Goal: Task Accomplishment & Management: Manage account settings

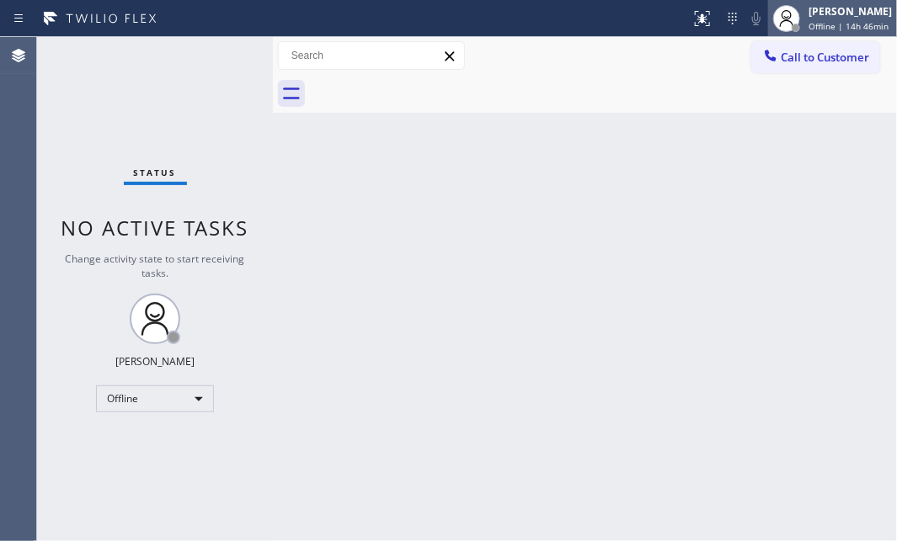
click at [809, 13] on div "[PERSON_NAME]" at bounding box center [849, 11] width 83 height 14
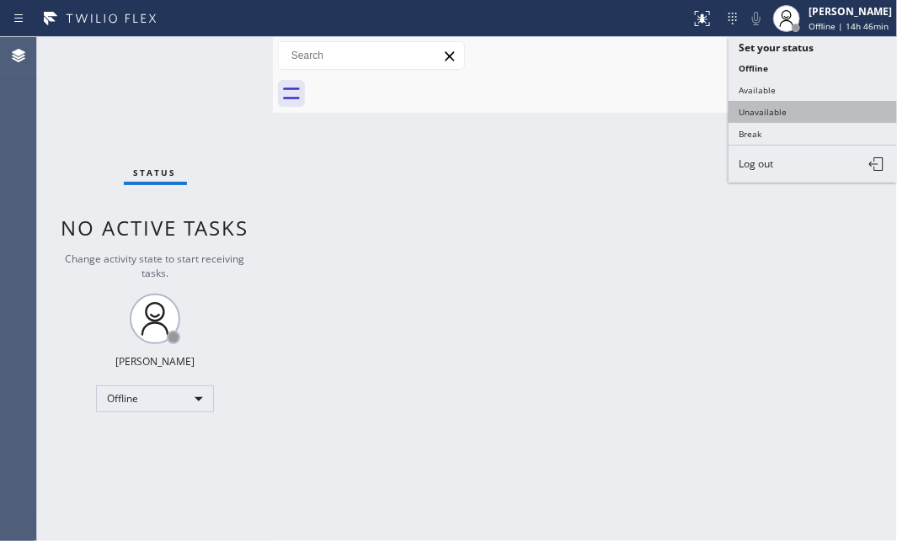
click at [760, 107] on button "Unavailable" at bounding box center [812, 112] width 168 height 22
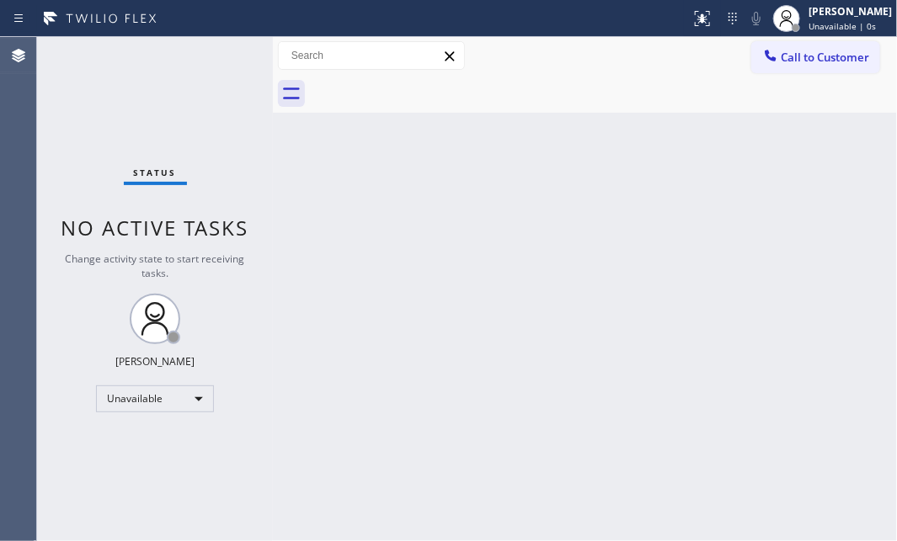
click at [606, 174] on div "Back to Dashboard Change Sender ID Customers Technicians Select a contact Outbo…" at bounding box center [585, 289] width 624 height 504
click at [139, 101] on div "Status No active tasks Change activity state to start receiving tasks. [PERSON_…" at bounding box center [155, 289] width 236 height 504
click at [197, 398] on div "Unavailable" at bounding box center [155, 399] width 118 height 27
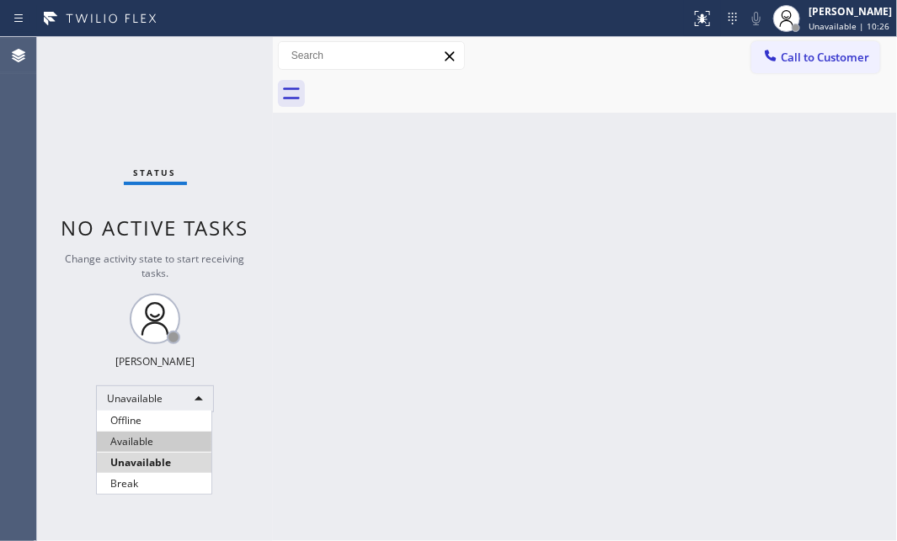
click at [162, 446] on li "Available" at bounding box center [154, 442] width 114 height 20
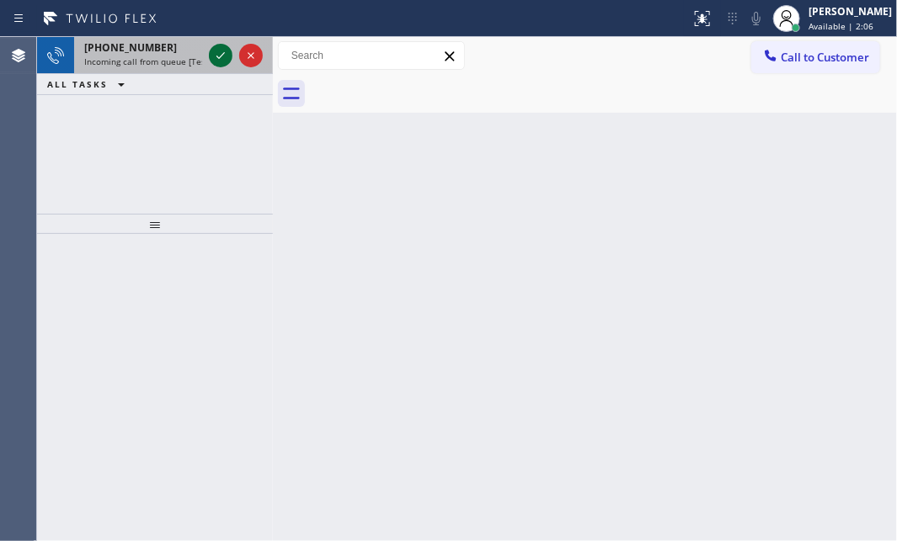
click at [214, 59] on icon at bounding box center [220, 55] width 20 height 20
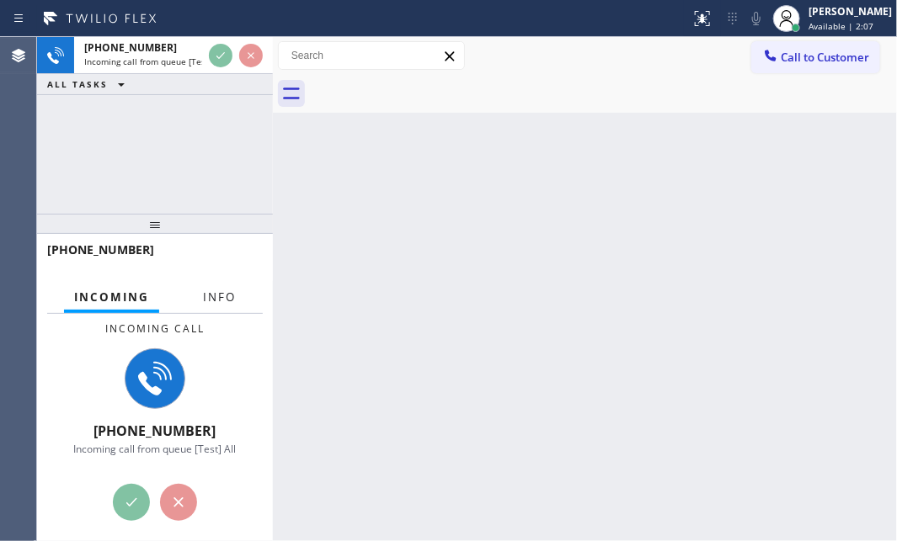
click at [210, 286] on button "Info" at bounding box center [219, 297] width 53 height 33
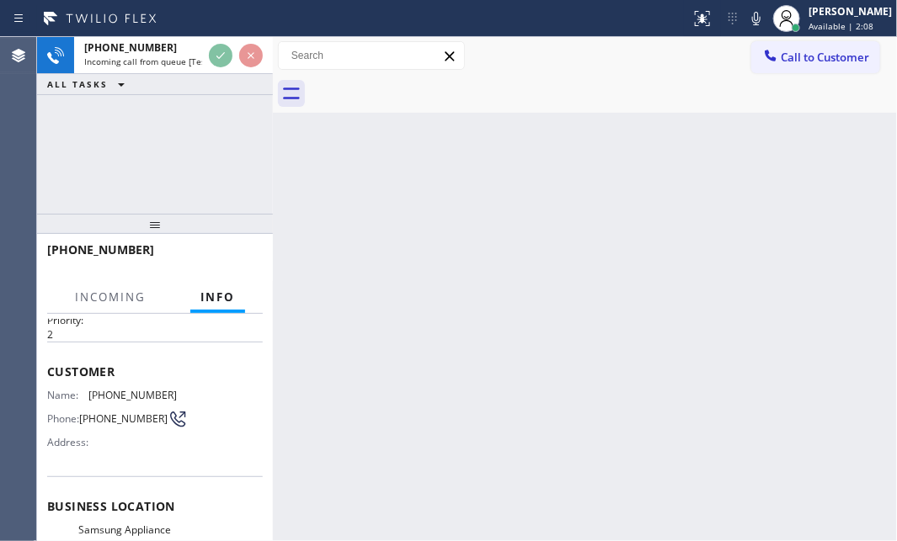
scroll to position [76, 0]
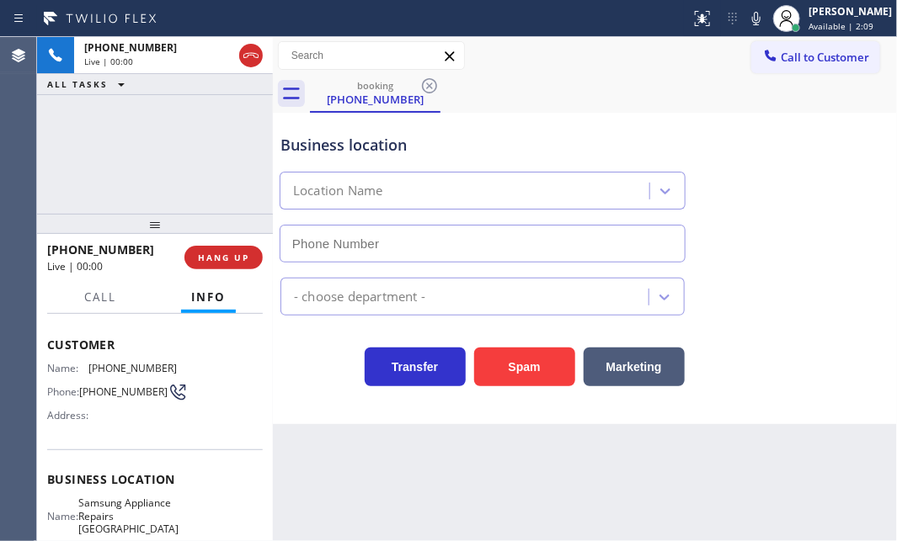
type input "[PHONE_NUMBER]"
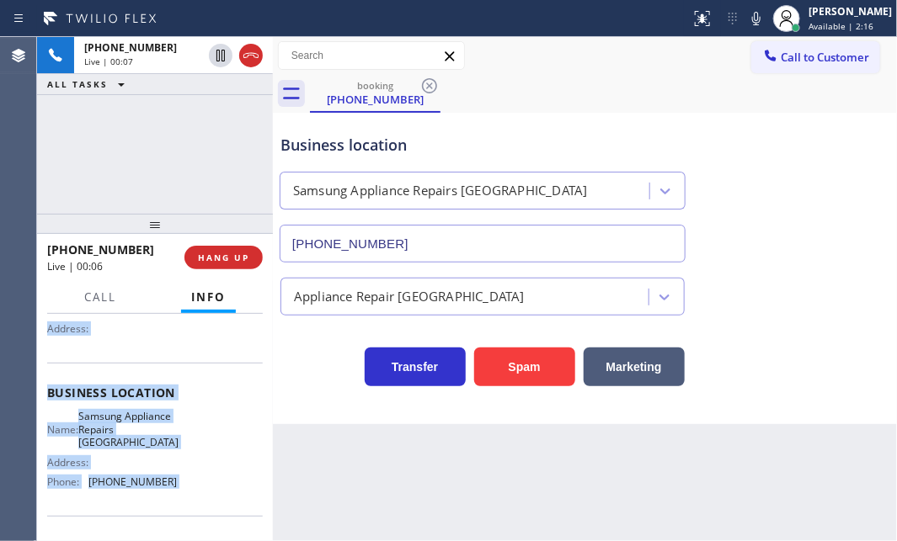
scroll to position [286, 0]
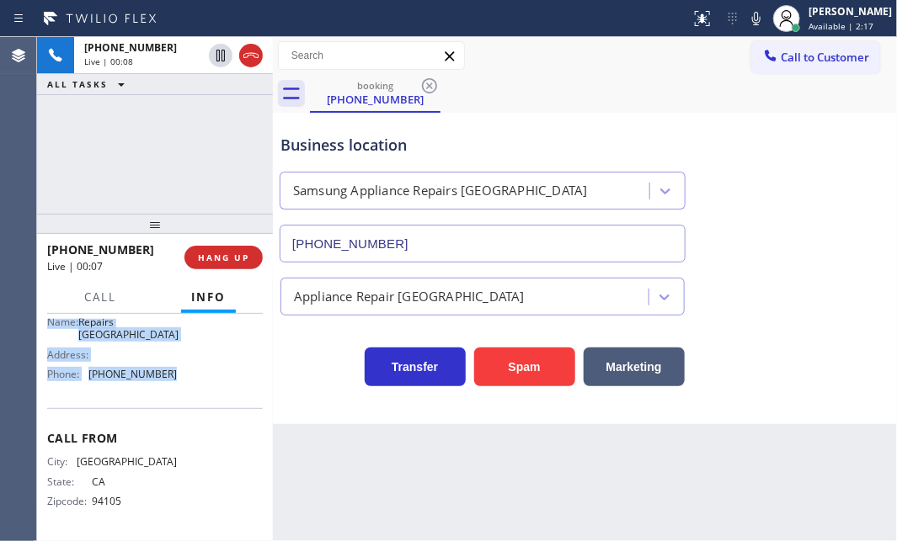
drag, startPoint x: 49, startPoint y: 340, endPoint x: 197, endPoint y: 400, distance: 159.8
click at [197, 400] on div "Context Queue: [Test] All Priority: 2 Customer Name: [PHONE_NUMBER] Phone: [PHO…" at bounding box center [155, 292] width 216 height 487
copy div "Customer Name: [PHONE_NUMBER] Phone: [PHONE_NUMBER] Address: Business location …"
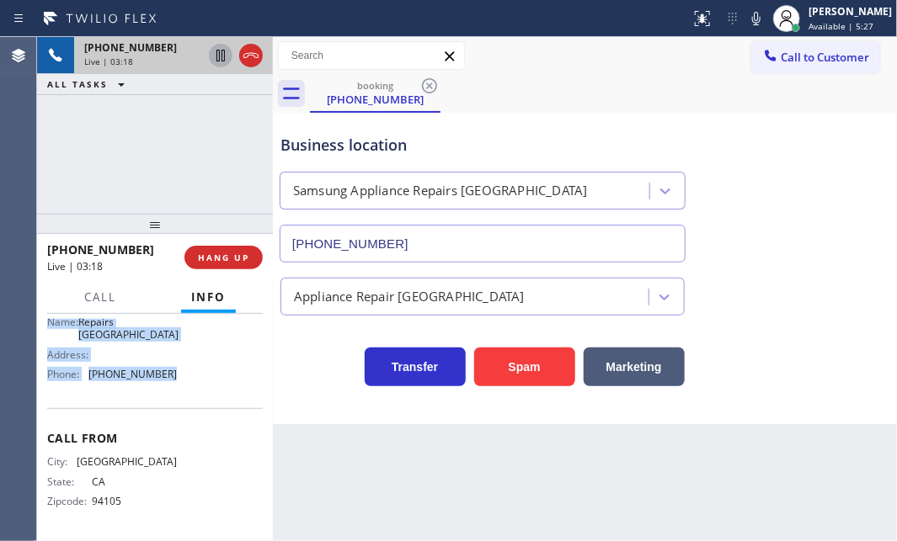
click at [218, 59] on icon at bounding box center [220, 55] width 20 height 20
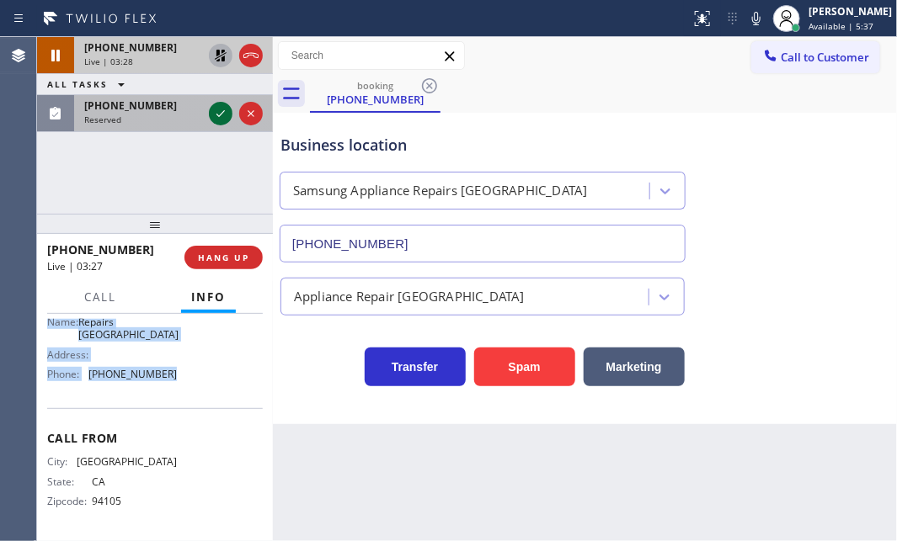
click at [214, 115] on icon at bounding box center [220, 114] width 20 height 20
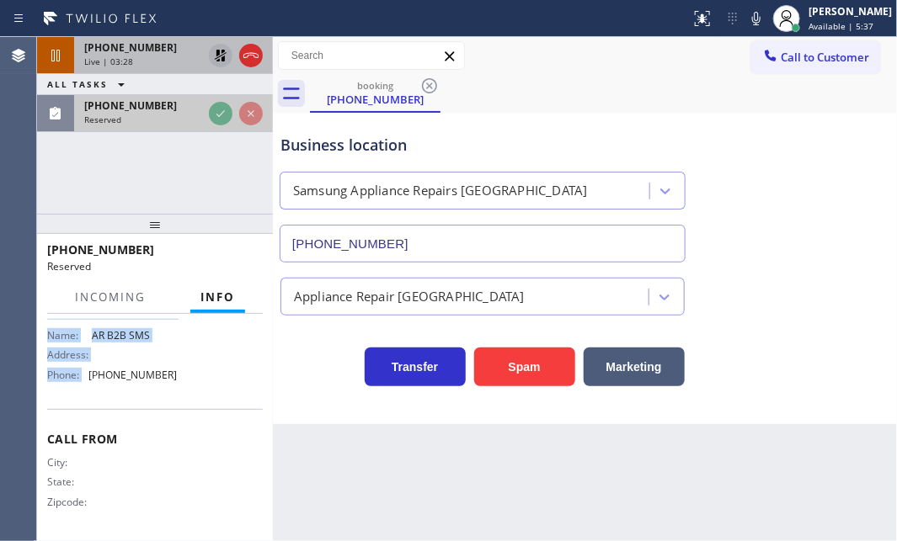
scroll to position [287, 0]
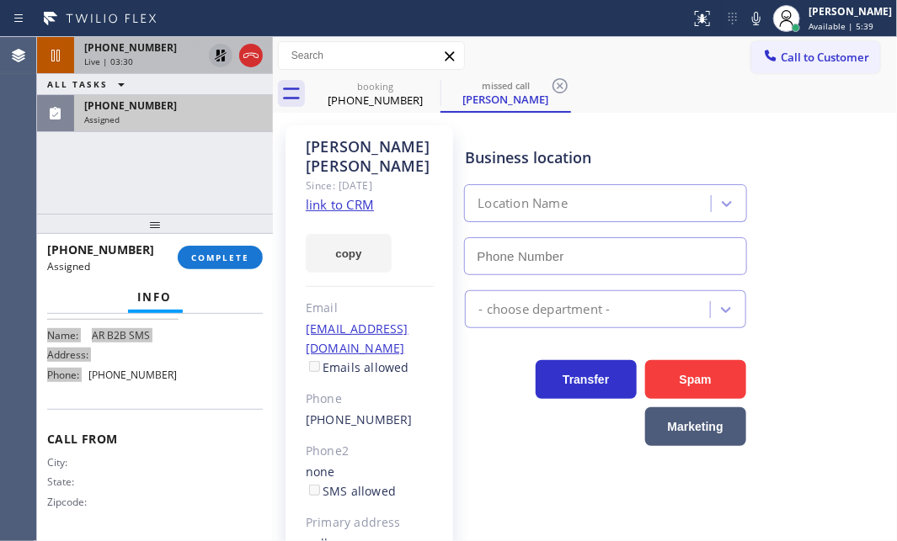
type input "[PHONE_NUMBER]"
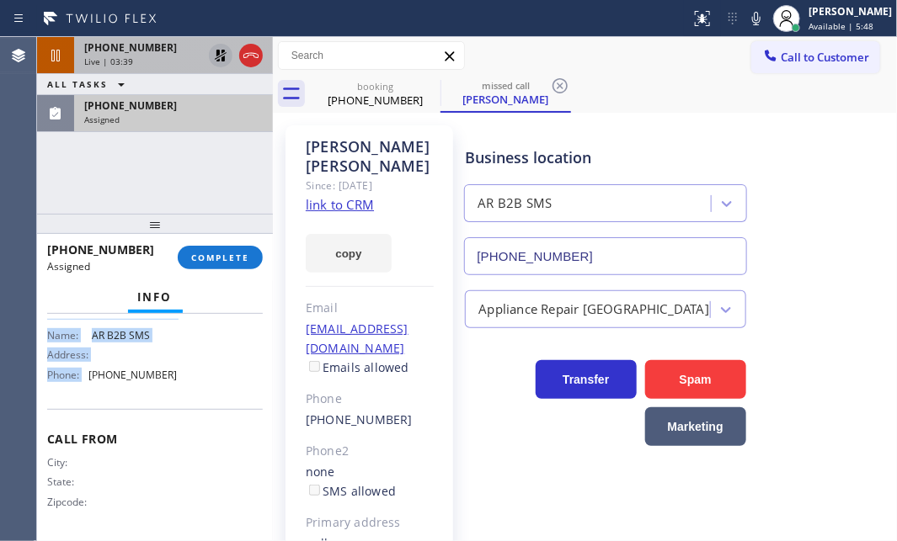
click at [215, 53] on icon at bounding box center [220, 55] width 20 height 20
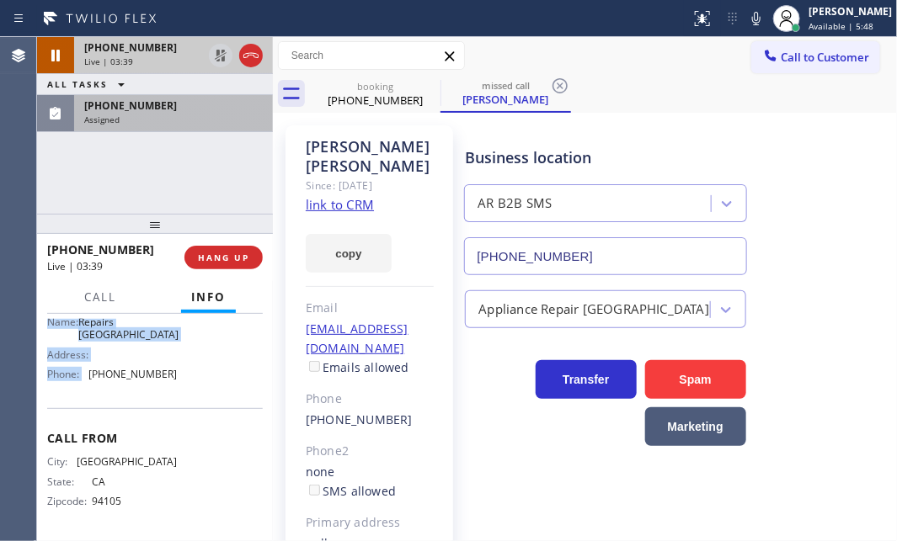
scroll to position [286, 0]
click at [245, 56] on icon at bounding box center [251, 55] width 20 height 20
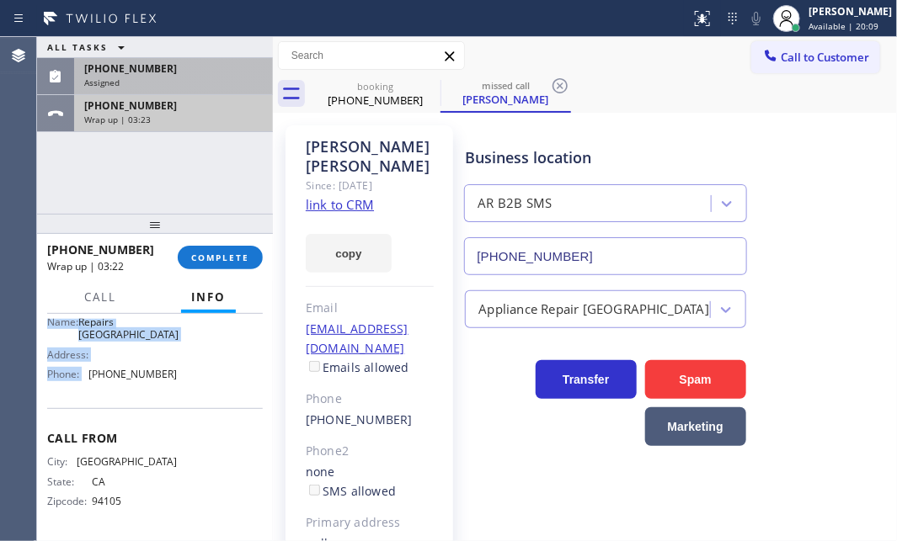
click at [225, 119] on div "Wrap up | 03:23" at bounding box center [173, 120] width 178 height 12
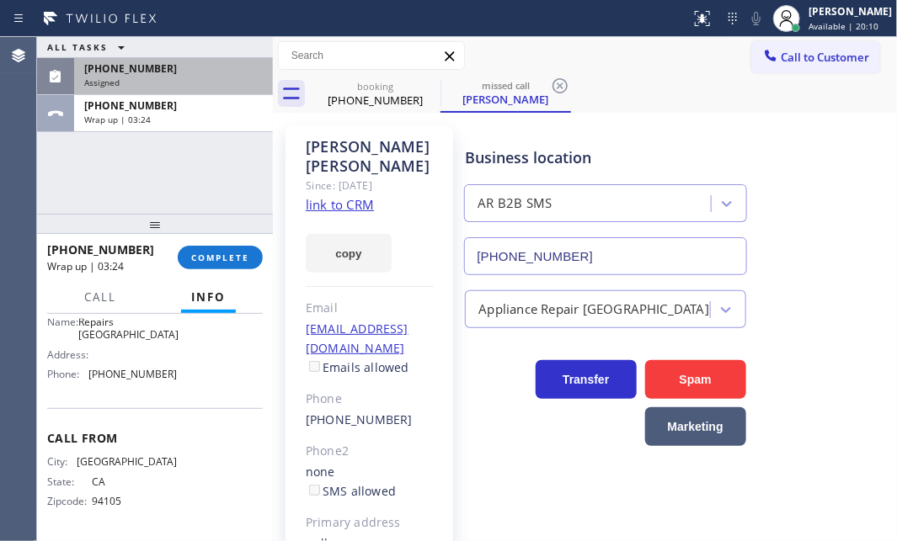
click at [239, 377] on div "Name: Samsung Appliance Repairs [GEOGRAPHIC_DATA] Address: Phone: [PHONE_NUMBER]" at bounding box center [155, 344] width 216 height 85
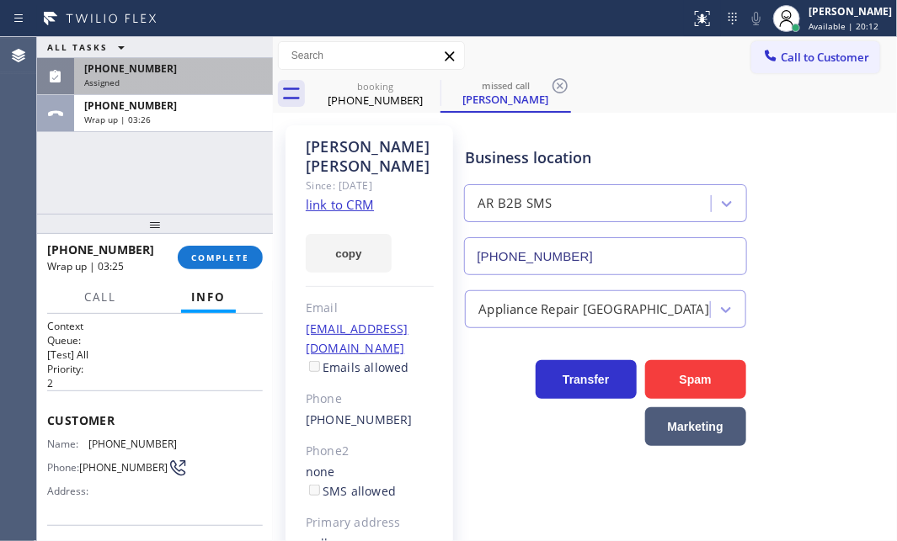
scroll to position [229, 0]
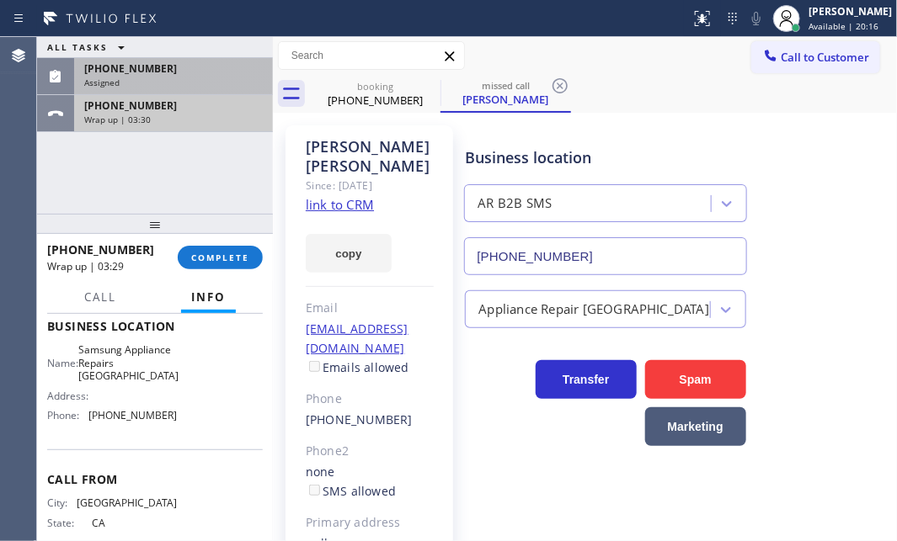
click at [205, 123] on div "Wrap up | 03:30" at bounding box center [173, 120] width 178 height 12
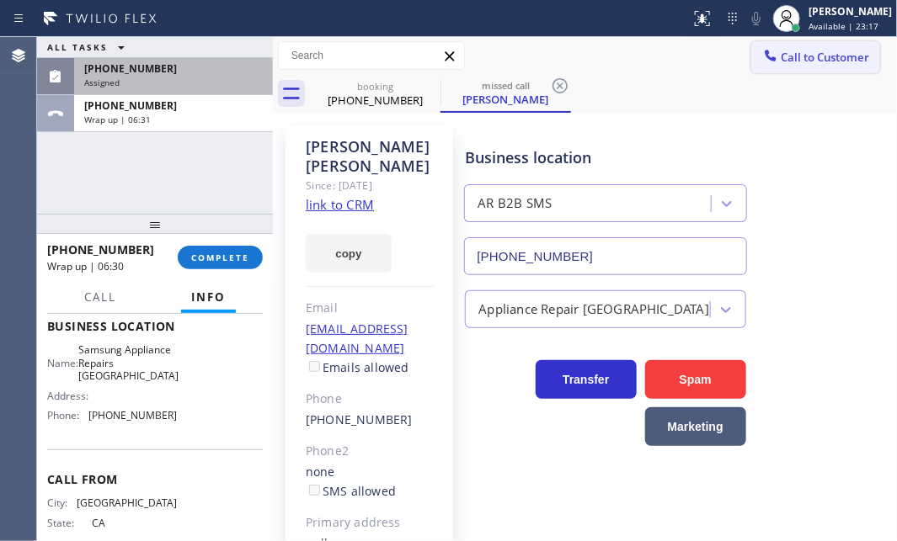
click at [791, 61] on span "Call to Customer" at bounding box center [824, 57] width 88 height 15
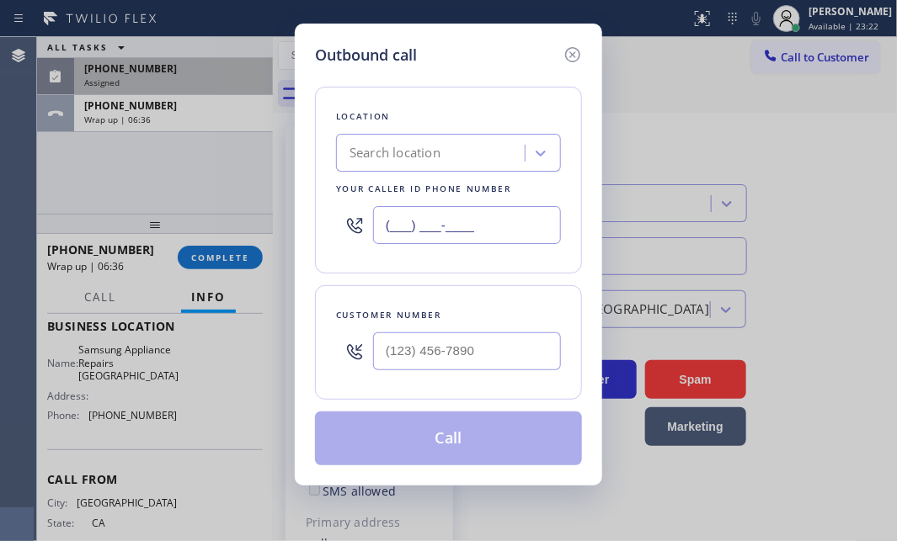
click at [500, 226] on input "(___) ___-____" at bounding box center [467, 225] width 188 height 38
paste input "415) 480-7108"
type input "[PHONE_NUMBER]"
click at [462, 340] on input "(___) ___-____" at bounding box center [467, 352] width 188 height 38
paste input "415) 375-5679"
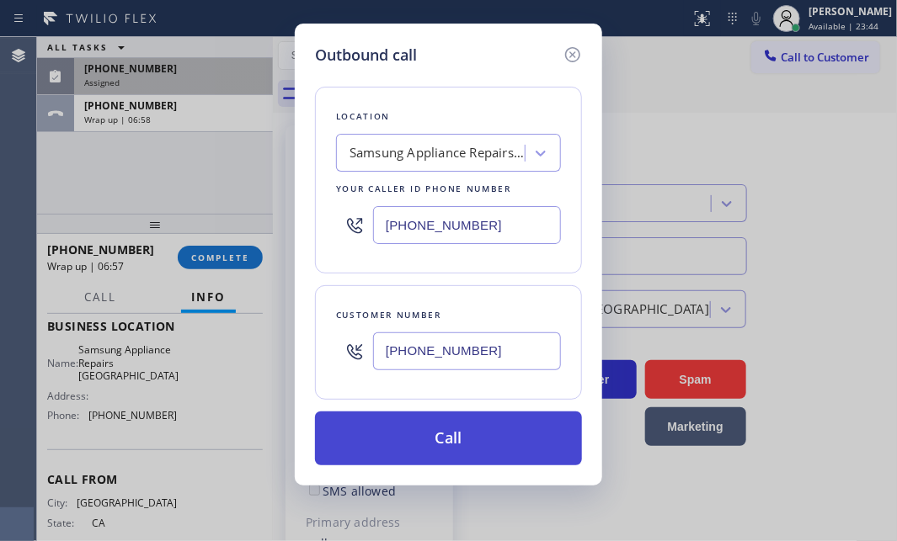
type input "[PHONE_NUMBER]"
click at [461, 438] on button "Call" at bounding box center [448, 439] width 267 height 54
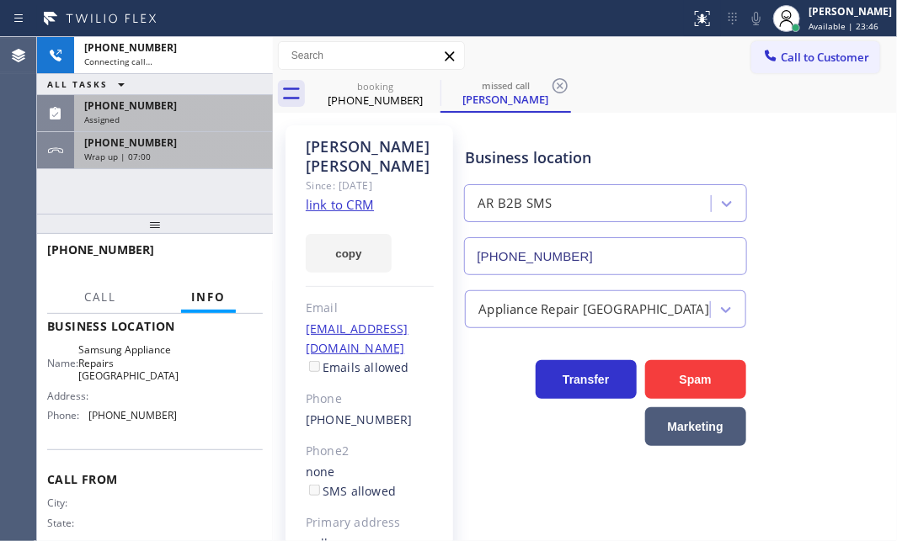
click at [217, 143] on div "[PHONE_NUMBER]" at bounding box center [173, 143] width 178 height 14
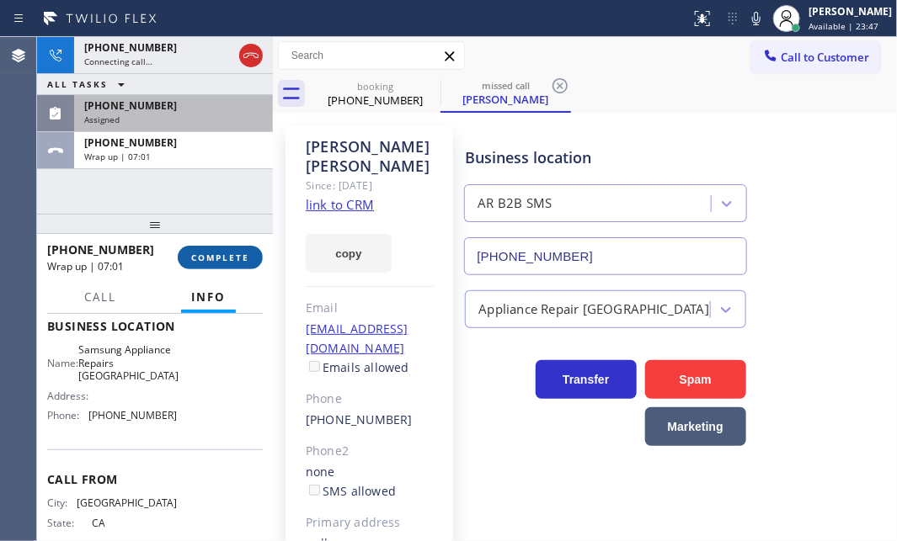
click at [231, 262] on span "COMPLETE" at bounding box center [220, 258] width 58 height 12
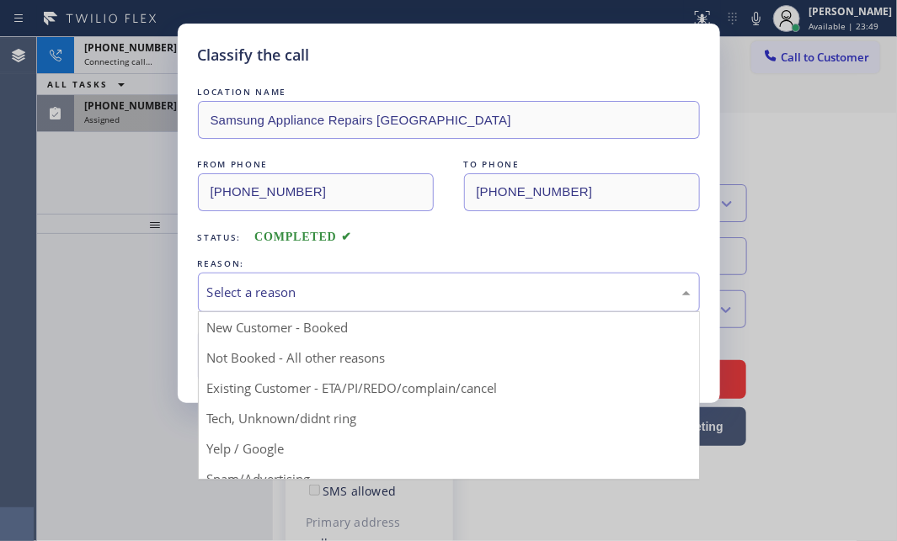
click at [366, 288] on div "Select a reason" at bounding box center [448, 292] width 483 height 19
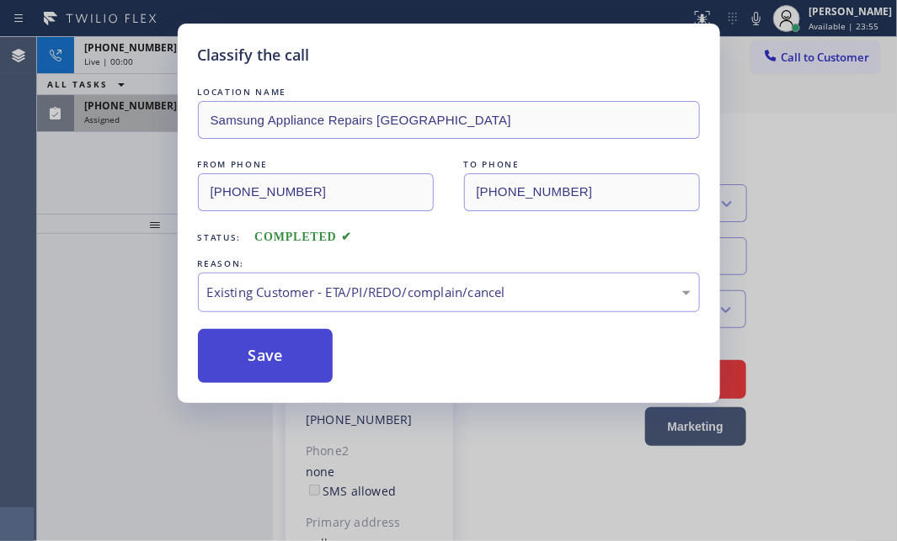
click at [288, 354] on button "Save" at bounding box center [266, 356] width 136 height 54
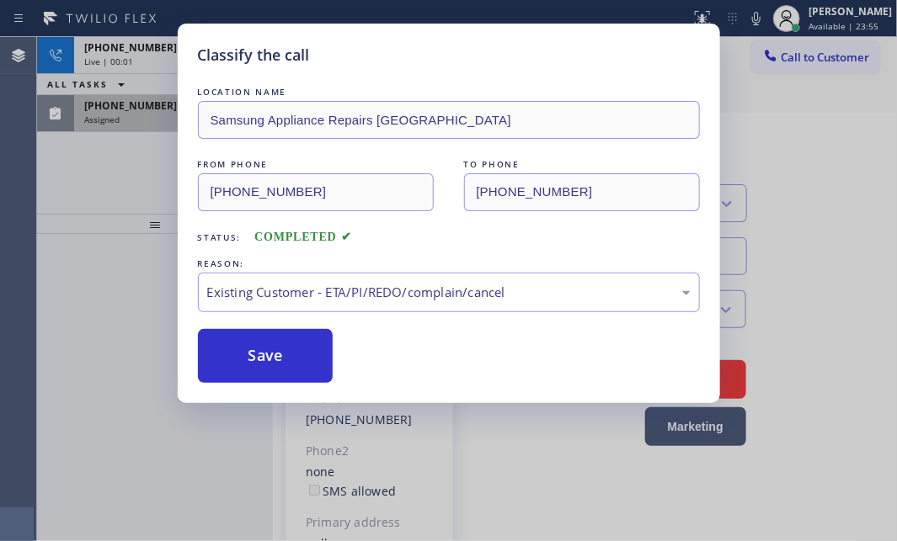
click at [116, 168] on div "Classify the call LOCATION NAME Samsung Appliance Repairs [GEOGRAPHIC_DATA] FRO…" at bounding box center [448, 270] width 897 height 541
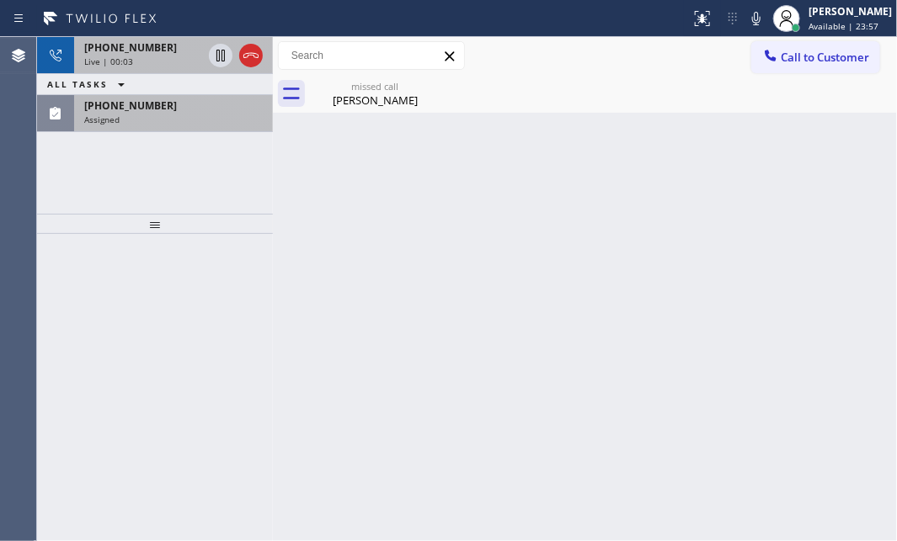
click at [168, 52] on div "[PHONE_NUMBER]" at bounding box center [143, 47] width 118 height 14
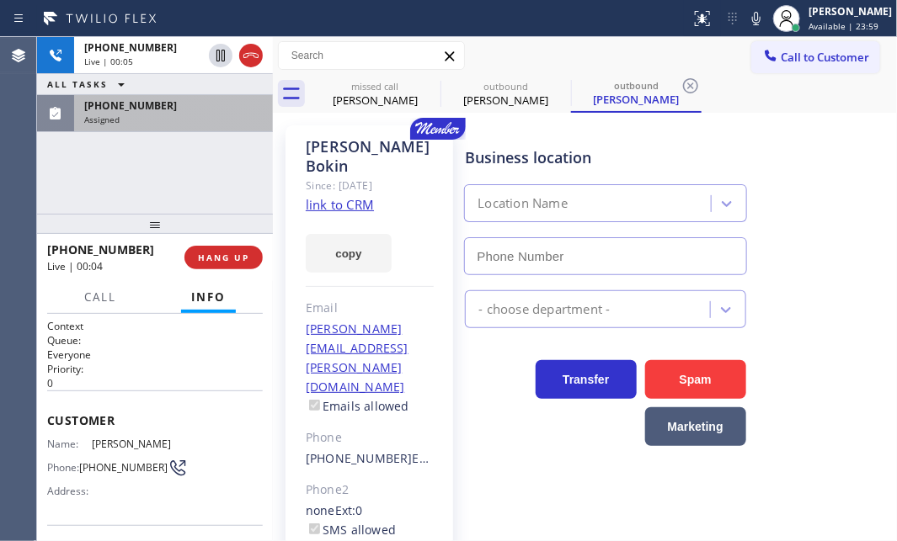
type input "[PHONE_NUMBER]"
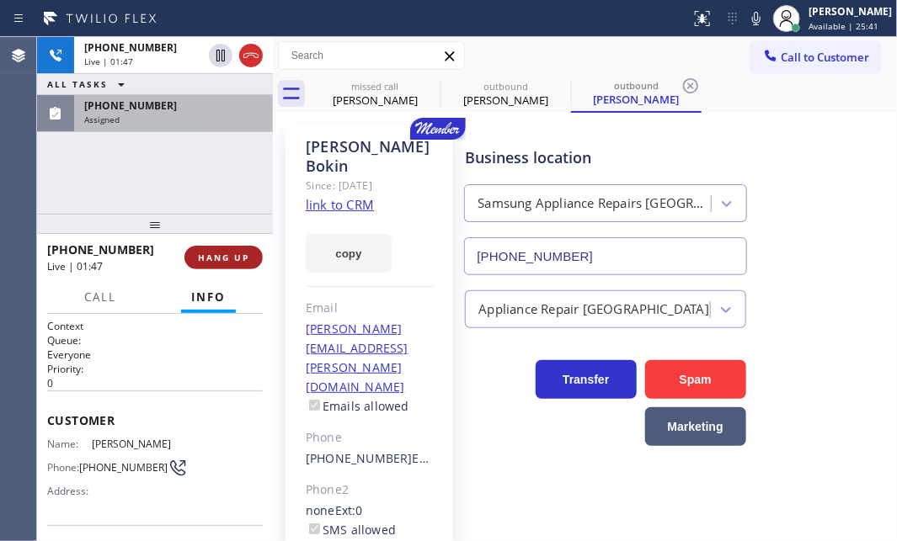
click at [221, 254] on span "HANG UP" at bounding box center [223, 258] width 51 height 12
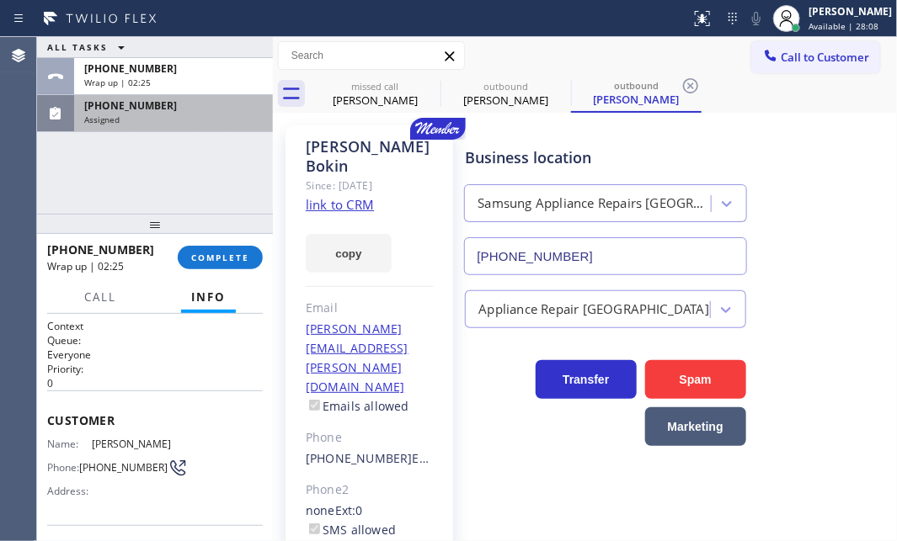
click at [185, 115] on div "Assigned" at bounding box center [173, 120] width 178 height 12
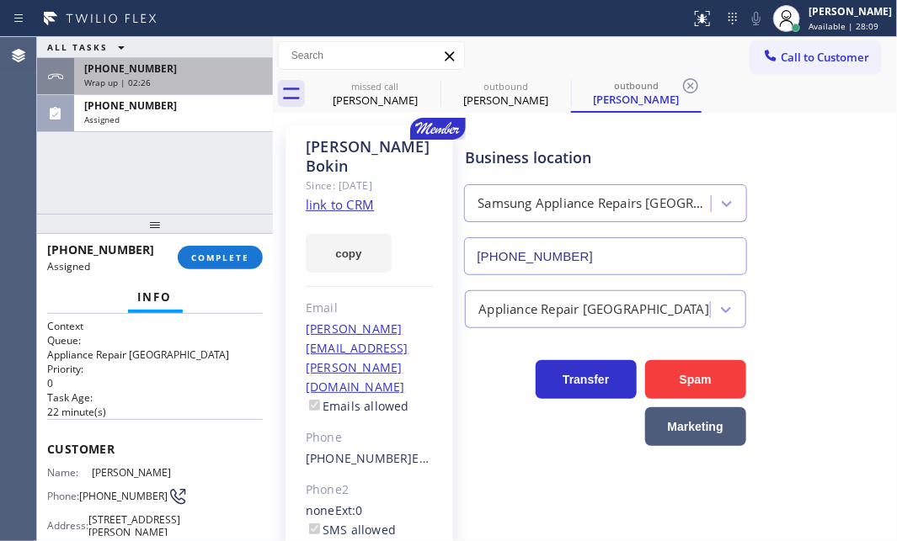
click at [200, 83] on div "Wrap up | 02:26" at bounding box center [173, 83] width 178 height 12
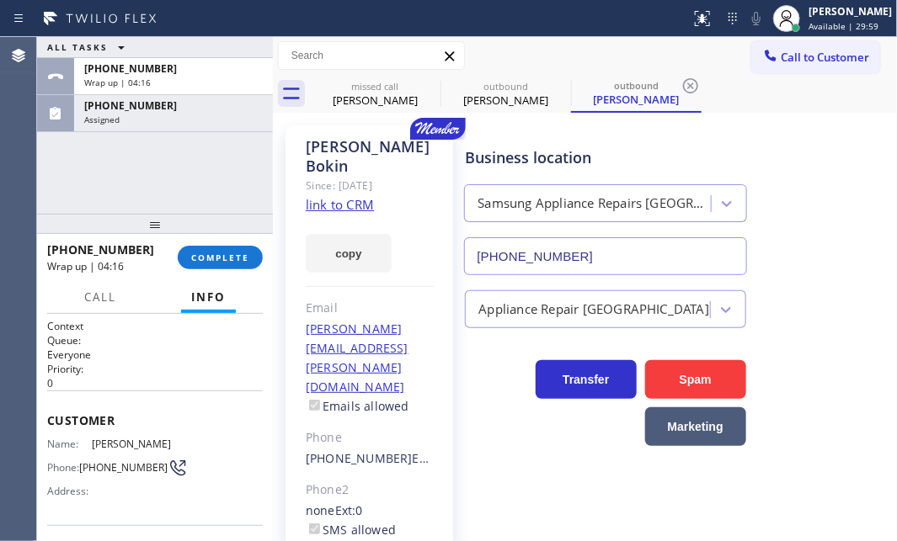
drag, startPoint x: 202, startPoint y: 120, endPoint x: 214, endPoint y: 141, distance: 24.1
click at [203, 120] on div "Assigned" at bounding box center [173, 120] width 178 height 12
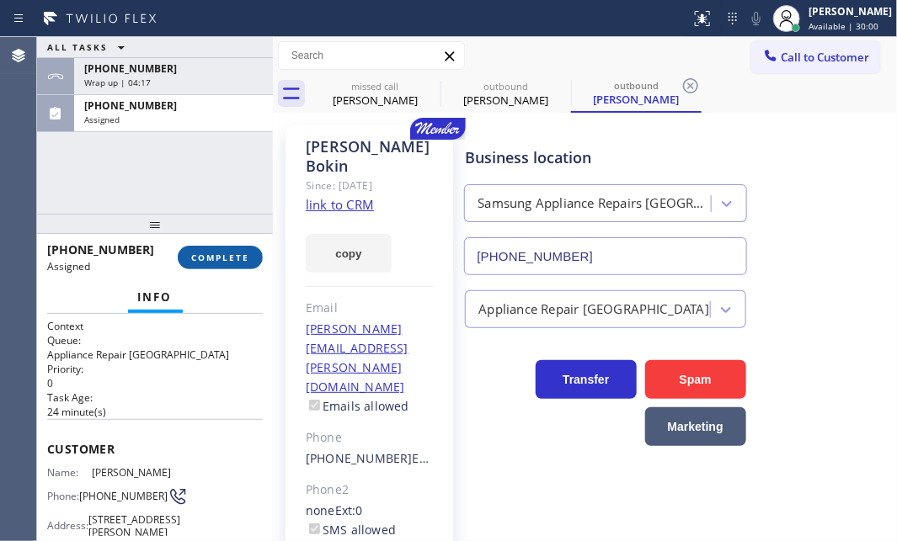
click at [239, 263] on button "COMPLETE" at bounding box center [220, 258] width 85 height 24
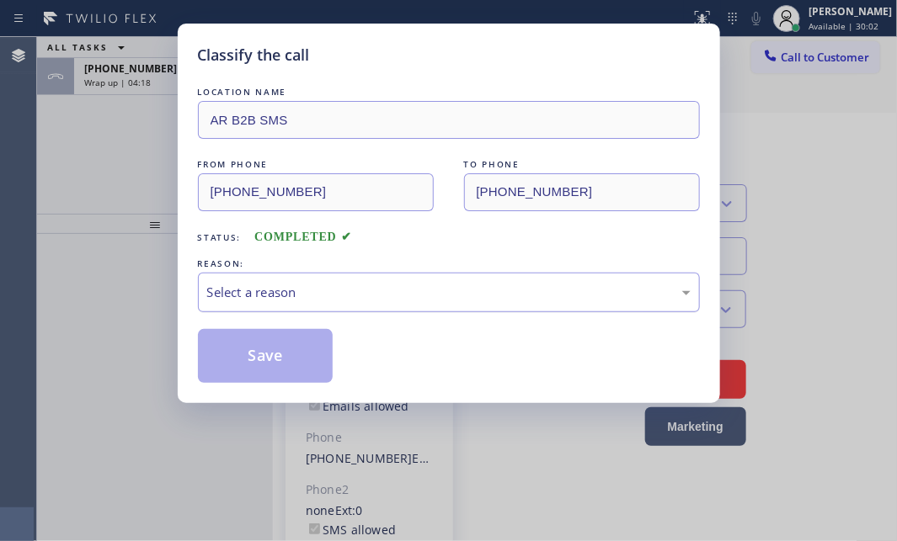
click at [378, 294] on div "Select a reason" at bounding box center [448, 292] width 483 height 19
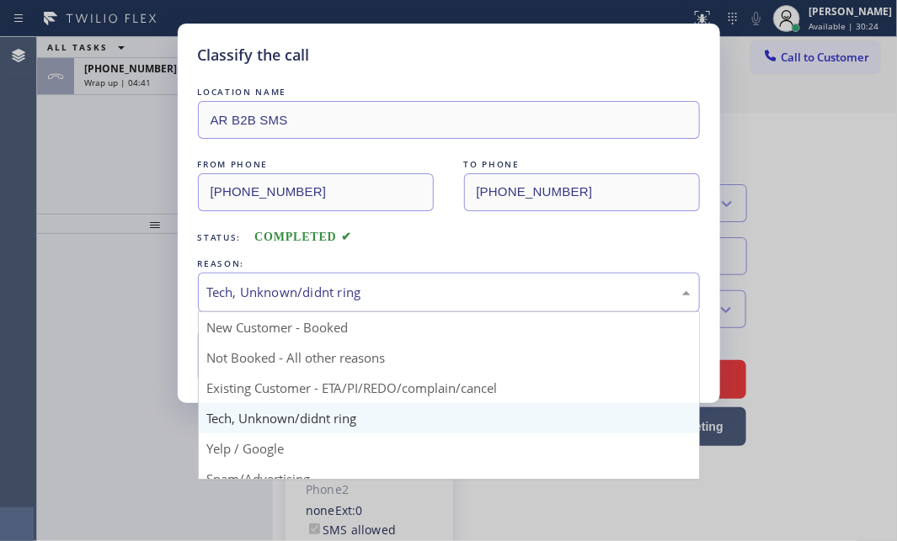
click at [354, 308] on div "Tech, Unknown/didnt ring" at bounding box center [449, 293] width 502 height 40
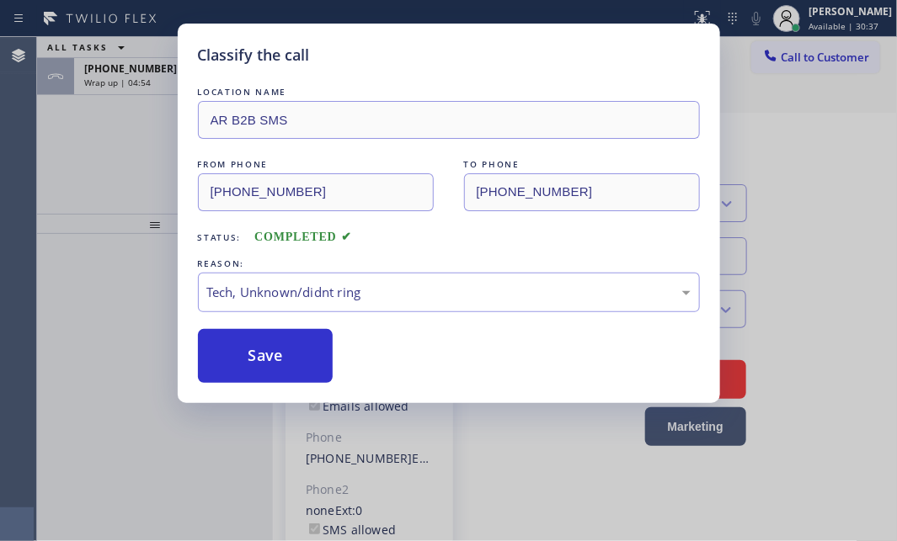
click at [113, 123] on div "Classify the call LOCATION NAME AR B2B SMS FROM PHONE [PHONE_NUMBER] TO PHONE […" at bounding box center [448, 270] width 897 height 541
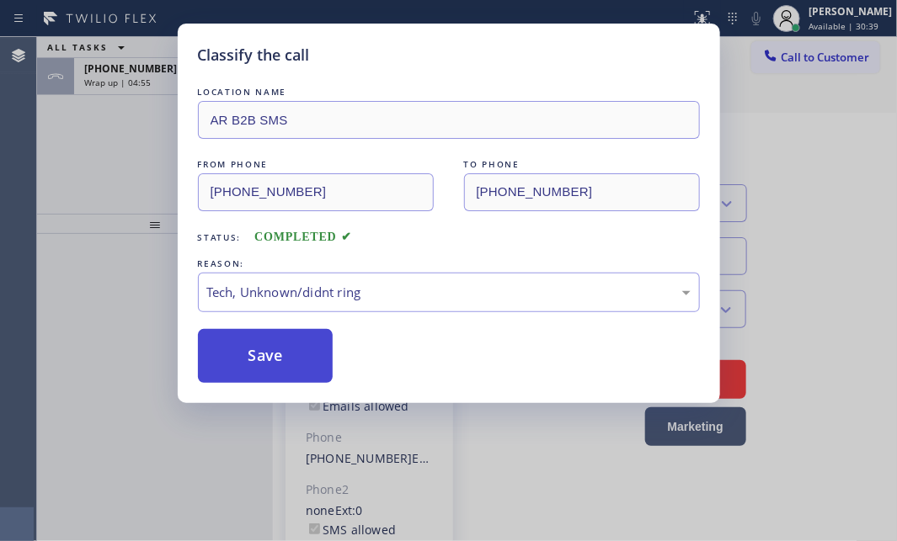
click at [273, 340] on button "Save" at bounding box center [266, 356] width 136 height 54
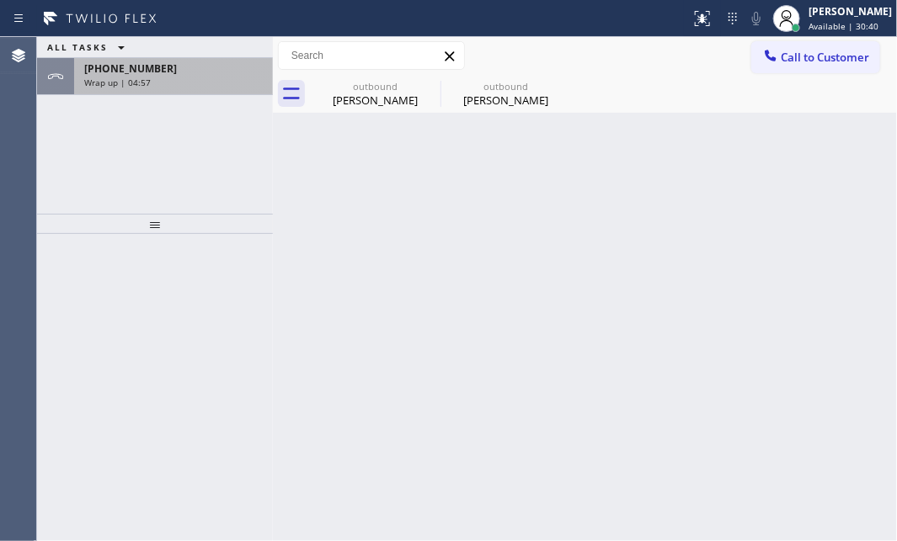
click at [219, 79] on div "Wrap up | 04:57" at bounding box center [173, 83] width 178 height 12
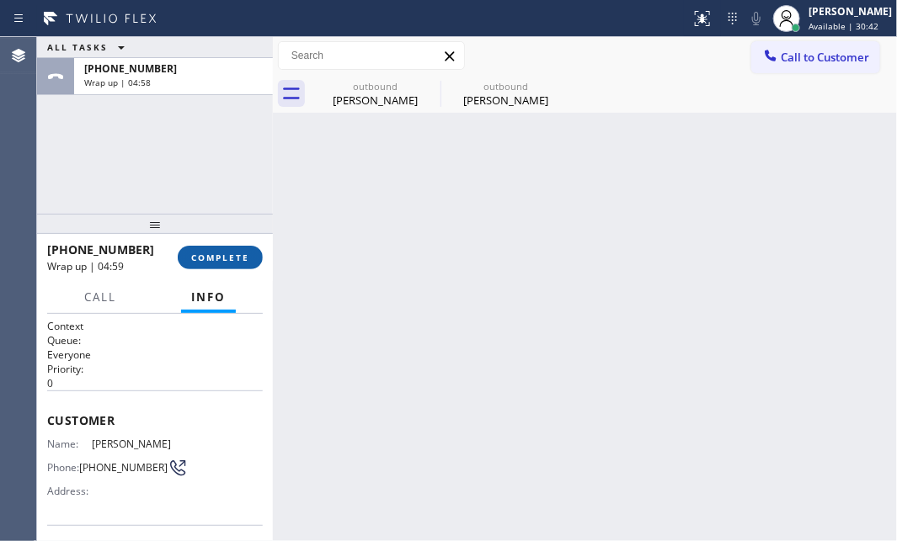
click at [234, 248] on button "COMPLETE" at bounding box center [220, 258] width 85 height 24
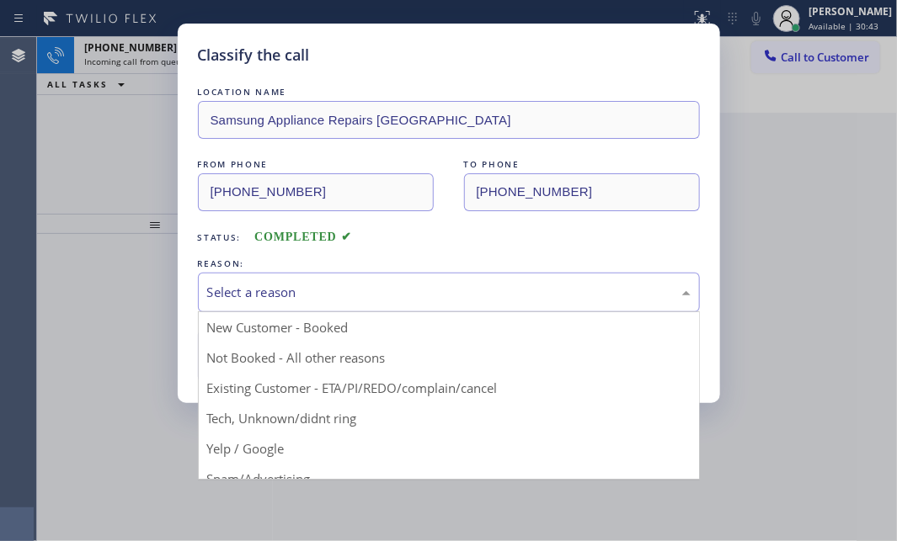
click at [431, 283] on div "Select a reason" at bounding box center [448, 292] width 483 height 19
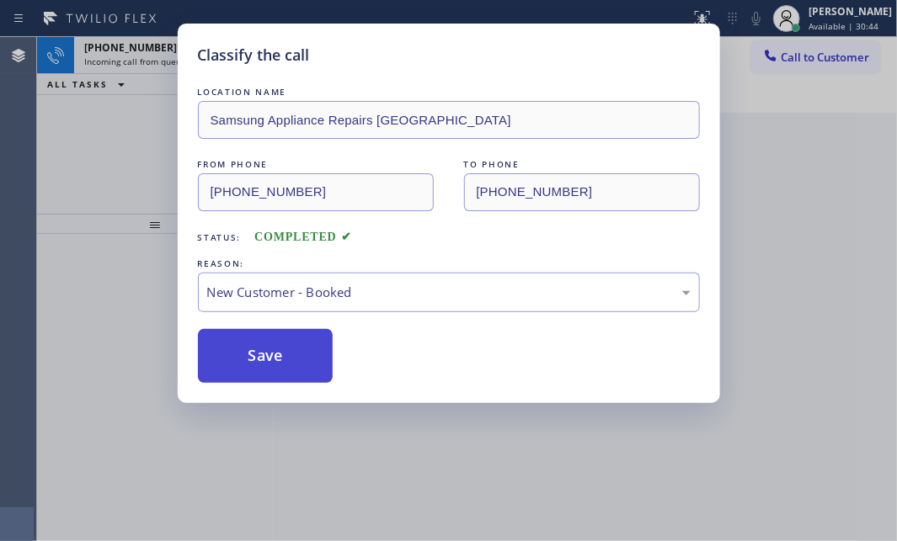
drag, startPoint x: 310, startPoint y: 322, endPoint x: 268, endPoint y: 331, distance: 42.9
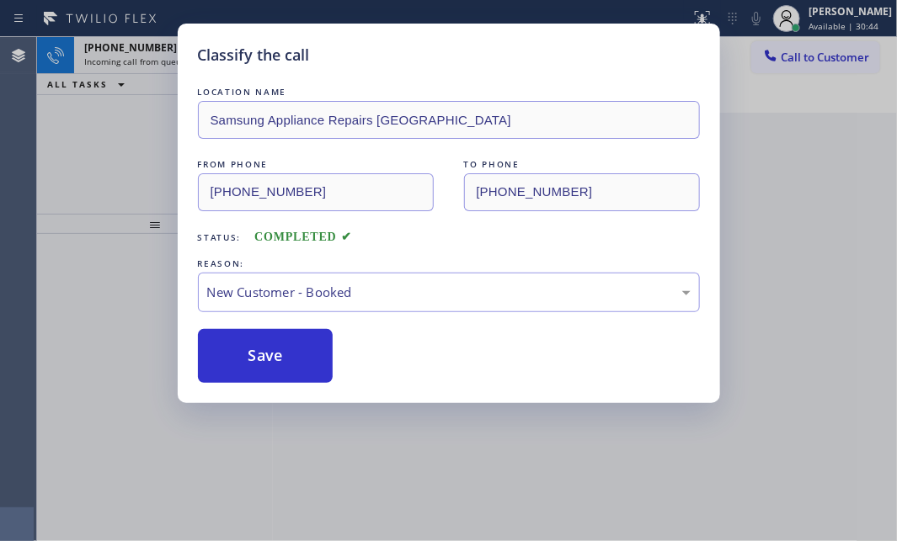
drag, startPoint x: 229, startPoint y: 353, endPoint x: 182, endPoint y: 253, distance: 110.7
click at [229, 350] on button "Save" at bounding box center [266, 356] width 136 height 54
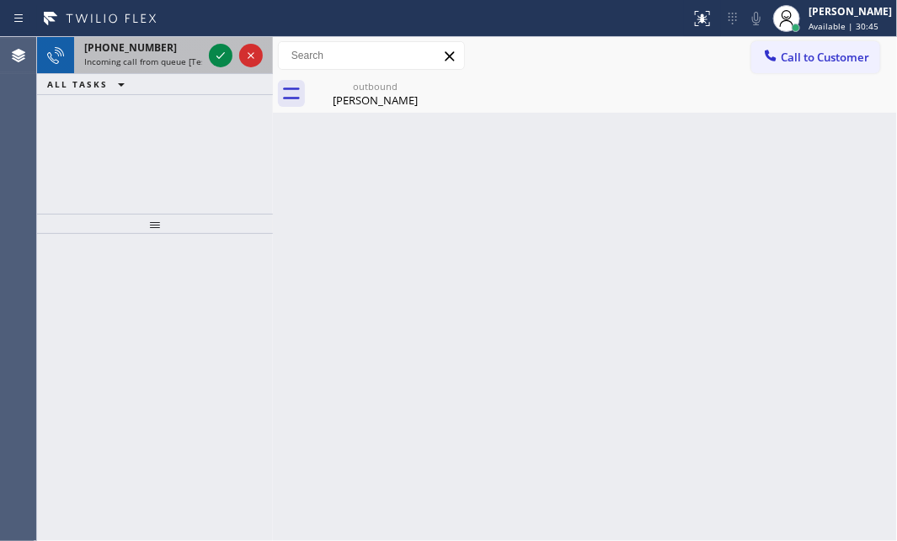
drag, startPoint x: 135, startPoint y: 59, endPoint x: 206, endPoint y: 68, distance: 72.2
click at [136, 59] on span "Incoming call from queue [Test] All" at bounding box center [154, 62] width 140 height 12
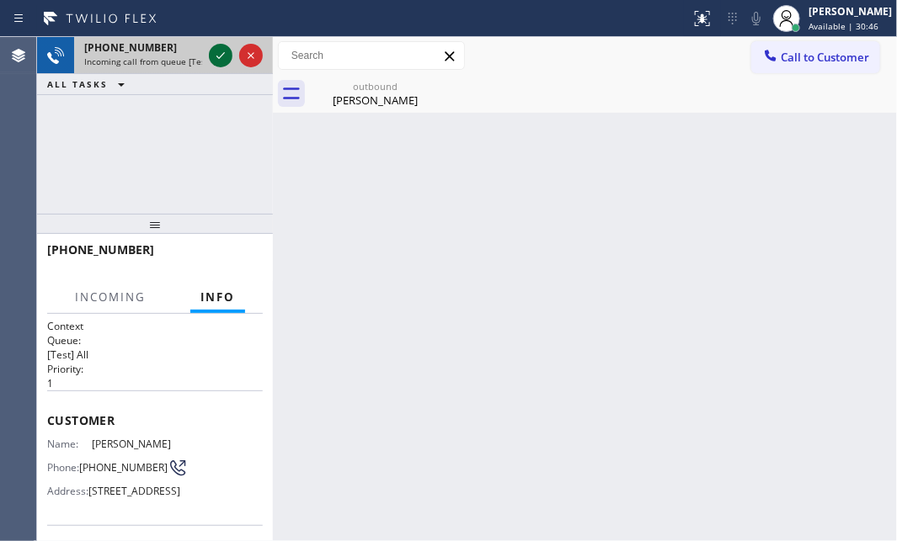
click at [223, 56] on icon at bounding box center [220, 55] width 20 height 20
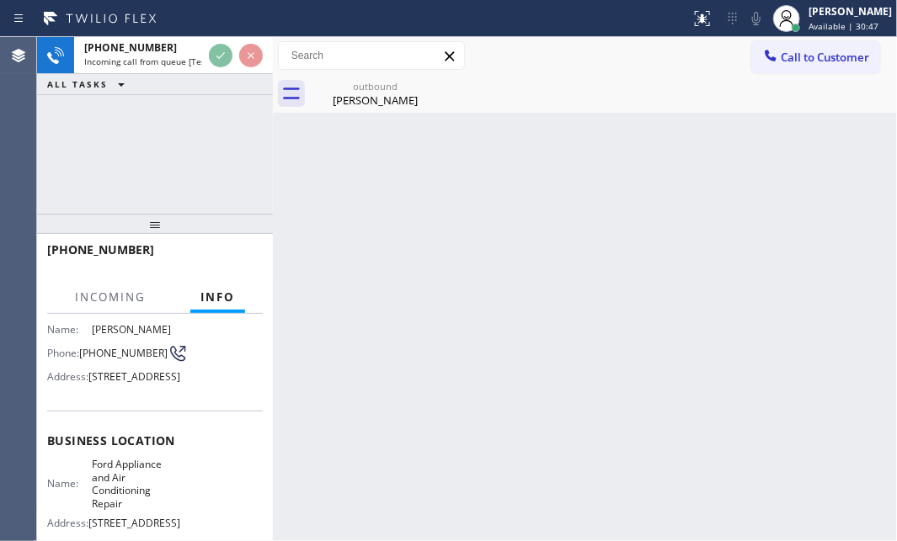
scroll to position [229, 0]
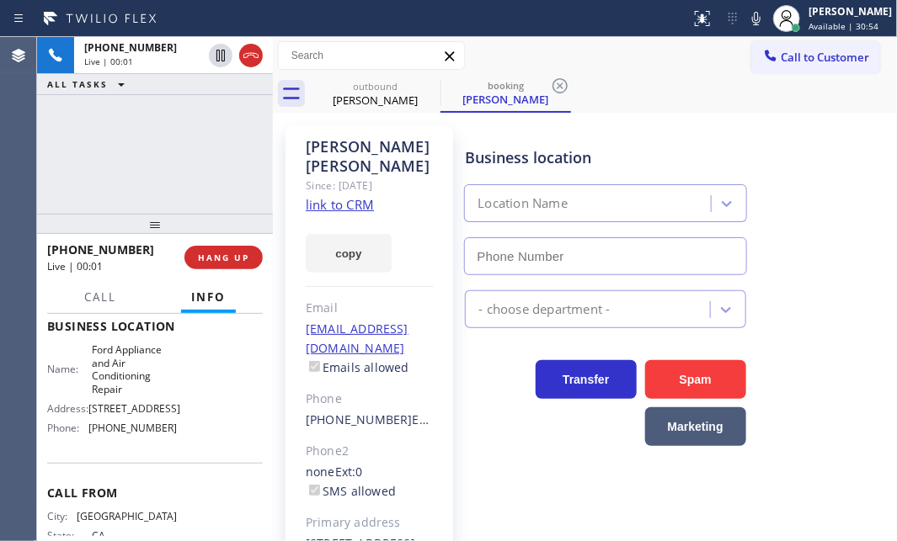
type input "[PHONE_NUMBER]"
click at [347, 196] on link "link to CRM" at bounding box center [340, 204] width 68 height 17
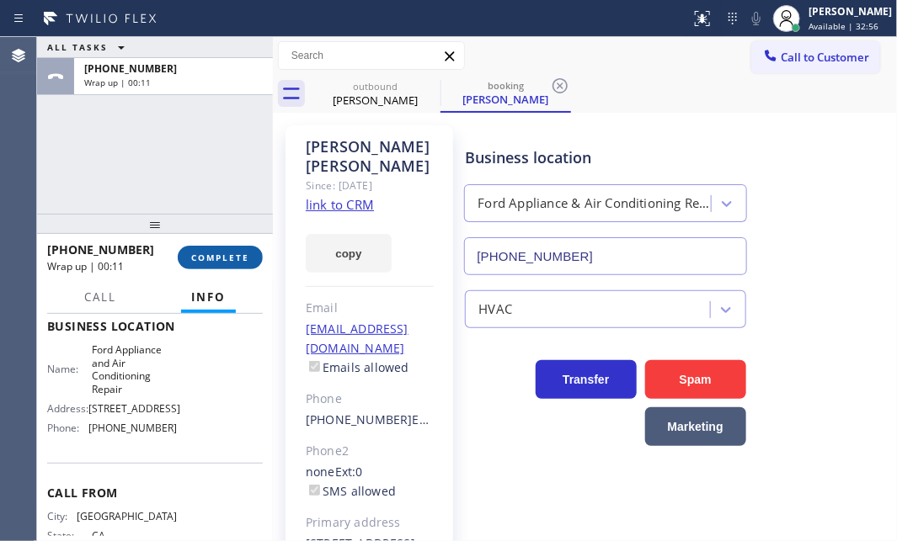
click at [218, 252] on span "COMPLETE" at bounding box center [220, 258] width 58 height 12
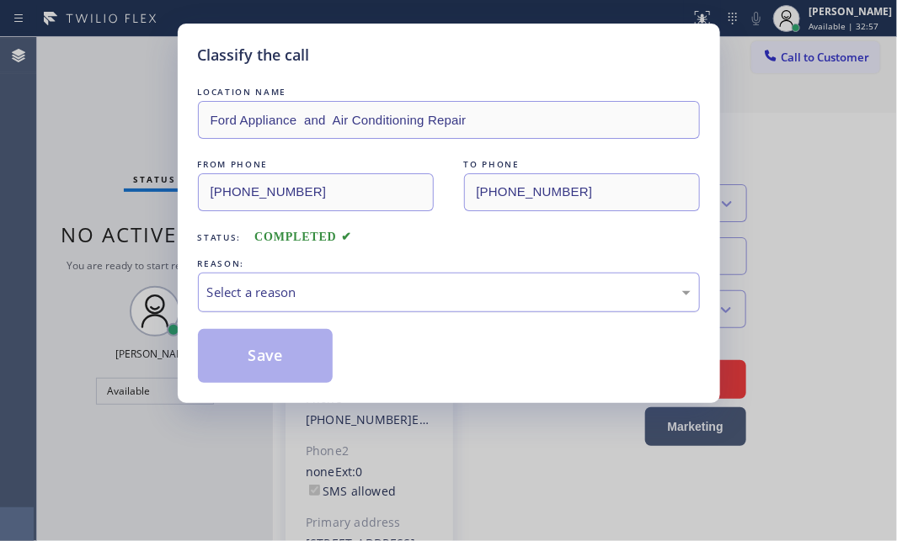
click at [450, 291] on div "Select a reason" at bounding box center [448, 292] width 483 height 19
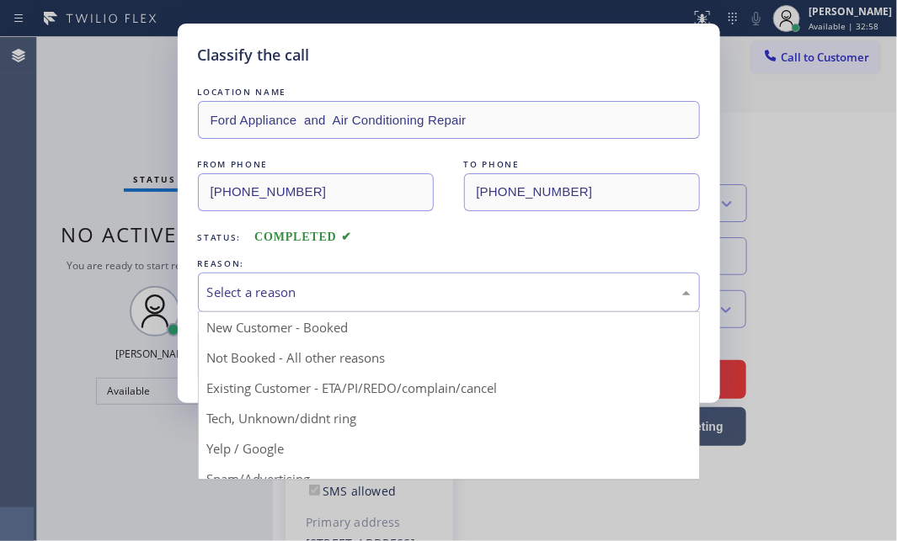
drag, startPoint x: 311, startPoint y: 352, endPoint x: 275, endPoint y: 355, distance: 36.4
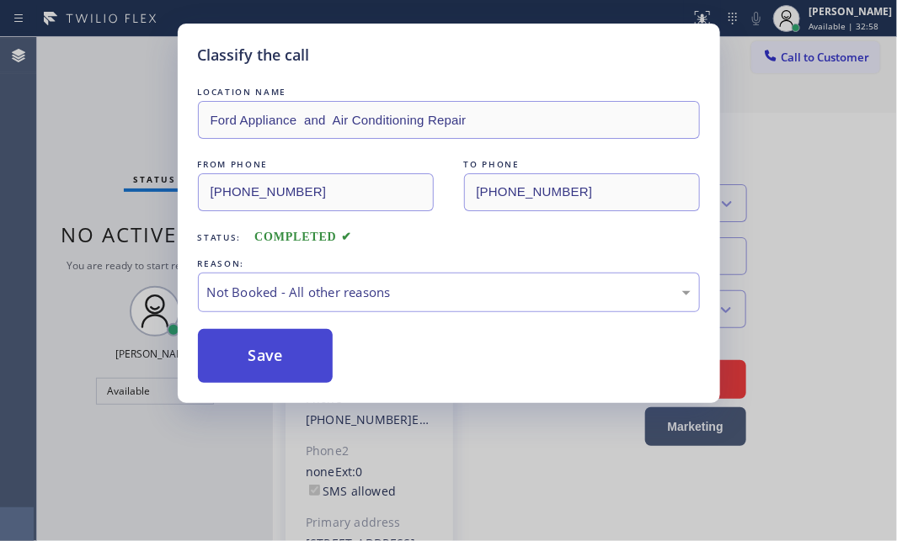
click at [269, 355] on button "Save" at bounding box center [266, 356] width 136 height 54
type input "[PHONE_NUMBER]"
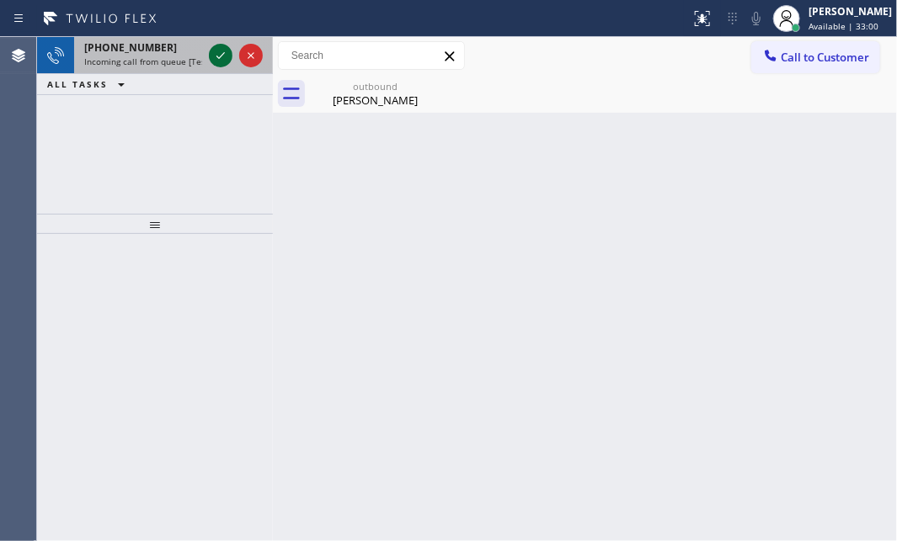
click at [220, 59] on icon at bounding box center [220, 55] width 20 height 20
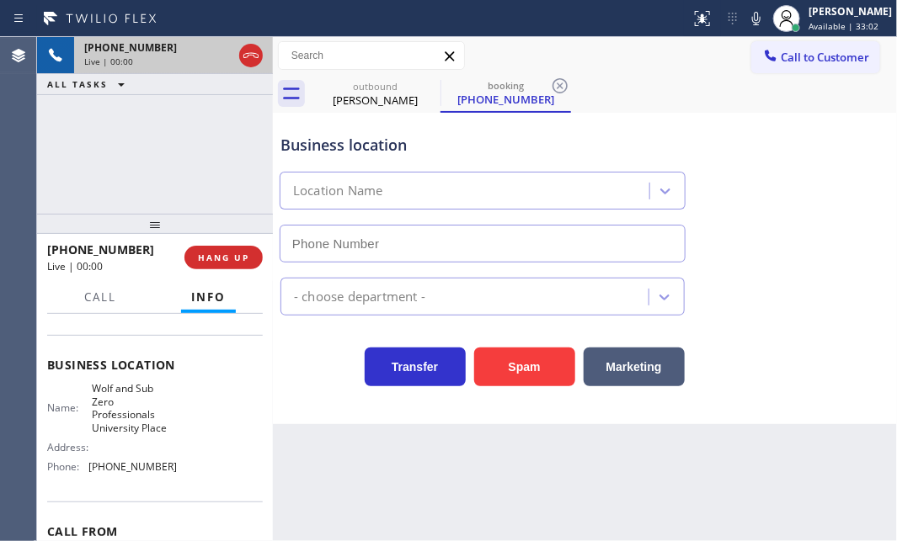
type input "[PHONE_NUMBER]"
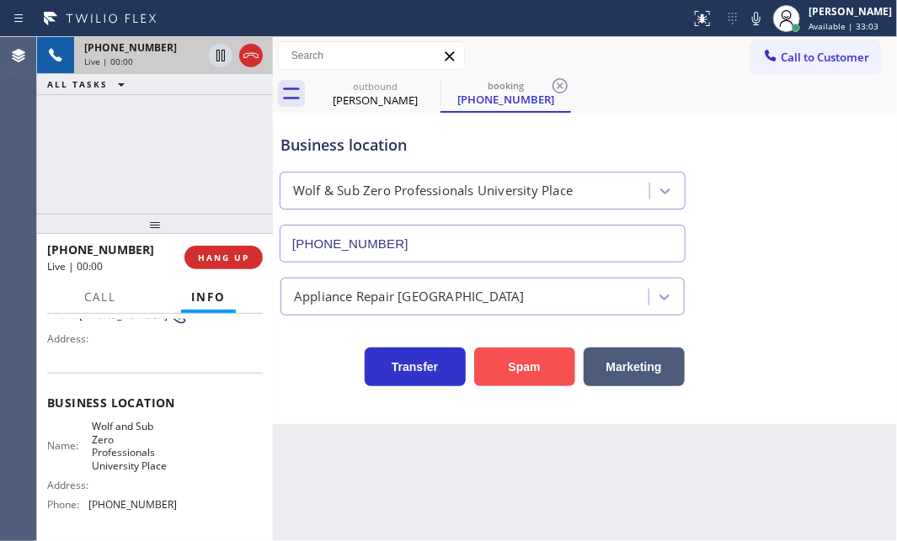
click at [539, 366] on button "Spam" at bounding box center [524, 367] width 101 height 39
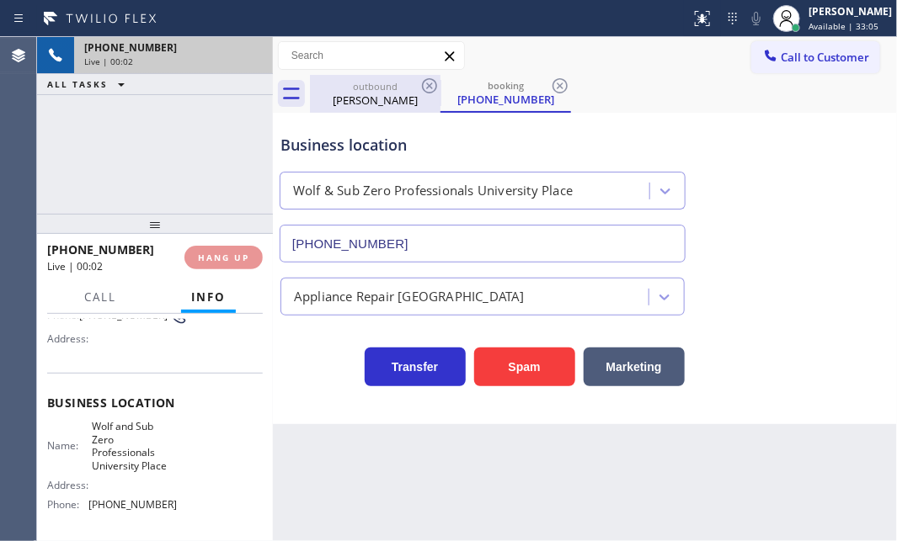
type input "[PHONE_NUMBER]"
click at [408, 94] on div "[PERSON_NAME]" at bounding box center [374, 100] width 127 height 15
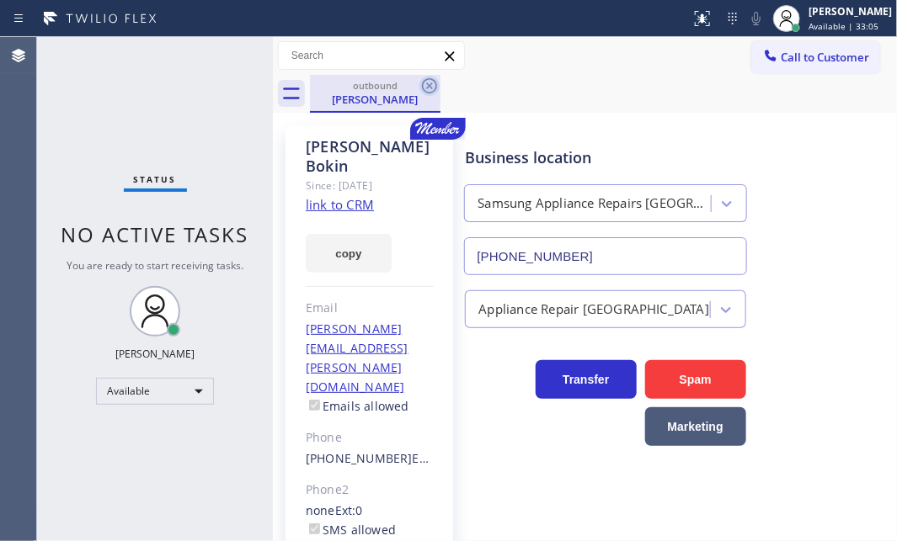
click at [432, 85] on icon at bounding box center [429, 86] width 20 height 20
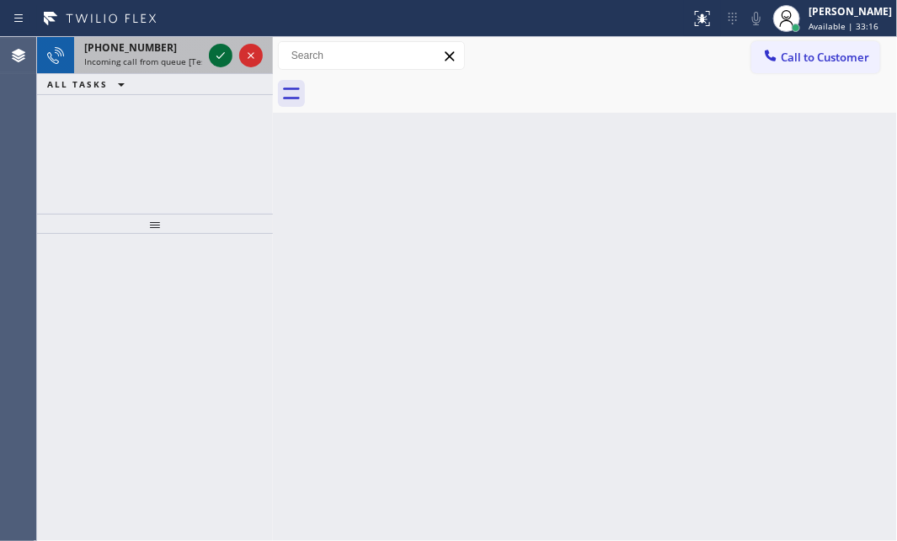
click at [212, 59] on icon at bounding box center [220, 55] width 20 height 20
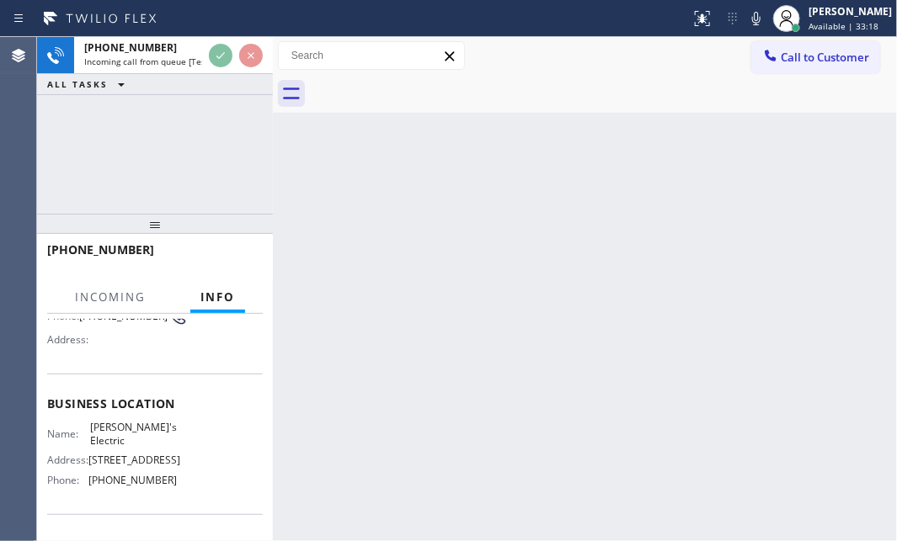
scroll to position [152, 0]
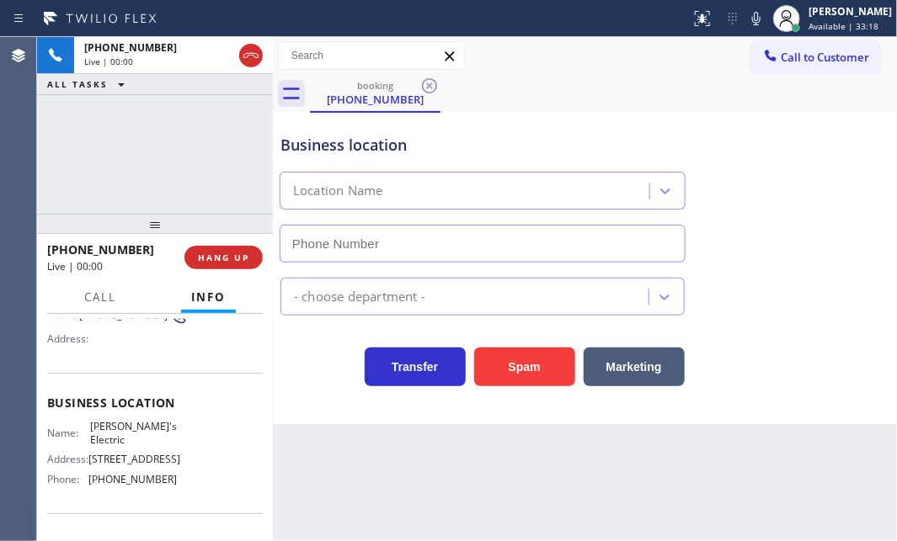
type input "[PHONE_NUMBER]"
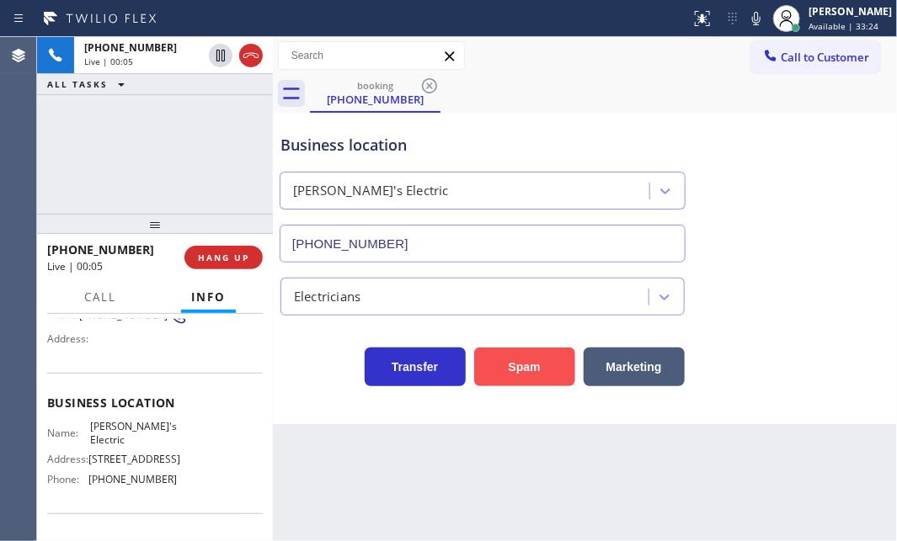
click at [547, 365] on button "Spam" at bounding box center [524, 367] width 101 height 39
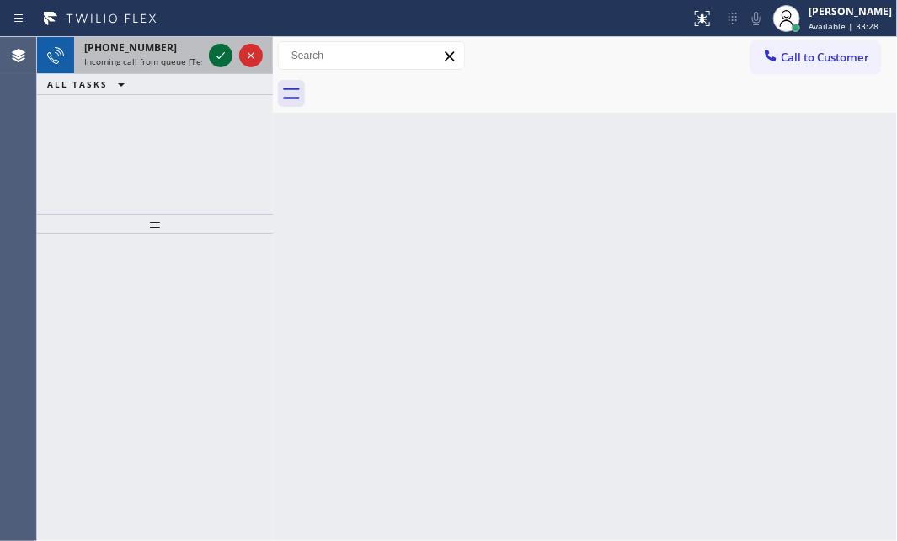
click at [223, 53] on icon at bounding box center [220, 55] width 8 height 7
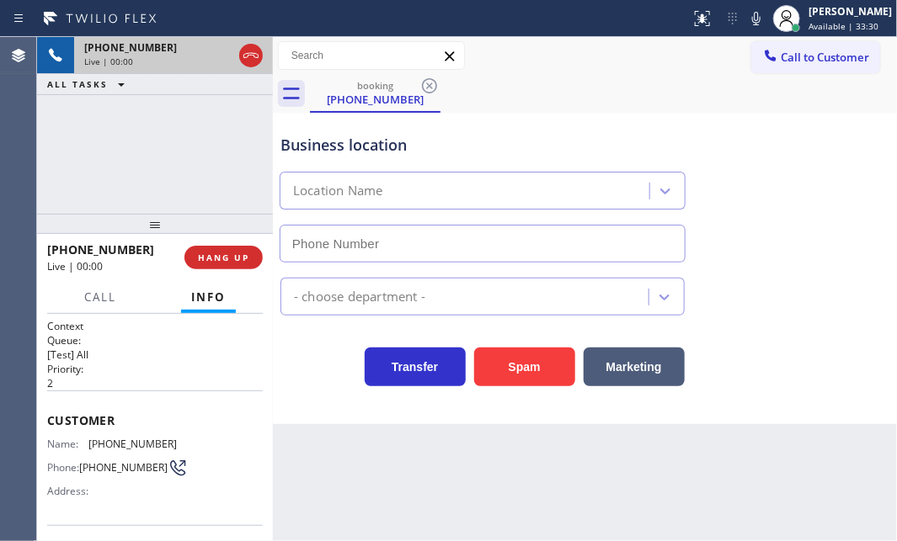
type input "[PHONE_NUMBER]"
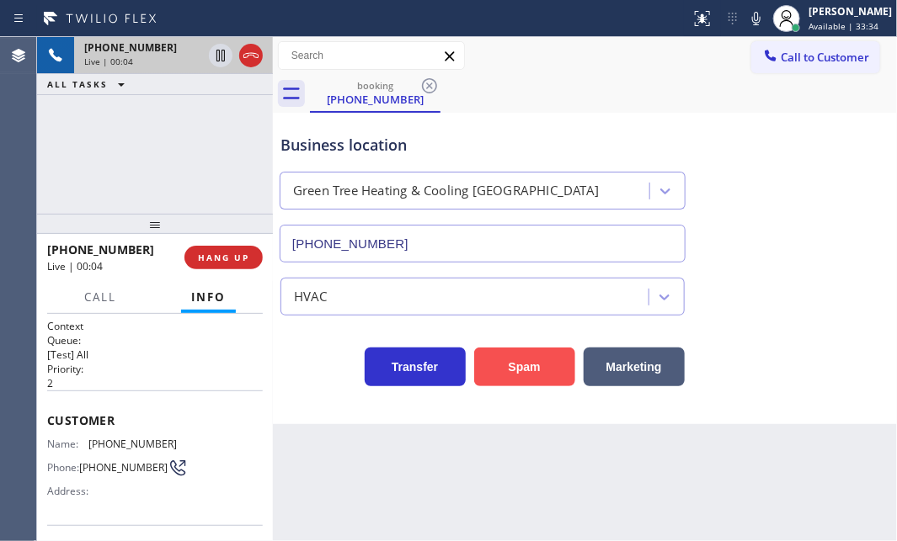
click at [547, 363] on button "Spam" at bounding box center [524, 367] width 101 height 39
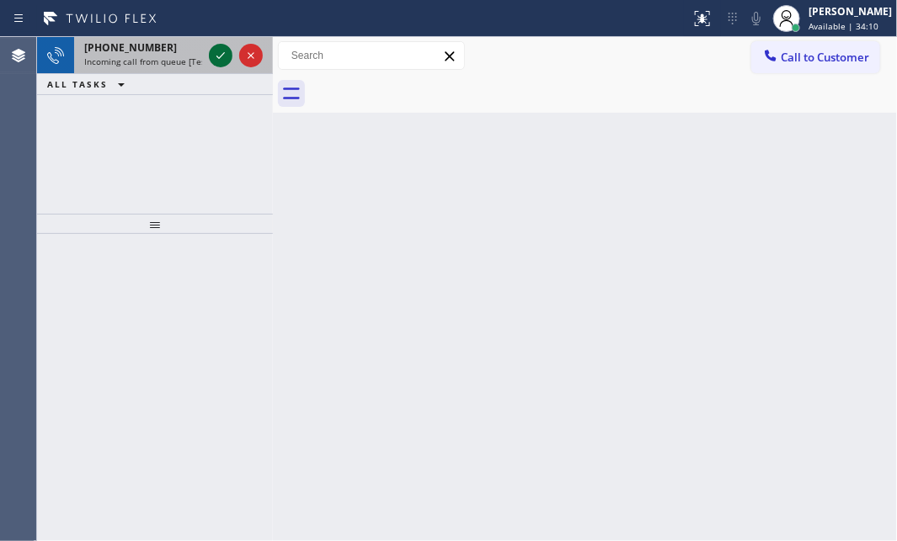
click at [217, 54] on icon at bounding box center [220, 55] width 20 height 20
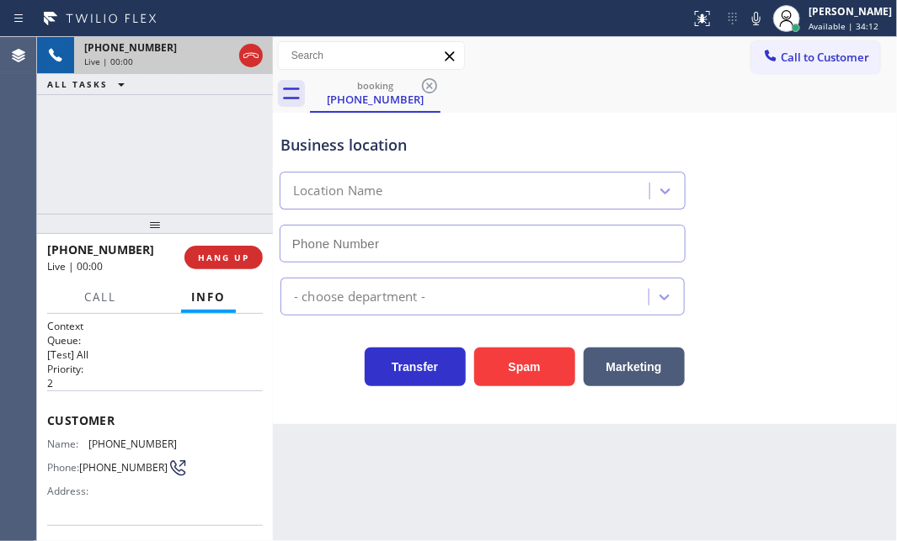
type input "[PHONE_NUMBER]"
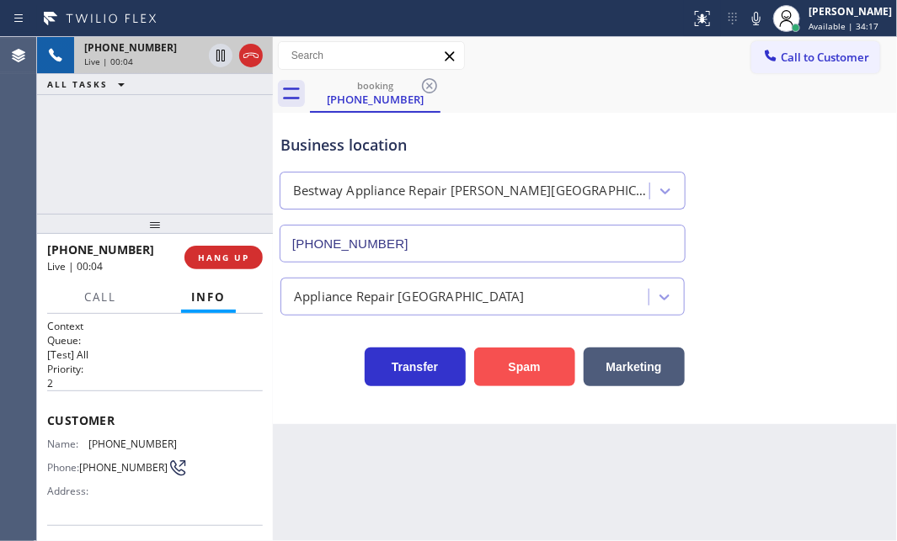
click at [528, 362] on button "Spam" at bounding box center [524, 367] width 101 height 39
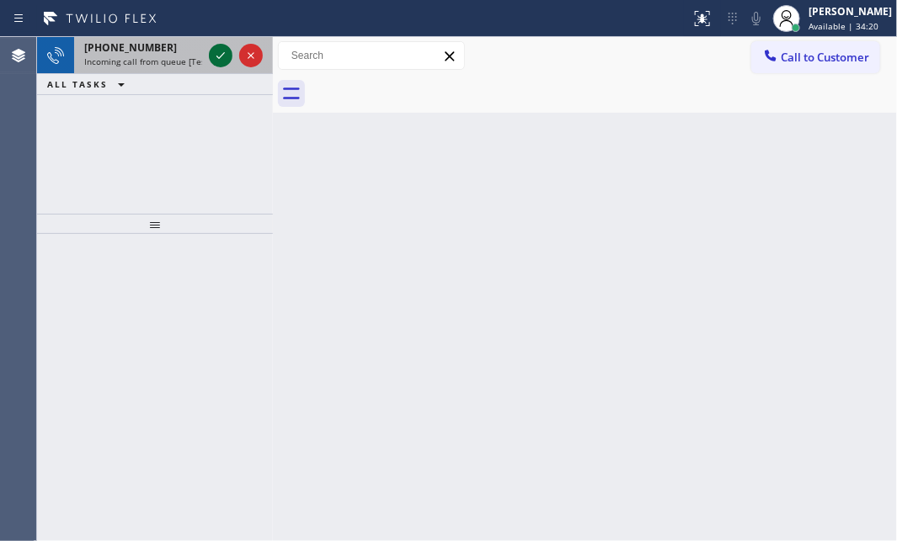
click at [222, 53] on icon at bounding box center [220, 55] width 20 height 20
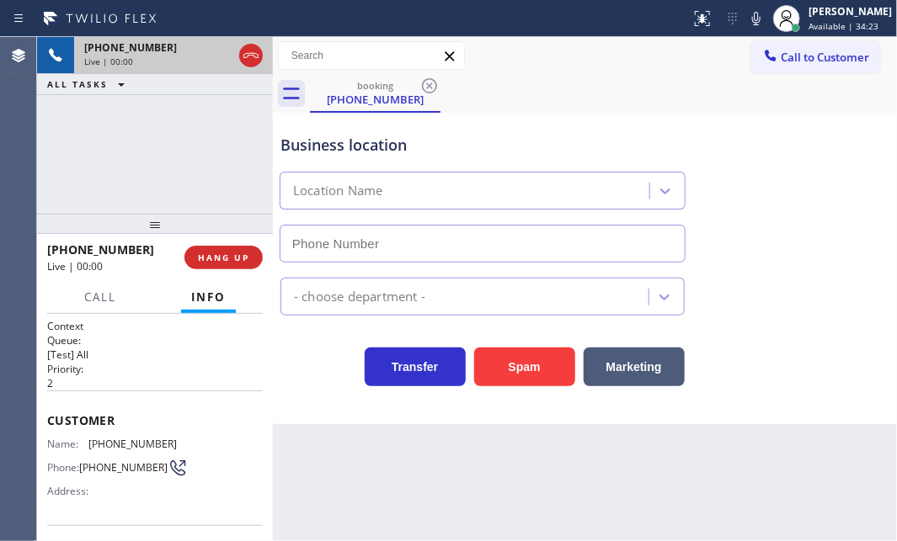
type input "[PHONE_NUMBER]"
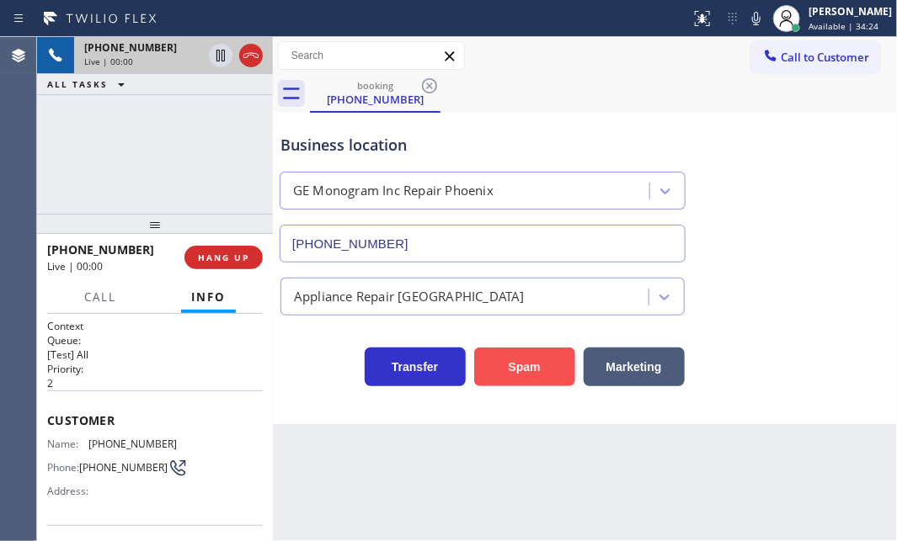
drag, startPoint x: 536, startPoint y: 376, endPoint x: 879, endPoint y: 502, distance: 364.9
click at [538, 376] on button "Spam" at bounding box center [524, 367] width 101 height 39
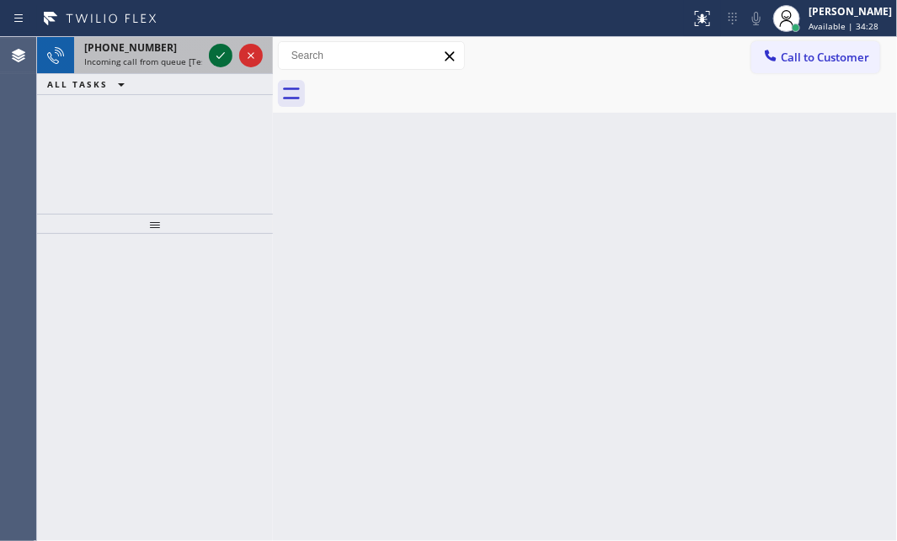
click at [216, 52] on icon at bounding box center [220, 55] width 20 height 20
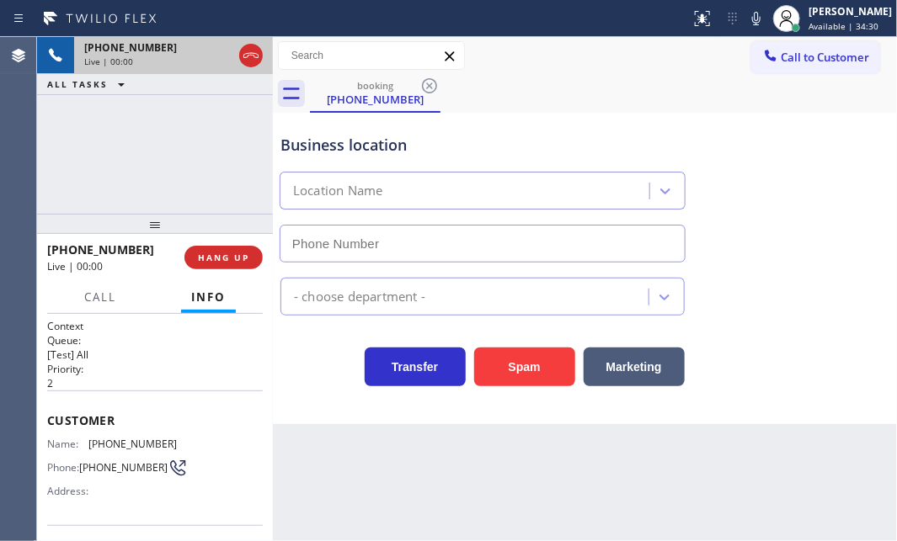
type input "[PHONE_NUMBER]"
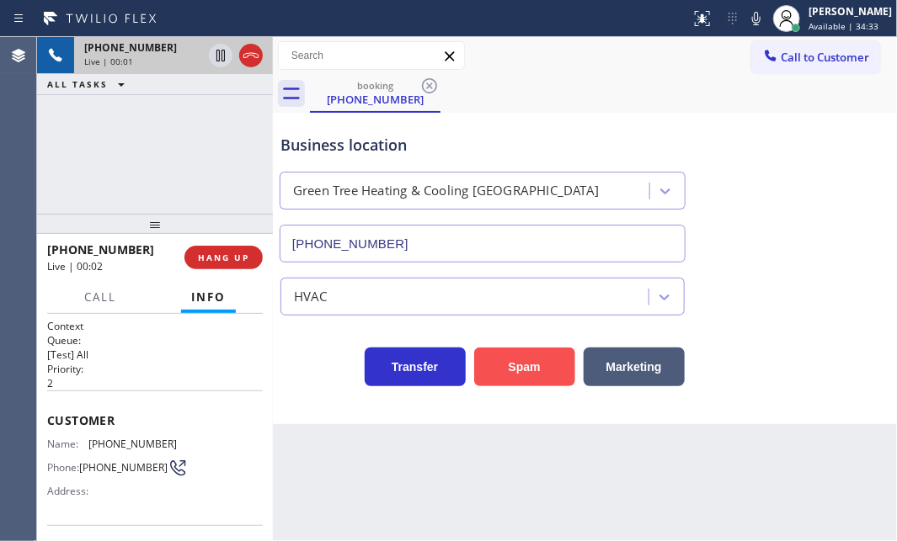
click at [523, 363] on button "Spam" at bounding box center [524, 367] width 101 height 39
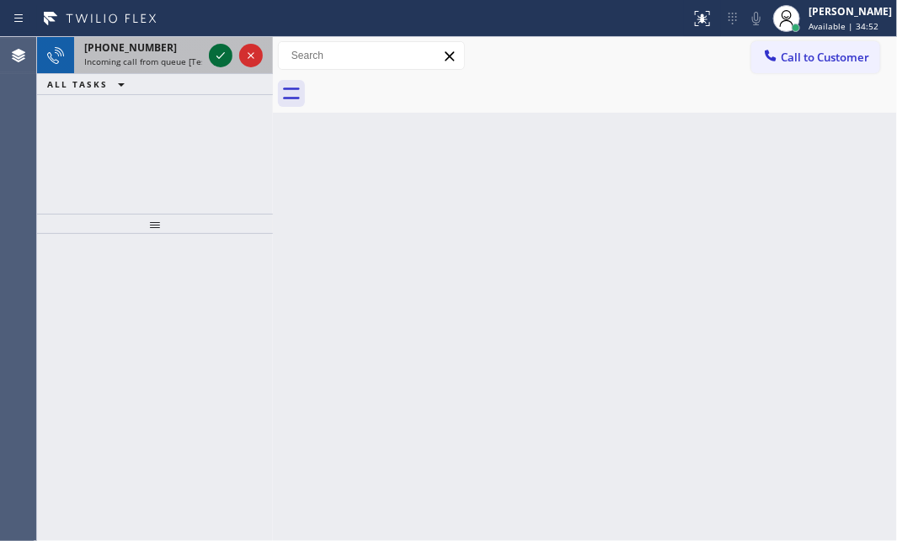
click at [222, 58] on icon at bounding box center [220, 55] width 20 height 20
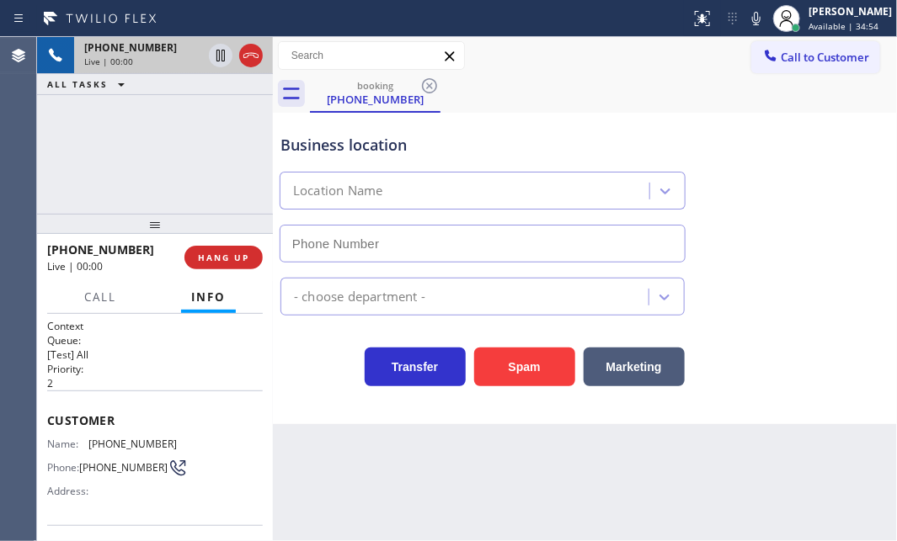
type input "[PHONE_NUMBER]"
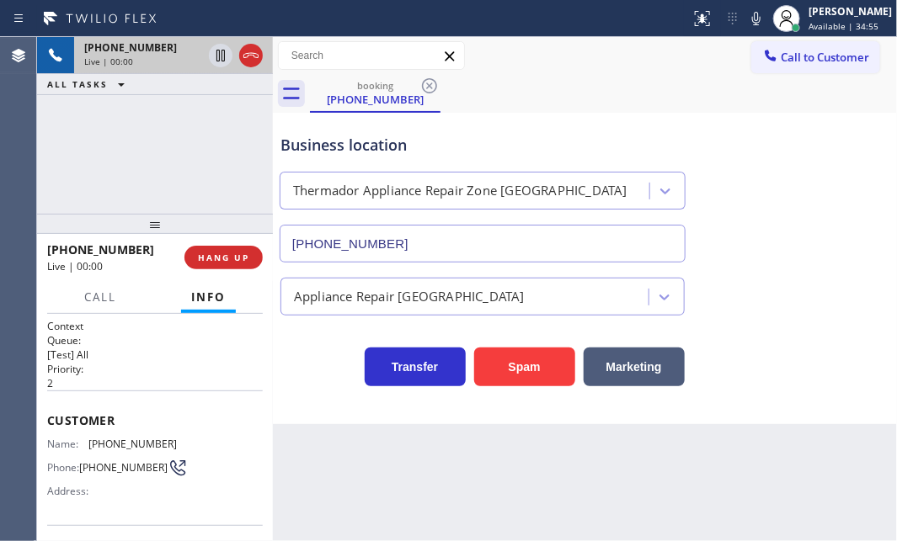
click at [520, 345] on div "Spam" at bounding box center [520, 362] width 109 height 47
click at [522, 353] on button "Spam" at bounding box center [524, 367] width 101 height 39
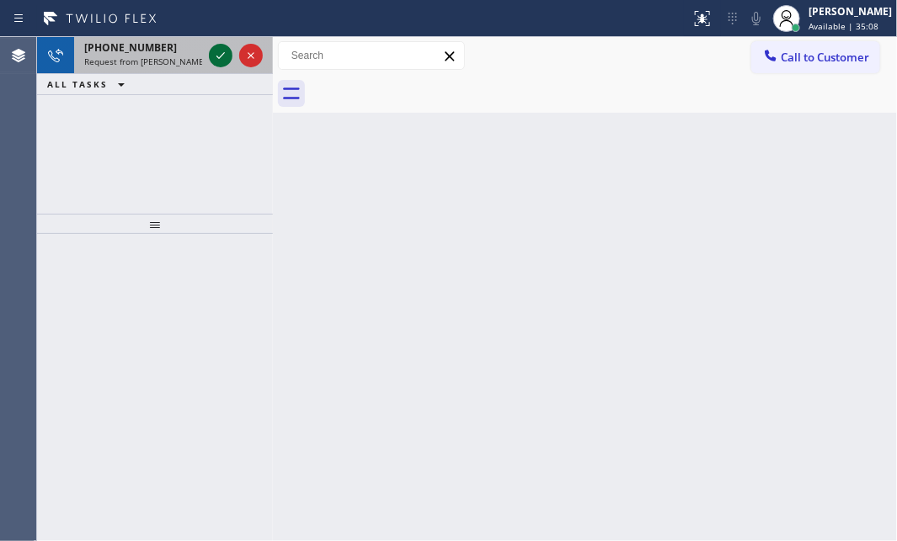
click at [216, 56] on icon at bounding box center [220, 55] width 8 height 7
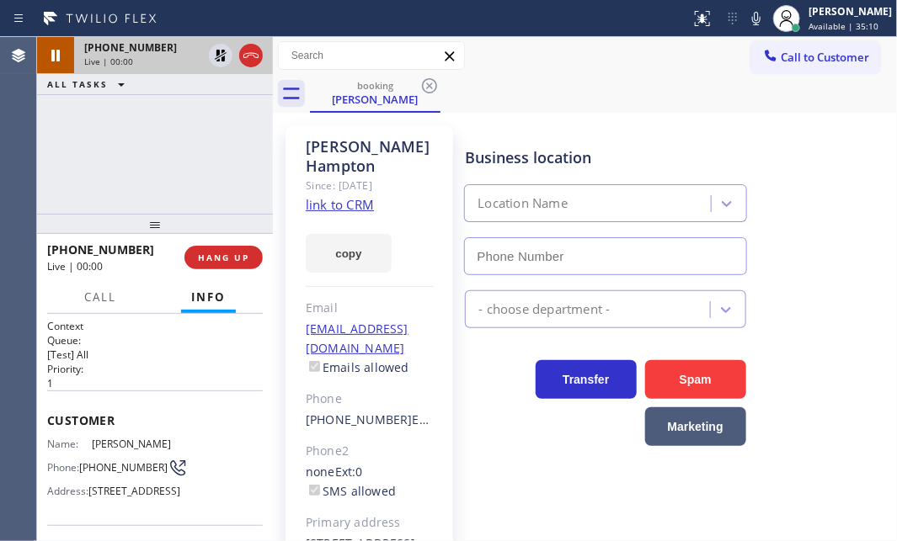
scroll to position [76, 0]
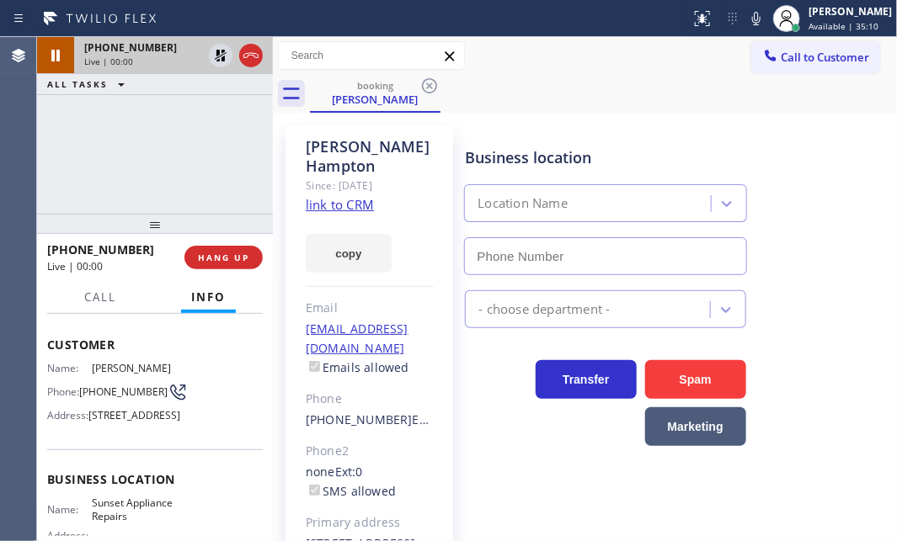
type input "[PHONE_NUMBER]"
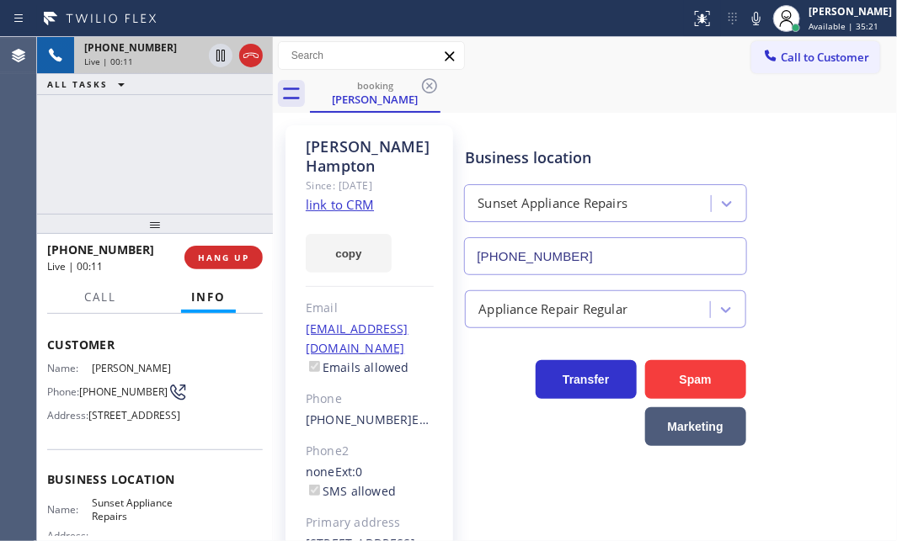
click at [338, 196] on link "link to CRM" at bounding box center [340, 204] width 68 height 17
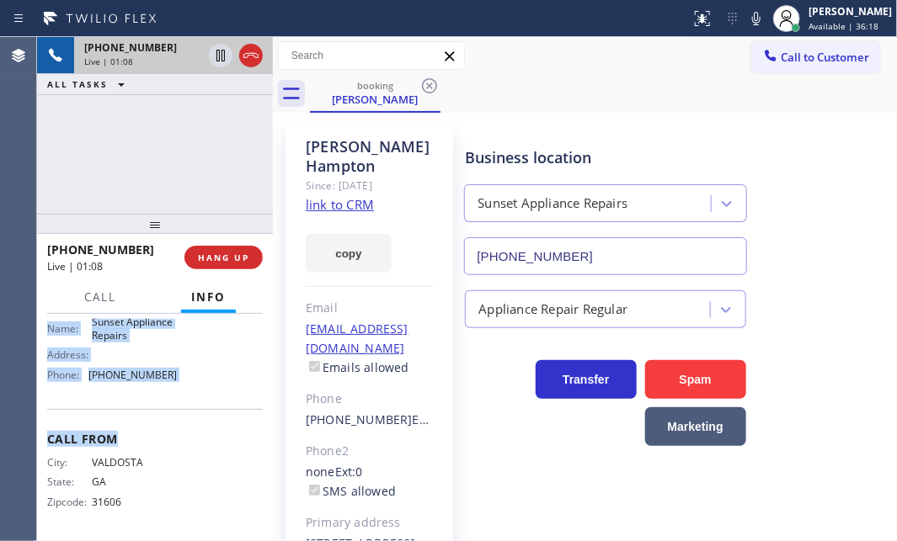
scroll to position [300, 0]
drag, startPoint x: 44, startPoint y: 338, endPoint x: 215, endPoint y: 393, distance: 179.7
click at [215, 393] on div "Context Queue: [Test] All Priority: 1 Customer Name: [PERSON_NAME] Phone: [PHON…" at bounding box center [155, 427] width 236 height 227
copy div "Customer Name: [PERSON_NAME] Phone: [PHONE_NUMBER] Address: [STREET_ADDRESS] Bu…"
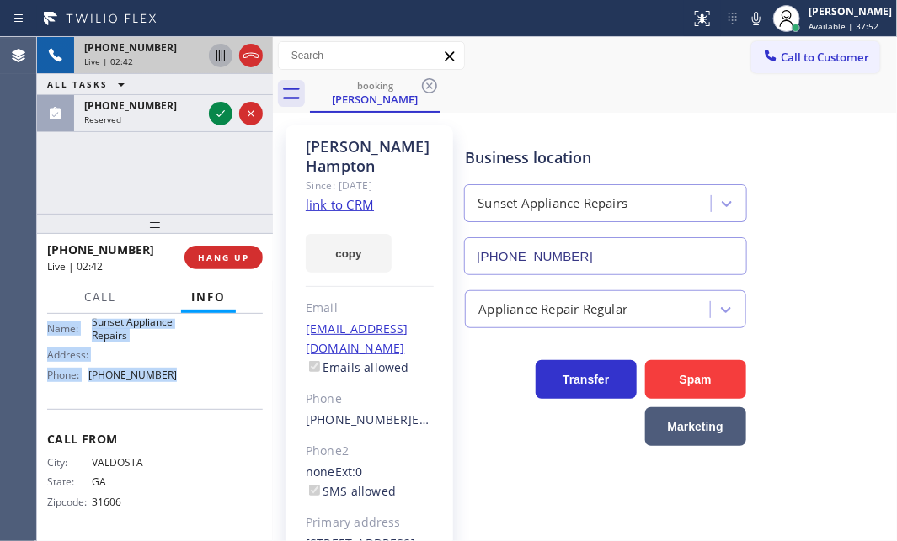
click at [219, 53] on icon at bounding box center [220, 56] width 8 height 12
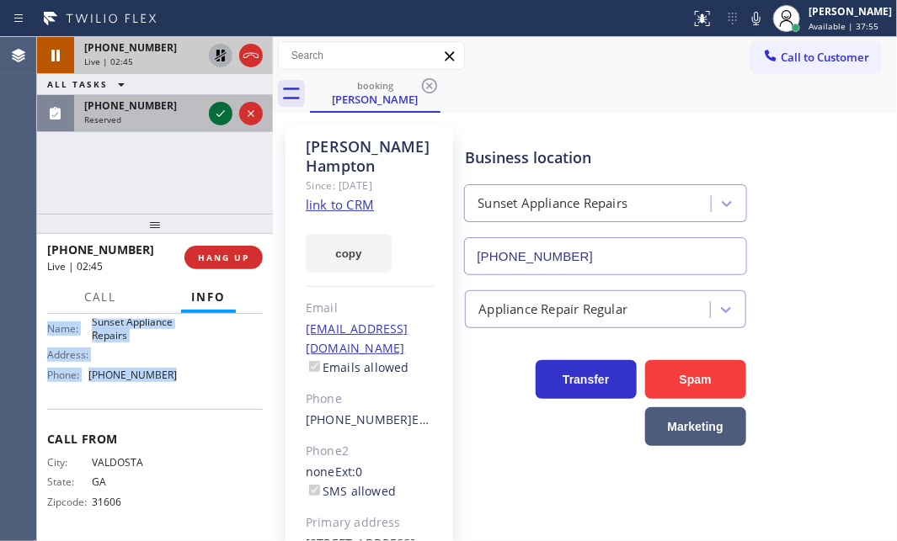
click at [218, 109] on icon at bounding box center [220, 114] width 20 height 20
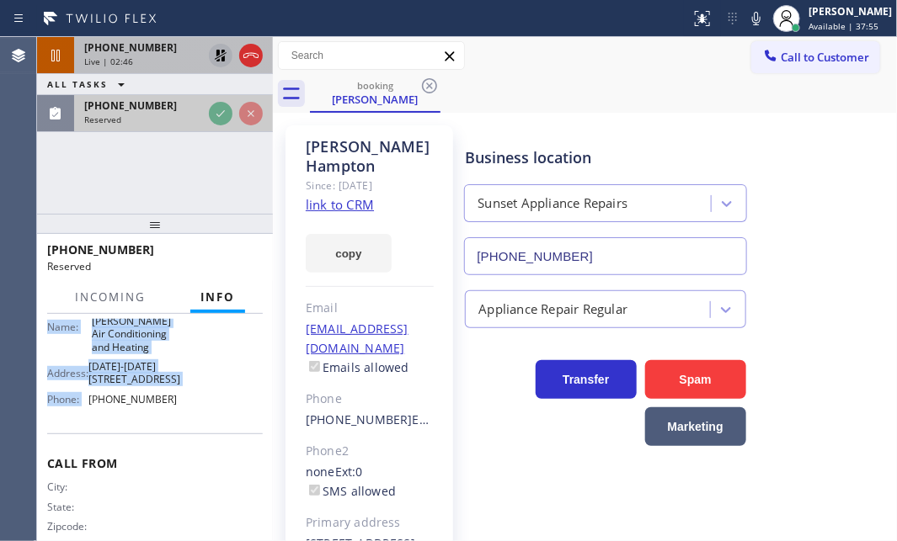
scroll to position [340, 0]
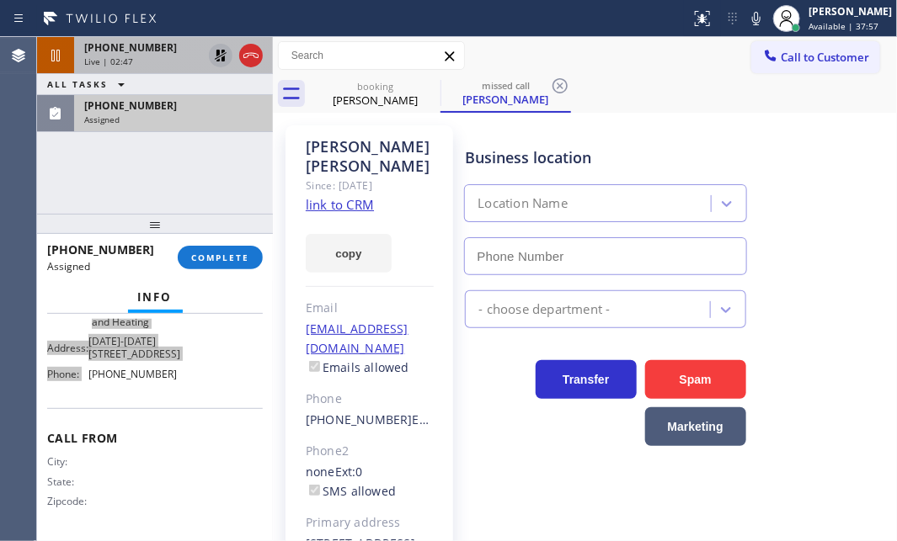
type input "[PHONE_NUMBER]"
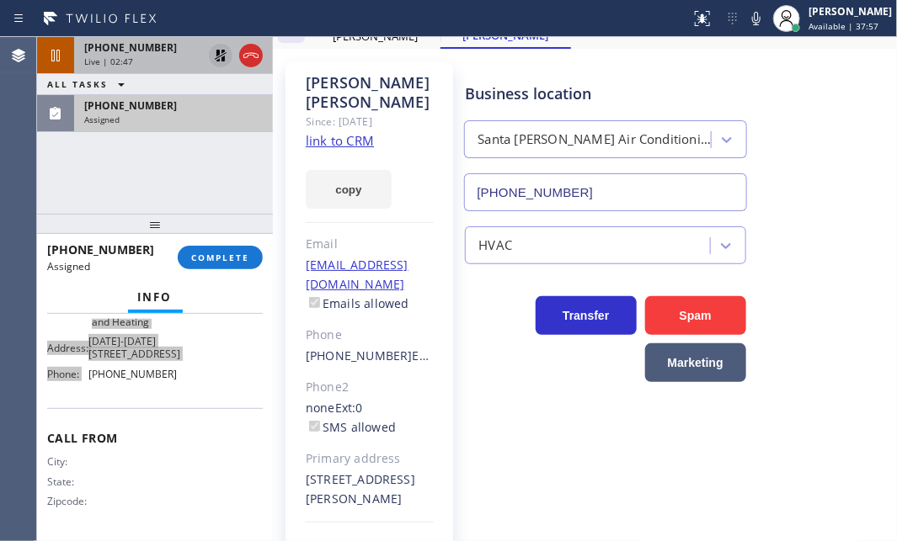
scroll to position [117, 0]
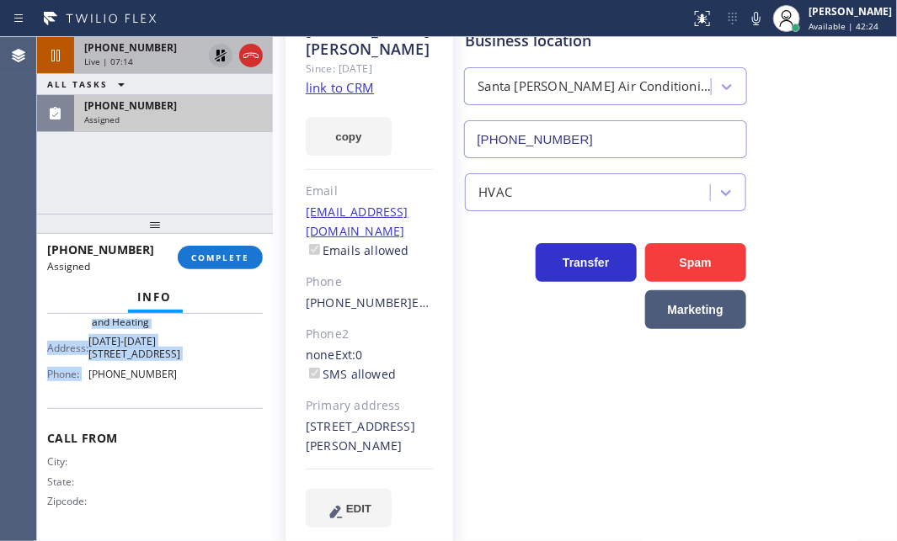
drag, startPoint x: 188, startPoint y: 118, endPoint x: 201, endPoint y: 131, distance: 19.0
click at [189, 118] on div "Assigned" at bounding box center [173, 120] width 178 height 12
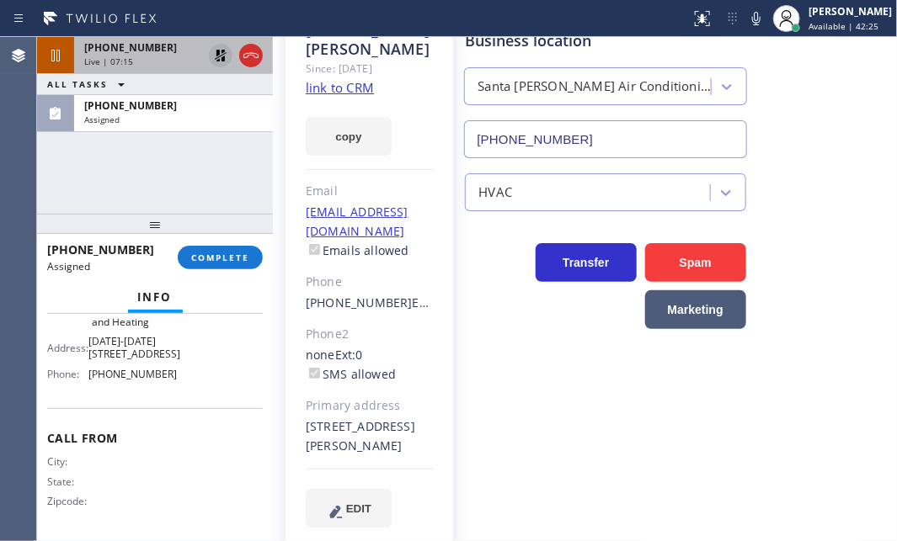
click at [227, 269] on div "[PHONE_NUMBER] Assigned COMPLETE" at bounding box center [155, 258] width 216 height 44
click at [232, 253] on span "COMPLETE" at bounding box center [220, 258] width 58 height 12
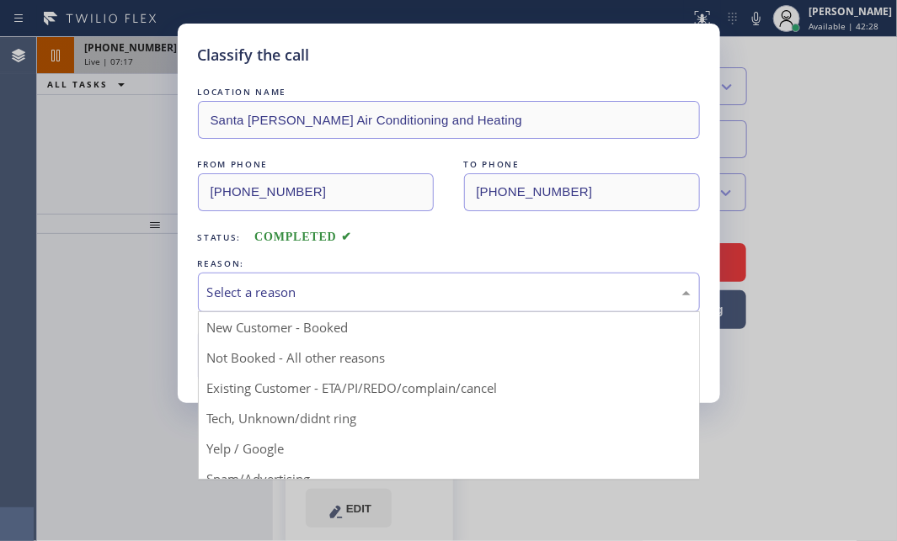
click at [463, 301] on div "Select a reason" at bounding box center [448, 292] width 483 height 19
drag, startPoint x: 300, startPoint y: 354, endPoint x: 290, endPoint y: 357, distance: 10.4
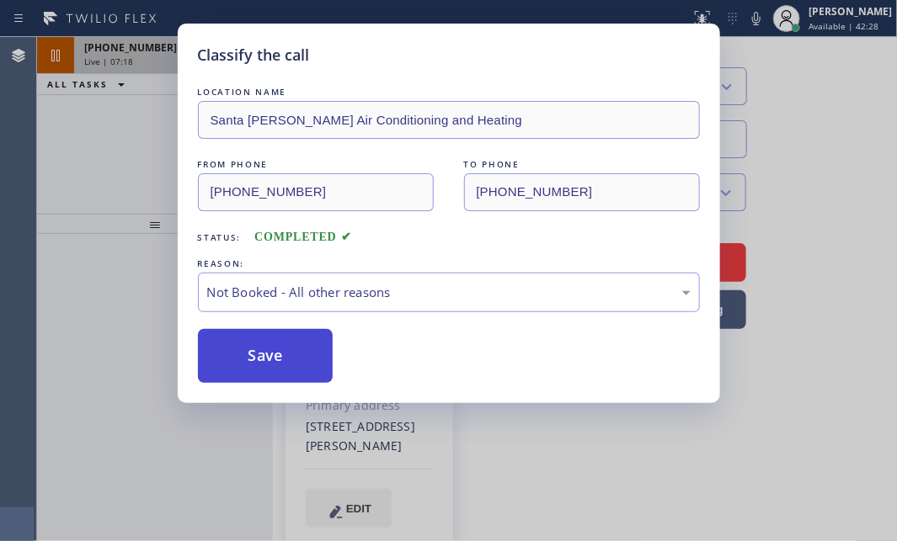
click at [285, 359] on button "Save" at bounding box center [266, 356] width 136 height 54
type input "[PHONE_NUMBER]"
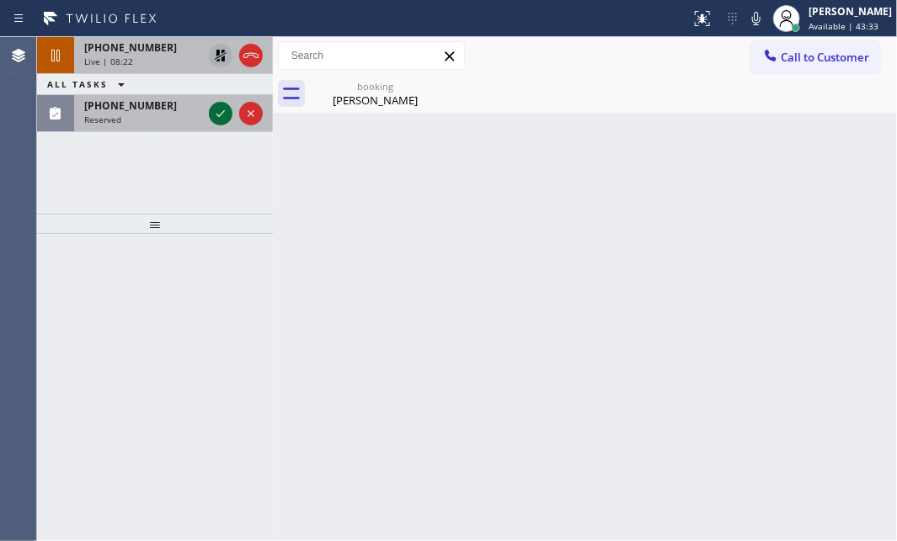
click at [221, 114] on icon at bounding box center [220, 113] width 8 height 7
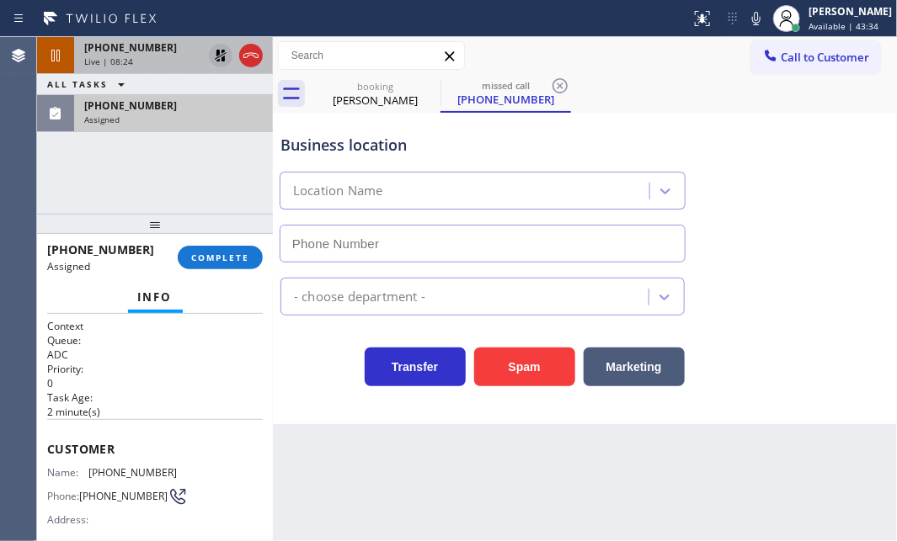
type input "[PHONE_NUMBER]"
click at [221, 46] on icon at bounding box center [220, 55] width 20 height 20
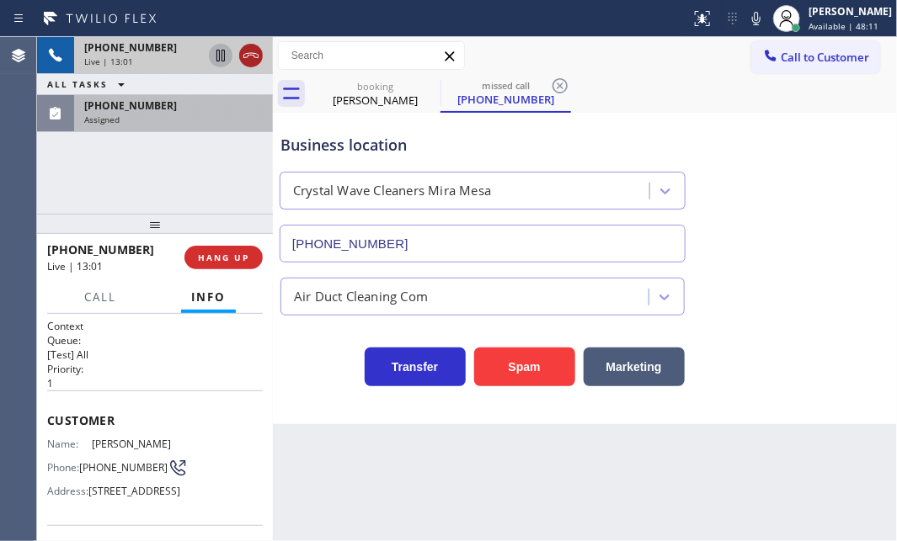
click at [241, 55] on icon at bounding box center [251, 55] width 20 height 20
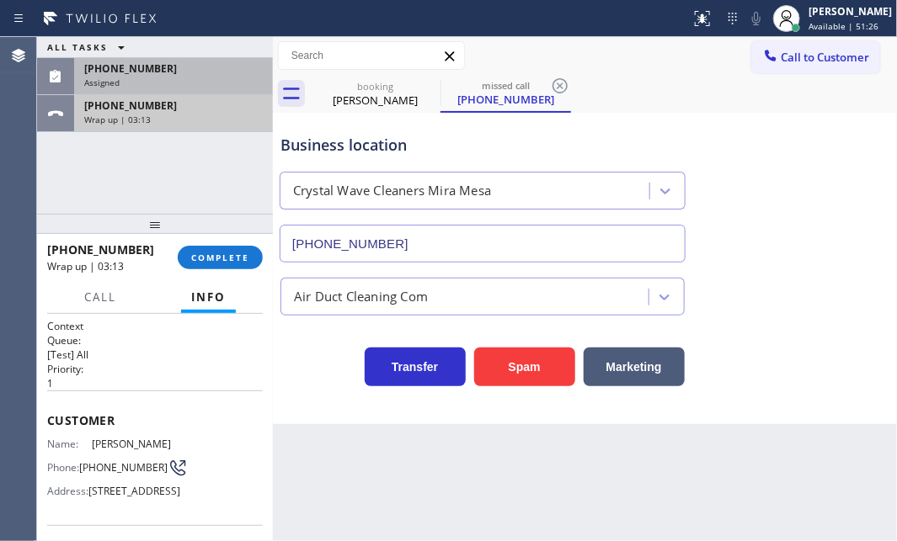
click at [205, 124] on div "Wrap up | 03:13" at bounding box center [173, 120] width 178 height 12
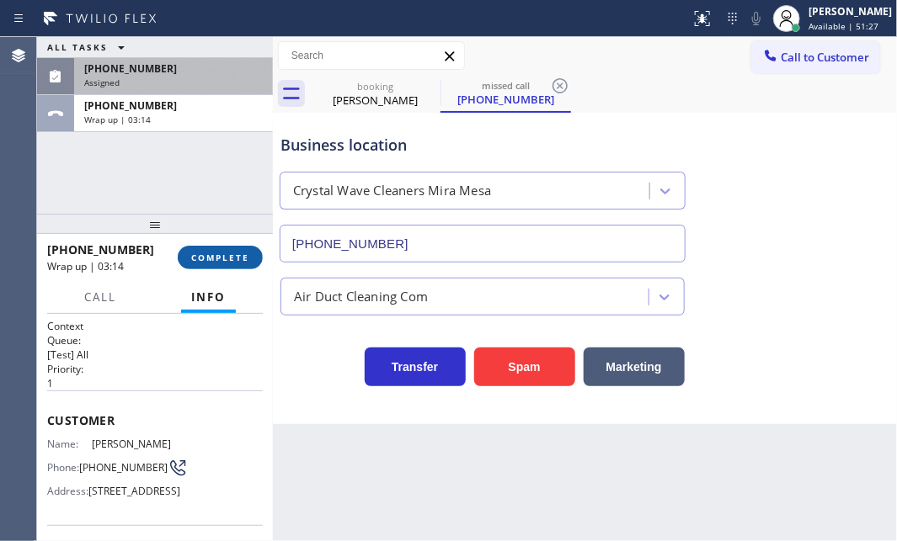
click at [244, 263] on button "COMPLETE" at bounding box center [220, 258] width 85 height 24
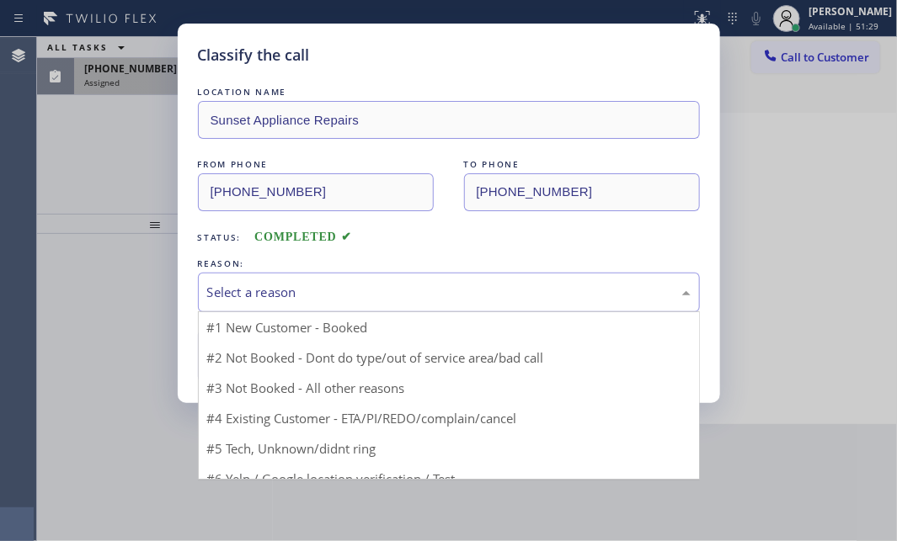
click at [398, 290] on div "Select a reason" at bounding box center [448, 292] width 483 height 19
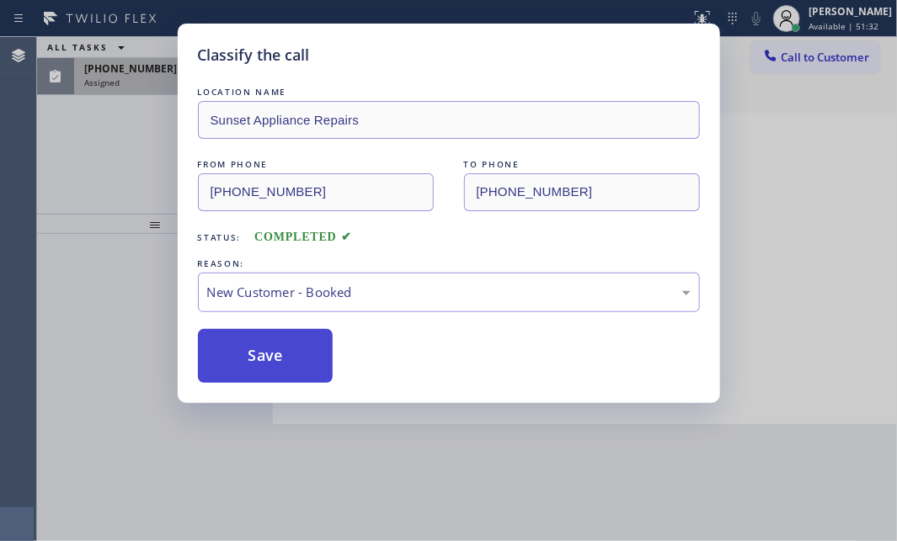
drag, startPoint x: 295, startPoint y: 349, endPoint x: 275, endPoint y: 322, distance: 33.2
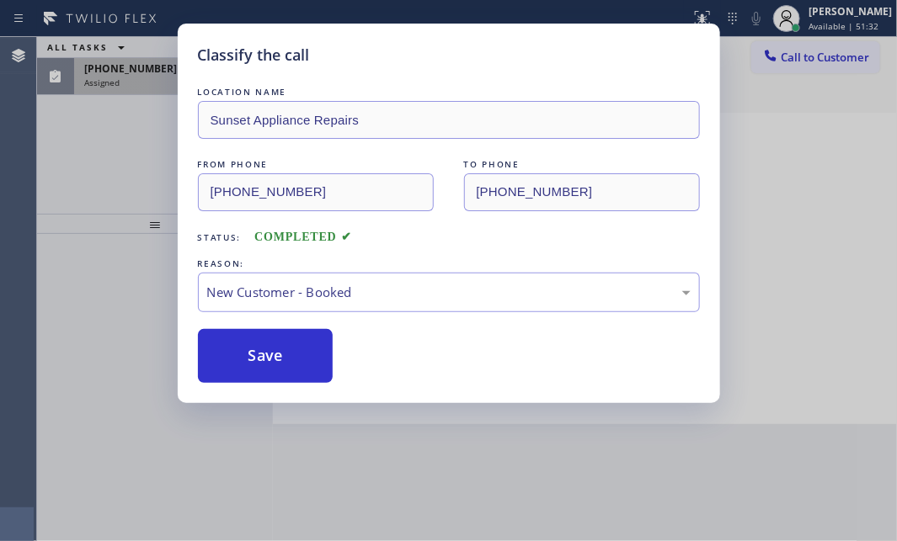
click at [295, 349] on button "Save" at bounding box center [266, 356] width 136 height 54
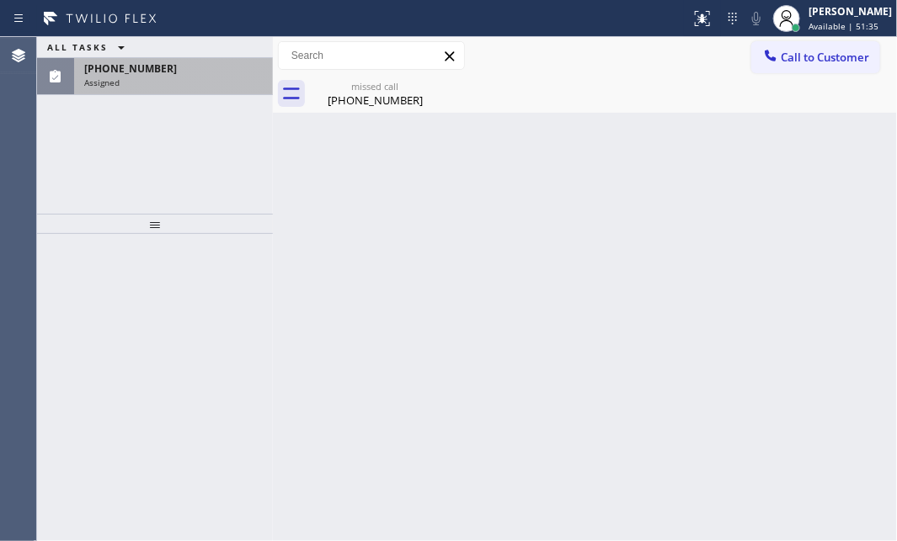
click at [210, 75] on div "[PHONE_NUMBER]" at bounding box center [173, 68] width 178 height 14
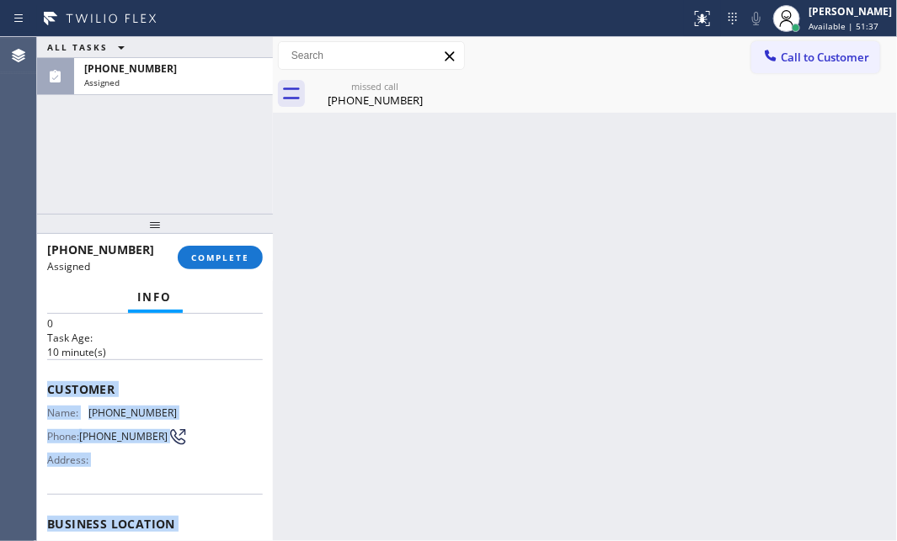
scroll to position [229, 0]
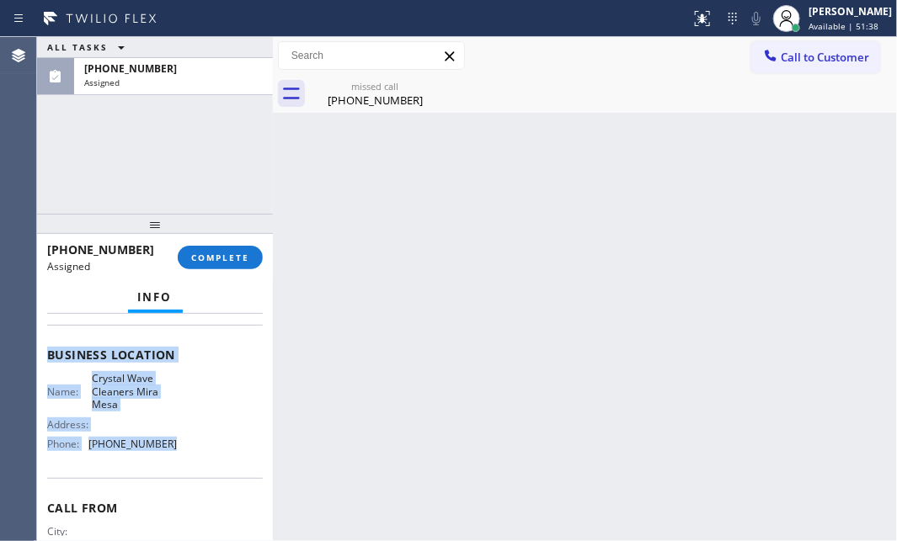
drag, startPoint x: 45, startPoint y: 445, endPoint x: 179, endPoint y: 468, distance: 136.7
click at [173, 468] on div "Context Queue: ADC Priority: 0 Task Age: [DEMOGRAPHIC_DATA] minute(s) Customer …" at bounding box center [155, 427] width 236 height 227
copy div "Customer Name: [PHONE_NUMBER] Phone: [PHONE_NUMBER] Address: Business location …"
click at [216, 257] on span "COMPLETE" at bounding box center [220, 258] width 58 height 12
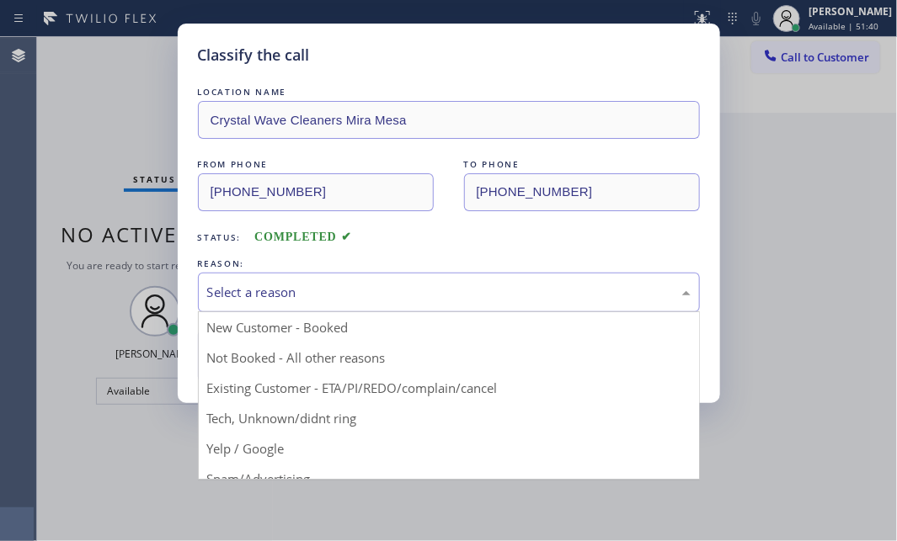
click at [466, 286] on div "Select a reason" at bounding box center [448, 292] width 483 height 19
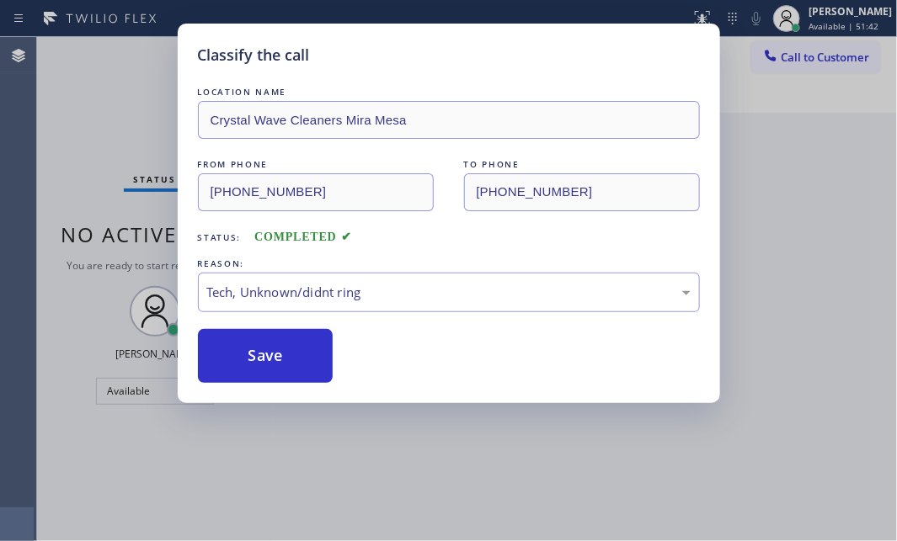
drag, startPoint x: 312, startPoint y: 360, endPoint x: 647, endPoint y: 347, distance: 335.3
click at [390, 350] on div "Save" at bounding box center [449, 356] width 502 height 54
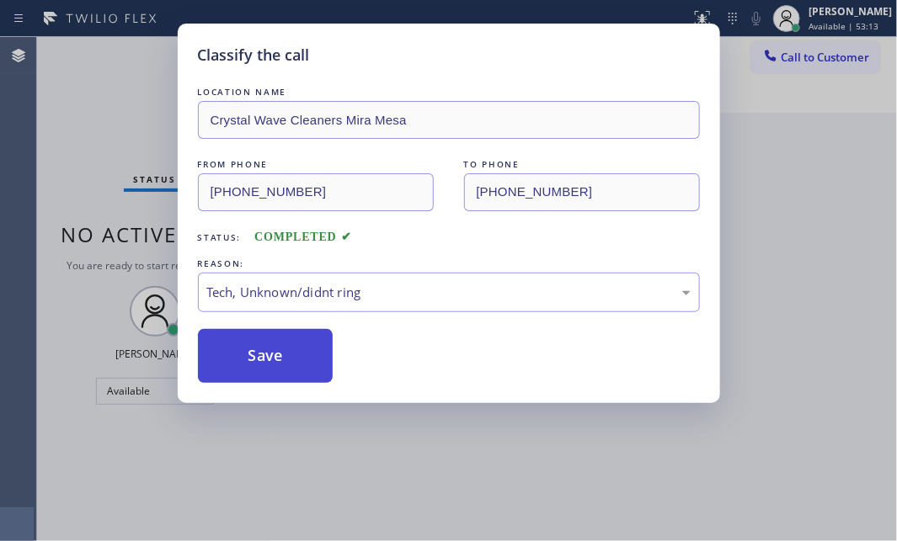
click at [284, 351] on button "Save" at bounding box center [266, 356] width 136 height 54
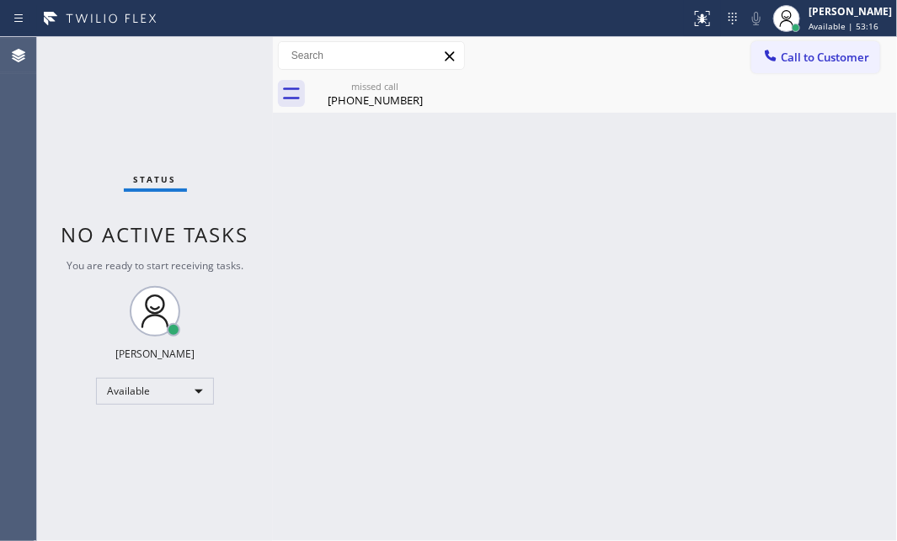
click at [392, 90] on div "missed call" at bounding box center [374, 86] width 127 height 13
click at [225, 98] on div "Status No active tasks You are ready to start receiving tasks. [PERSON_NAME] Av…" at bounding box center [155, 289] width 236 height 504
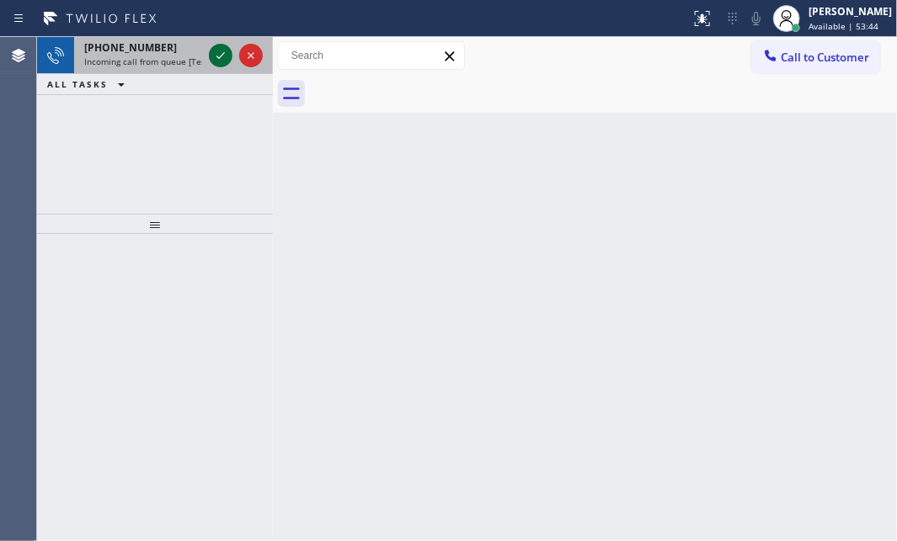
click at [222, 59] on icon at bounding box center [220, 55] width 20 height 20
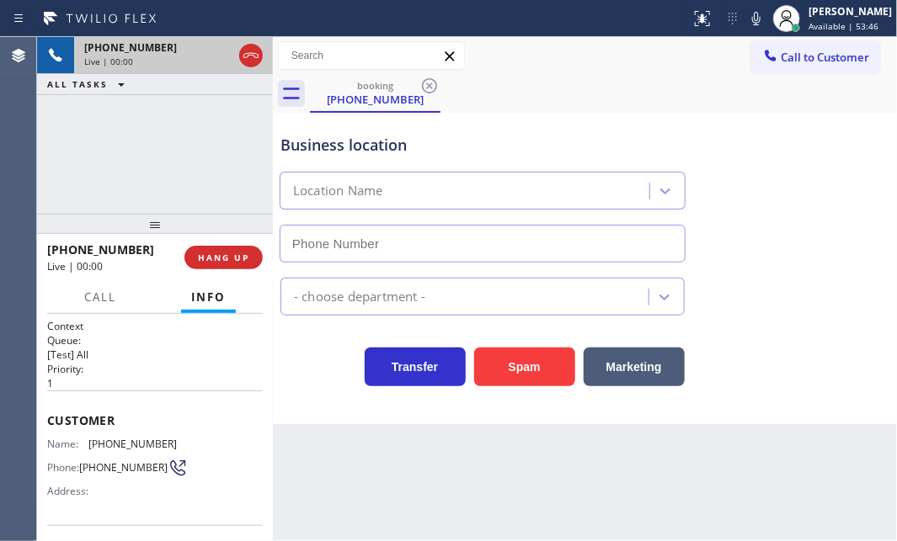
type input "[PHONE_NUMBER]"
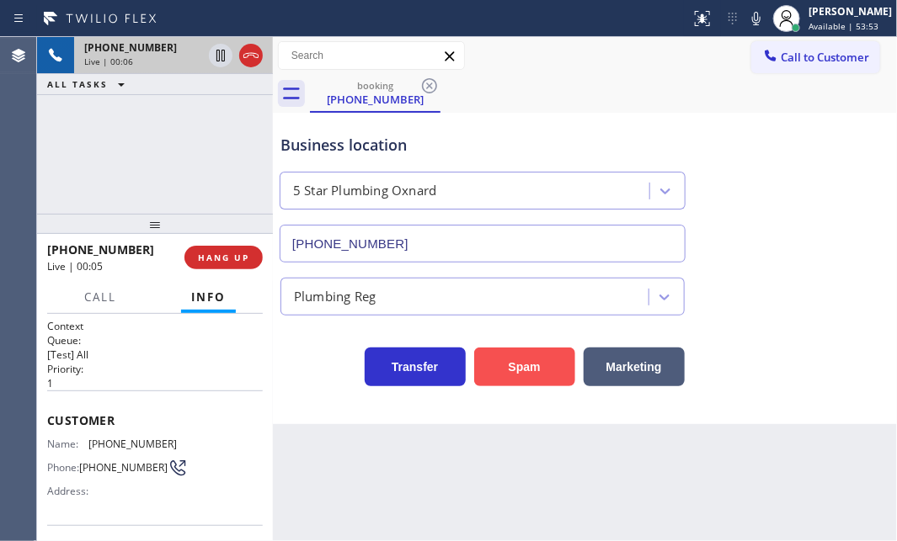
drag, startPoint x: 528, startPoint y: 365, endPoint x: 677, endPoint y: 335, distance: 151.9
click at [529, 365] on button "Spam" at bounding box center [524, 367] width 101 height 39
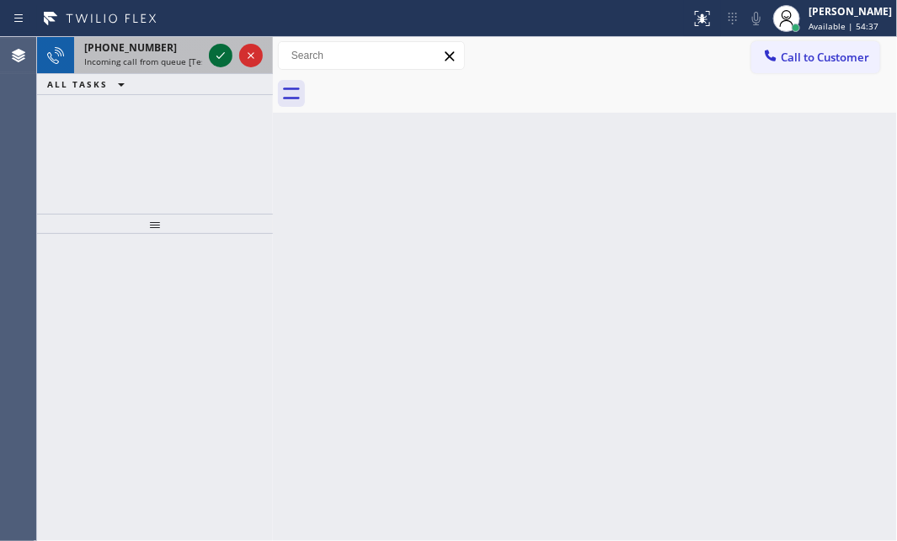
click at [214, 52] on icon at bounding box center [220, 55] width 20 height 20
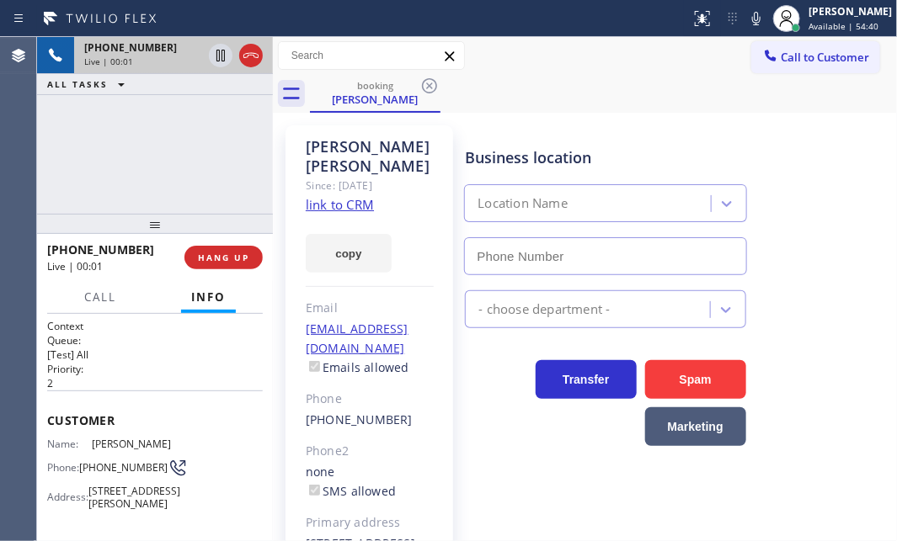
type input "[PHONE_NUMBER]"
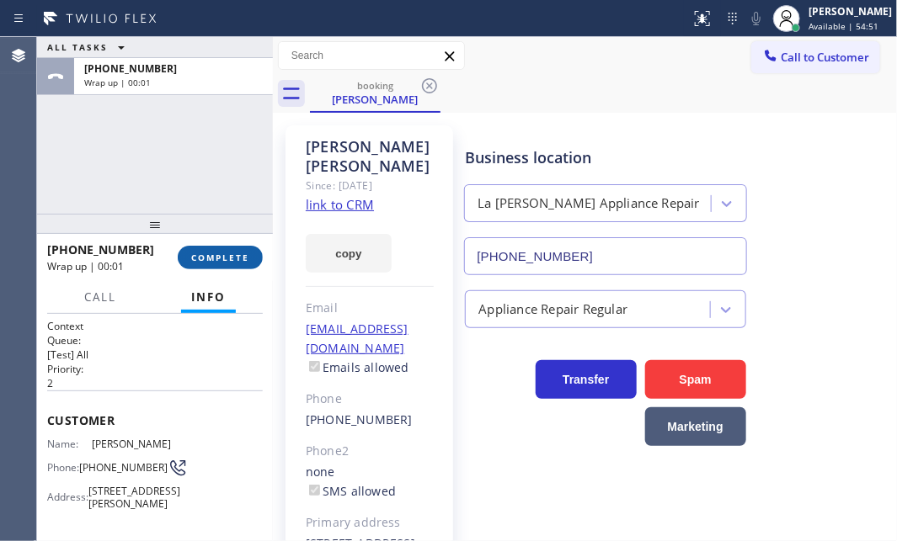
click at [200, 246] on button "COMPLETE" at bounding box center [220, 258] width 85 height 24
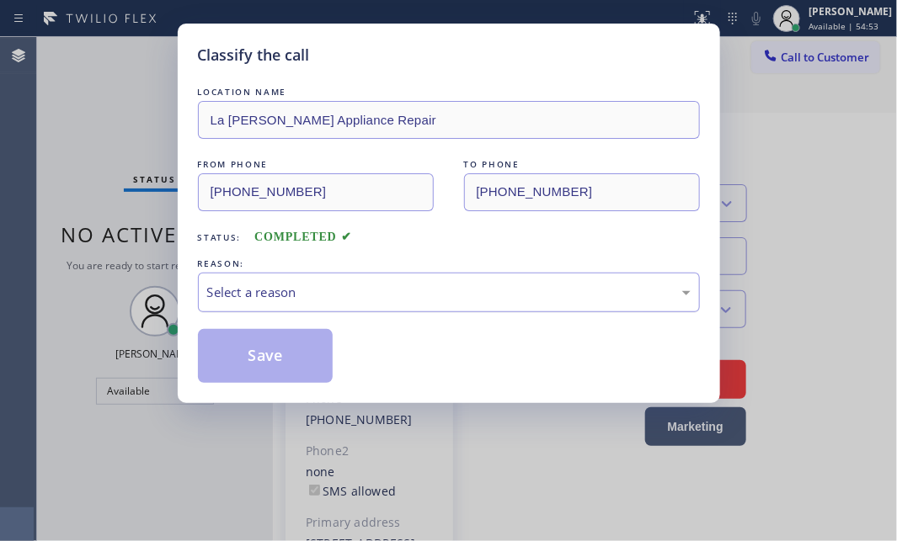
click at [415, 301] on div "Select a reason" at bounding box center [448, 292] width 483 height 19
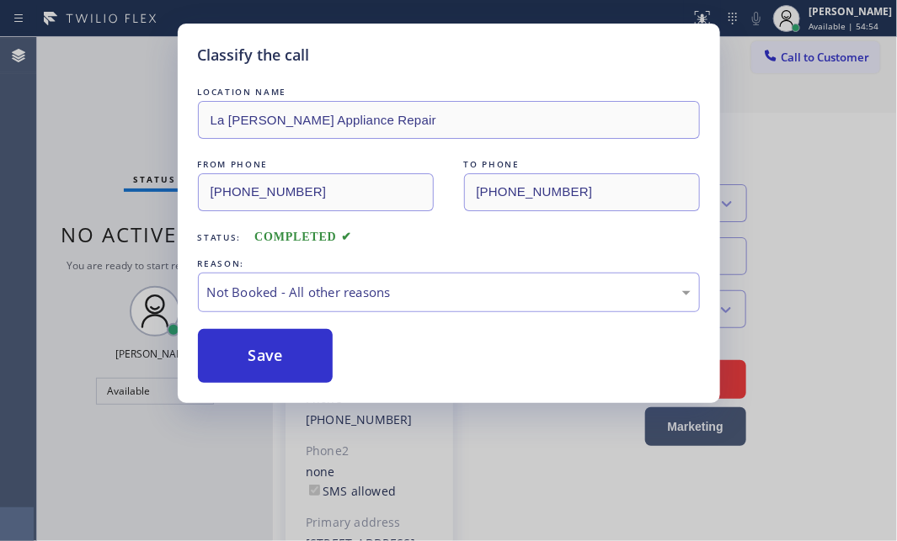
drag, startPoint x: 273, startPoint y: 349, endPoint x: 719, endPoint y: 378, distance: 447.1
click at [293, 349] on button "Save" at bounding box center [266, 356] width 136 height 54
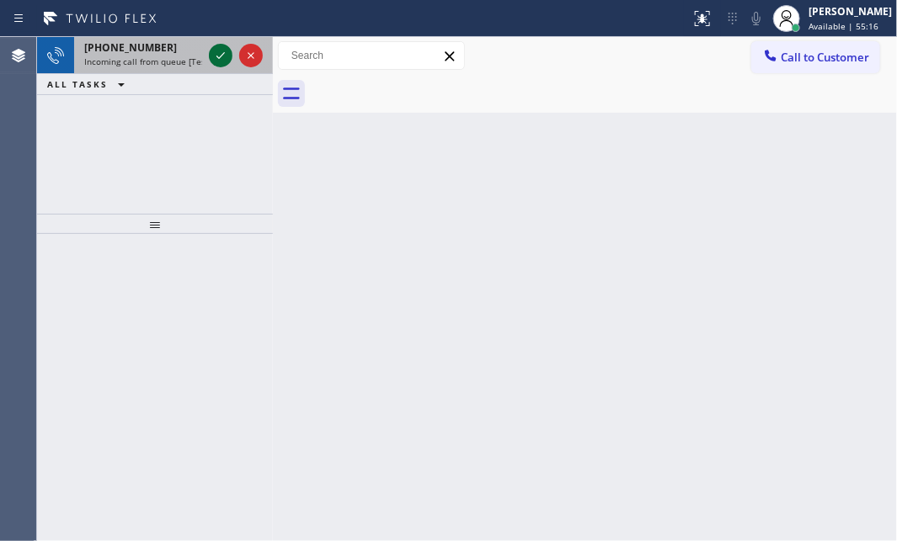
click at [226, 59] on icon at bounding box center [220, 55] width 20 height 20
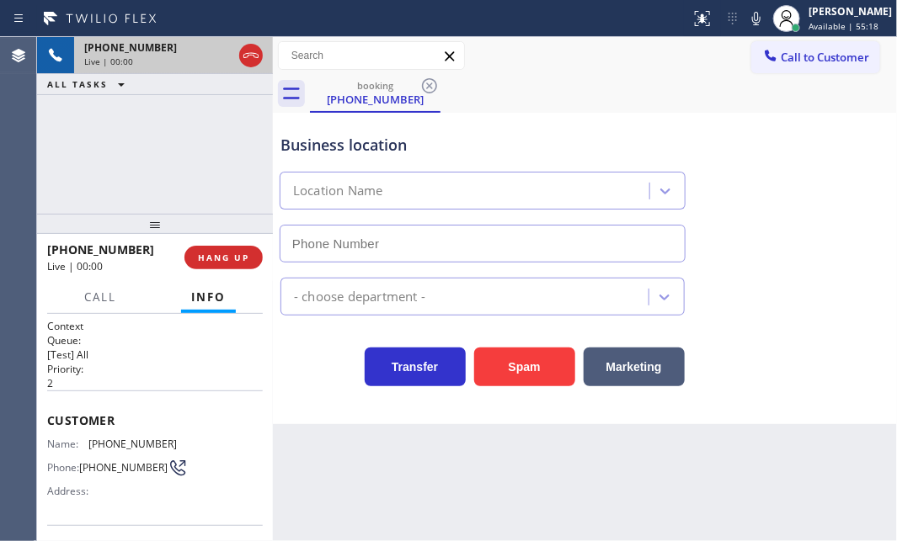
type input "[PHONE_NUMBER]"
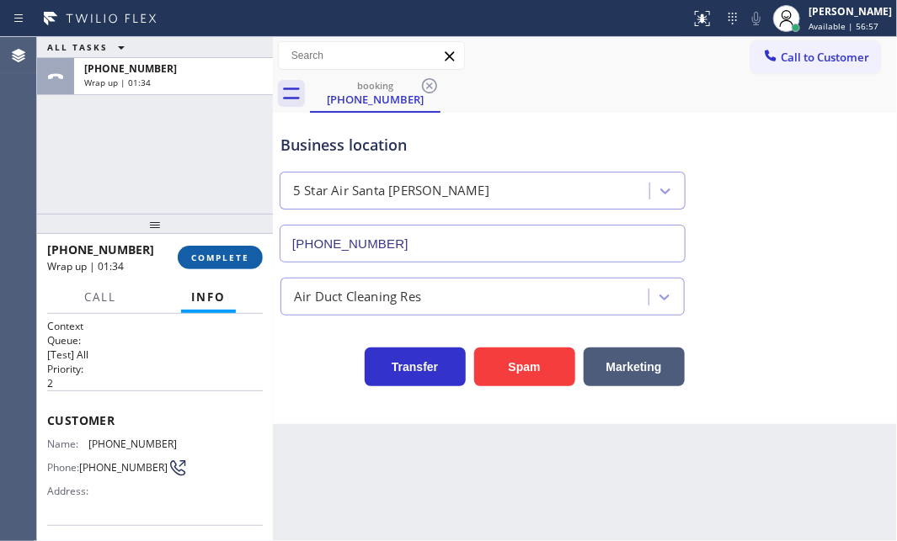
click at [221, 269] on button "COMPLETE" at bounding box center [220, 258] width 85 height 24
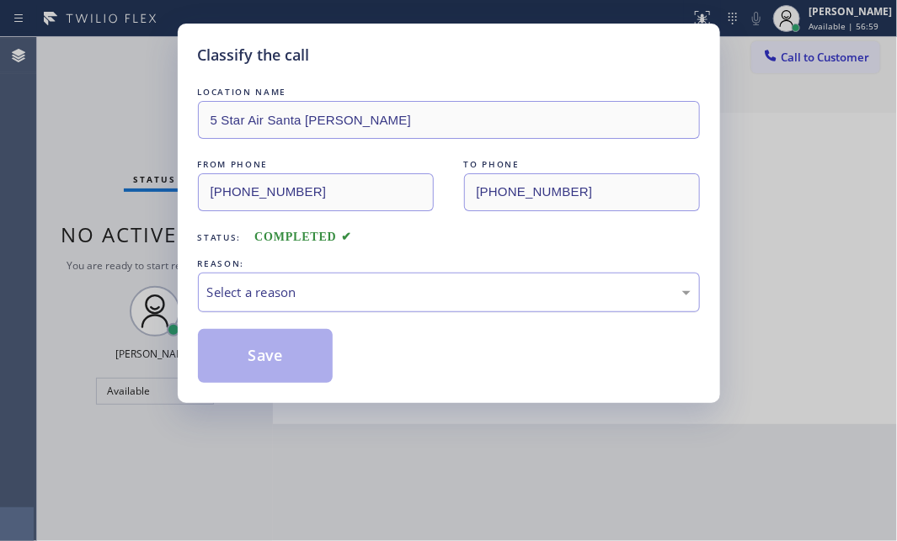
click at [290, 299] on div "Select a reason" at bounding box center [448, 292] width 483 height 19
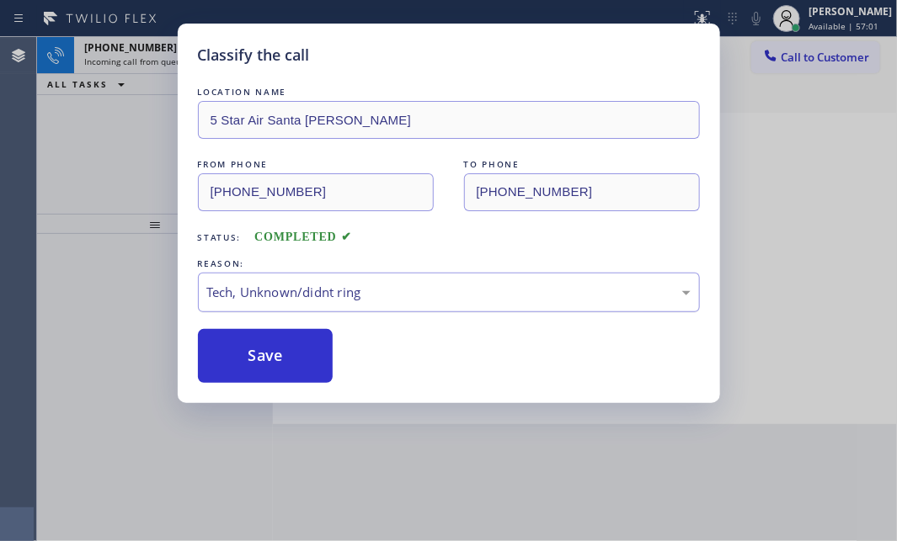
drag, startPoint x: 260, startPoint y: 364, endPoint x: 219, endPoint y: 272, distance: 100.6
click at [259, 361] on button "Save" at bounding box center [266, 356] width 136 height 54
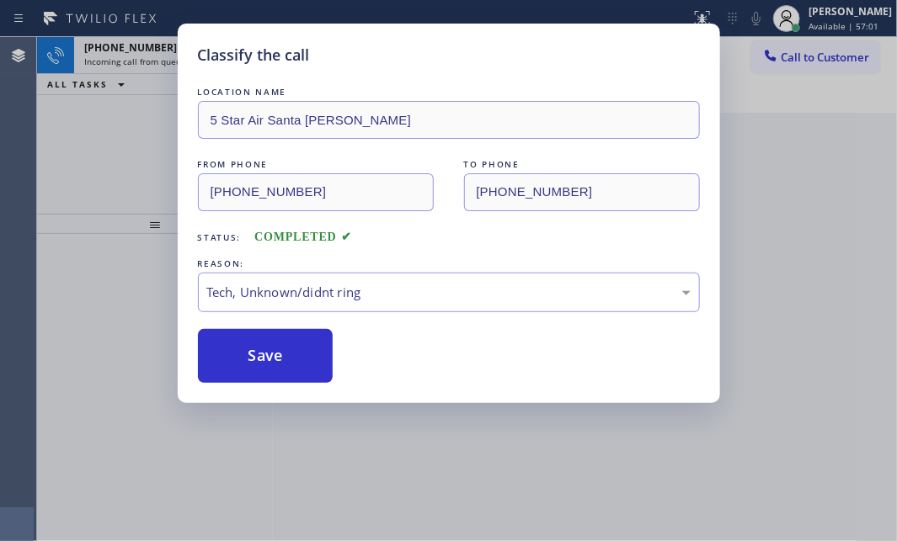
click at [131, 59] on div "Classify the call LOCATION NAME 5 Star Air Santa [PERSON_NAME] FROM PHONE [PHON…" at bounding box center [448, 270] width 897 height 541
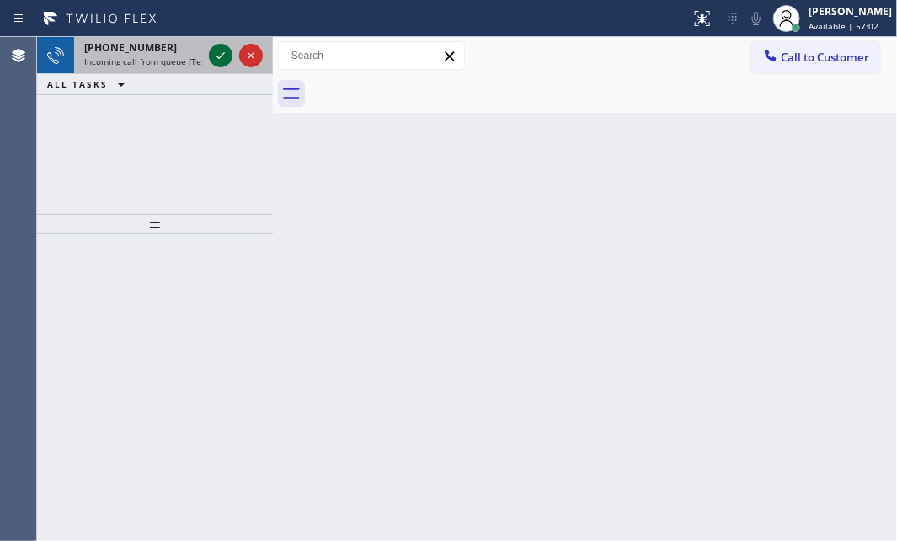
drag, startPoint x: 168, startPoint y: 62, endPoint x: 221, endPoint y: 56, distance: 53.5
click at [193, 59] on span "Incoming call from queue [Test] All" at bounding box center [154, 62] width 140 height 12
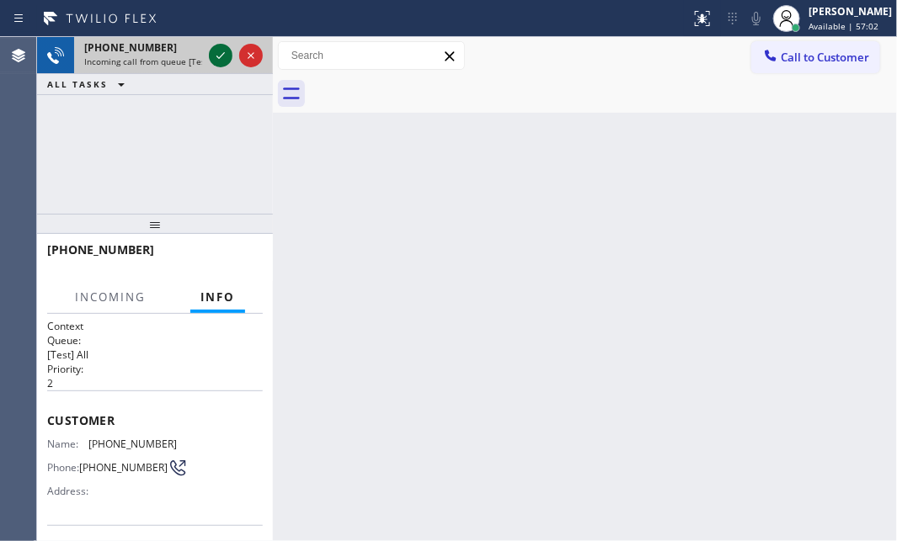
click at [223, 55] on icon at bounding box center [220, 55] width 20 height 20
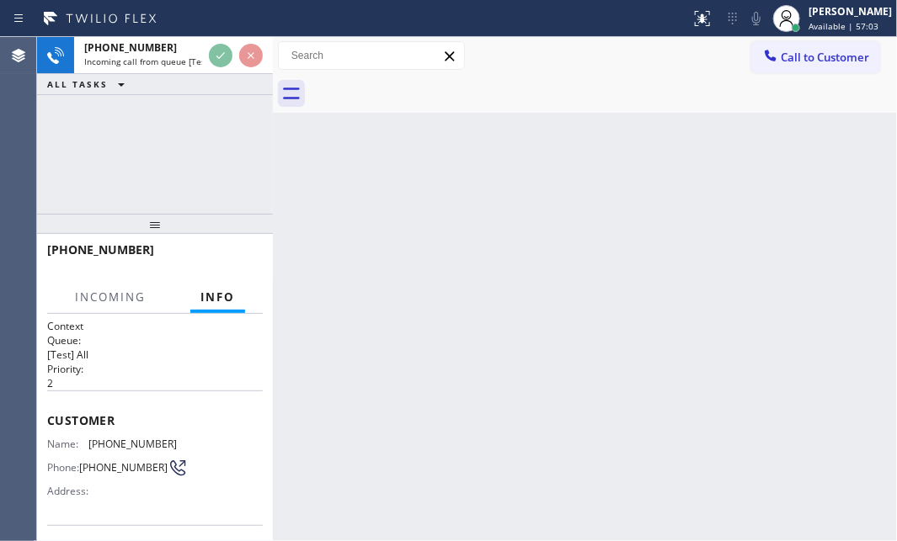
scroll to position [152, 0]
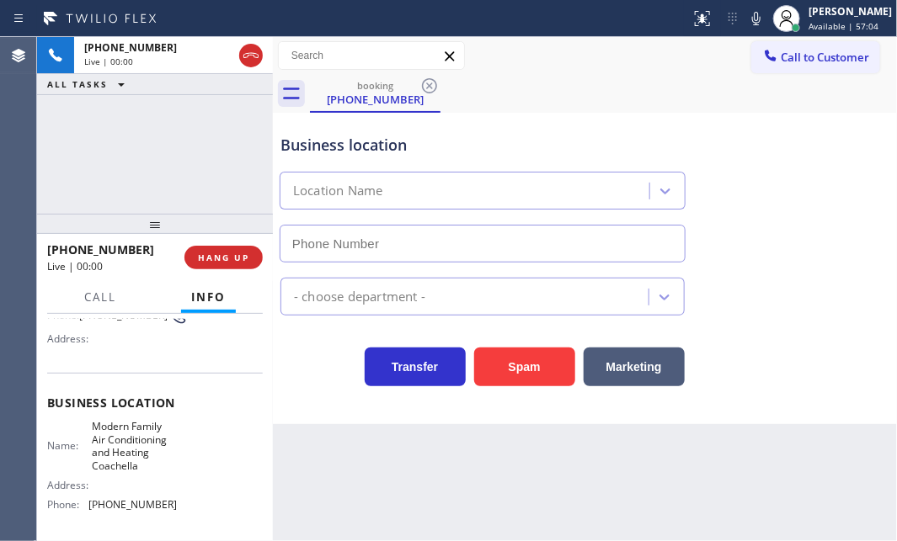
type input "[PHONE_NUMBER]"
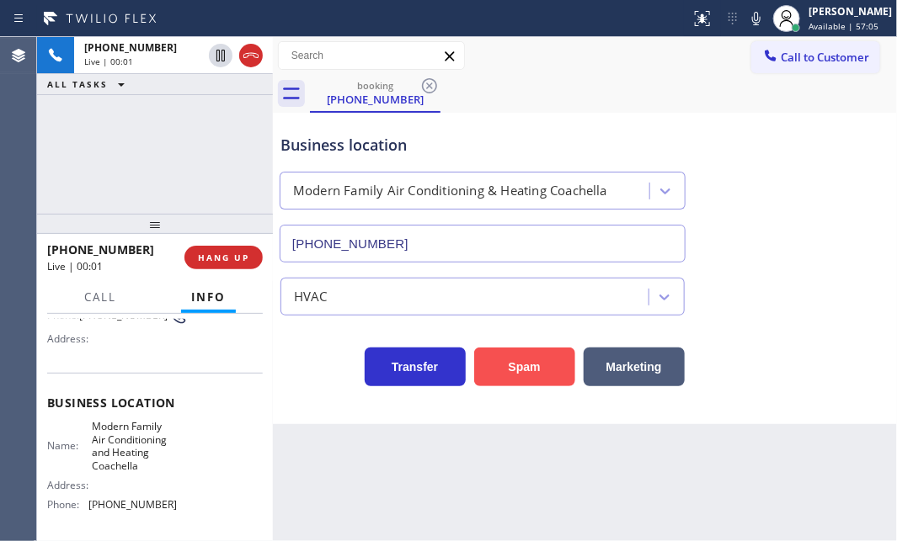
click at [486, 370] on button "Spam" at bounding box center [524, 367] width 101 height 39
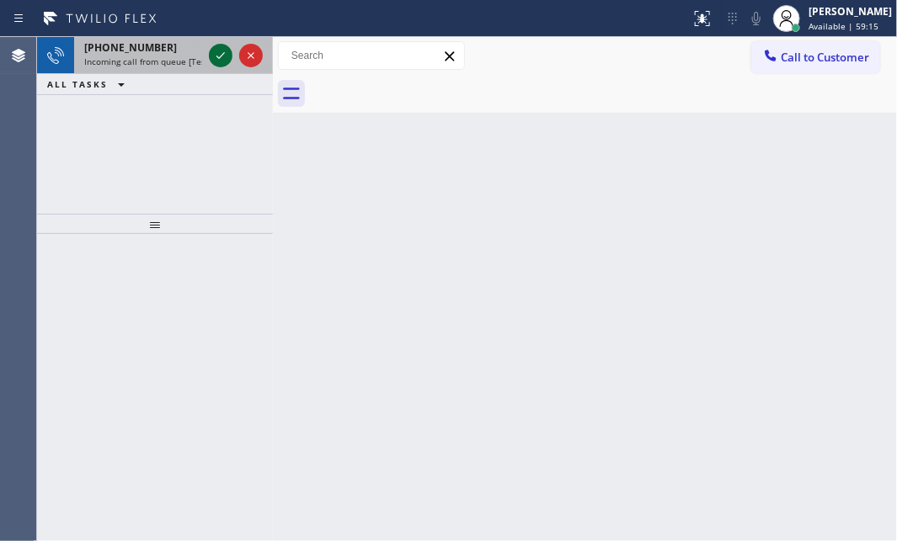
click at [222, 59] on icon at bounding box center [220, 55] width 20 height 20
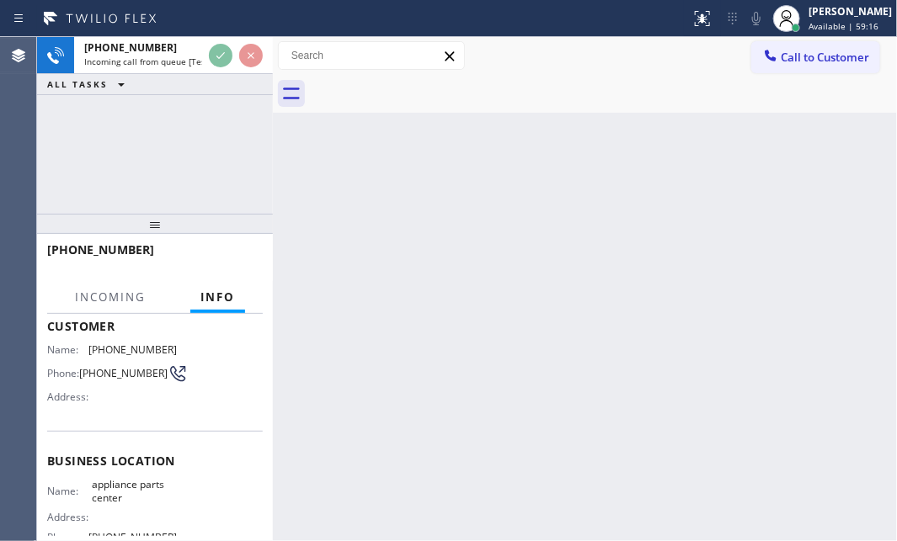
scroll to position [229, 0]
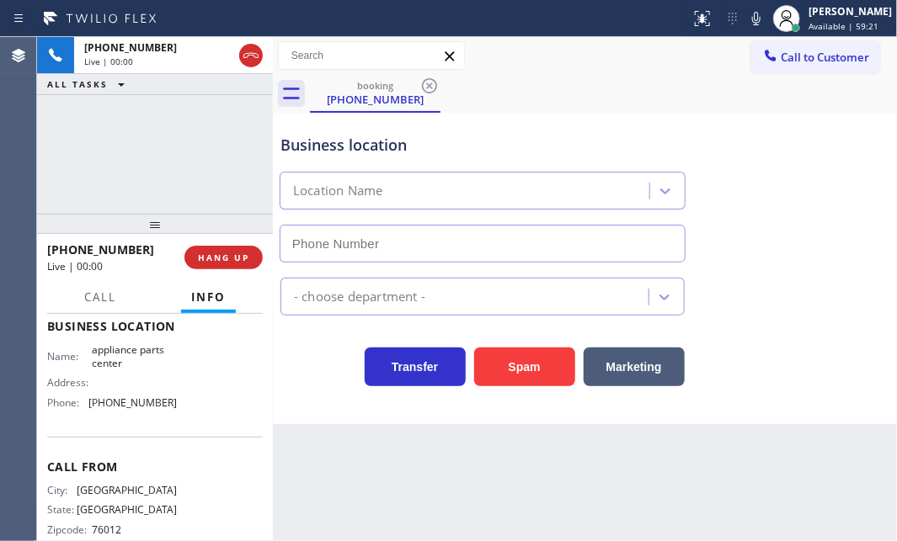
type input "[PHONE_NUMBER]"
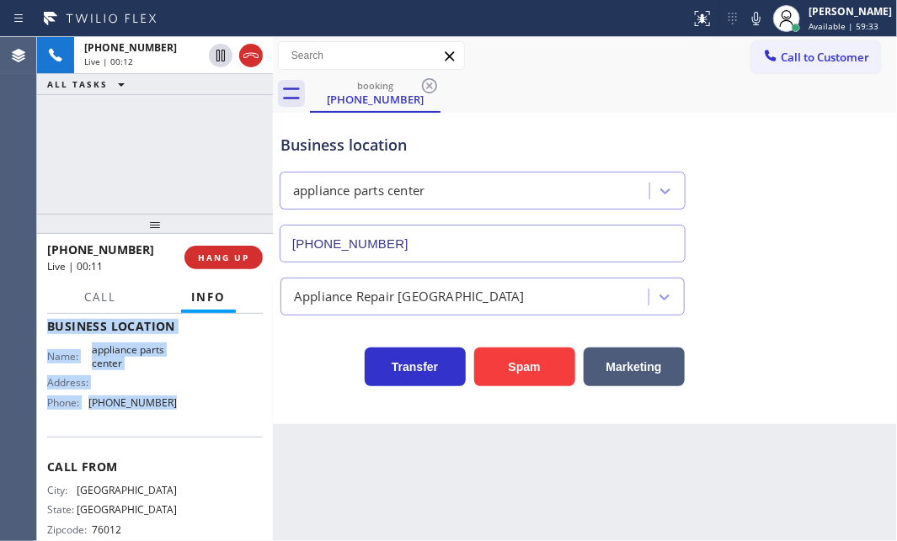
drag, startPoint x: 50, startPoint y: 407, endPoint x: 375, endPoint y: 451, distance: 328.0
click at [193, 432] on div "Context Queue: [Test] All Priority: 2 Customer Name: [PHONE_NUMBER] Phone: [PHO…" at bounding box center [155, 327] width 216 height 474
copy div "Customer Name: [PHONE_NUMBER] Phone: [PHONE_NUMBER] Address: Business location …"
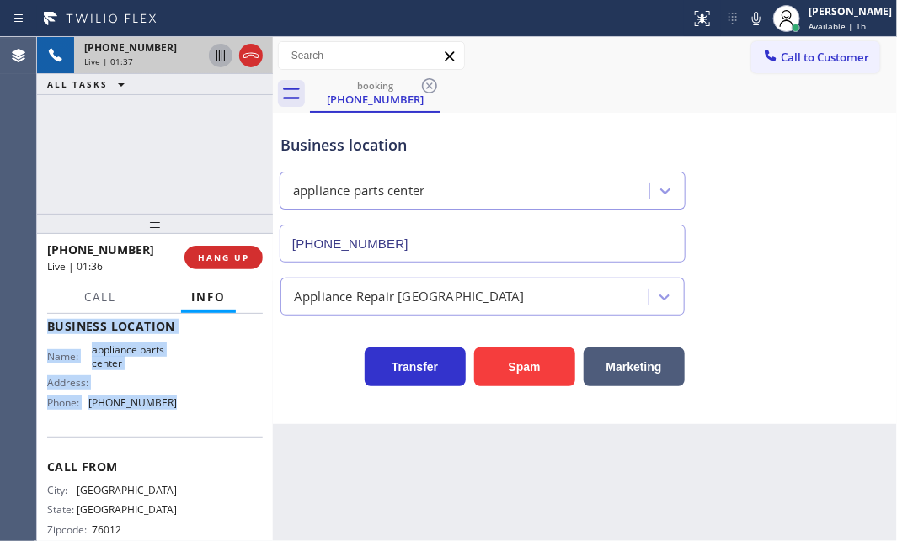
click at [221, 56] on icon at bounding box center [220, 56] width 8 height 12
click at [216, 58] on icon at bounding box center [220, 55] width 20 height 20
click at [236, 253] on span "HANG UP" at bounding box center [223, 258] width 51 height 12
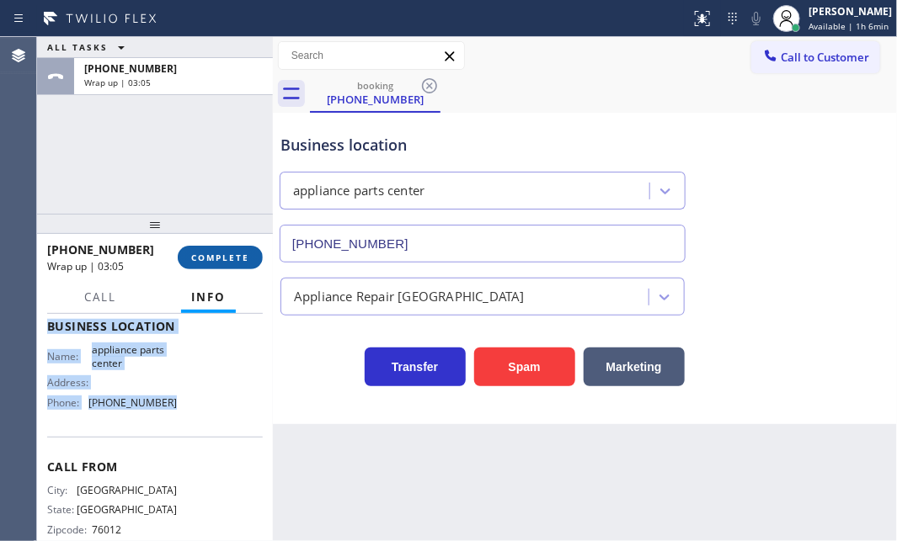
click at [230, 252] on span "COMPLETE" at bounding box center [220, 258] width 58 height 12
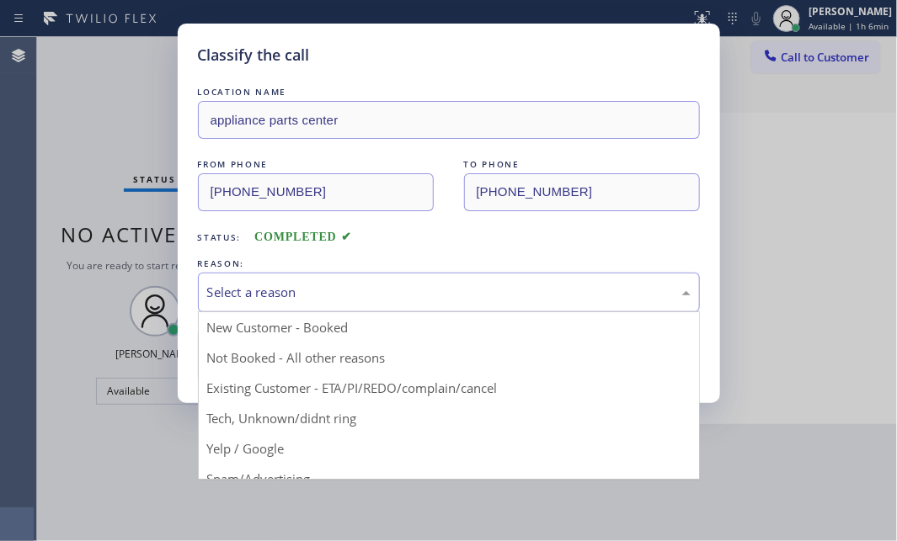
click at [446, 283] on div "Select a reason" at bounding box center [448, 292] width 483 height 19
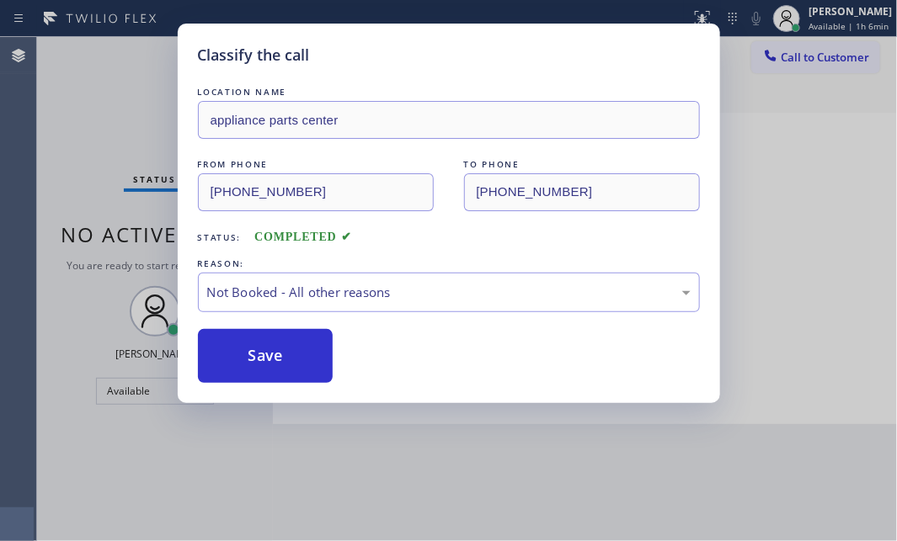
drag, startPoint x: 247, startPoint y: 346, endPoint x: 790, endPoint y: 361, distance: 543.2
click at [258, 346] on button "Save" at bounding box center [266, 356] width 136 height 54
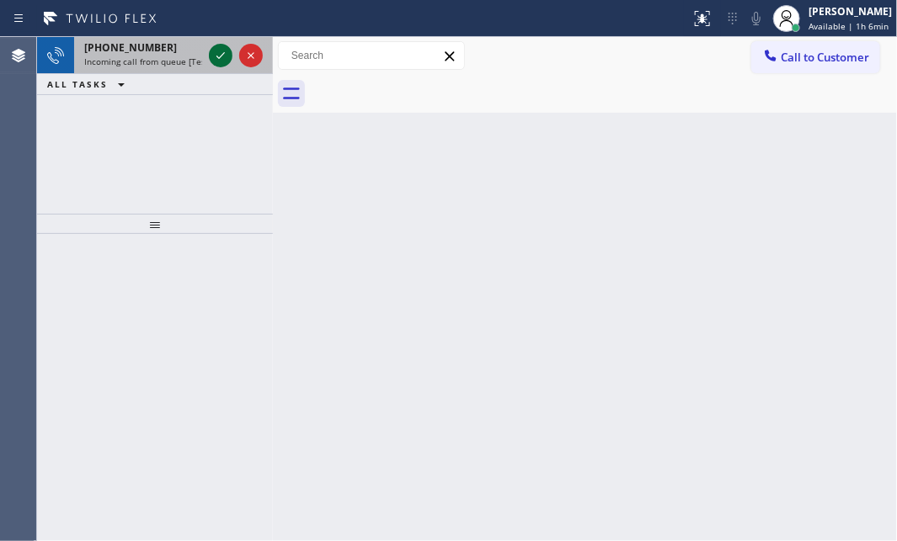
click at [220, 52] on icon at bounding box center [220, 55] width 20 height 20
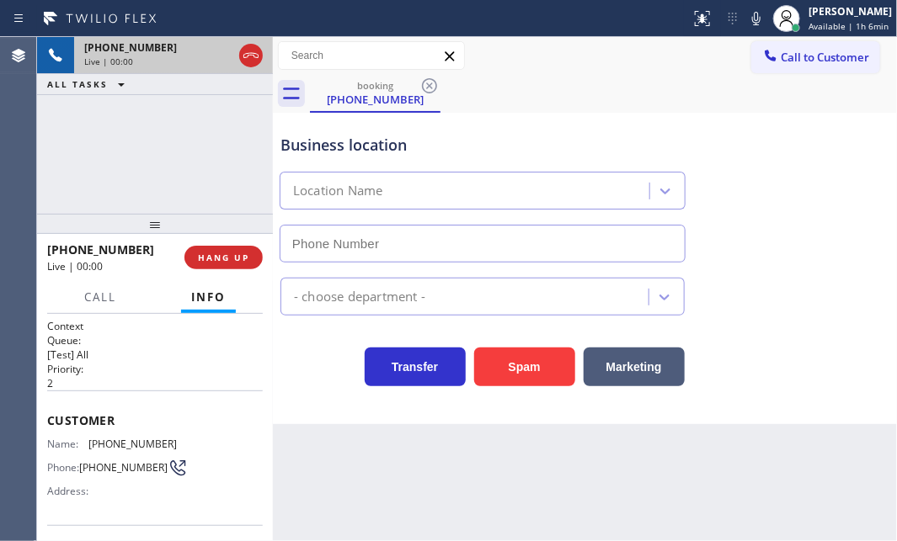
type input "[PHONE_NUMBER]"
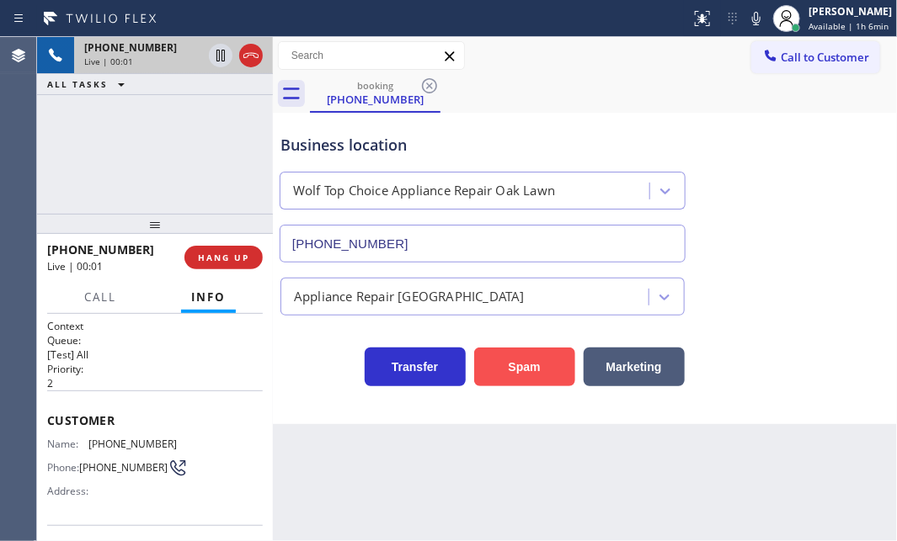
drag, startPoint x: 540, startPoint y: 378, endPoint x: 549, endPoint y: 379, distance: 8.5
click at [540, 378] on button "Spam" at bounding box center [524, 367] width 101 height 39
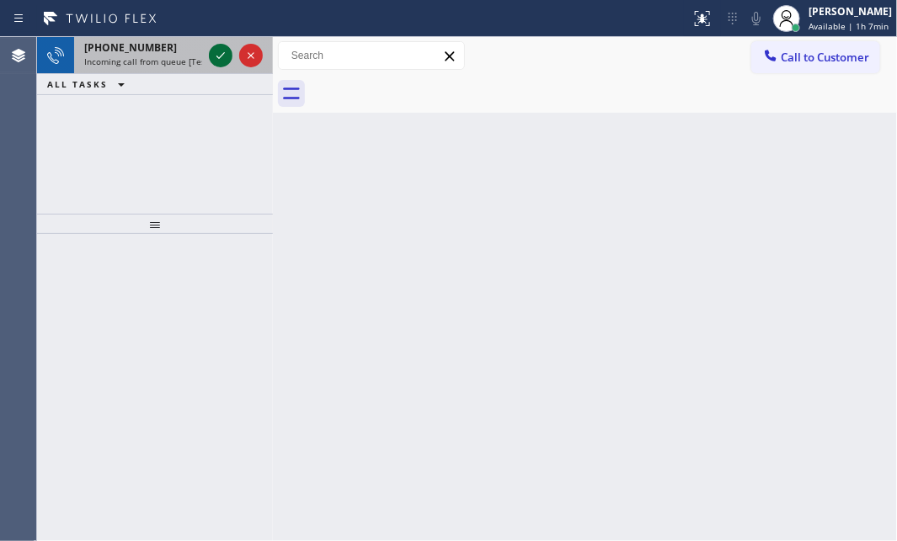
click at [211, 53] on icon at bounding box center [220, 55] width 20 height 20
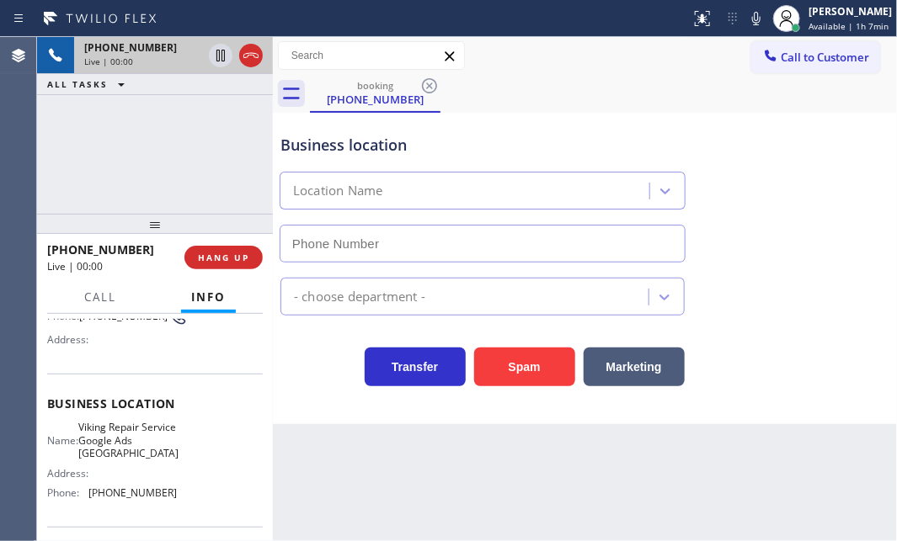
type input "[PHONE_NUMBER]"
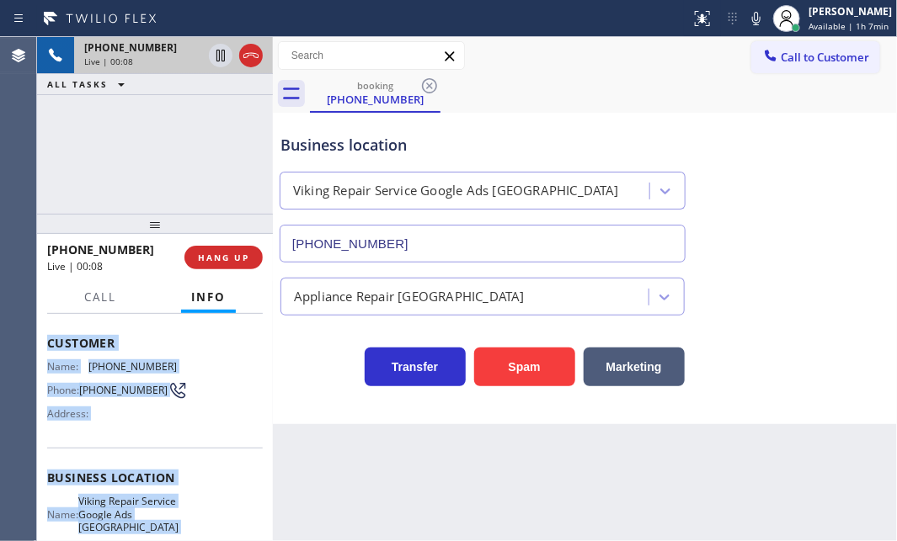
scroll to position [152, 0]
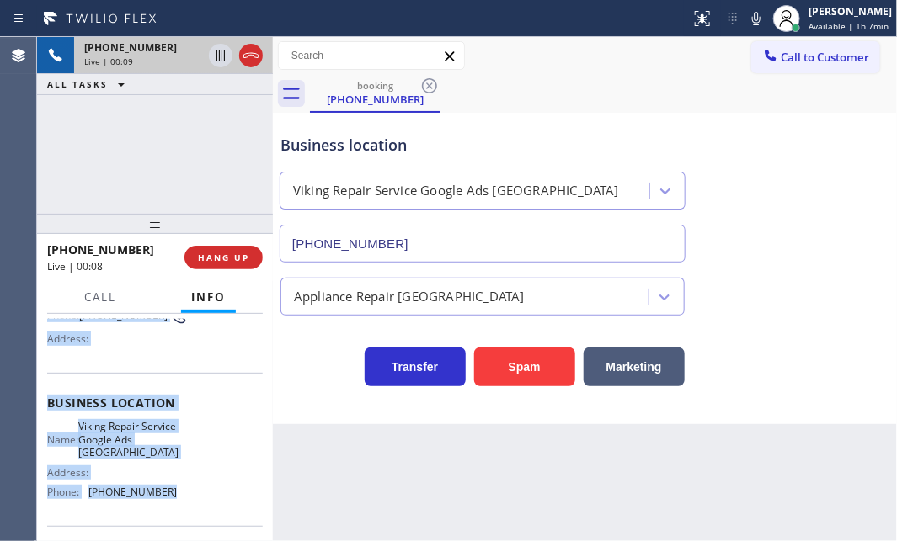
drag, startPoint x: 49, startPoint y: 417, endPoint x: 177, endPoint y: 498, distance: 151.4
click at [177, 498] on div "Context Queue: [Test] All Priority: 2 Customer Name: [PHONE_NUMBER] Phone: [PHO…" at bounding box center [155, 410] width 216 height 487
copy div "Customer Name: [PHONE_NUMBER] Phone: [PHONE_NUMBER] Address: Business location …"
click at [217, 58] on icon at bounding box center [220, 55] width 20 height 20
click at [216, 53] on icon at bounding box center [221, 56] width 12 height 12
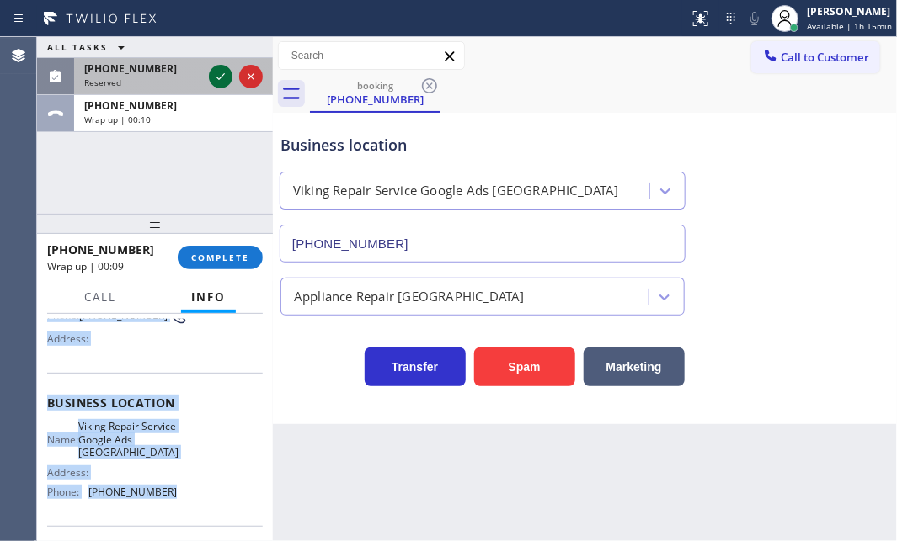
click at [219, 72] on icon at bounding box center [220, 77] width 20 height 20
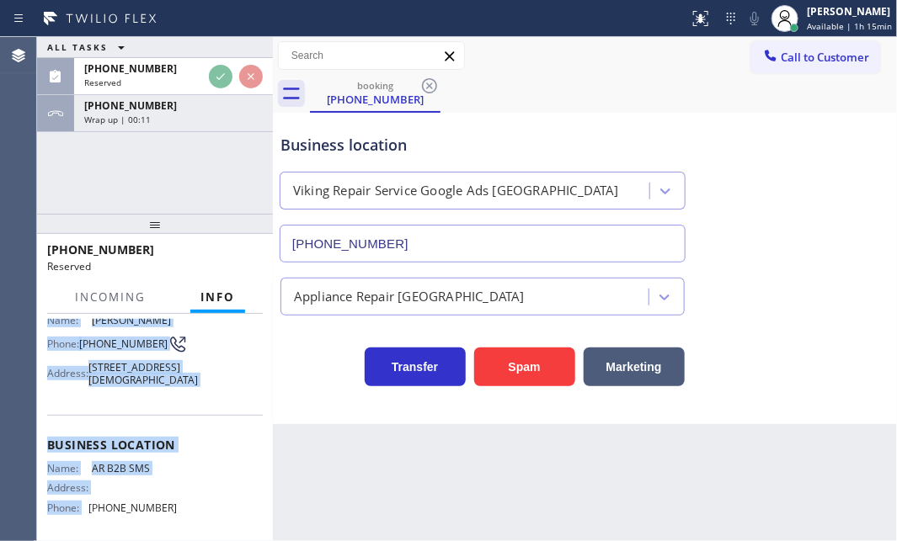
scroll to position [194, 0]
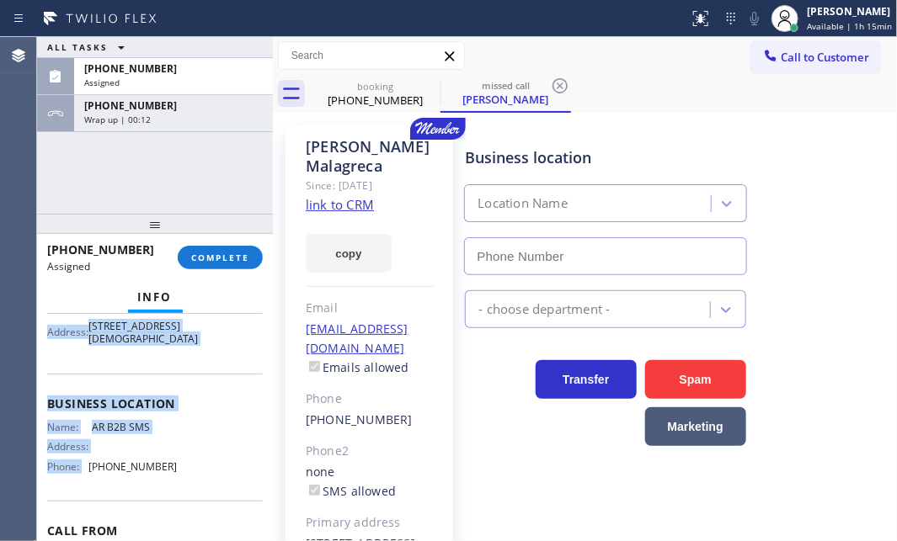
type input "[PHONE_NUMBER]"
drag, startPoint x: 157, startPoint y: 120, endPoint x: 226, endPoint y: 207, distance: 110.8
click at [158, 120] on div "Wrap up | 03:50" at bounding box center [173, 120] width 178 height 12
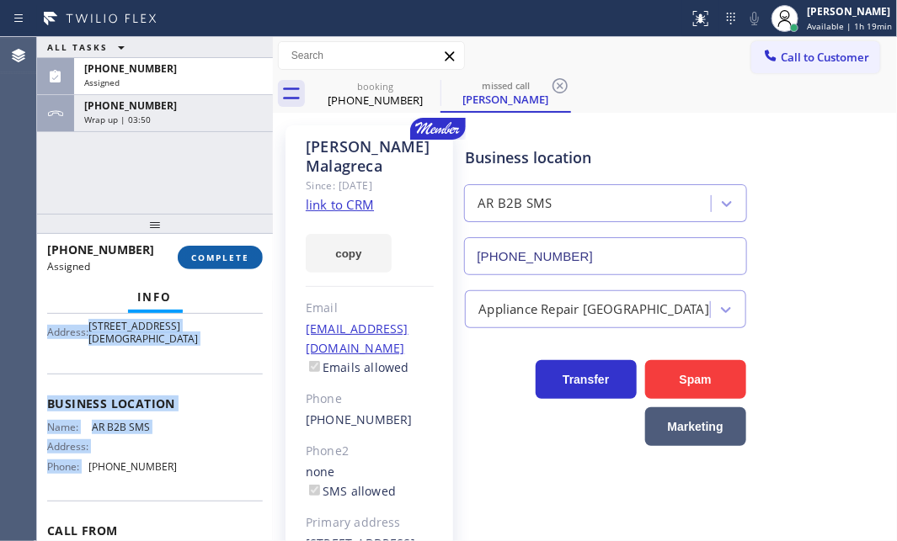
scroll to position [152, 0]
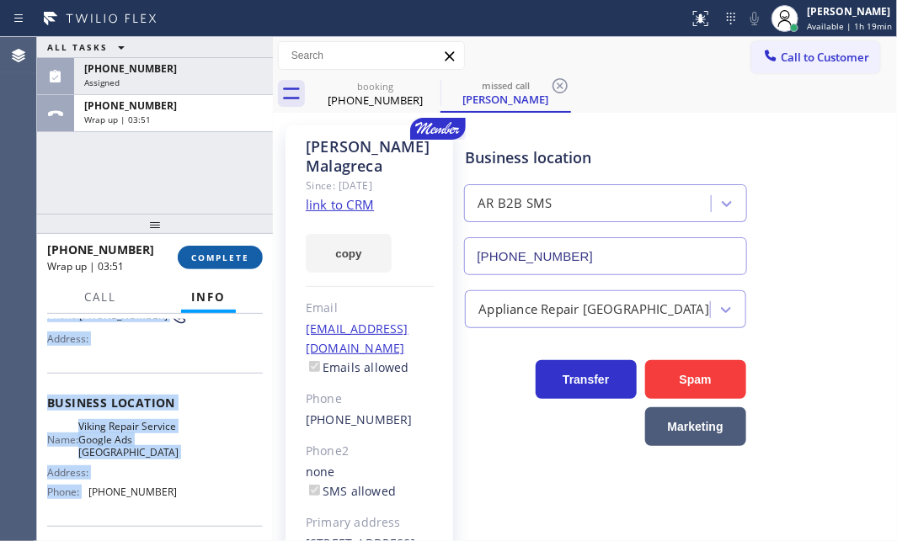
click at [226, 263] on button "COMPLETE" at bounding box center [220, 258] width 85 height 24
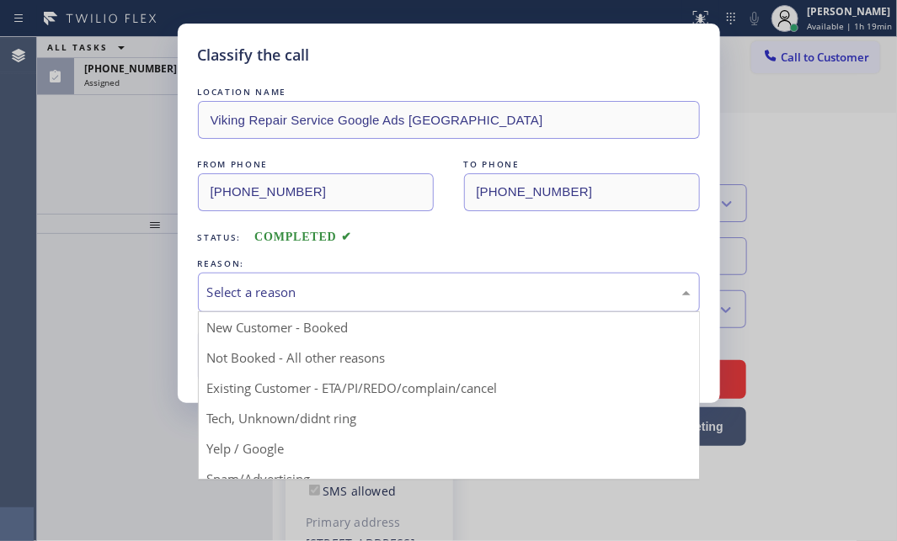
click at [393, 283] on div "Select a reason" at bounding box center [448, 292] width 483 height 19
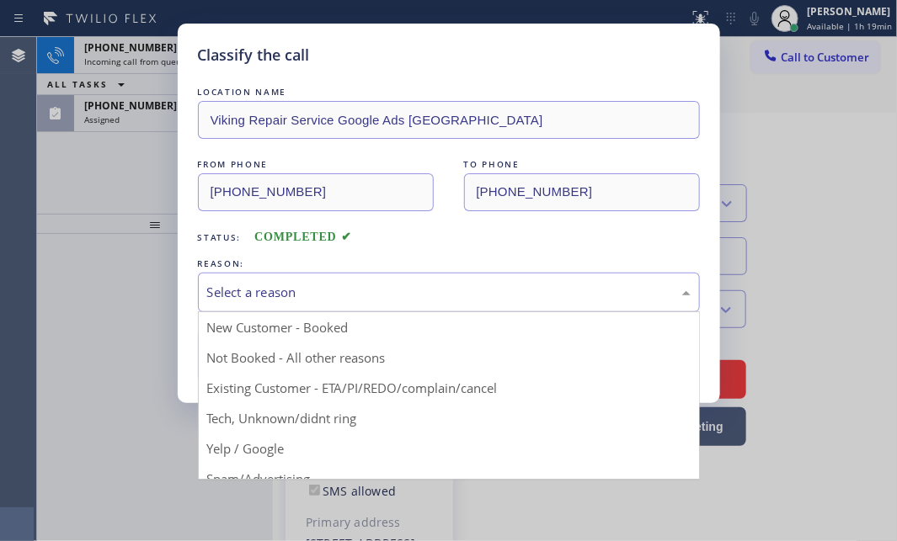
drag, startPoint x: 300, startPoint y: 331, endPoint x: 285, endPoint y: 331, distance: 15.2
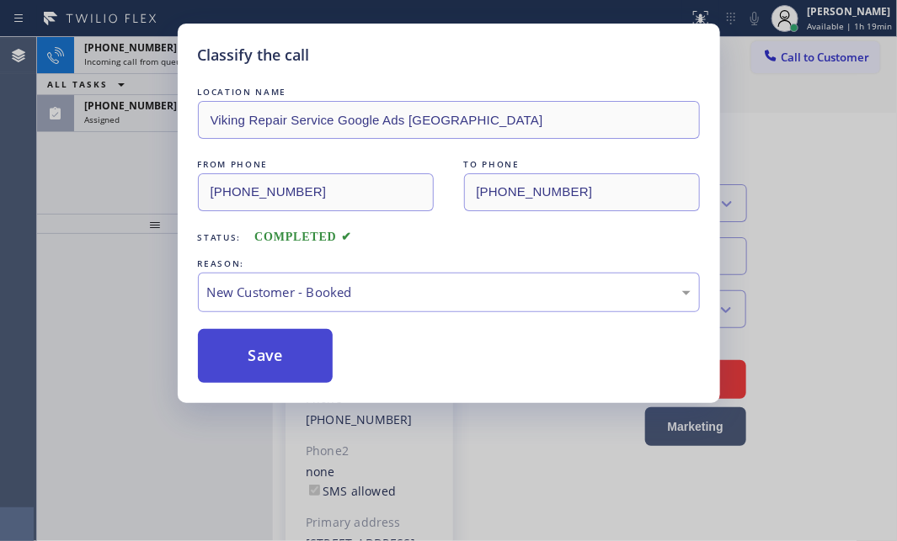
click at [261, 343] on button "Save" at bounding box center [266, 356] width 136 height 54
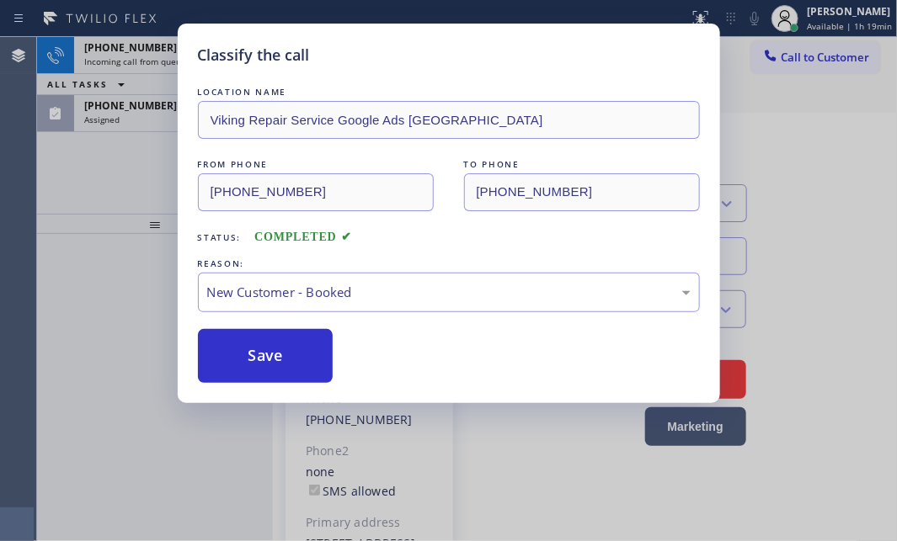
click at [142, 126] on div "Classify the call LOCATION NAME Samsung Appliance Repairs [GEOGRAPHIC_DATA] FRO…" at bounding box center [467, 289] width 860 height 504
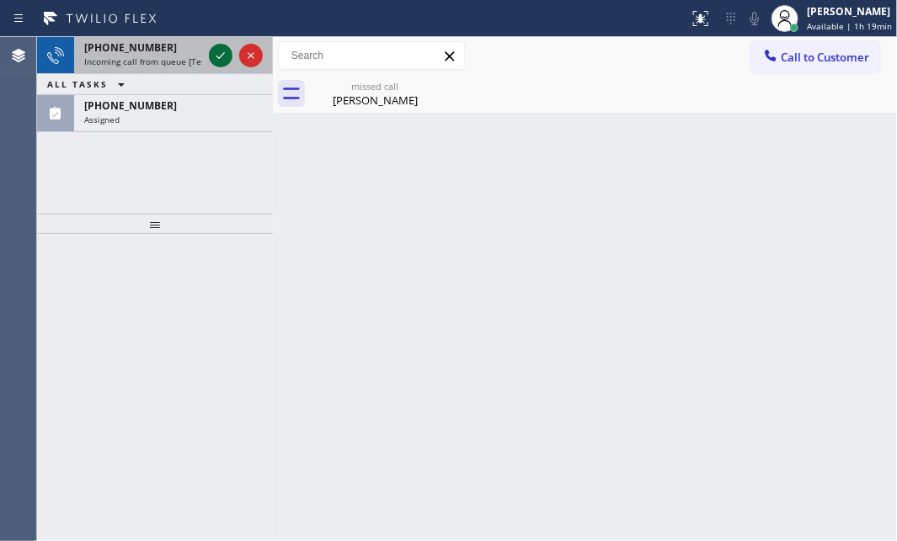
click at [210, 49] on icon at bounding box center [220, 55] width 20 height 20
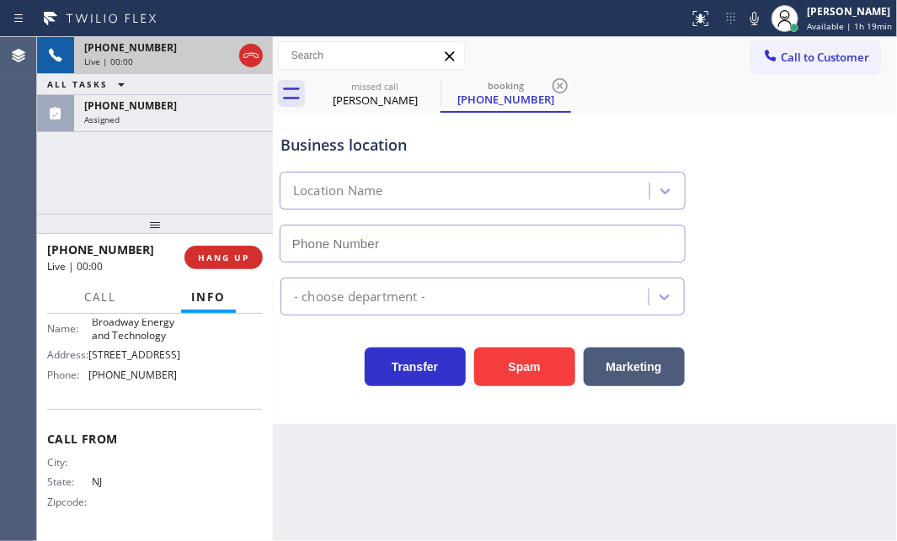
type input "[PHONE_NUMBER]"
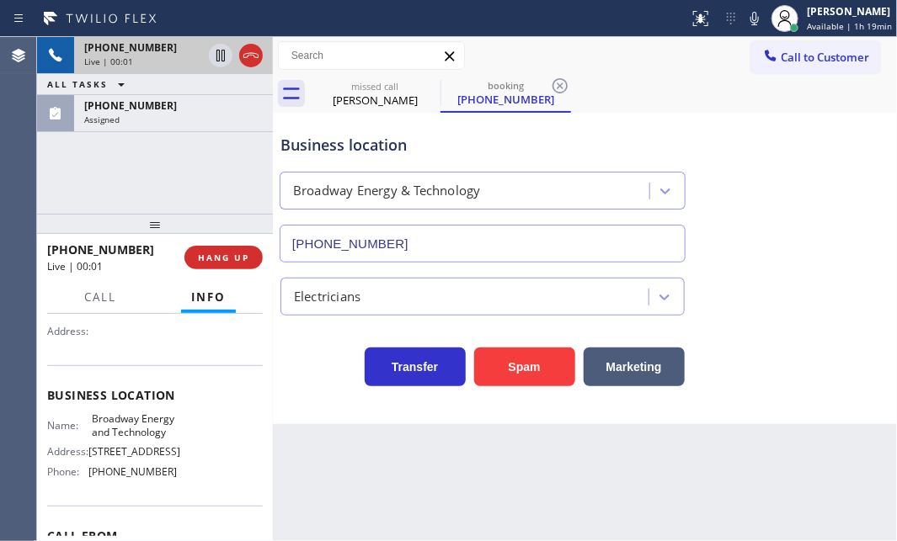
scroll to position [152, 0]
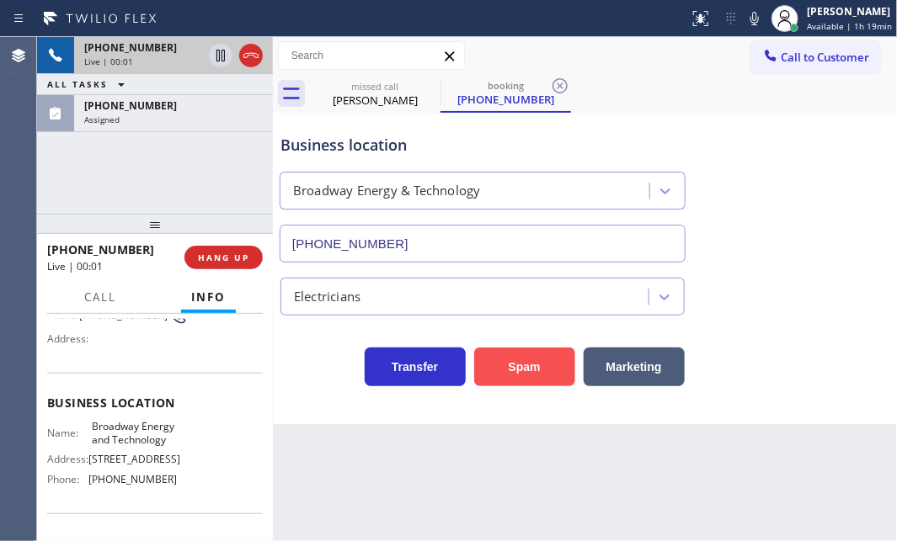
click at [516, 359] on button "Spam" at bounding box center [524, 367] width 101 height 39
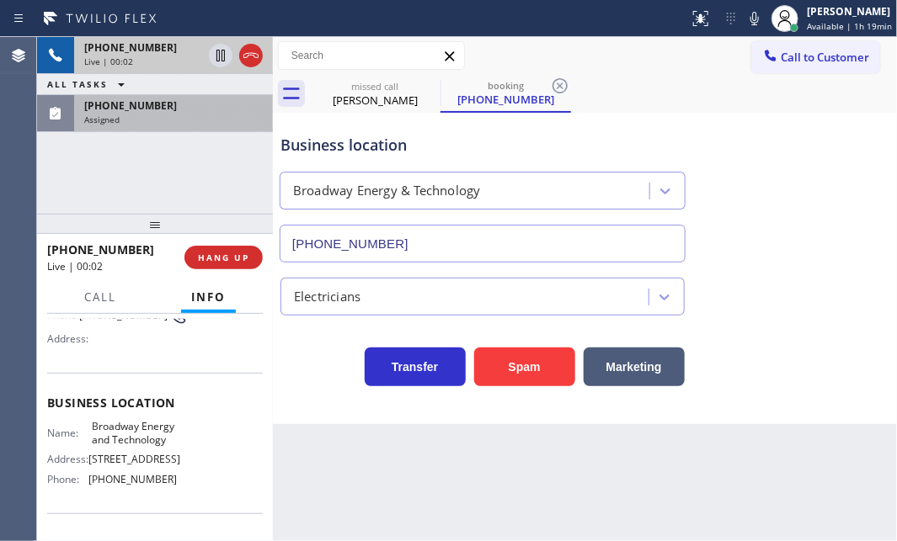
click at [229, 118] on div "Assigned" at bounding box center [173, 120] width 178 height 12
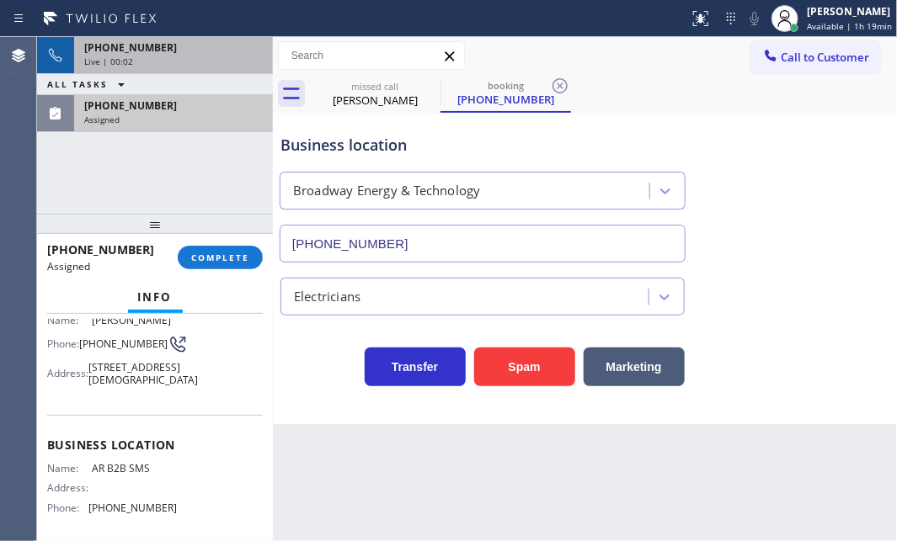
scroll to position [194, 0]
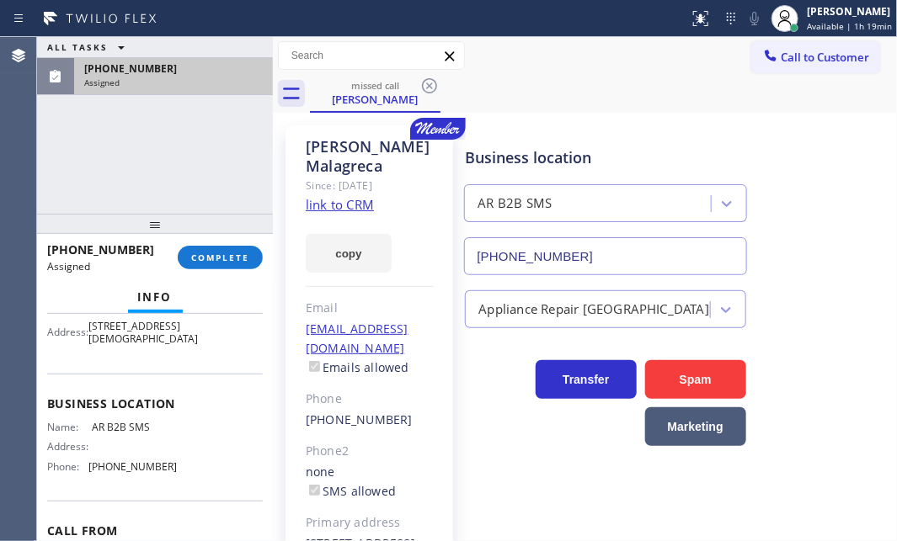
click at [177, 92] on div "[PHONE_NUMBER] Assigned" at bounding box center [170, 76] width 192 height 37
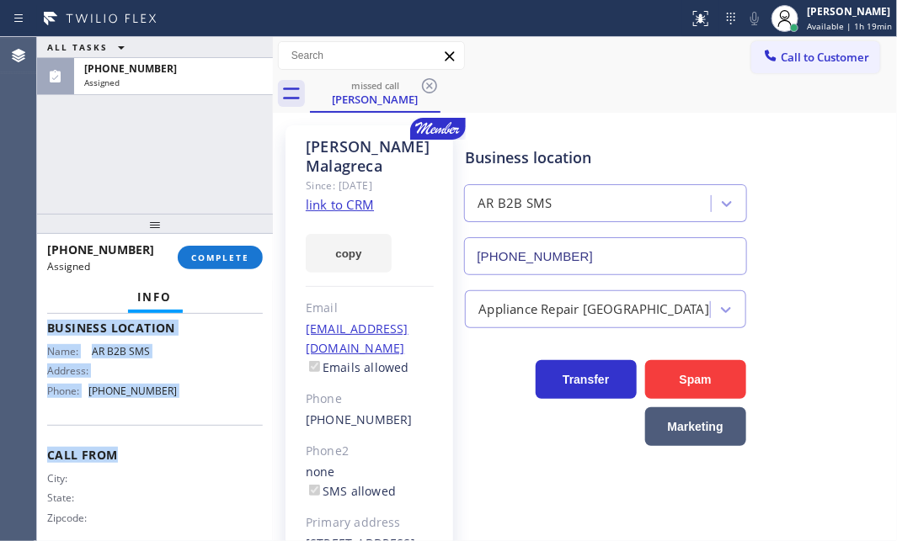
scroll to position [269, 0]
drag, startPoint x: 42, startPoint y: 392, endPoint x: 166, endPoint y: 436, distance: 131.3
click at [166, 436] on div "Context Queue: Appliance Repair High End Priority: 0 Task Age: [DEMOGRAPHIC_DAT…" at bounding box center [155, 427] width 236 height 227
copy div "Customer Name: [PERSON_NAME] Phone: [PHONE_NUMBER] Address: [STREET_ADDRESS] Bu…"
click at [235, 252] on span "COMPLETE" at bounding box center [220, 258] width 58 height 12
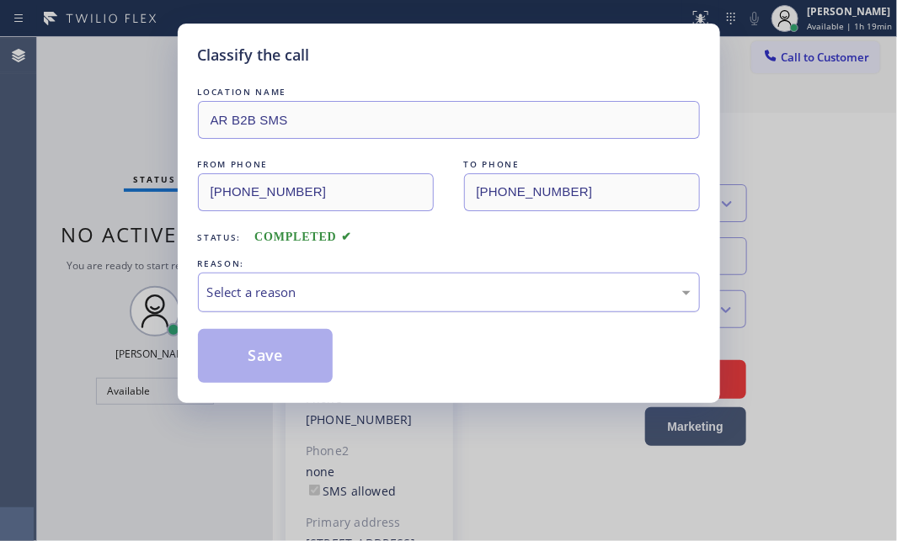
click at [380, 296] on div "Select a reason" at bounding box center [448, 292] width 483 height 19
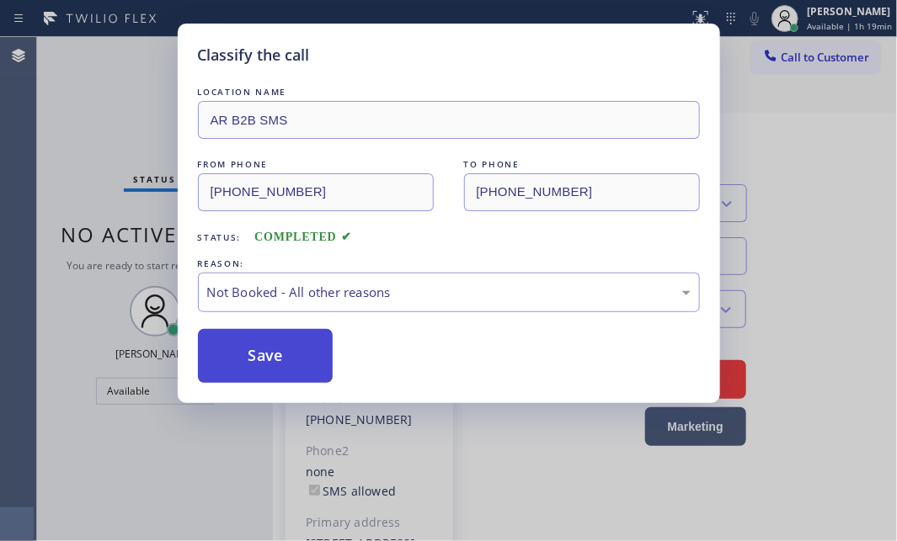
drag, startPoint x: 258, startPoint y: 359, endPoint x: 870, endPoint y: 326, distance: 612.1
click at [269, 359] on button "Save" at bounding box center [266, 356] width 136 height 54
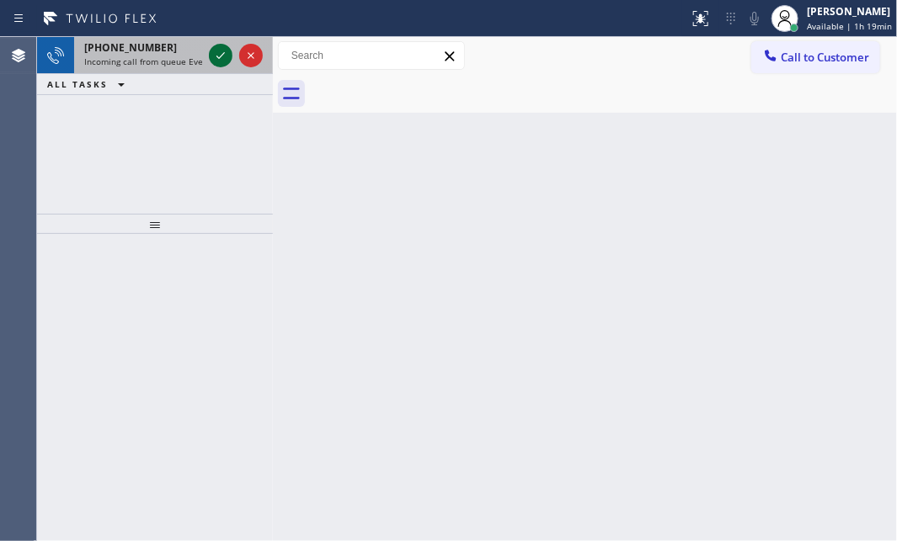
click at [224, 59] on icon at bounding box center [220, 55] width 20 height 20
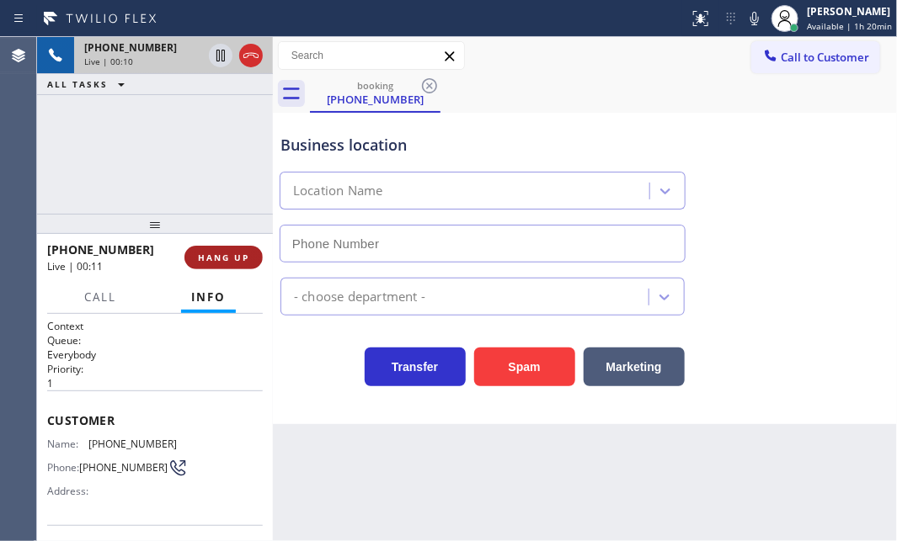
click at [230, 256] on span "HANG UP" at bounding box center [223, 258] width 51 height 12
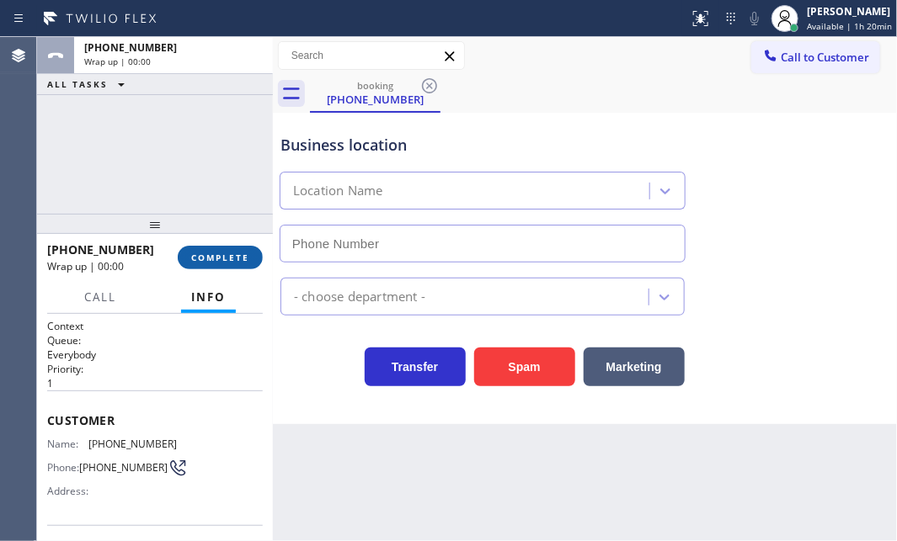
click at [230, 256] on span "COMPLETE" at bounding box center [220, 258] width 58 height 12
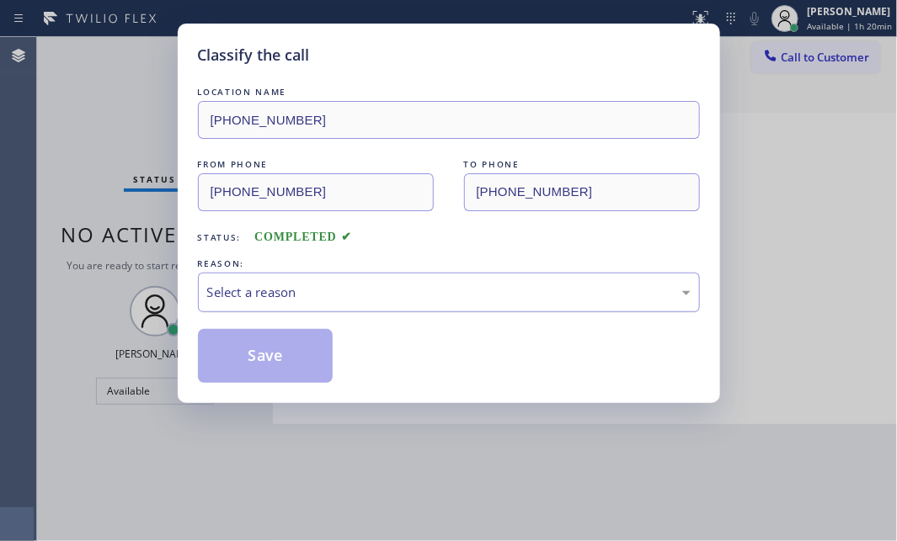
click at [458, 279] on div "Select a reason" at bounding box center [449, 293] width 502 height 40
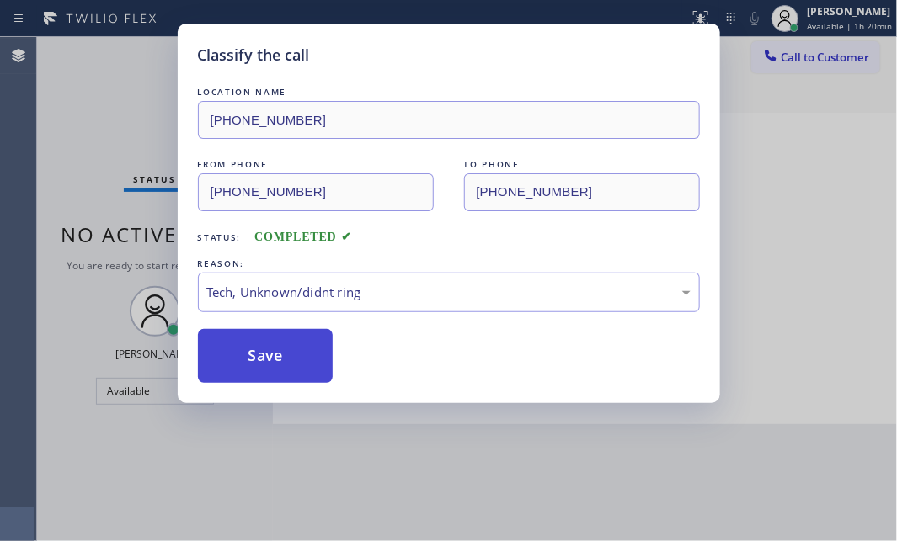
click at [261, 358] on button "Save" at bounding box center [266, 356] width 136 height 54
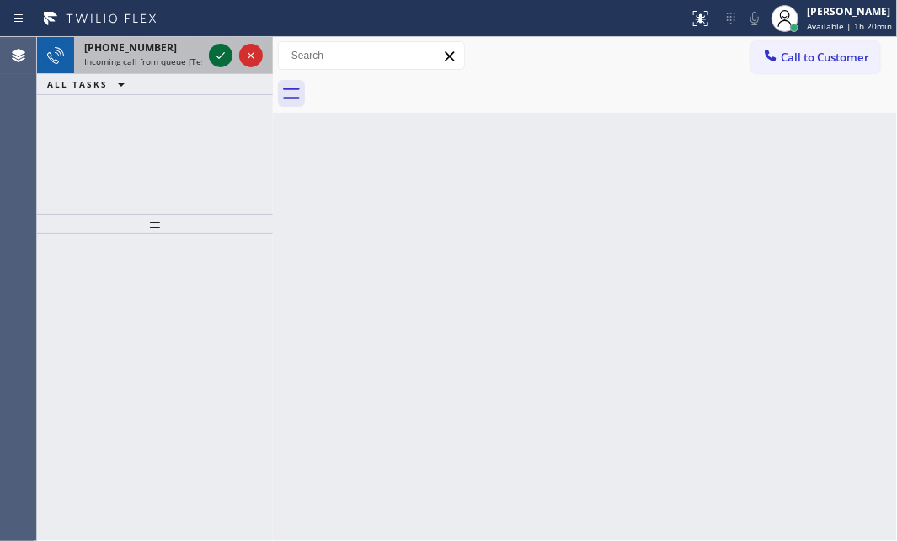
click at [219, 52] on icon at bounding box center [220, 55] width 20 height 20
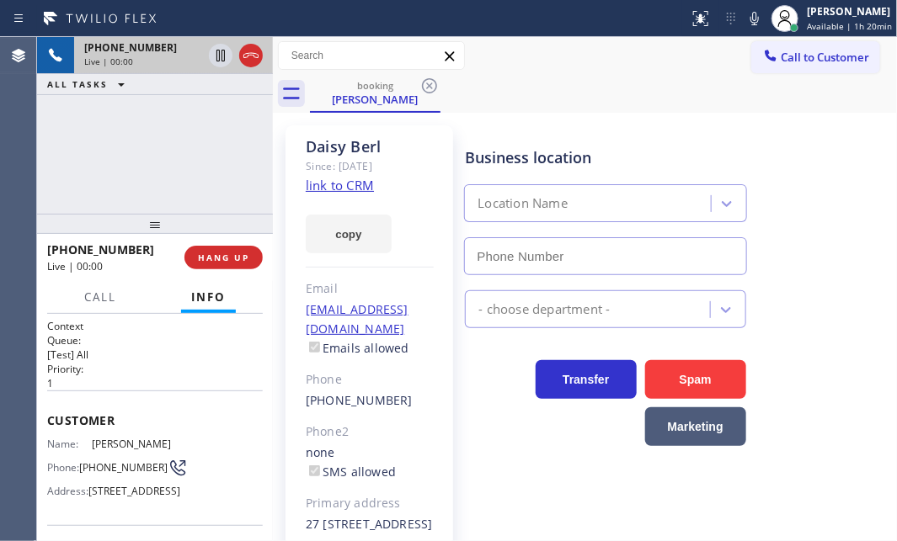
type input "[PHONE_NUMBER]"
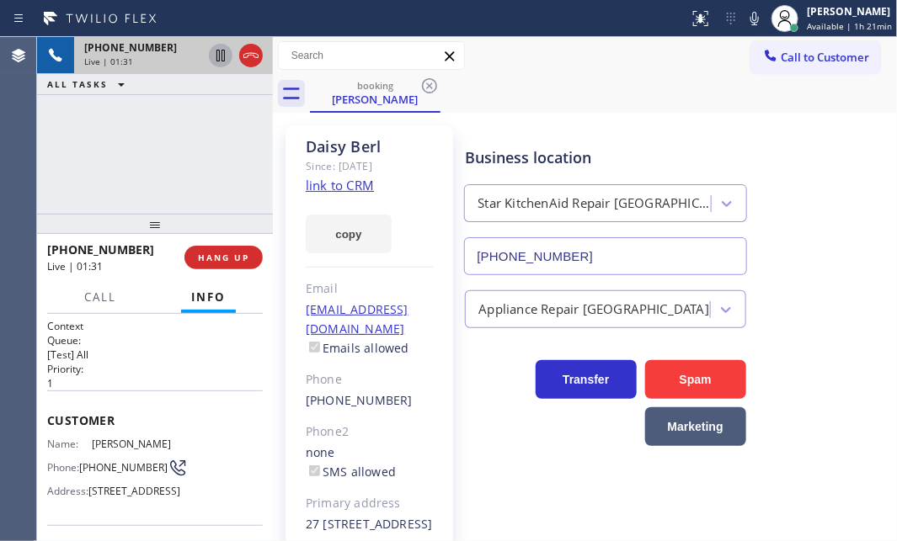
click at [220, 59] on icon at bounding box center [220, 55] width 20 height 20
click at [216, 56] on icon at bounding box center [221, 56] width 12 height 12
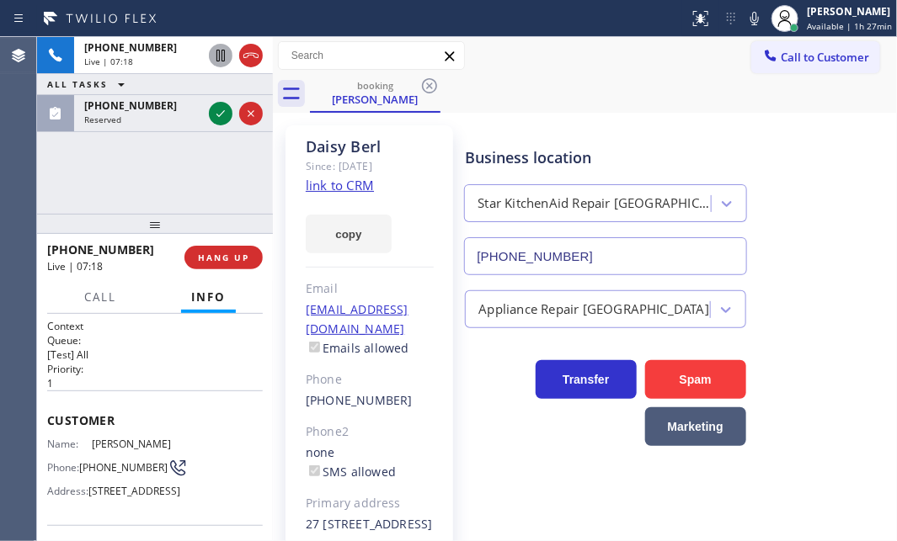
drag, startPoint x: 255, startPoint y: 56, endPoint x: 413, endPoint y: 222, distance: 229.3
click at [256, 56] on icon at bounding box center [251, 55] width 20 height 20
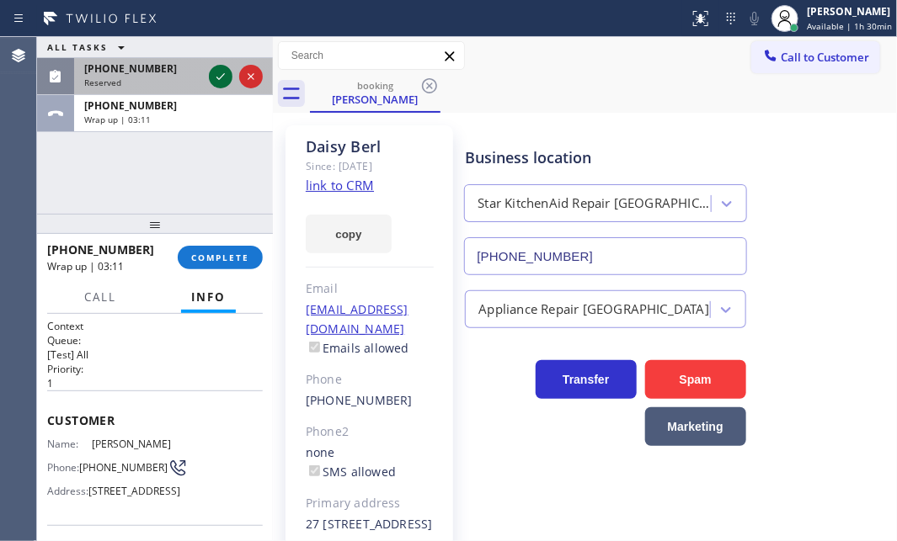
click at [224, 77] on icon at bounding box center [220, 77] width 20 height 20
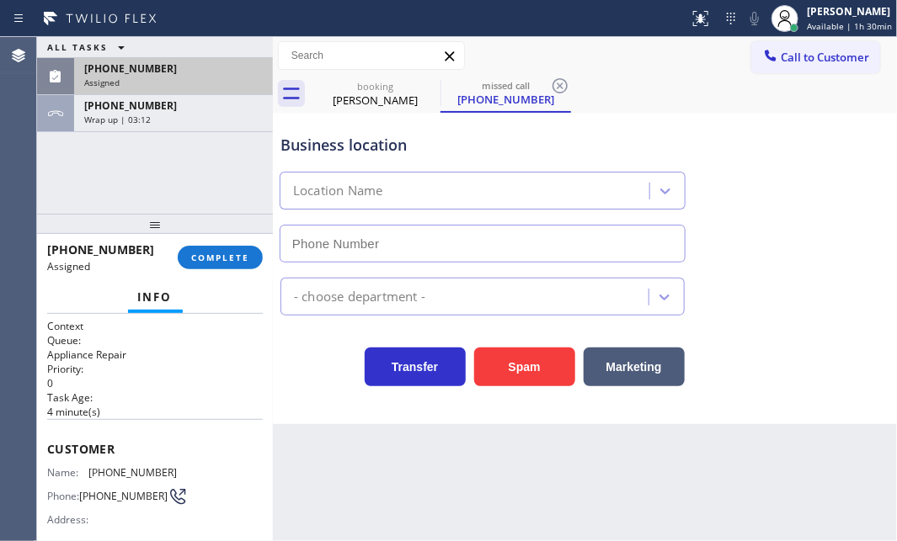
type input "[PHONE_NUMBER]"
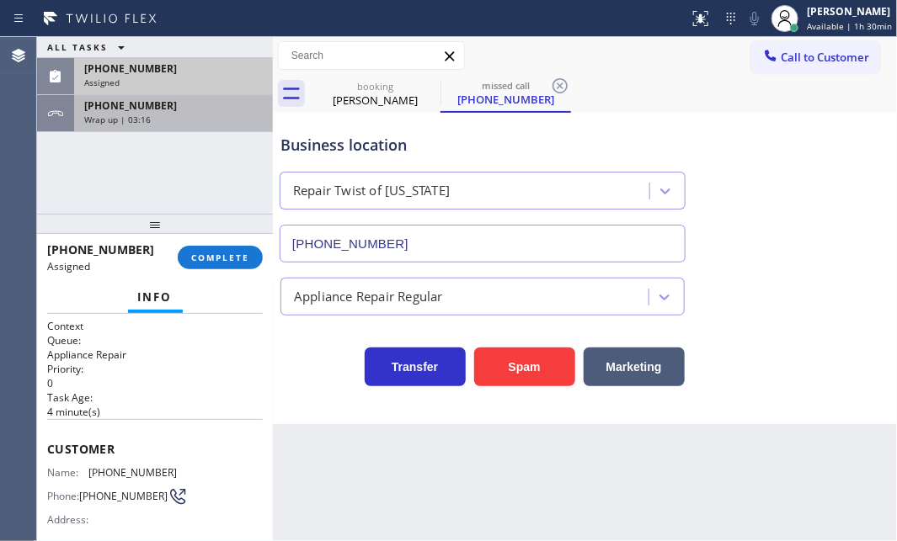
click at [213, 119] on div "Wrap up | 03:16" at bounding box center [173, 120] width 178 height 12
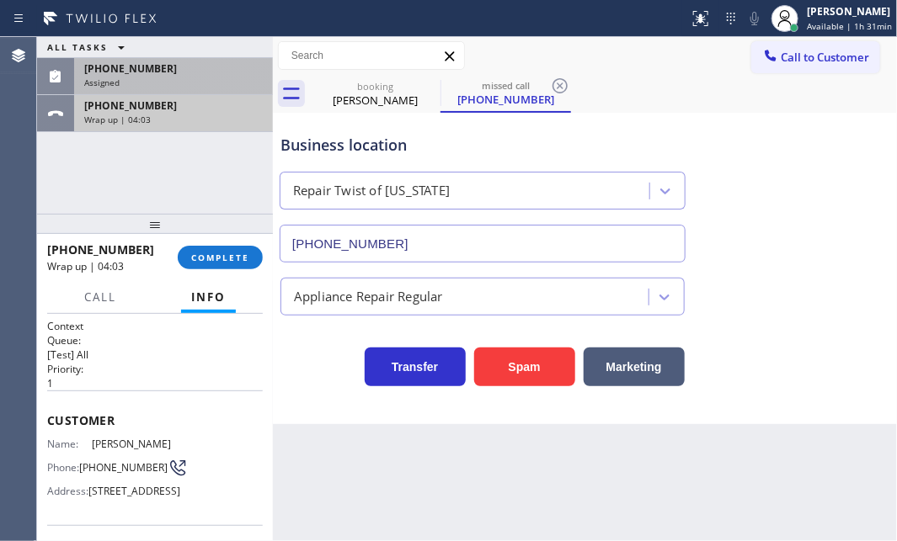
click at [225, 126] on div "[PHONE_NUMBER] Wrap up | 04:03" at bounding box center [170, 113] width 192 height 37
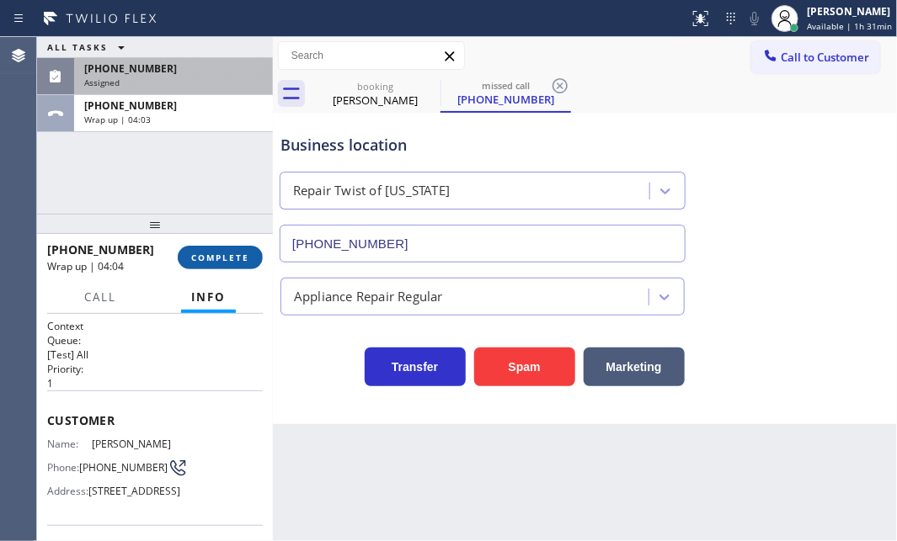
click at [244, 259] on span "COMPLETE" at bounding box center [220, 258] width 58 height 12
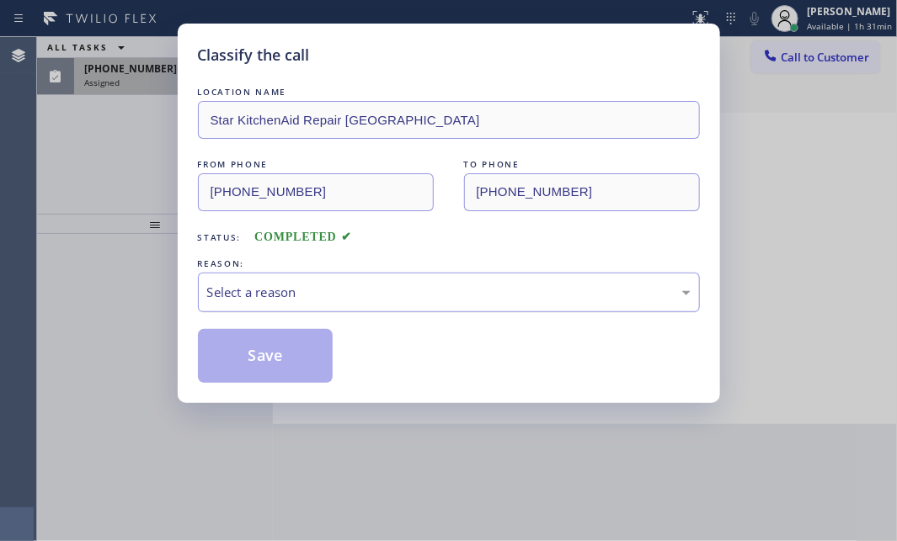
drag, startPoint x: 418, startPoint y: 286, endPoint x: 407, endPoint y: 309, distance: 25.2
click at [418, 287] on div "Select a reason" at bounding box center [448, 292] width 483 height 19
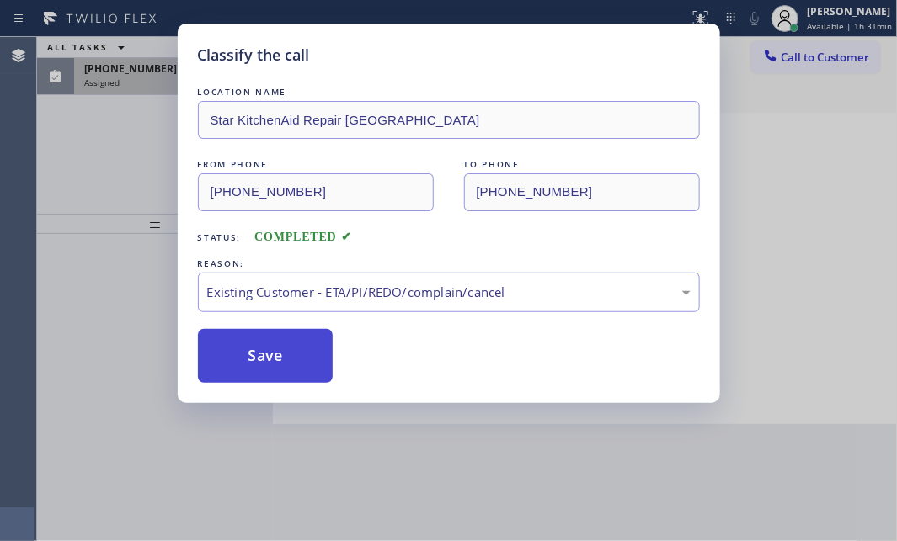
drag, startPoint x: 250, startPoint y: 349, endPoint x: 251, endPoint y: 338, distance: 11.0
click at [251, 341] on button "Save" at bounding box center [266, 356] width 136 height 54
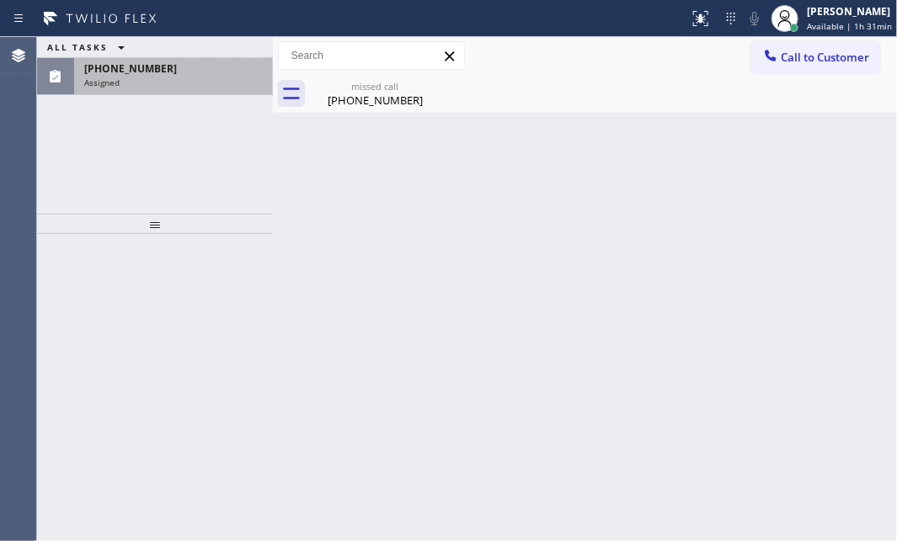
click at [152, 77] on div "Assigned" at bounding box center [173, 83] width 178 height 12
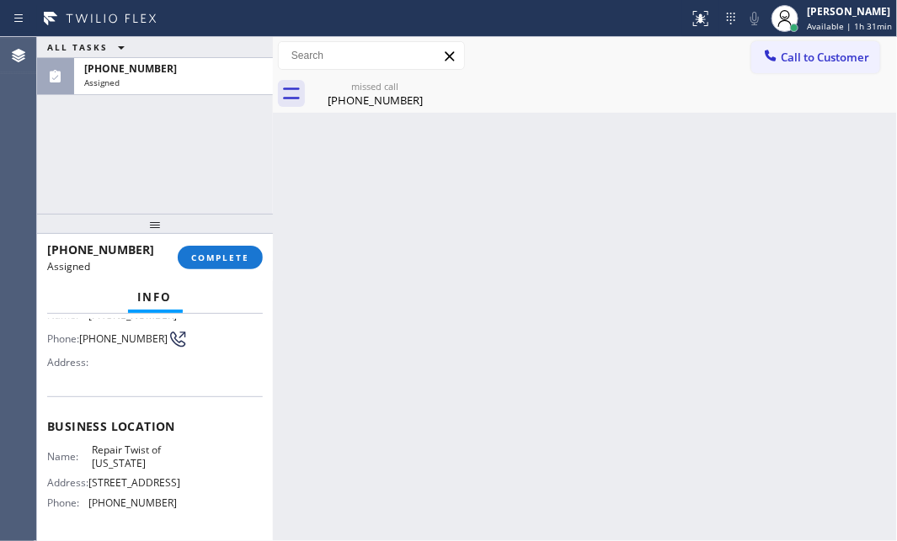
scroll to position [229, 0]
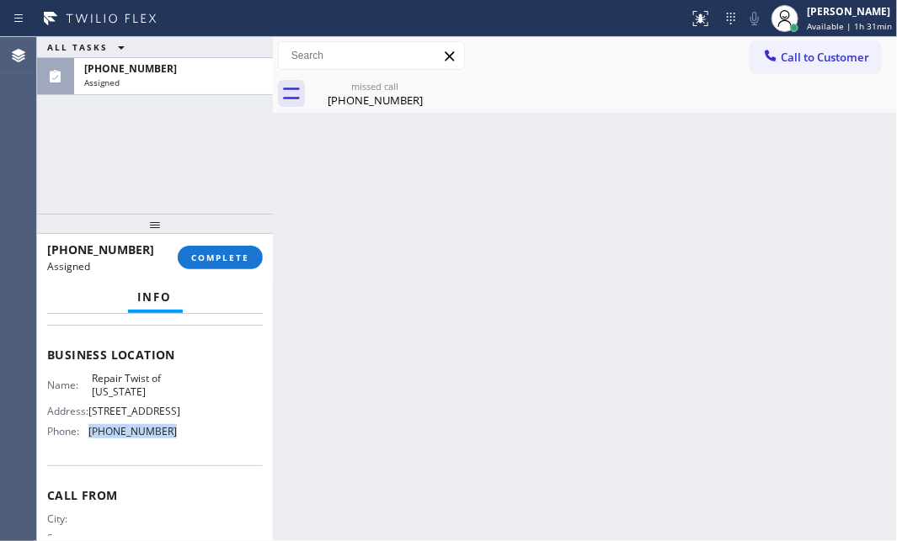
drag, startPoint x: 160, startPoint y: 456, endPoint x: 85, endPoint y: 462, distance: 75.2
click at [85, 438] on div "Phone: [PHONE_NUMBER]" at bounding box center [112, 431] width 130 height 13
copy div "[PHONE_NUMBER]"
click at [833, 63] on span "Call to Customer" at bounding box center [824, 57] width 88 height 15
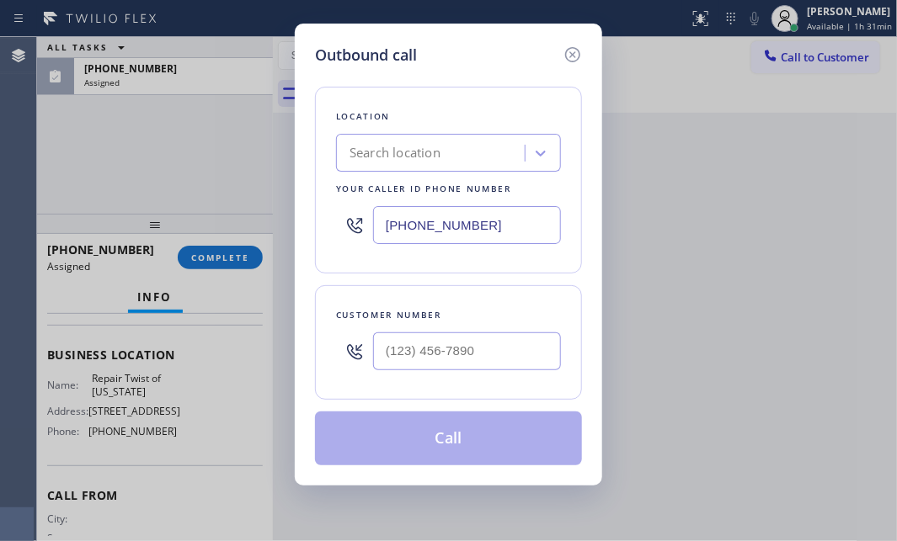
click at [509, 221] on input "[PHONE_NUMBER]" at bounding box center [467, 225] width 188 height 38
paste input "347) 284-6179"
type input "[PHONE_NUMBER]"
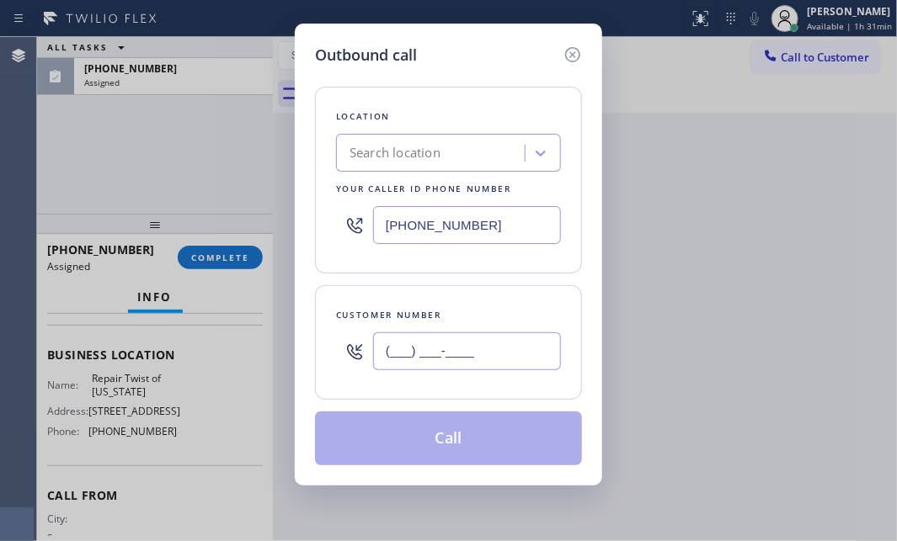
click at [481, 361] on input "(___) ___-____" at bounding box center [467, 352] width 188 height 38
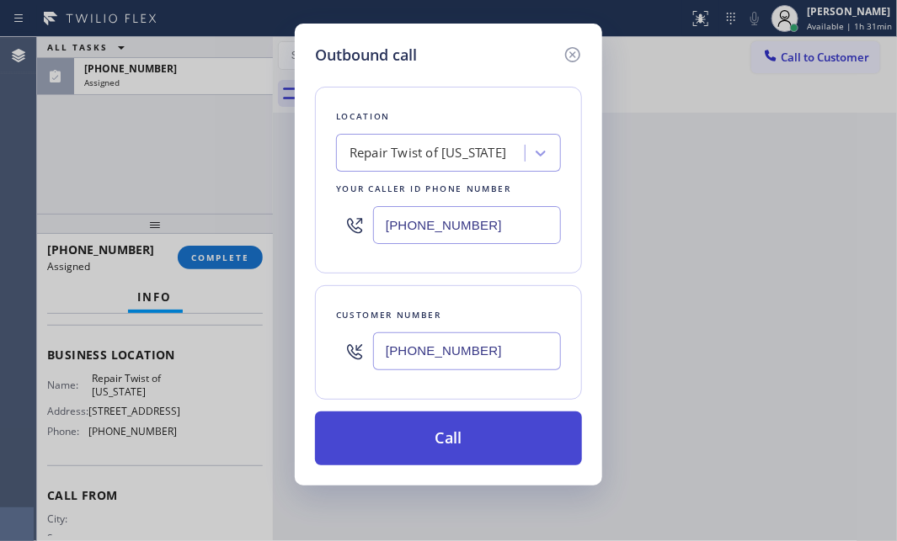
type input "[PHONE_NUMBER]"
click at [452, 440] on button "Call" at bounding box center [448, 439] width 267 height 54
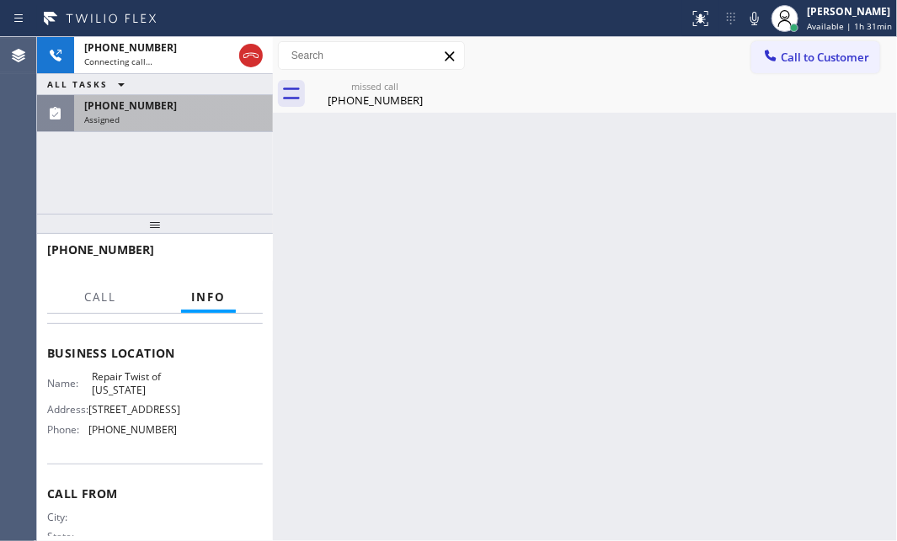
drag, startPoint x: 188, startPoint y: 104, endPoint x: 207, endPoint y: 152, distance: 51.7
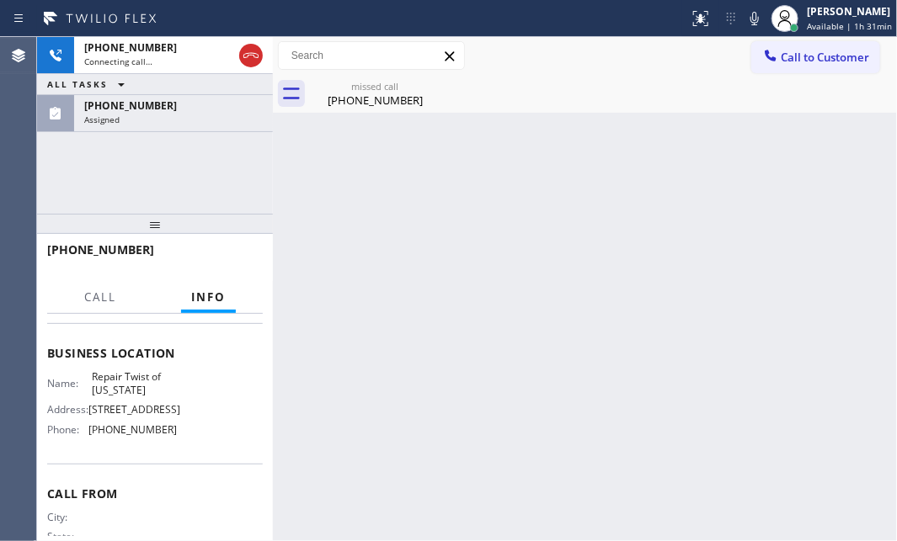
click at [188, 104] on div "[PHONE_NUMBER]" at bounding box center [173, 106] width 178 height 14
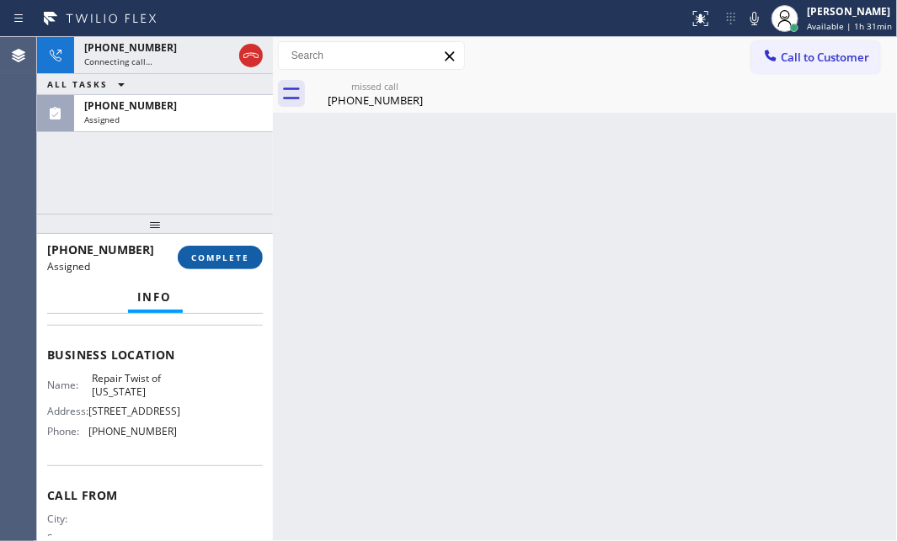
click at [218, 248] on button "COMPLETE" at bounding box center [220, 258] width 85 height 24
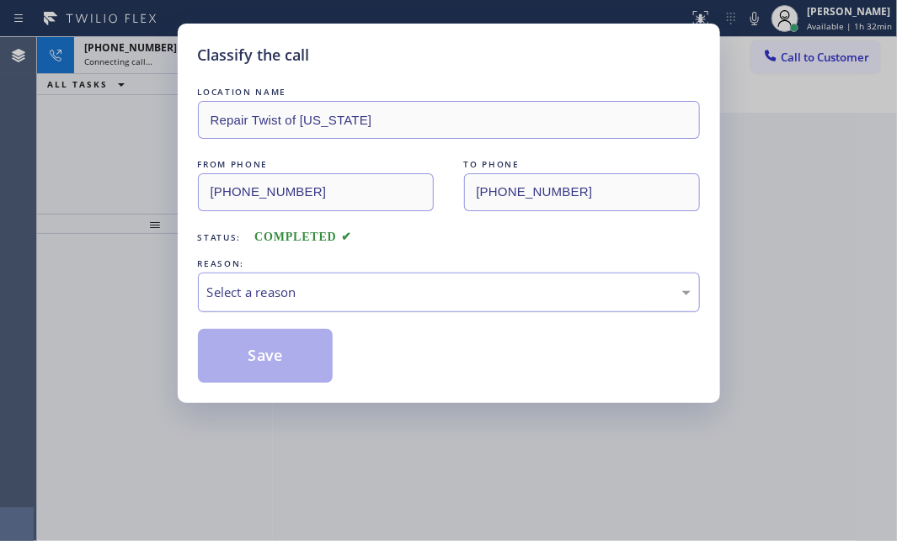
click at [465, 285] on div "Select a reason" at bounding box center [448, 292] width 483 height 19
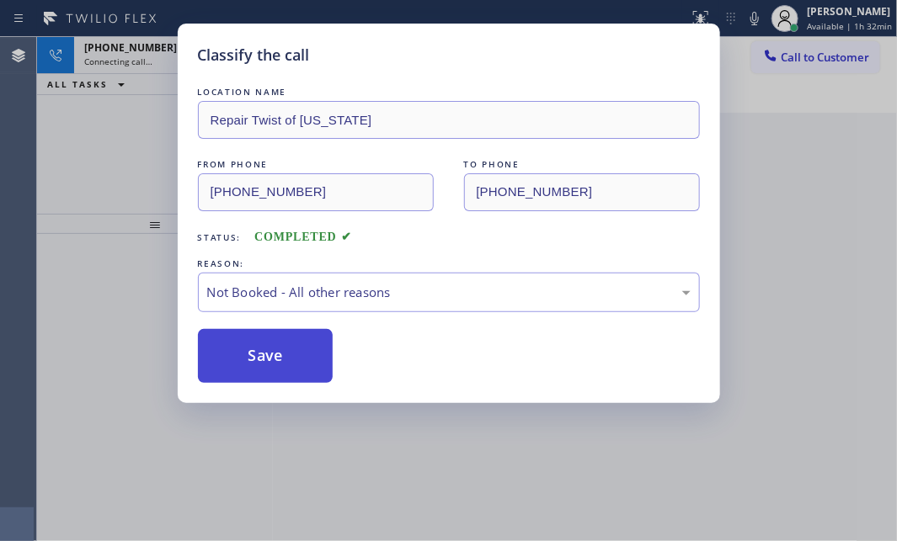
drag, startPoint x: 285, startPoint y: 354, endPoint x: 261, endPoint y: 357, distance: 23.7
click at [261, 357] on button "Save" at bounding box center [266, 356] width 136 height 54
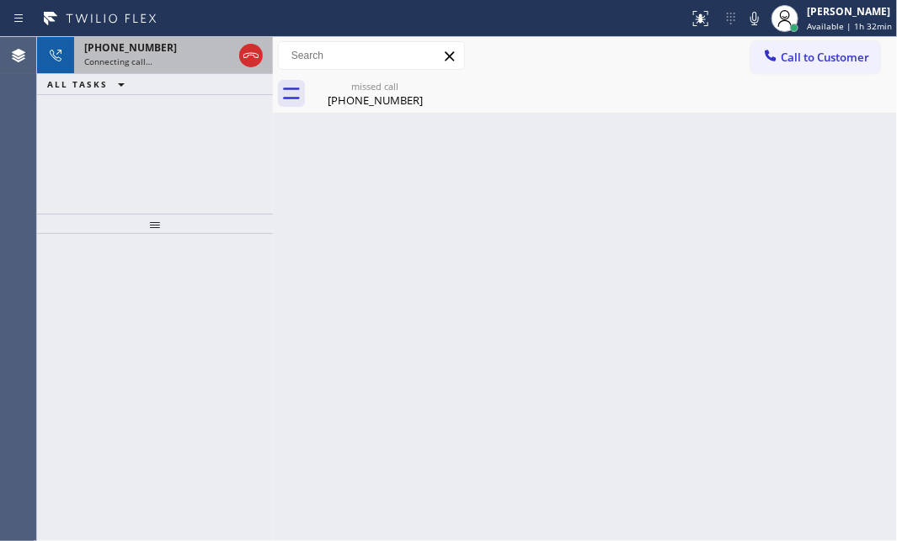
click at [175, 56] on div "Connecting call…" at bounding box center [158, 62] width 148 height 12
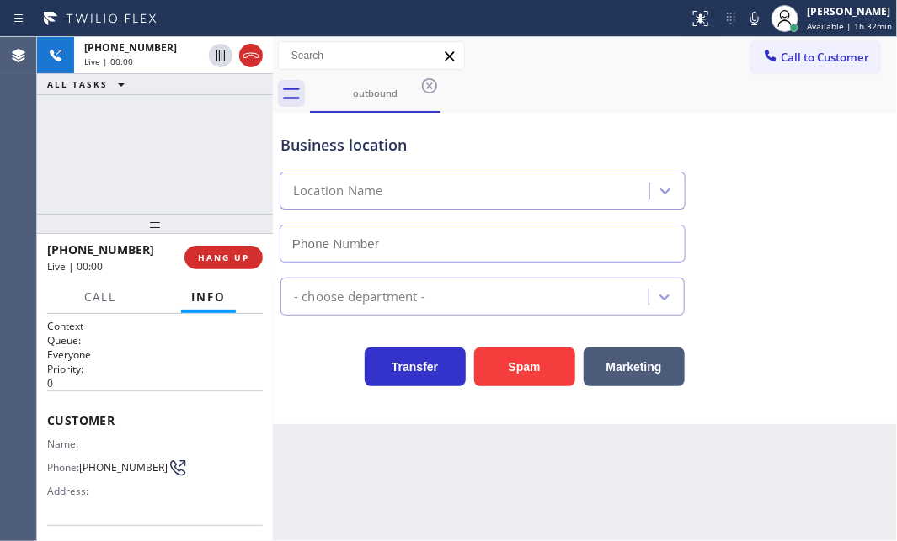
type input "[PHONE_NUMBER]"
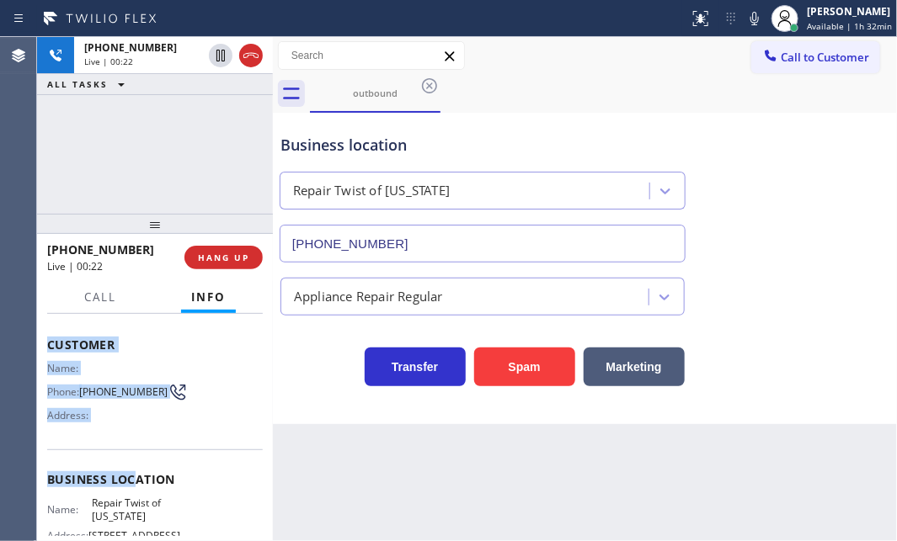
scroll to position [229, 0]
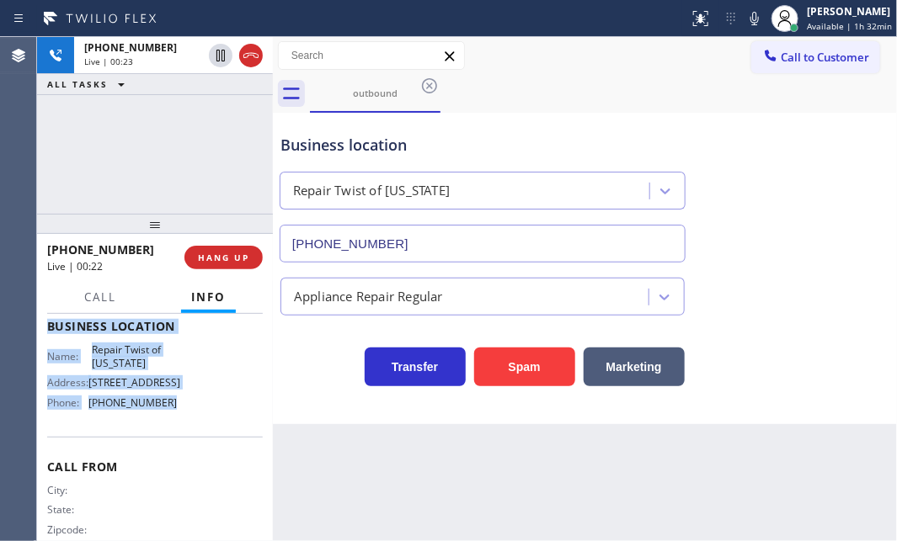
drag, startPoint x: 45, startPoint y: 410, endPoint x: 171, endPoint y: 456, distance: 133.7
click at [171, 456] on div "Context Queue: Everyone Priority: 0 Customer Name: Phone: [PHONE_NUMBER] Addres…" at bounding box center [155, 427] width 236 height 227
copy div "Customer Name: Phone: [PHONE_NUMBER] Address: Business location Name: Repair Tw…"
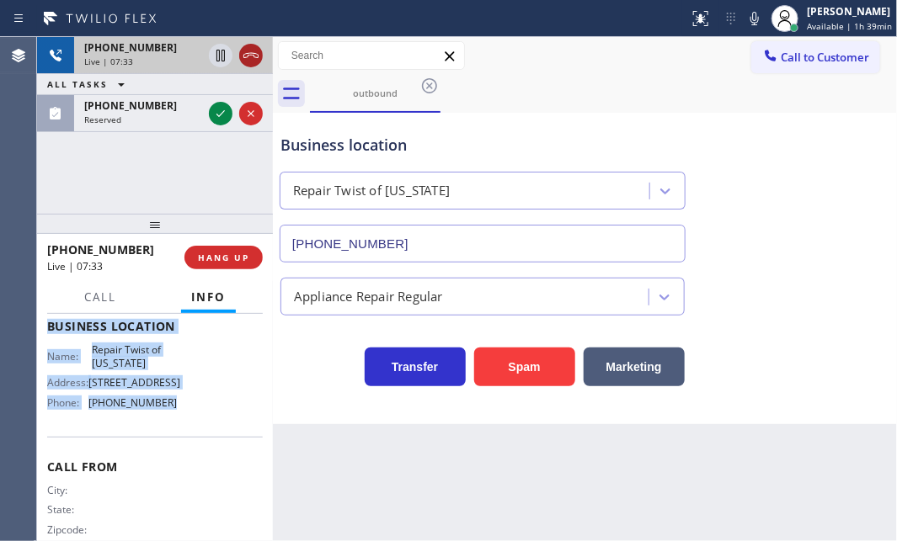
click at [252, 61] on icon at bounding box center [251, 55] width 20 height 20
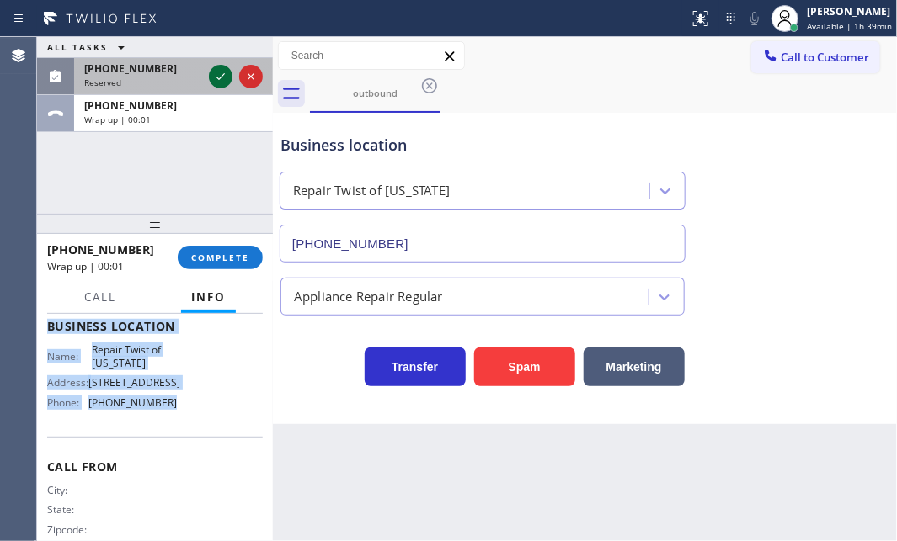
click at [223, 76] on icon at bounding box center [220, 77] width 20 height 20
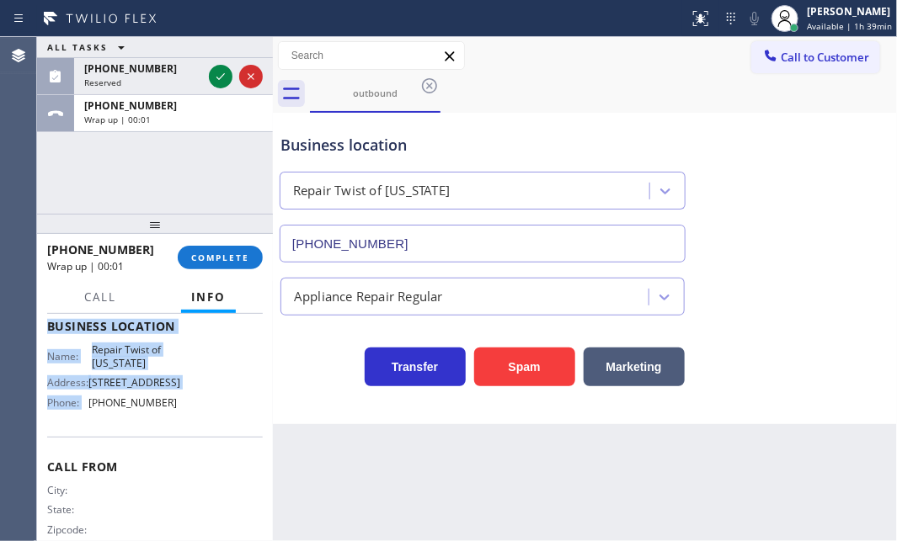
scroll to position [257, 0]
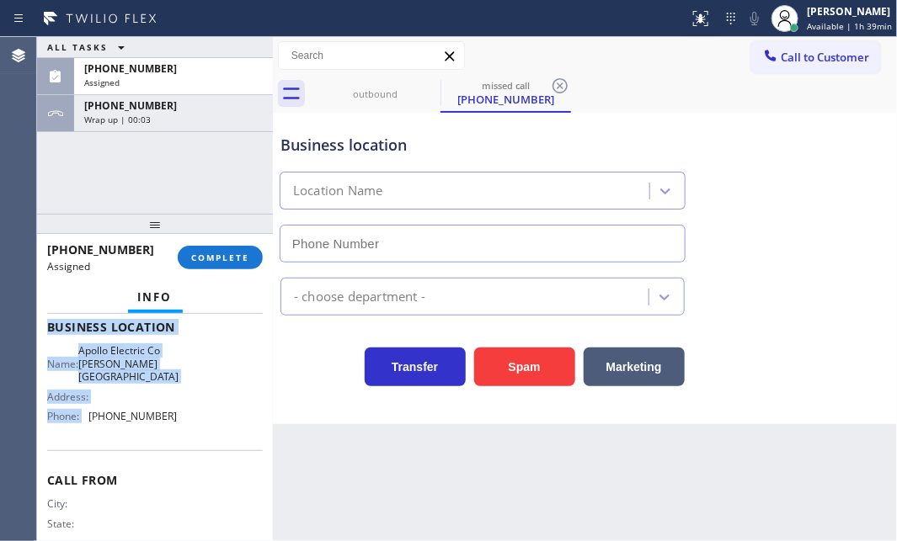
type input "[PHONE_NUMBER]"
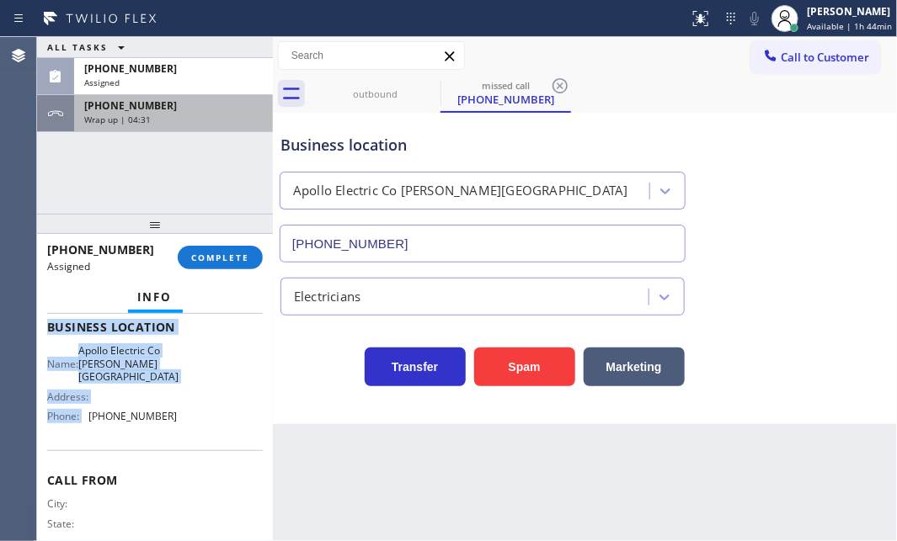
drag, startPoint x: 215, startPoint y: 120, endPoint x: 245, endPoint y: 160, distance: 50.5
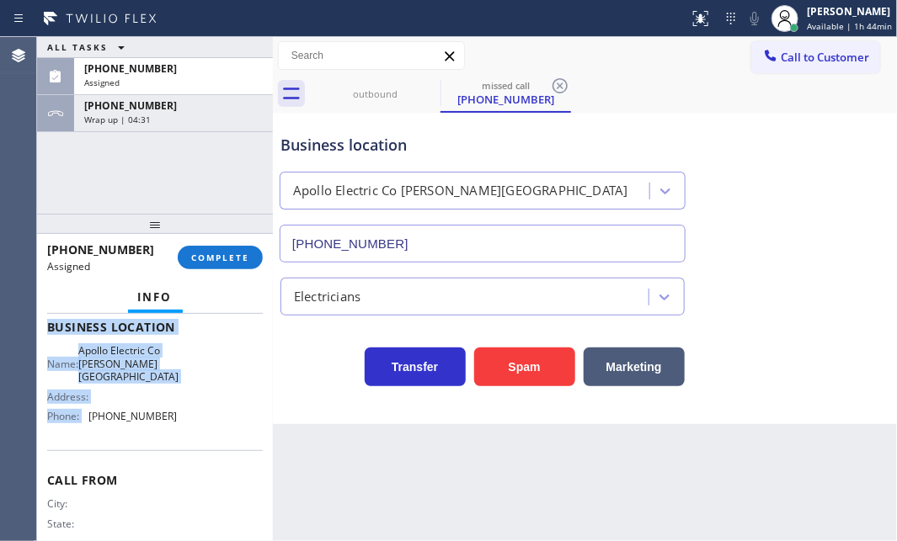
click at [216, 120] on div "Wrap up | 04:31" at bounding box center [173, 120] width 178 height 12
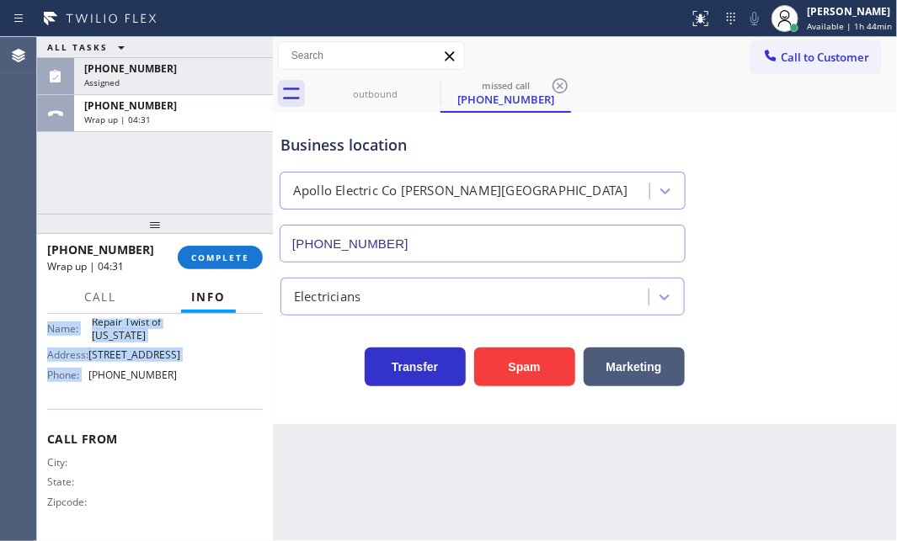
scroll to position [229, 0]
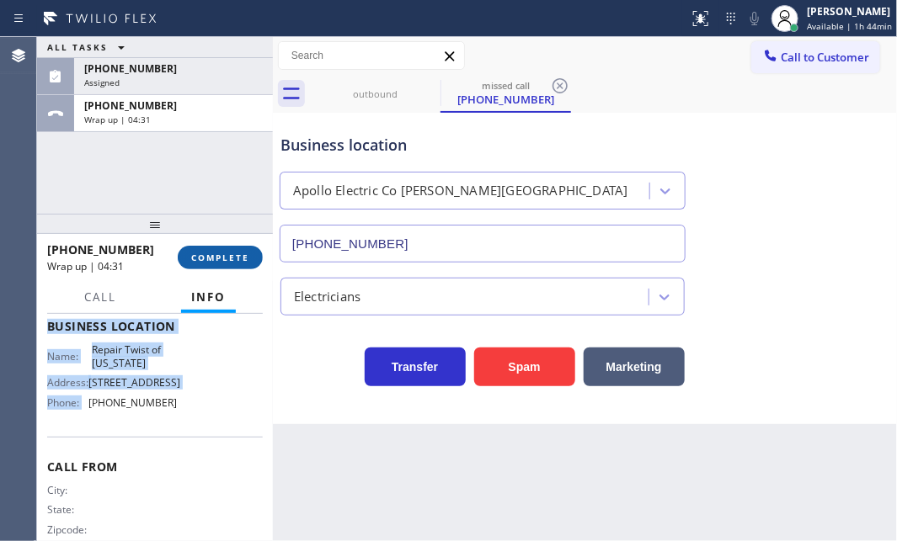
click at [225, 252] on span "COMPLETE" at bounding box center [220, 258] width 58 height 12
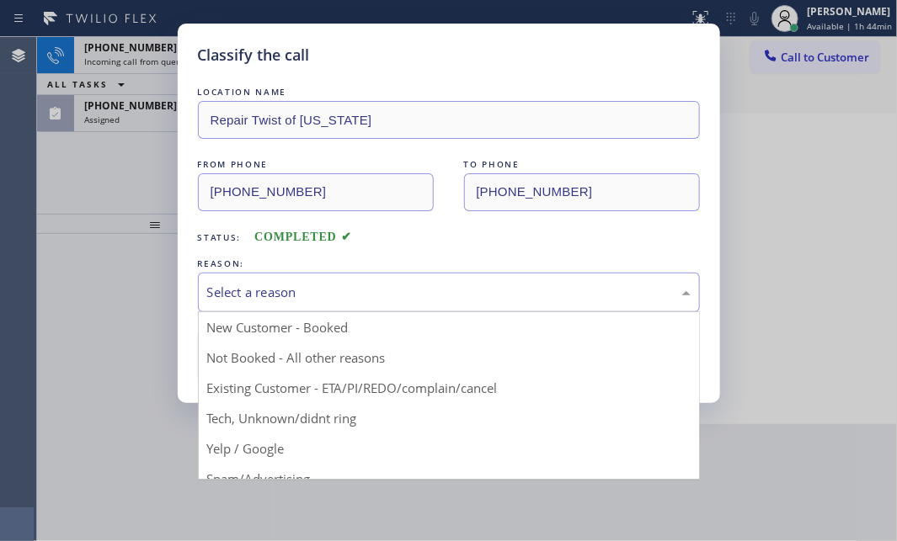
click at [469, 300] on div "Select a reason" at bounding box center [448, 292] width 483 height 19
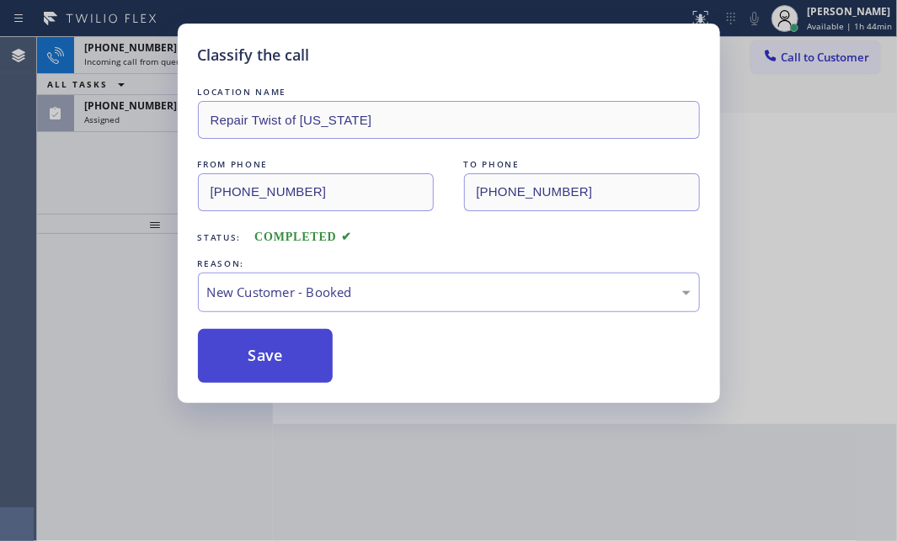
click at [271, 340] on button "Save" at bounding box center [266, 356] width 136 height 54
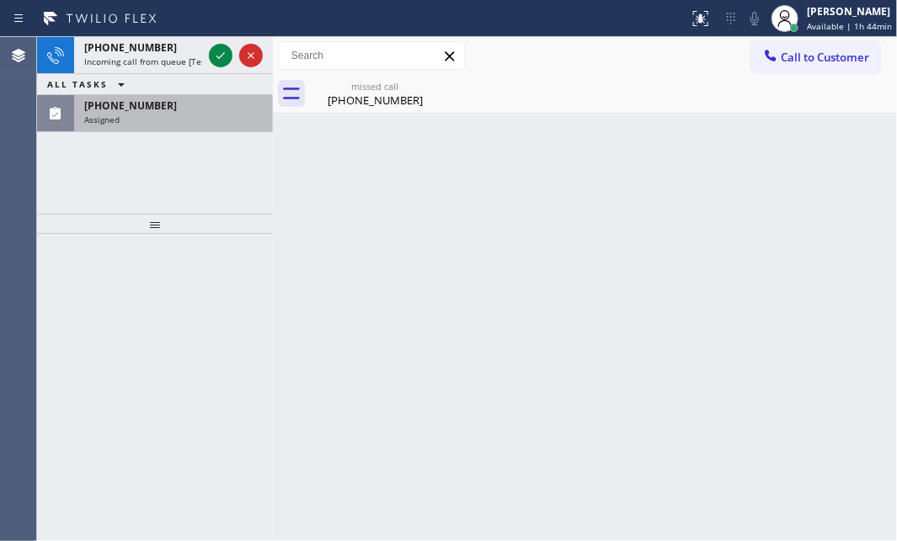
click at [157, 109] on div "[PHONE_NUMBER]" at bounding box center [173, 106] width 178 height 14
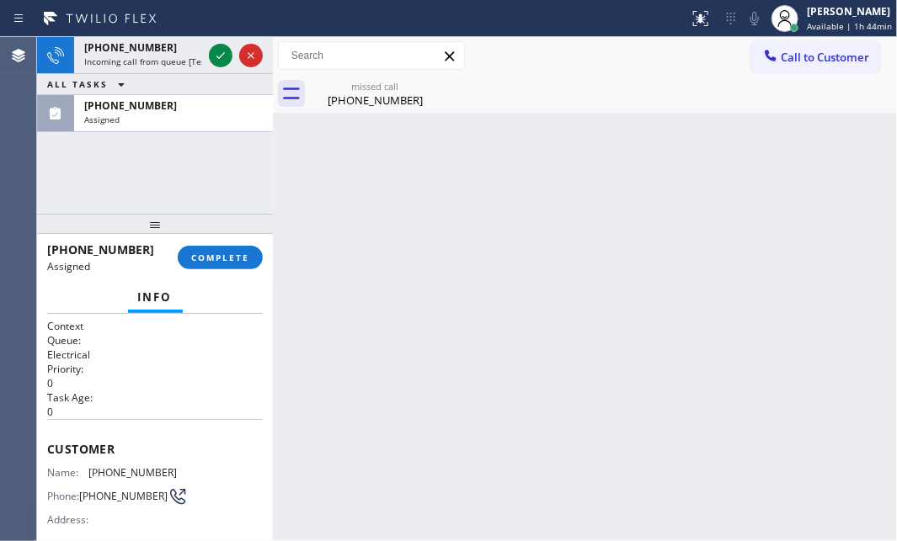
scroll to position [229, 0]
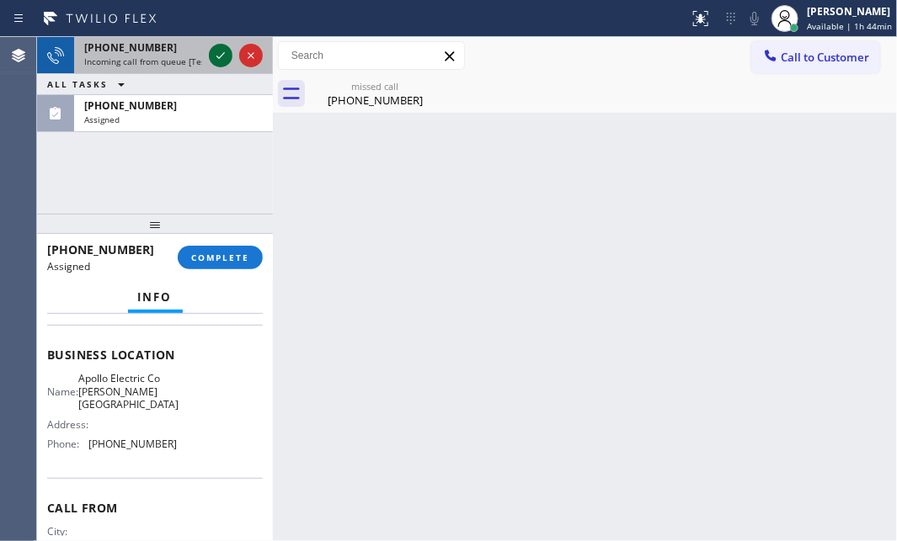
click at [215, 64] on icon at bounding box center [220, 55] width 20 height 20
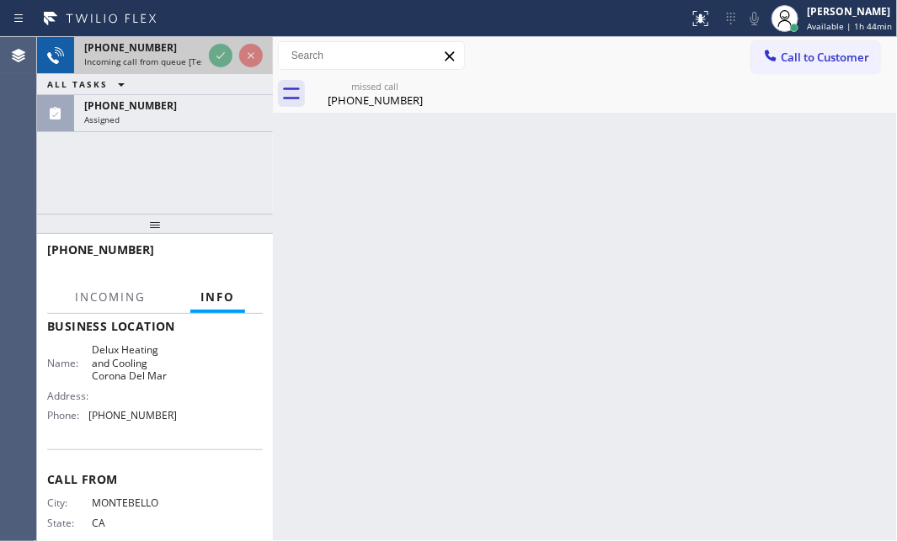
scroll to position [202, 0]
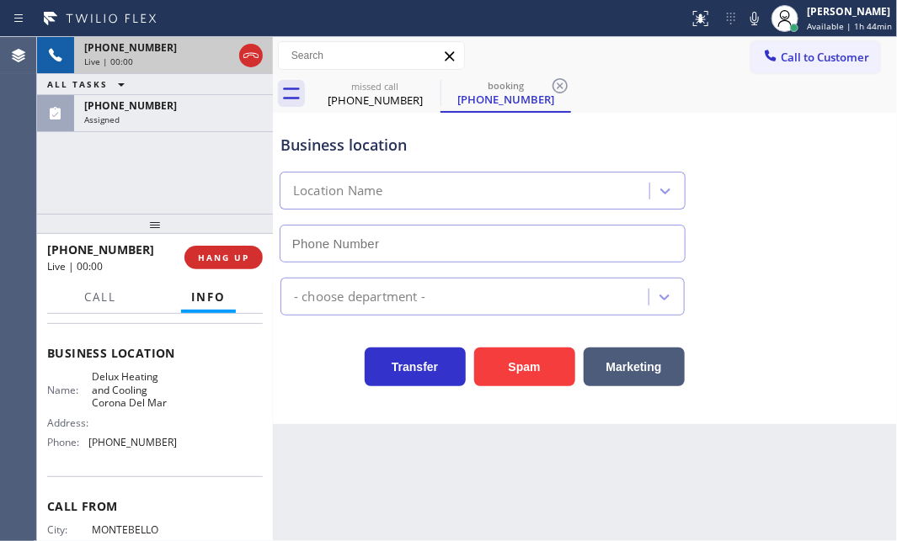
type input "[PHONE_NUMBER]"
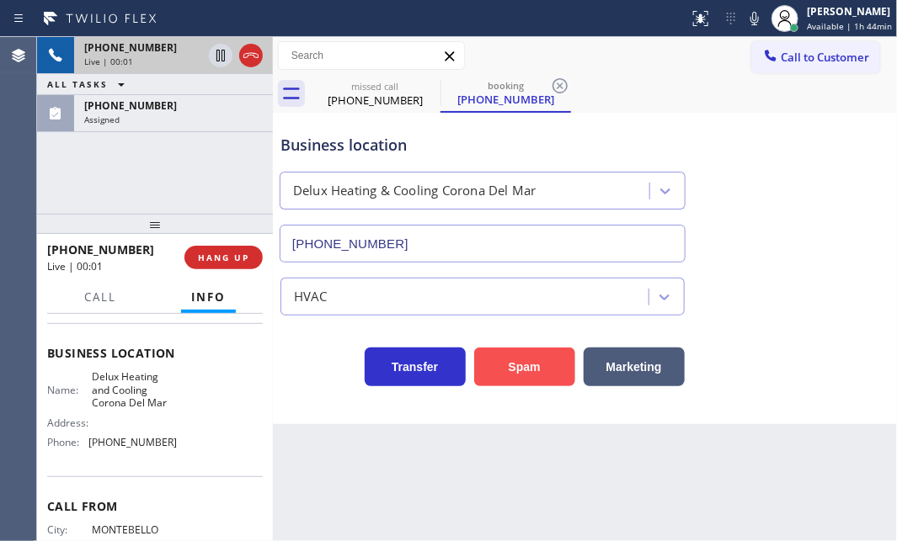
click at [523, 370] on button "Spam" at bounding box center [524, 367] width 101 height 39
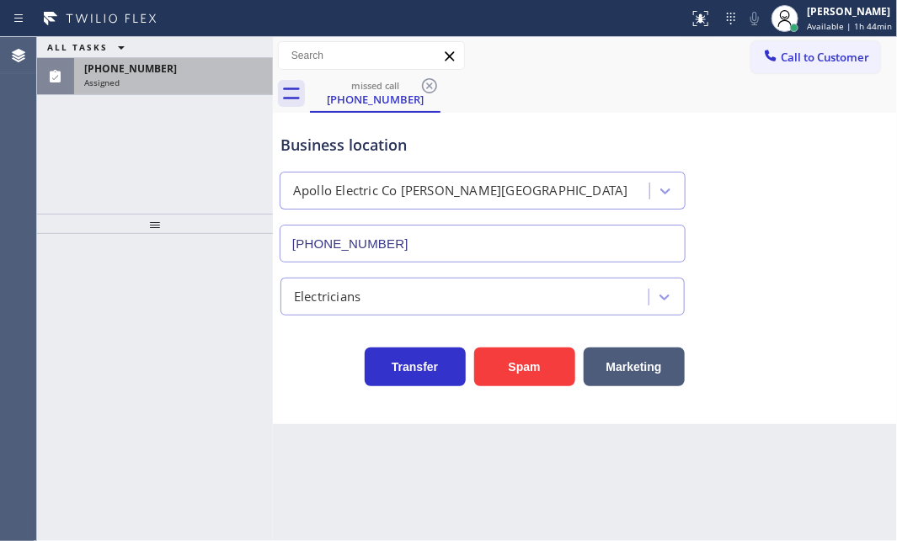
click at [194, 77] on div "Assigned" at bounding box center [173, 83] width 178 height 12
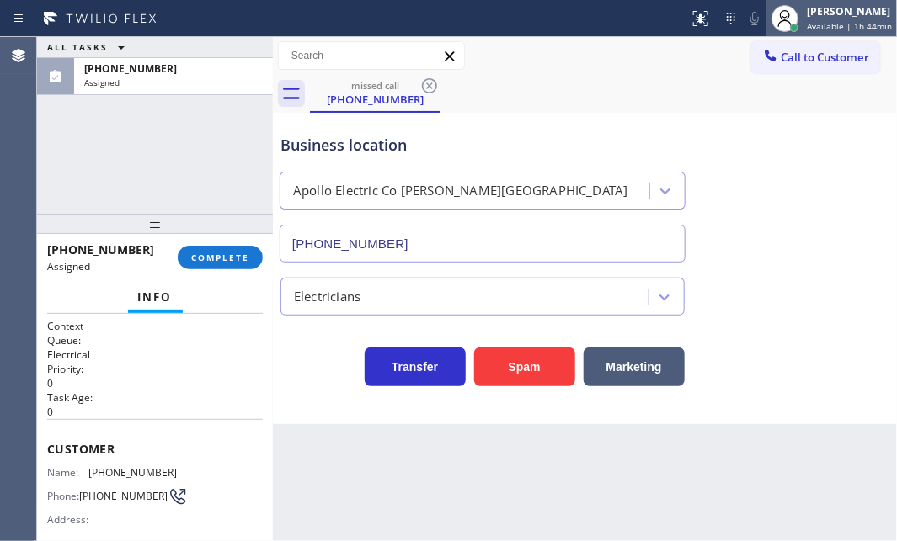
click at [787, 21] on div at bounding box center [784, 18] width 37 height 37
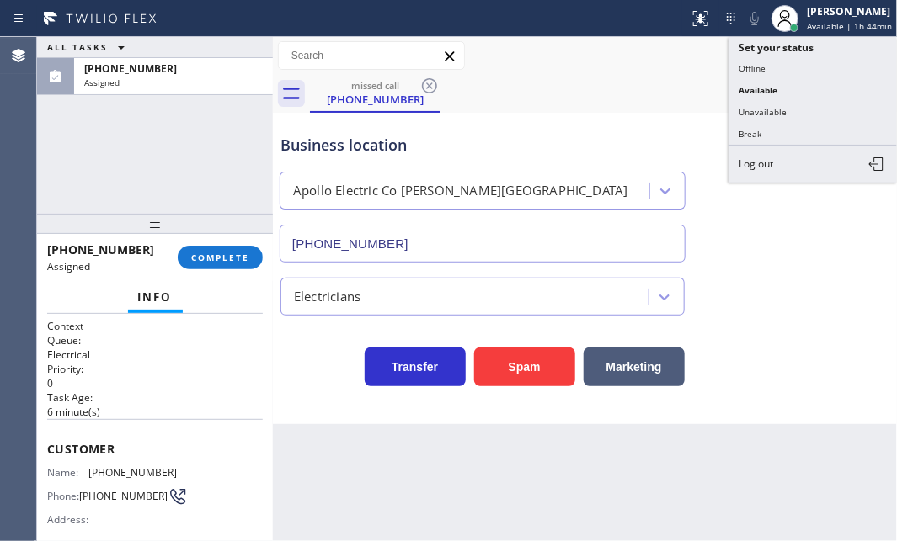
drag, startPoint x: 762, startPoint y: 133, endPoint x: 615, endPoint y: 191, distance: 158.4
click at [749, 136] on button "Break" at bounding box center [812, 134] width 168 height 22
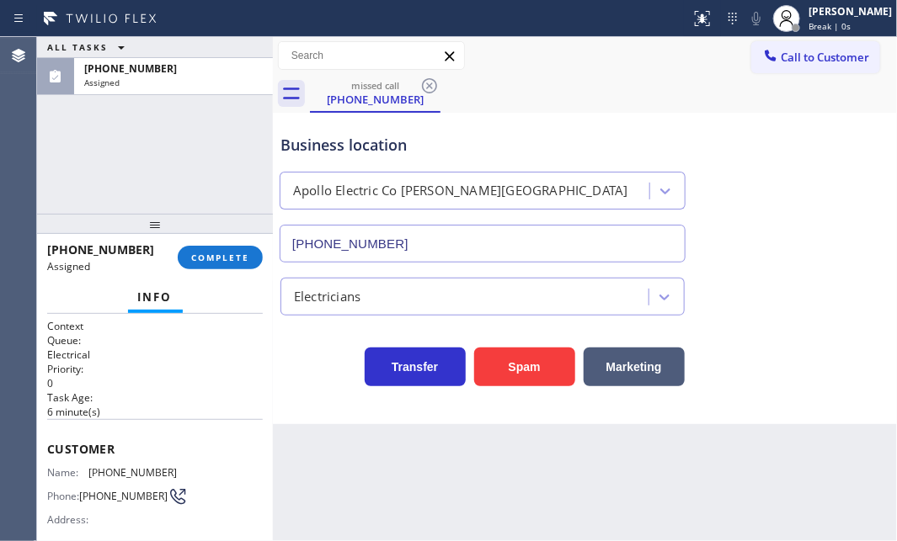
drag, startPoint x: 205, startPoint y: 259, endPoint x: 258, endPoint y: 311, distance: 73.8
click at [207, 259] on span "COMPLETE" at bounding box center [220, 258] width 58 height 12
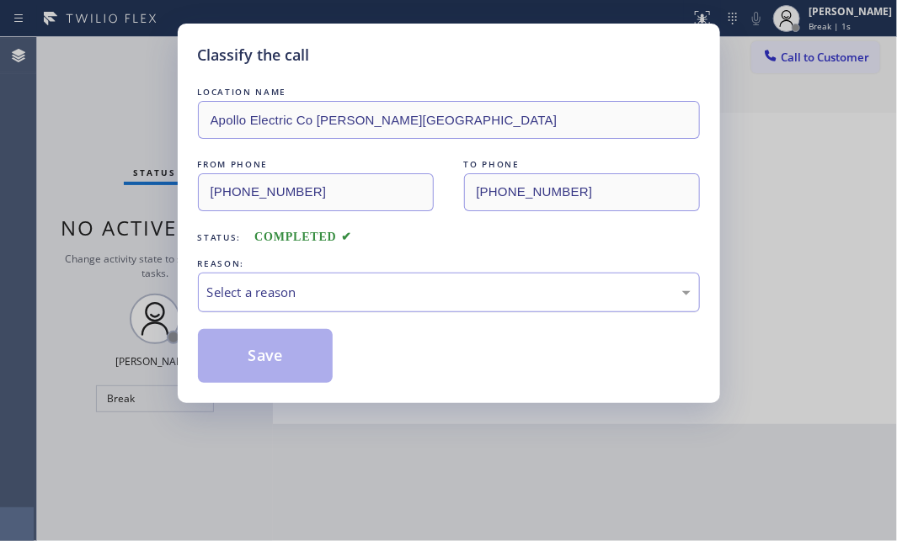
click at [333, 288] on div "Select a reason" at bounding box center [448, 292] width 483 height 19
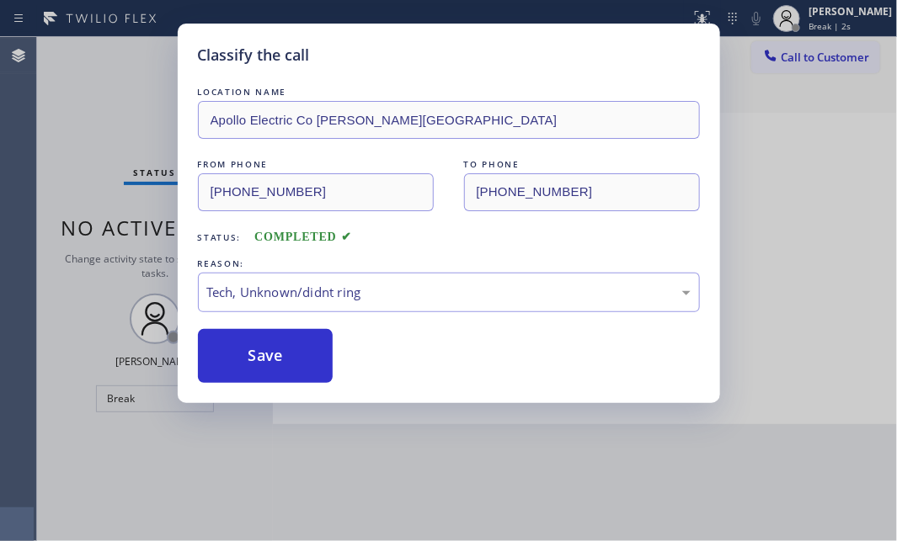
drag, startPoint x: 268, startPoint y: 361, endPoint x: 639, endPoint y: 357, distance: 371.3
click at [303, 357] on button "Save" at bounding box center [266, 356] width 136 height 54
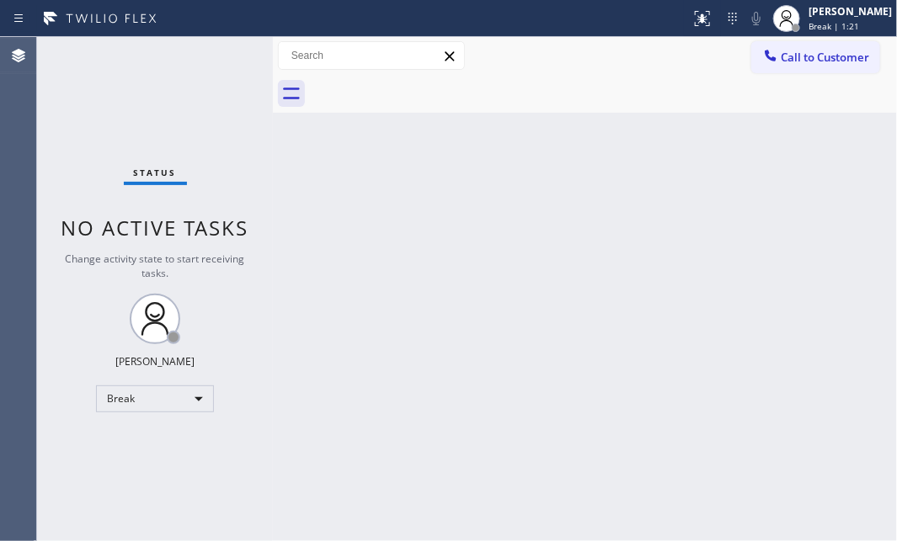
click at [737, 143] on div "Back to Dashboard Change Sender ID Customers Technicians Select a contact Outbo…" at bounding box center [585, 289] width 624 height 504
click at [191, 402] on div "Break" at bounding box center [155, 399] width 118 height 27
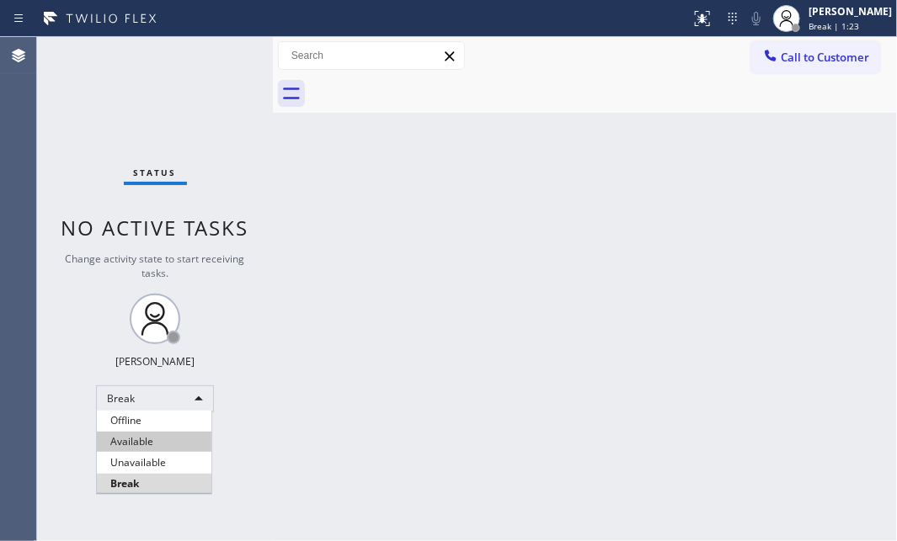
click at [162, 439] on li "Available" at bounding box center [154, 442] width 114 height 20
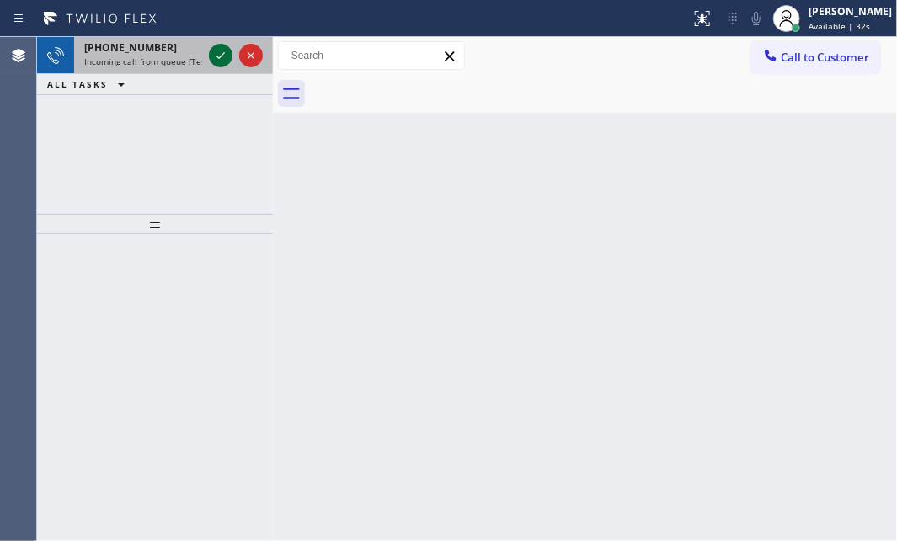
click at [216, 58] on icon at bounding box center [220, 55] width 20 height 20
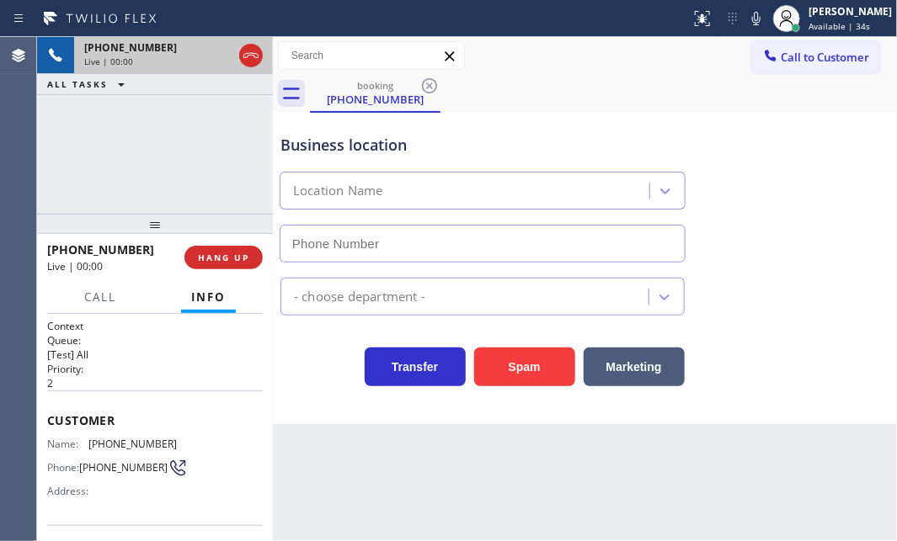
type input "[PHONE_NUMBER]"
click at [143, 104] on div "[PHONE_NUMBER] Live | 00:01 ALL TASKS ALL TASKS ACTIVE TASKS TASKS IN WRAP UP" at bounding box center [155, 125] width 236 height 177
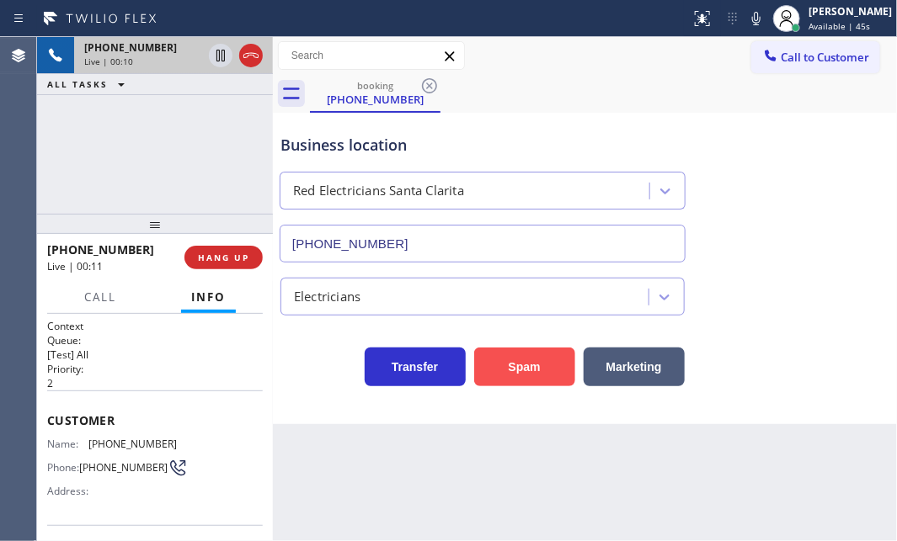
click at [515, 368] on button "Spam" at bounding box center [524, 367] width 101 height 39
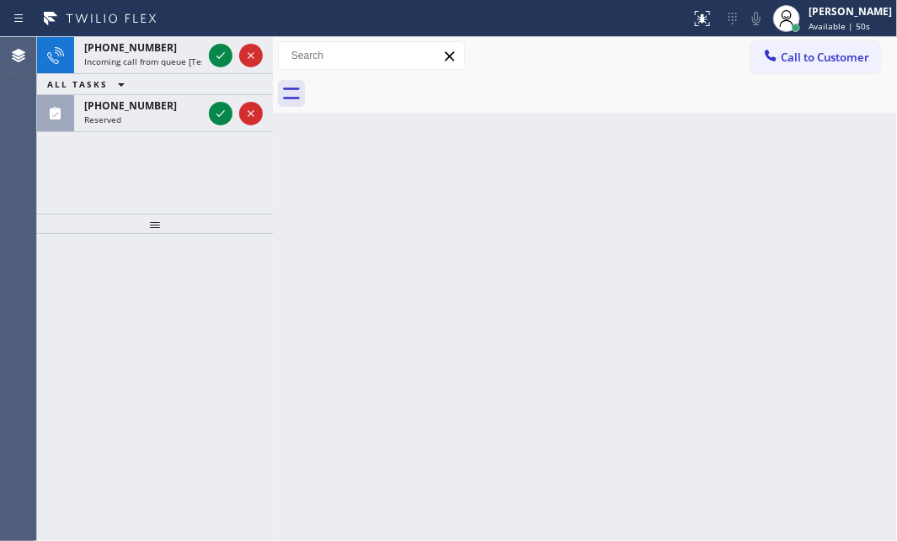
drag, startPoint x: 220, startPoint y: 112, endPoint x: 219, endPoint y: 84, distance: 27.8
click at [220, 111] on icon at bounding box center [220, 114] width 20 height 20
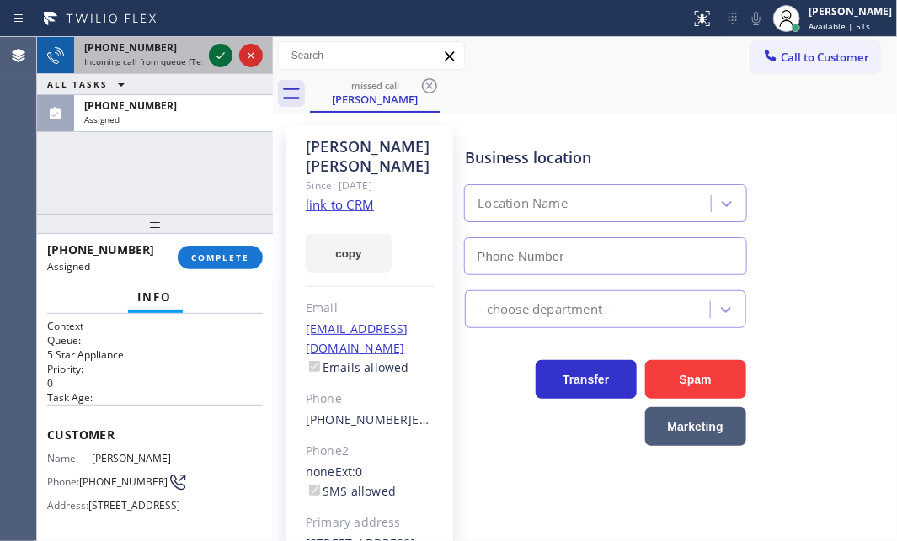
click at [219, 49] on icon at bounding box center [220, 55] width 20 height 20
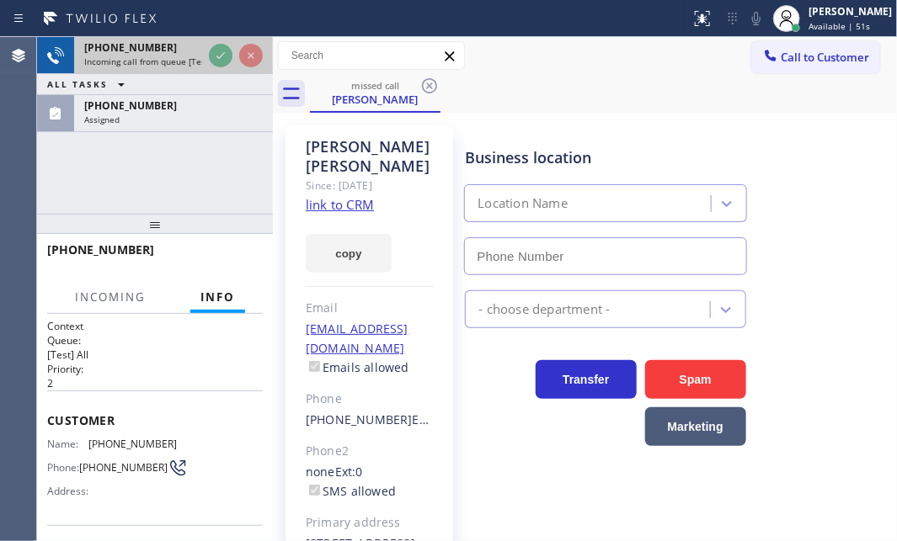
type input "[PHONE_NUMBER]"
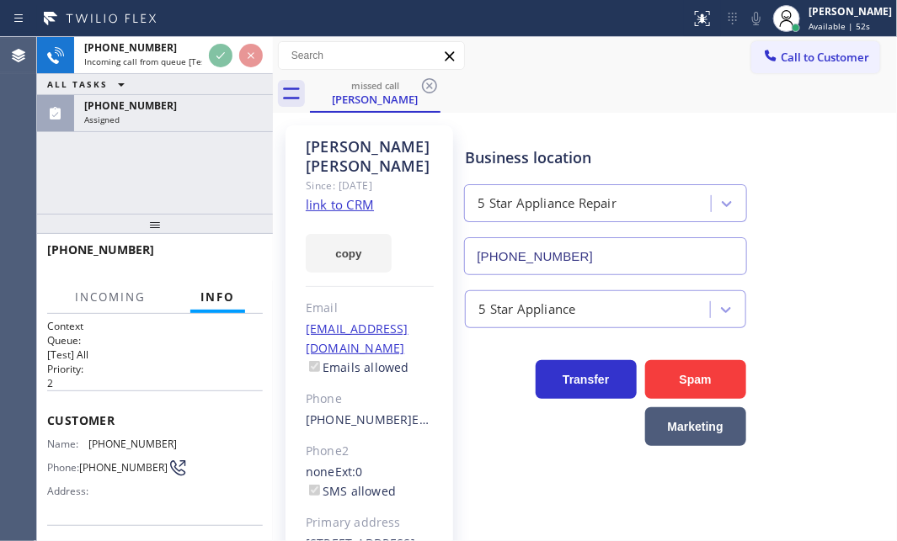
click at [149, 74] on div "ALL TASKS ALL TASKS ACTIVE TASKS TASKS IN WRAP UP" at bounding box center [155, 84] width 236 height 21
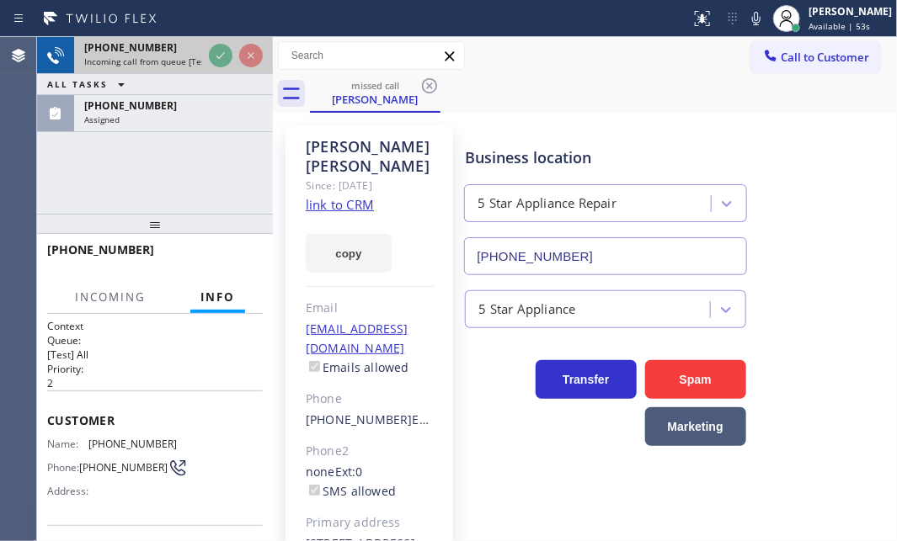
click at [153, 62] on span "Incoming call from queue [Test] All" at bounding box center [154, 62] width 140 height 12
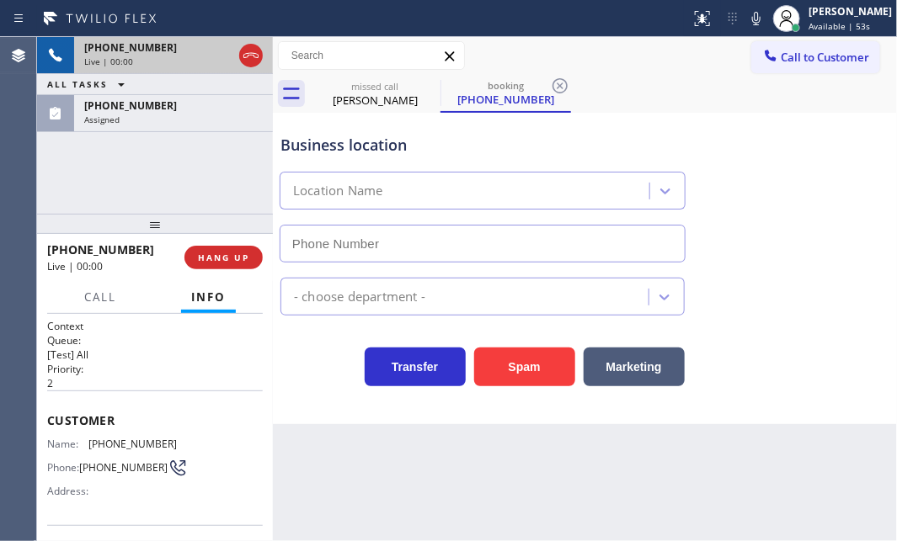
click at [154, 60] on div "Live | 00:00" at bounding box center [158, 62] width 148 height 12
type input "[PHONE_NUMBER]"
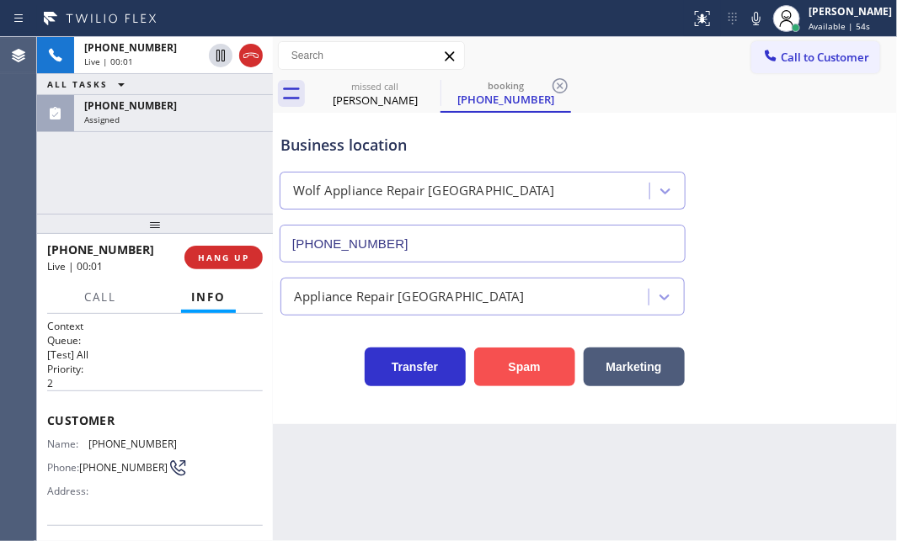
click at [514, 370] on button "Spam" at bounding box center [524, 367] width 101 height 39
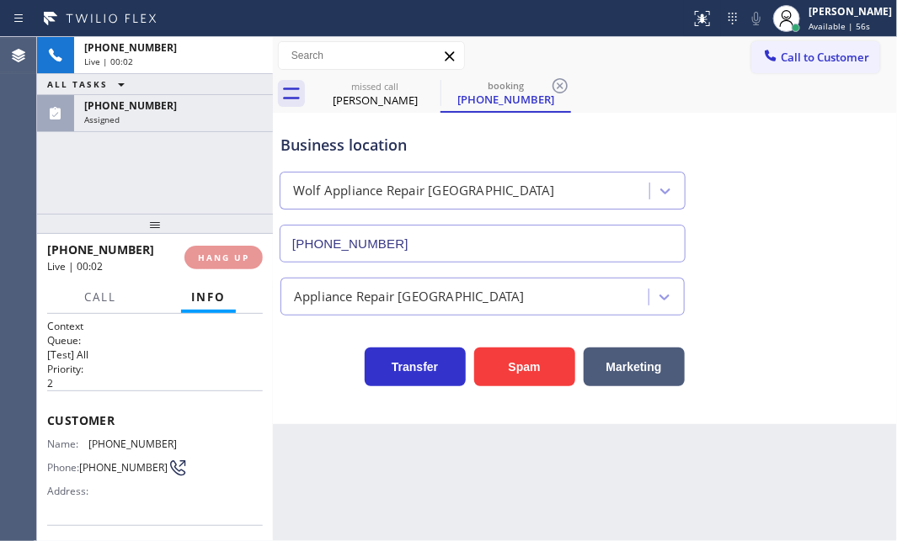
type input "[PHONE_NUMBER]"
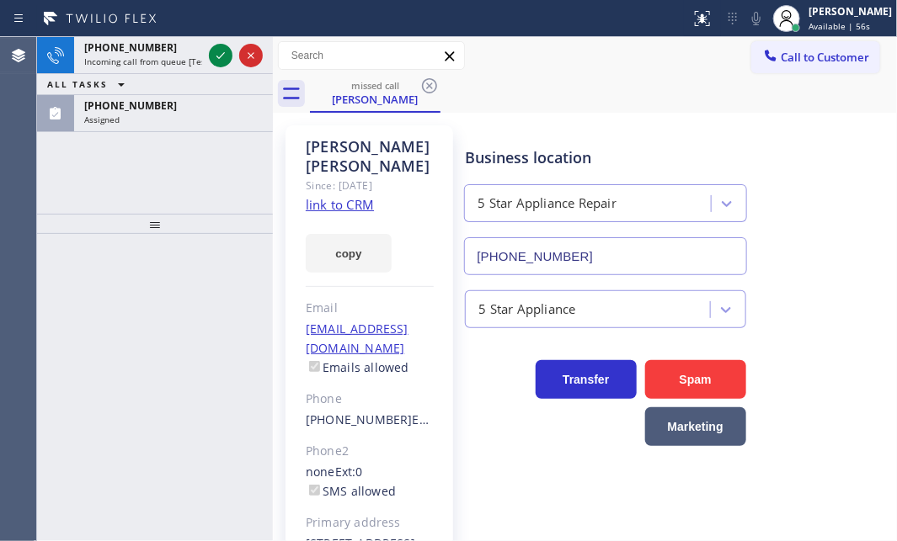
click at [157, 120] on div "[PHONE_NUMBER] Assigned" at bounding box center [170, 113] width 192 height 37
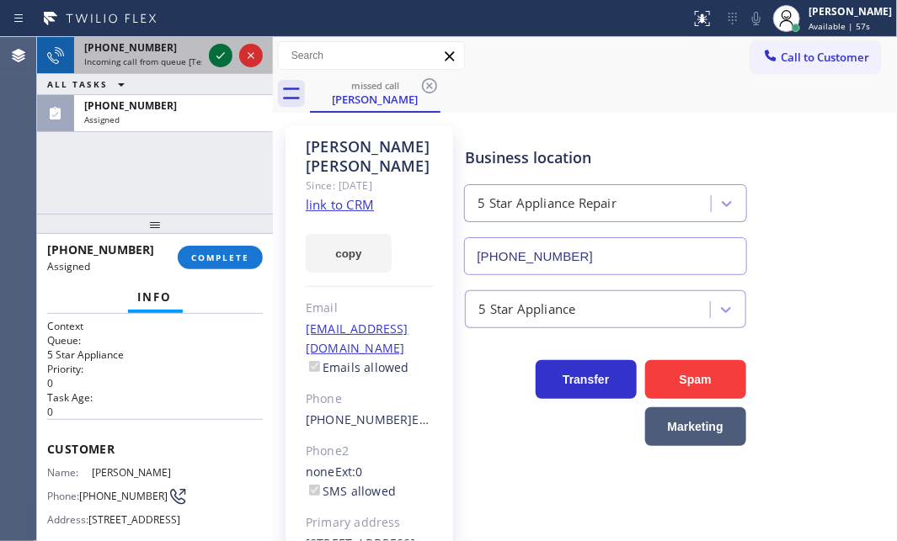
click at [219, 55] on icon at bounding box center [220, 55] width 20 height 20
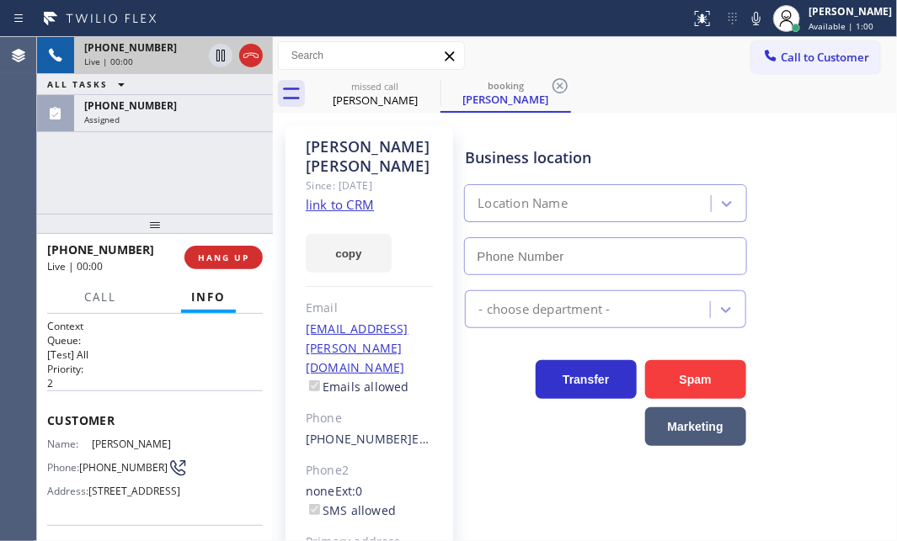
type input "[PHONE_NUMBER]"
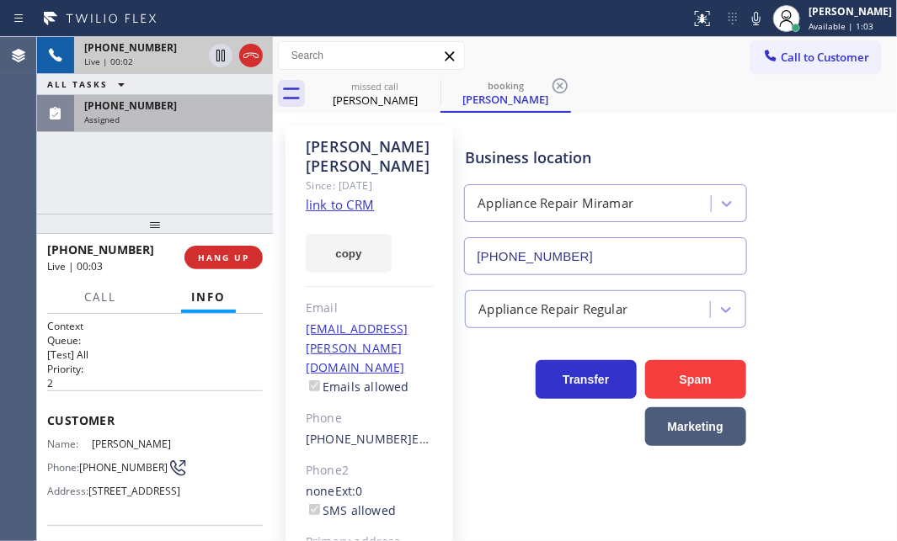
click at [160, 125] on div "[PHONE_NUMBER] Assigned" at bounding box center [170, 113] width 192 height 37
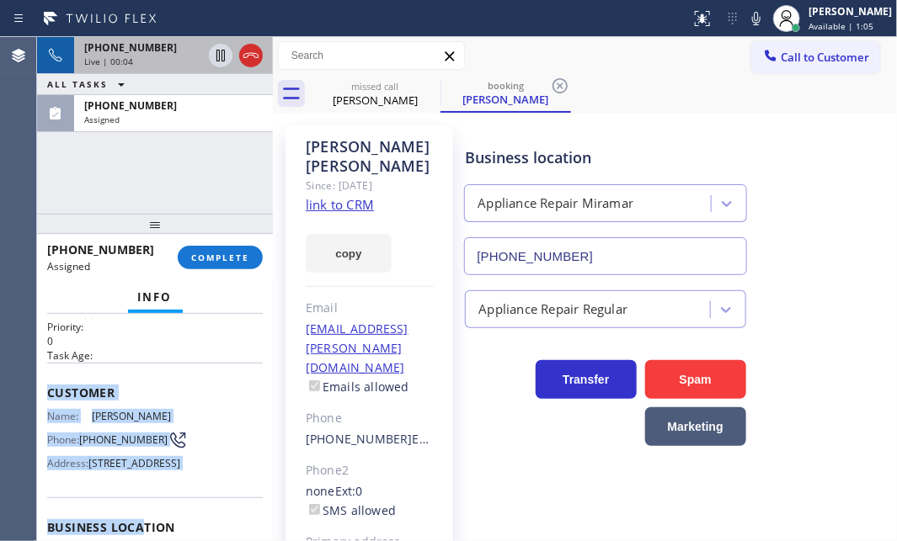
scroll to position [229, 0]
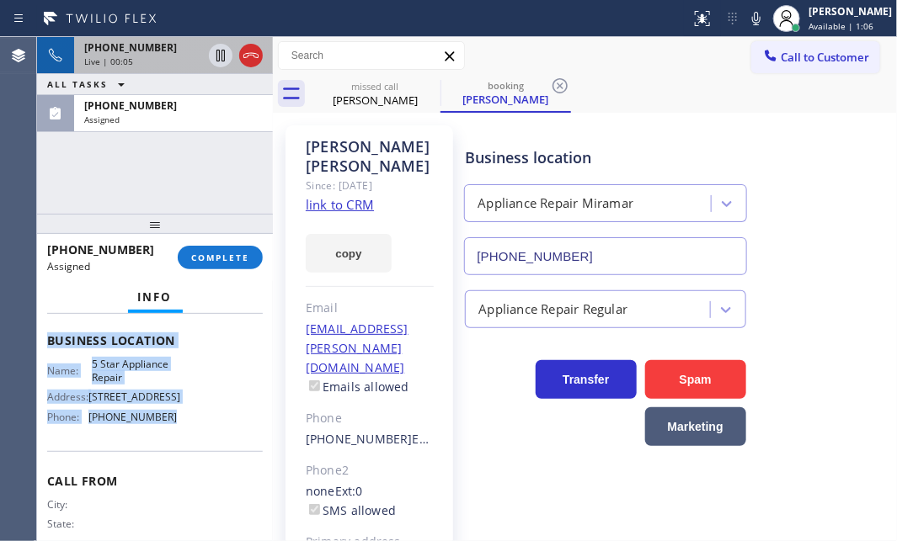
drag, startPoint x: 44, startPoint y: 428, endPoint x: 174, endPoint y: 473, distance: 138.2
click at [175, 474] on div "Context Queue: 5 Star Appliance Priority: 0 Task Age: Customer Name: [PERSON_NA…" at bounding box center [155, 427] width 236 height 227
copy div "Customer Name: [PERSON_NAME] Phone: [PHONE_NUMBER] Address: [STREET_ADDRESS] Bu…"
click at [232, 259] on span "COMPLETE" at bounding box center [220, 258] width 58 height 12
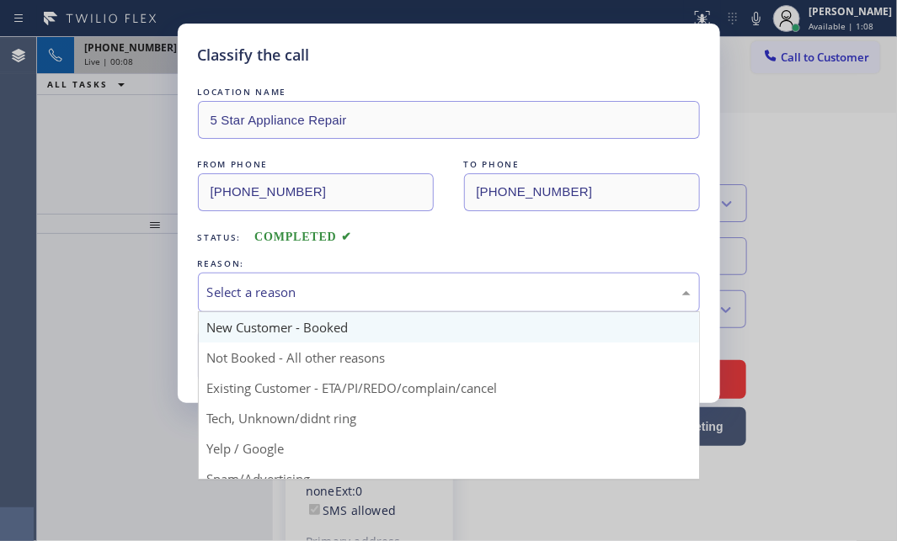
drag, startPoint x: 412, startPoint y: 287, endPoint x: 407, endPoint y: 338, distance: 51.6
click at [412, 290] on div "Select a reason" at bounding box center [448, 292] width 483 height 19
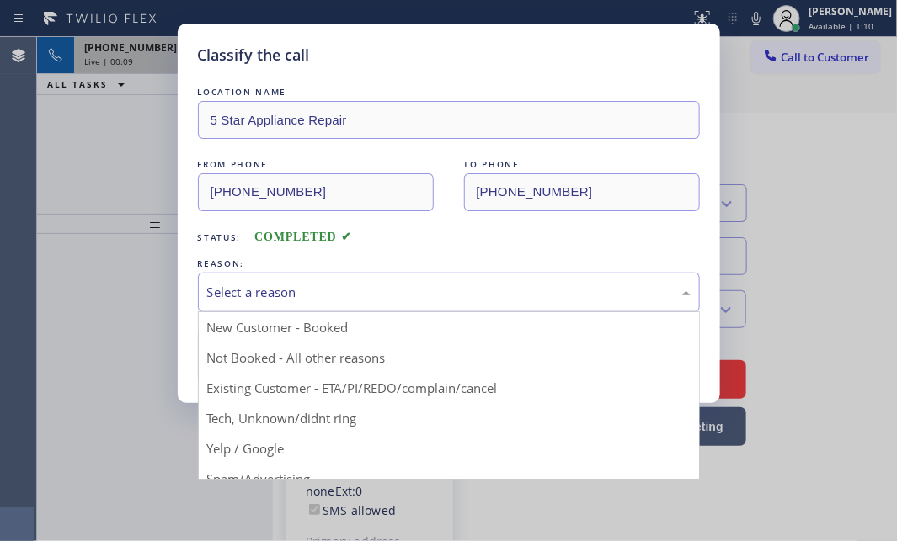
drag, startPoint x: 299, startPoint y: 423, endPoint x: 302, endPoint y: 413, distance: 10.6
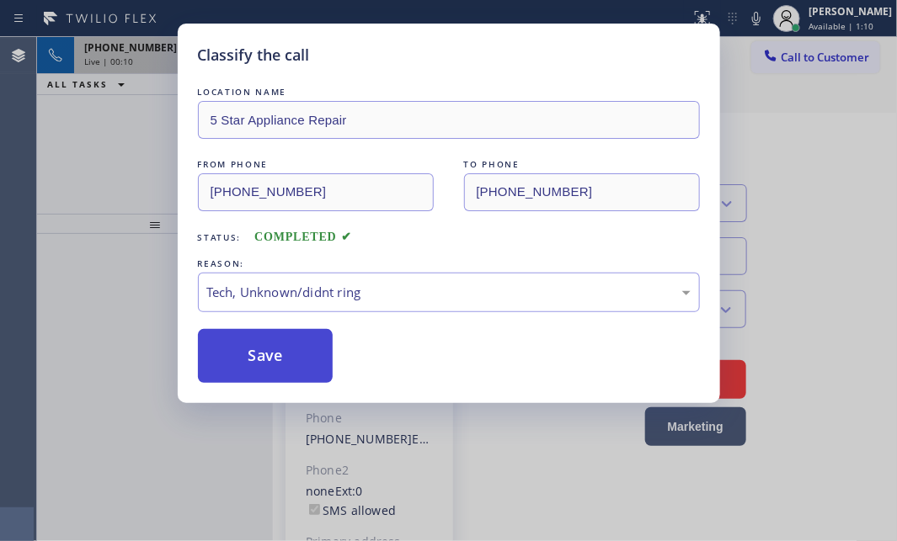
drag, startPoint x: 294, startPoint y: 350, endPoint x: 361, endPoint y: 350, distance: 67.4
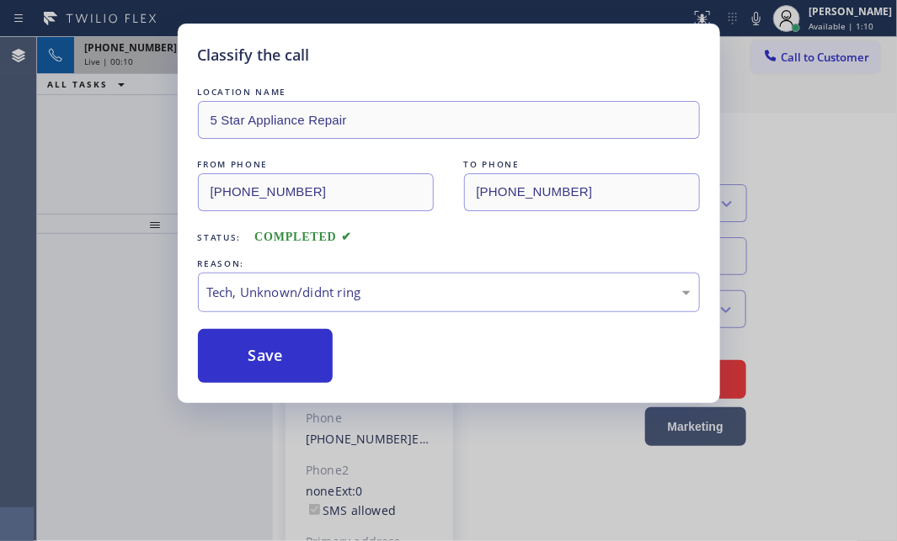
click at [301, 350] on button "Save" at bounding box center [266, 356] width 136 height 54
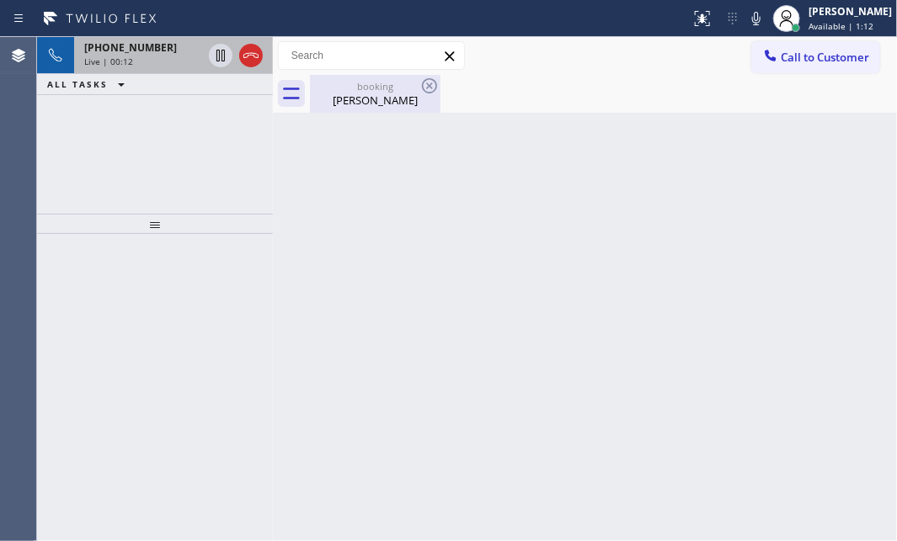
drag, startPoint x: 168, startPoint y: 53, endPoint x: 321, endPoint y: 92, distance: 157.2
click at [176, 56] on div "[PHONE_NUMBER] Live | 00:12" at bounding box center [139, 55] width 131 height 37
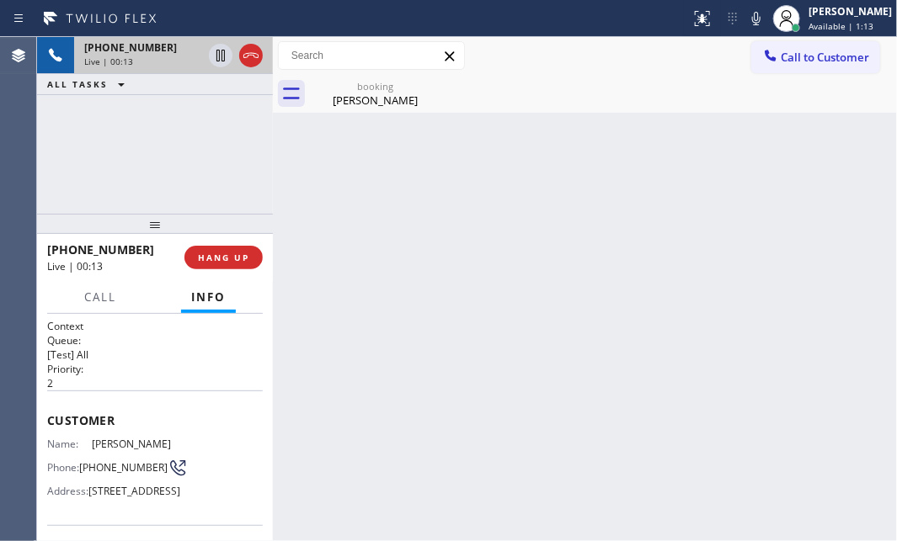
drag, startPoint x: 371, startPoint y: 99, endPoint x: 403, endPoint y: 136, distance: 48.9
click at [372, 100] on div "[PERSON_NAME]" at bounding box center [374, 100] width 127 height 15
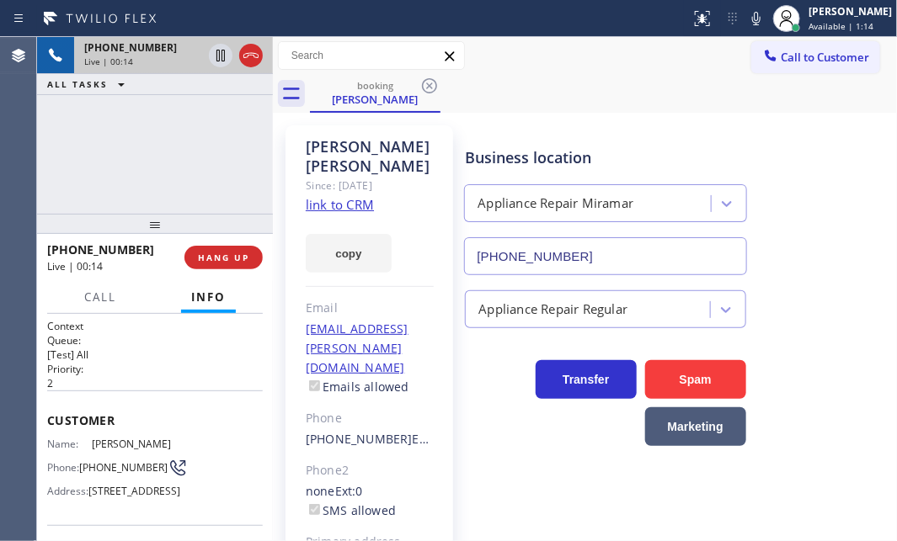
click at [349, 196] on link "link to CRM" at bounding box center [340, 204] width 68 height 17
click at [235, 264] on button "HANG UP" at bounding box center [223, 258] width 78 height 24
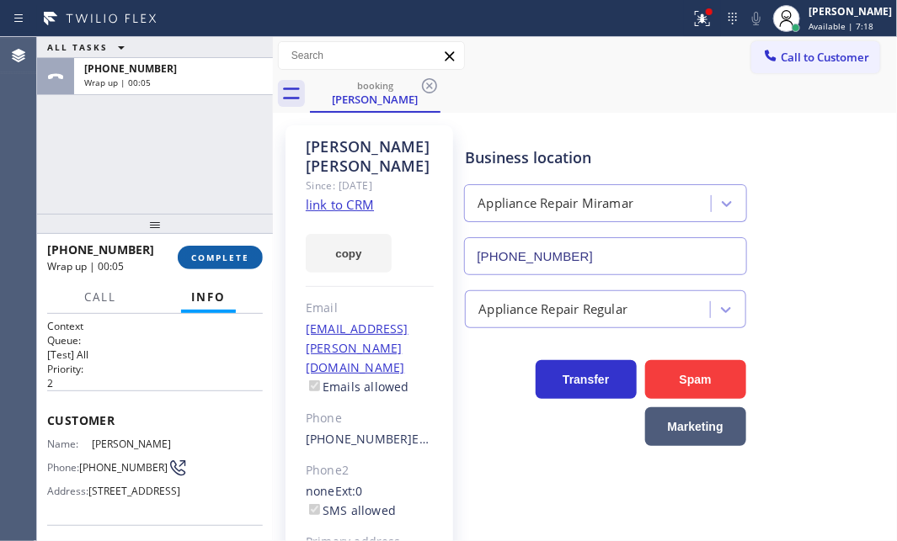
click at [214, 257] on span "COMPLETE" at bounding box center [220, 258] width 58 height 12
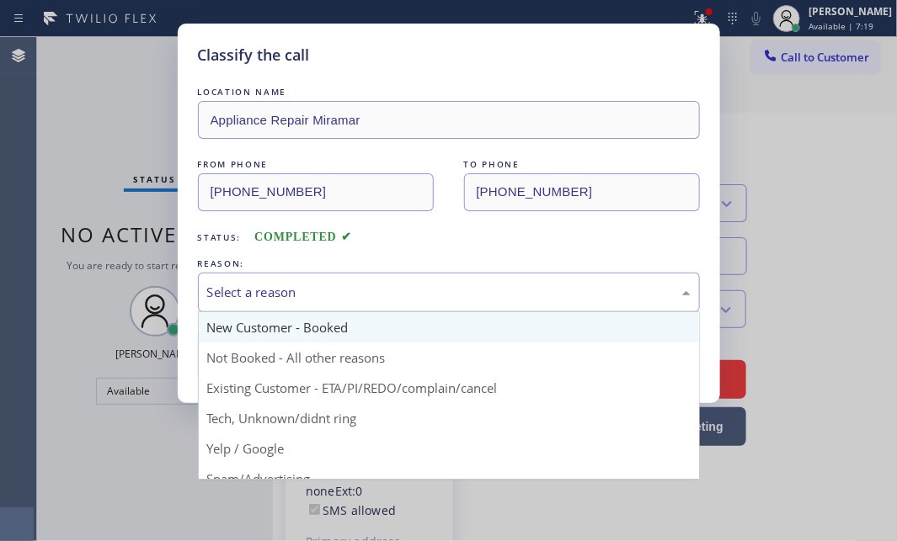
drag, startPoint x: 327, startPoint y: 294, endPoint x: 314, endPoint y: 334, distance: 42.6
click at [327, 295] on div "Select a reason" at bounding box center [448, 292] width 483 height 19
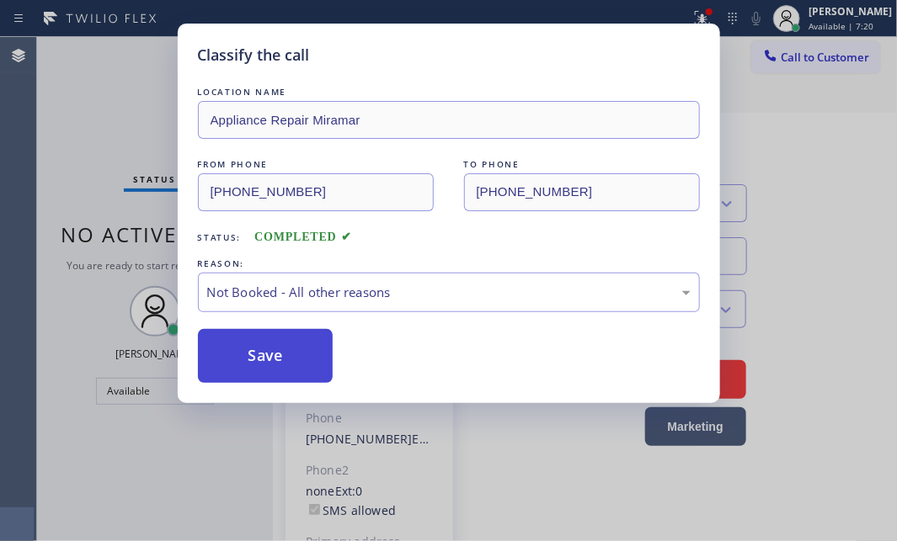
click at [247, 359] on button "Save" at bounding box center [266, 356] width 136 height 54
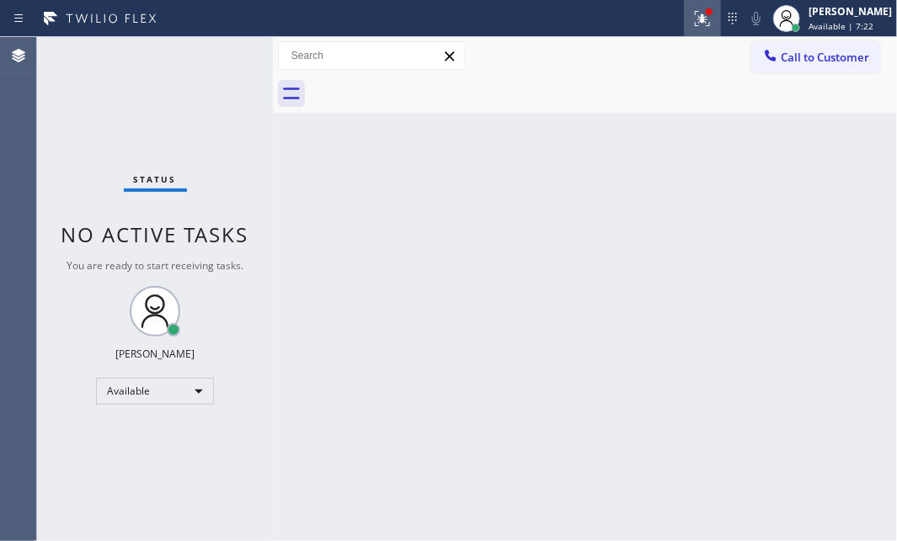
click at [699, 21] on div at bounding box center [702, 18] width 37 height 20
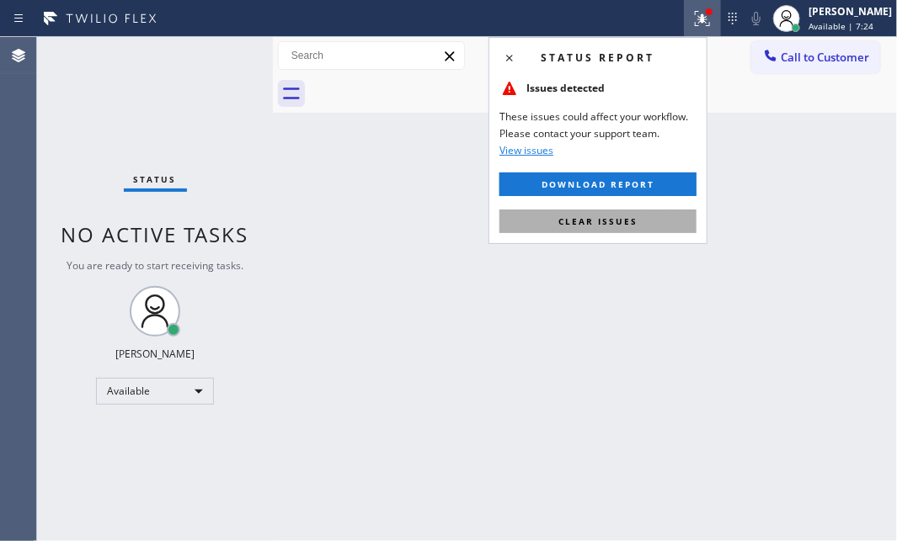
click at [575, 228] on button "Clear issues" at bounding box center [597, 222] width 197 height 24
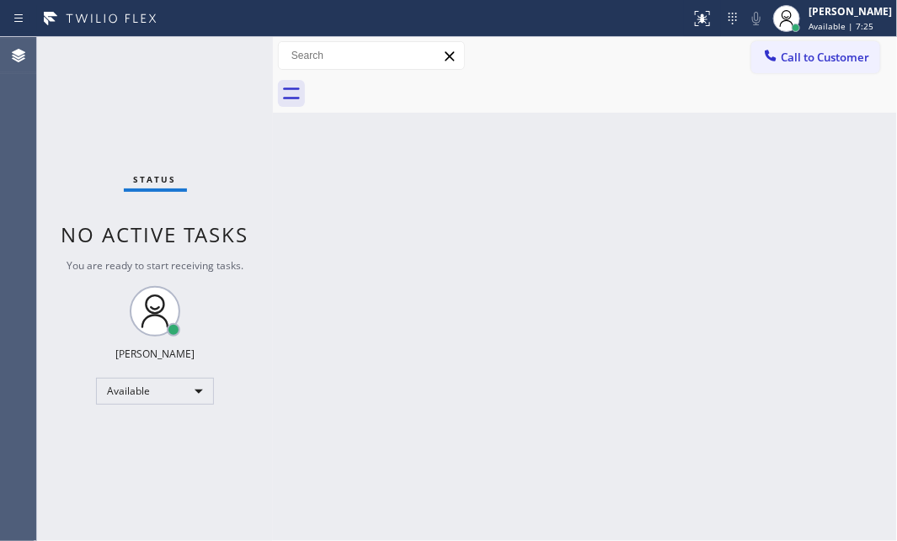
drag, startPoint x: 173, startPoint y: 76, endPoint x: 197, endPoint y: 78, distance: 23.7
click at [190, 77] on div "Status No active tasks You are ready to start receiving tasks. [PERSON_NAME] Av…" at bounding box center [155, 289] width 236 height 504
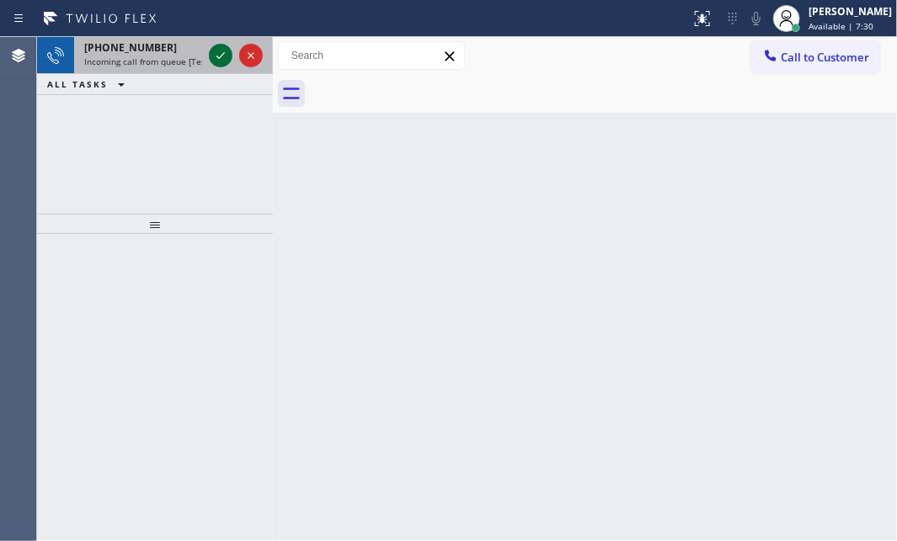
click at [213, 53] on icon at bounding box center [220, 55] width 20 height 20
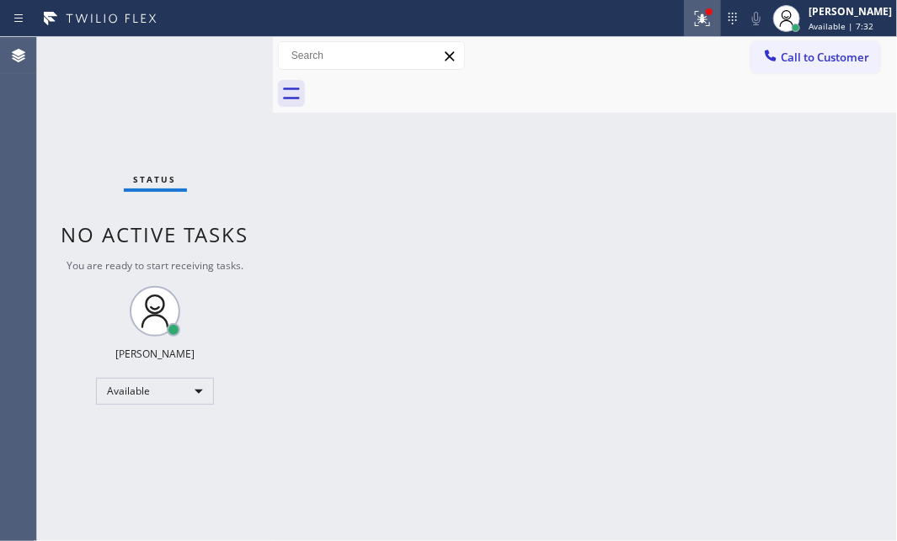
click at [700, 19] on div at bounding box center [702, 18] width 37 height 20
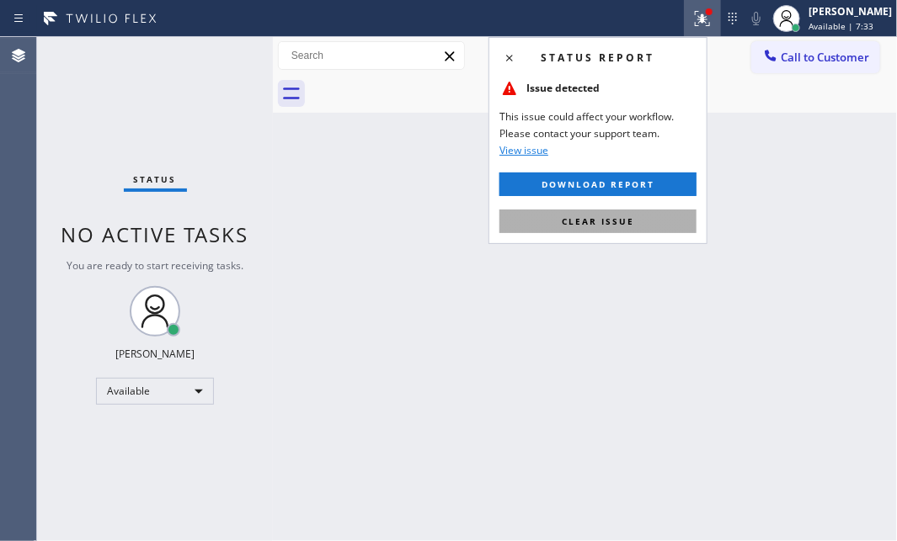
click at [614, 219] on span "Clear issue" at bounding box center [598, 222] width 72 height 12
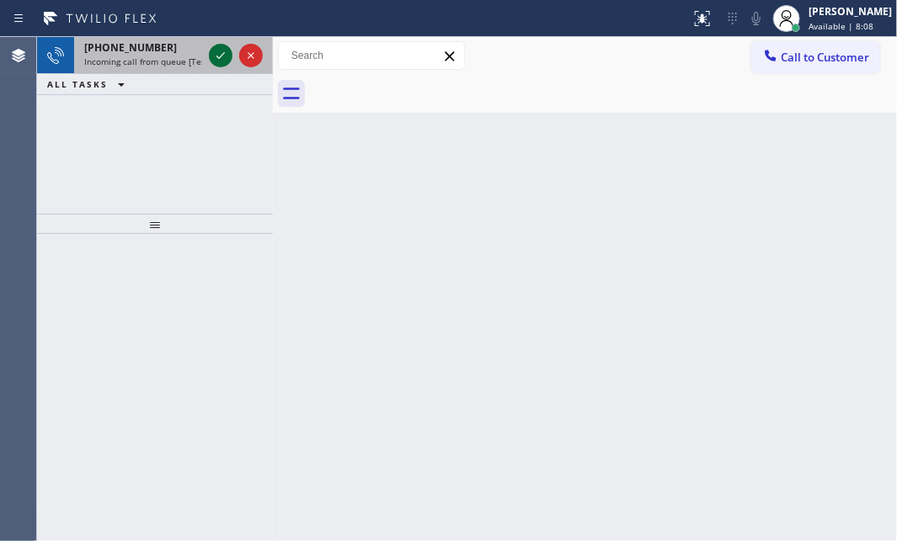
click at [221, 62] on icon at bounding box center [220, 55] width 20 height 20
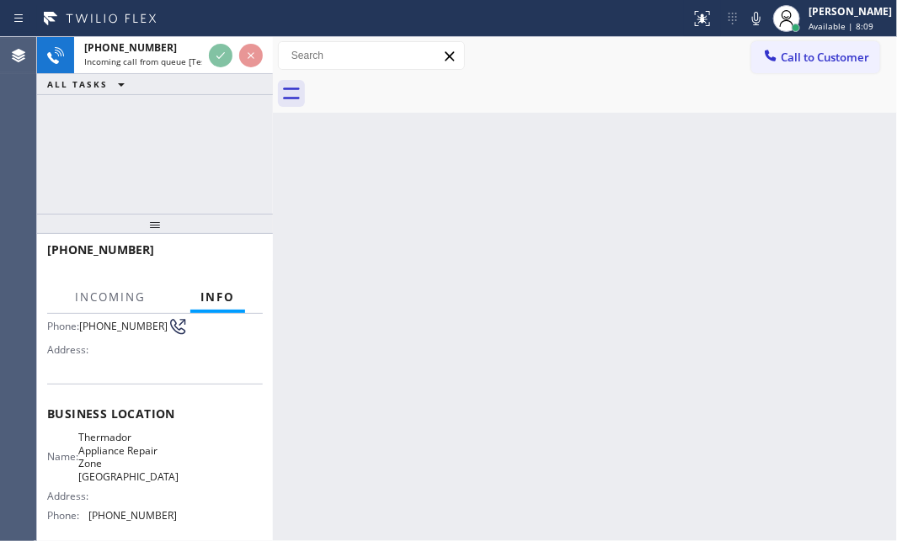
scroll to position [229, 0]
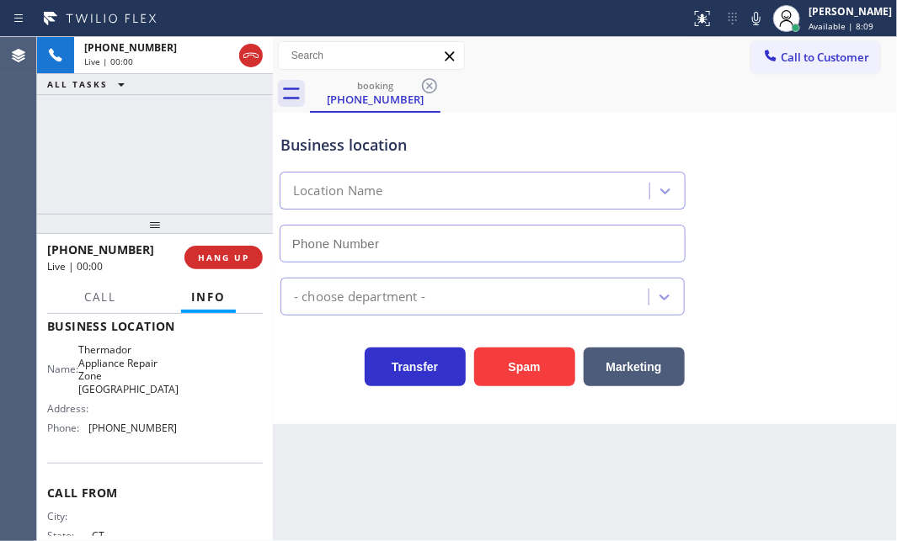
type input "[PHONE_NUMBER]"
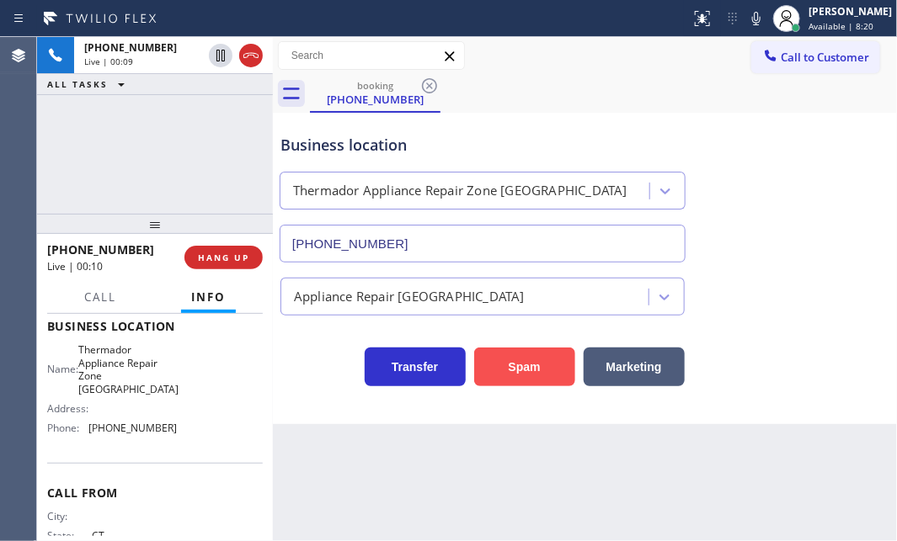
click at [525, 373] on button "Spam" at bounding box center [524, 367] width 101 height 39
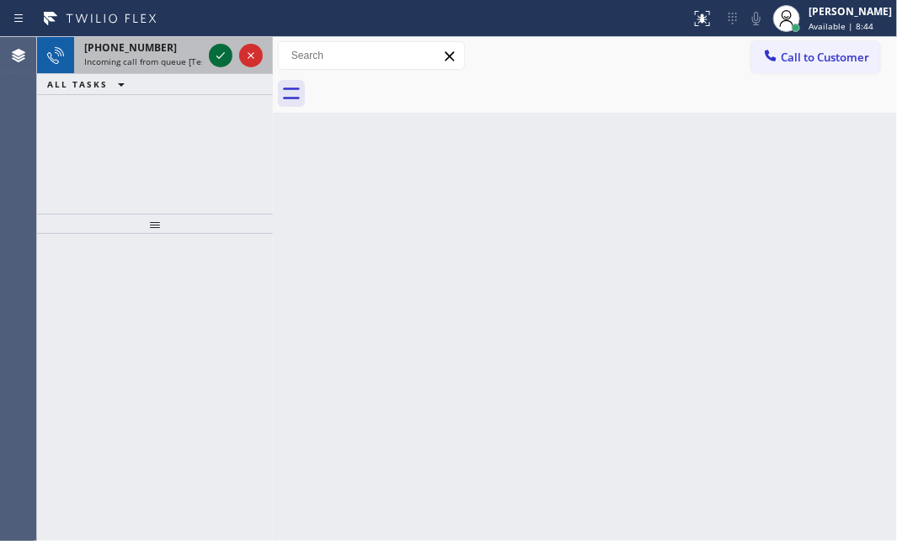
click at [219, 57] on icon at bounding box center [220, 55] width 8 height 7
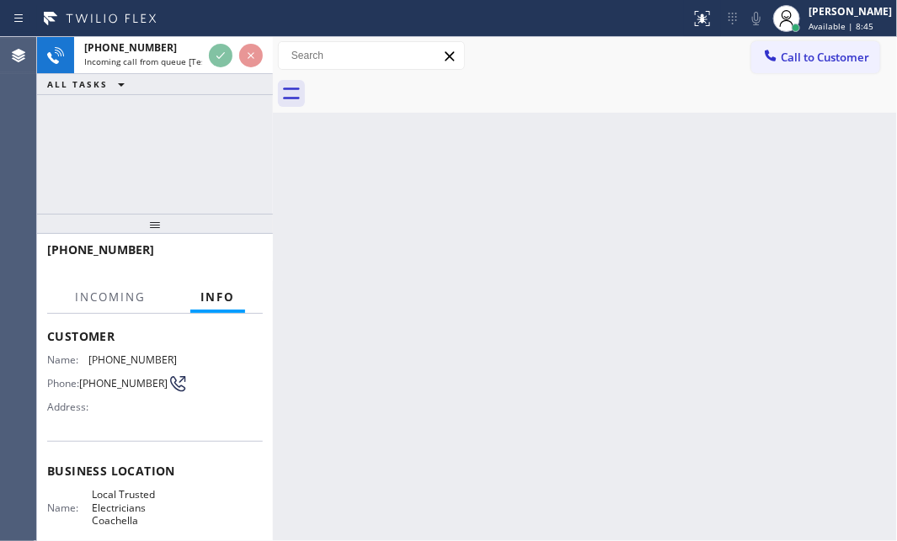
scroll to position [229, 0]
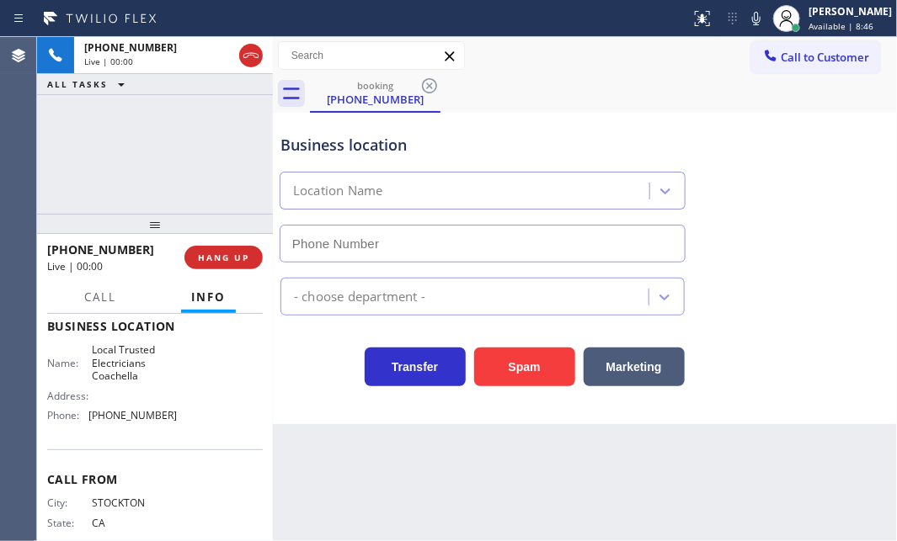
type input "[PHONE_NUMBER]"
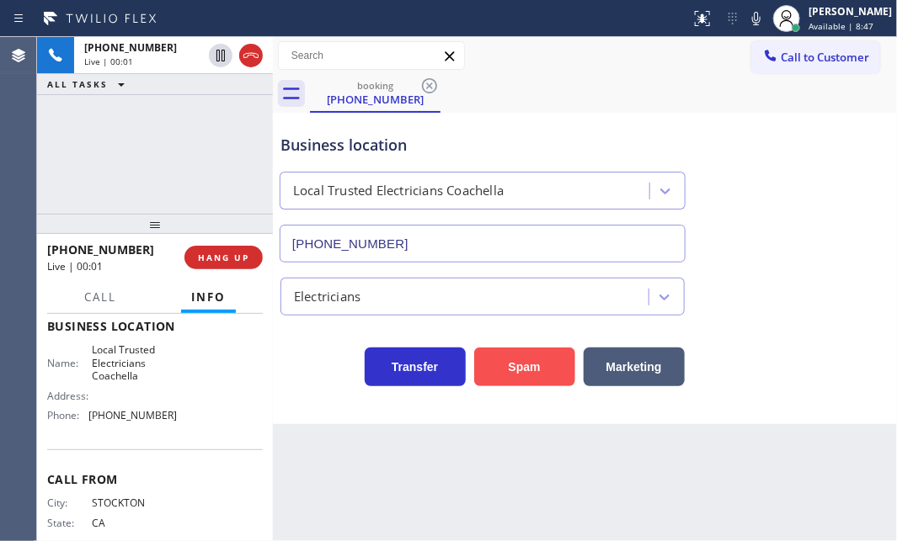
click at [503, 364] on button "Spam" at bounding box center [524, 367] width 101 height 39
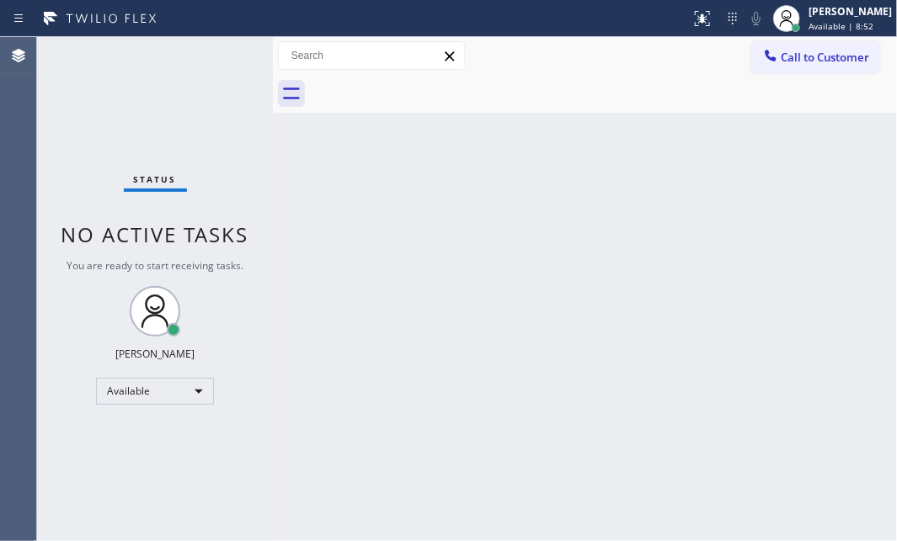
click at [223, 56] on div "Status No active tasks You are ready to start receiving tasks. [PERSON_NAME] Av…" at bounding box center [155, 289] width 236 height 504
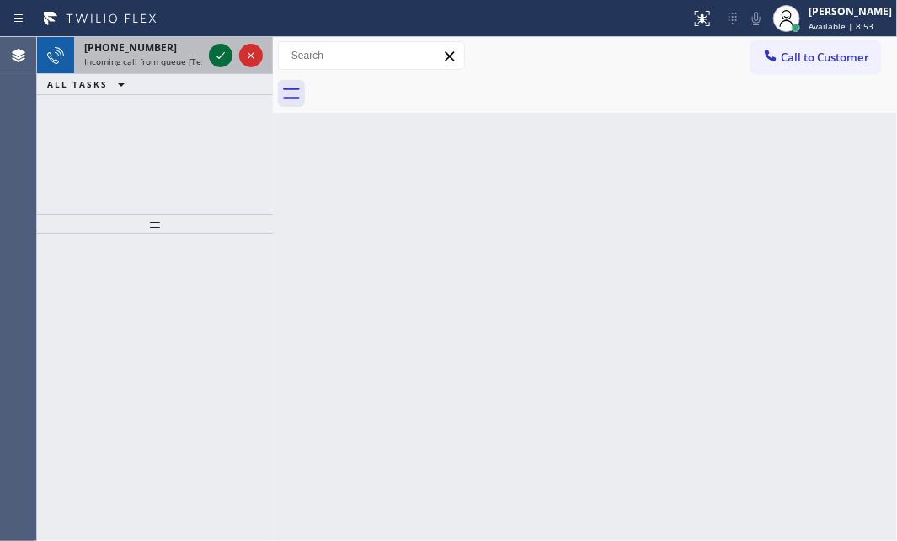
click at [223, 56] on icon at bounding box center [220, 55] width 20 height 20
click at [215, 59] on icon at bounding box center [220, 55] width 20 height 20
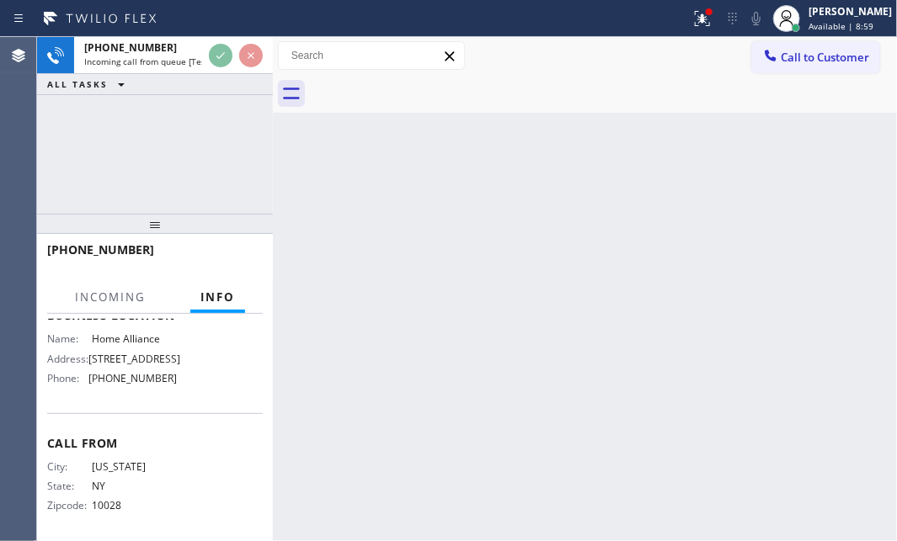
scroll to position [146, 0]
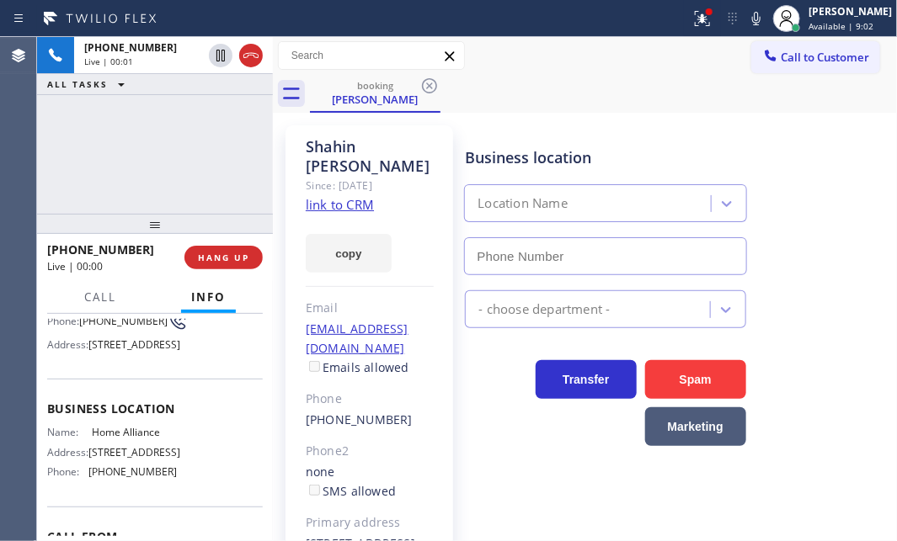
type input "[PHONE_NUMBER]"
click at [63, 121] on div "[PHONE_NUMBER] Live | 00:07 ALL TASKS ALL TASKS ACTIVE TASKS TASKS IN WRAP UP" at bounding box center [155, 125] width 236 height 177
drag, startPoint x: 63, startPoint y: 121, endPoint x: 397, endPoint y: 201, distance: 342.8
click at [397, 201] on div "[PERSON_NAME] Since: [DATE] link to CRM copy Email [EMAIL_ADDRESS][DOMAIN_NAME]…" at bounding box center [369, 385] width 168 height 521
click at [335, 204] on link "link to CRM" at bounding box center [340, 204] width 68 height 17
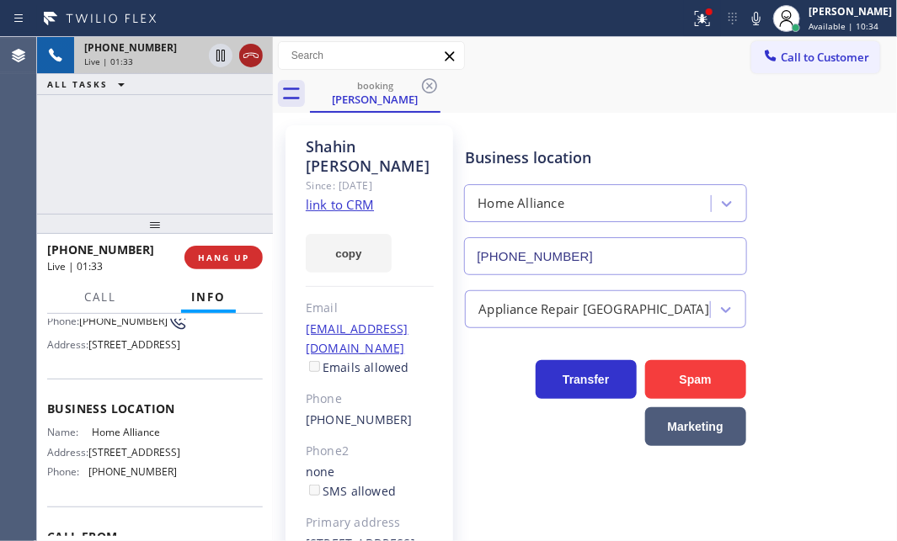
drag, startPoint x: 244, startPoint y: 50, endPoint x: 254, endPoint y: 51, distance: 10.2
click at [245, 50] on icon at bounding box center [251, 55] width 20 height 20
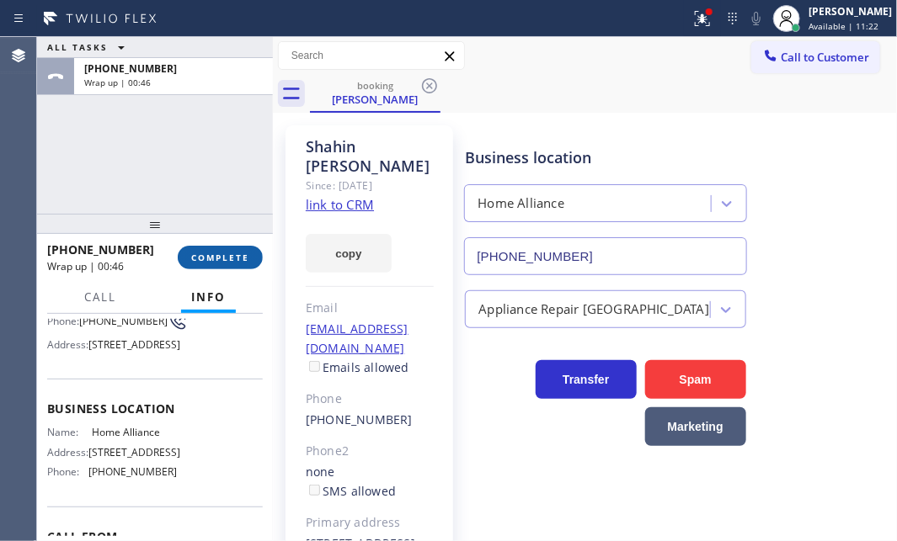
click at [245, 257] on span "COMPLETE" at bounding box center [220, 258] width 58 height 12
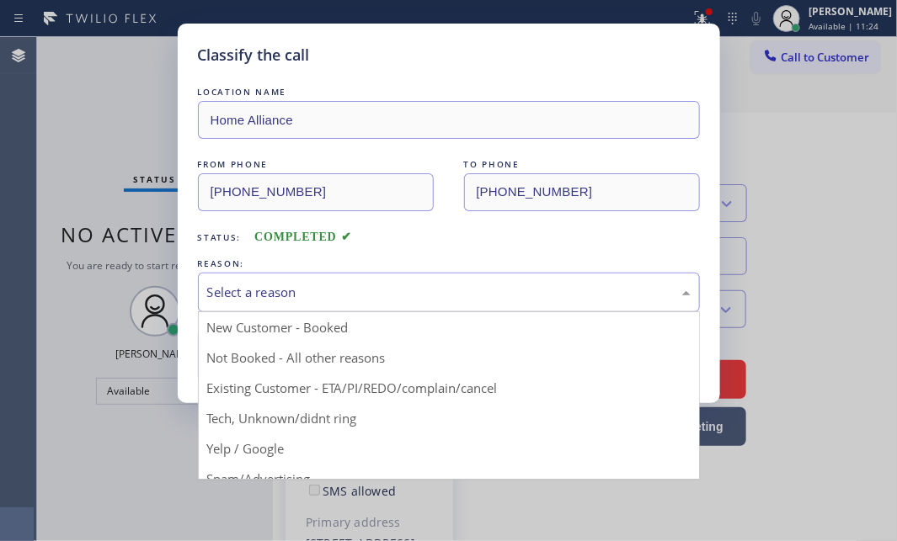
click at [418, 295] on div "Select a reason" at bounding box center [448, 292] width 483 height 19
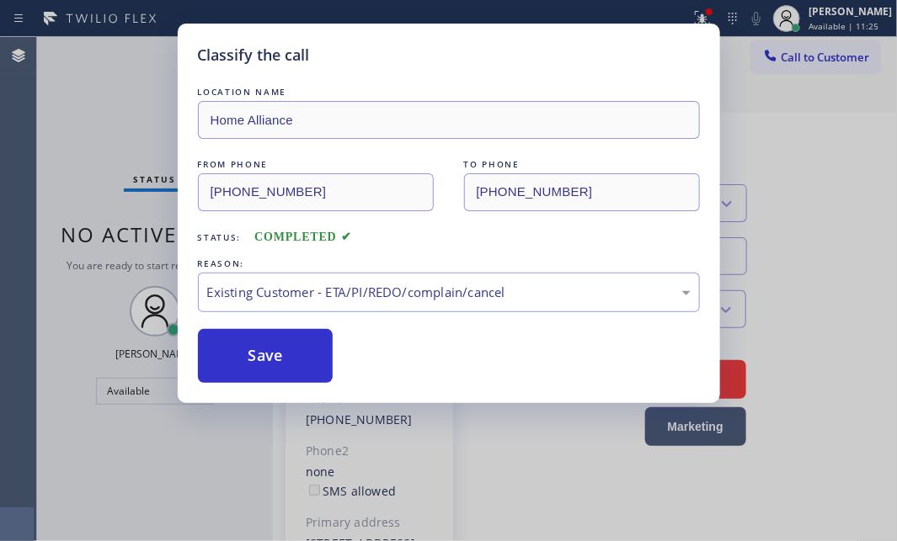
drag, startPoint x: 296, startPoint y: 348, endPoint x: 427, endPoint y: 333, distance: 132.2
click at [296, 347] on button "Save" at bounding box center [266, 356] width 136 height 54
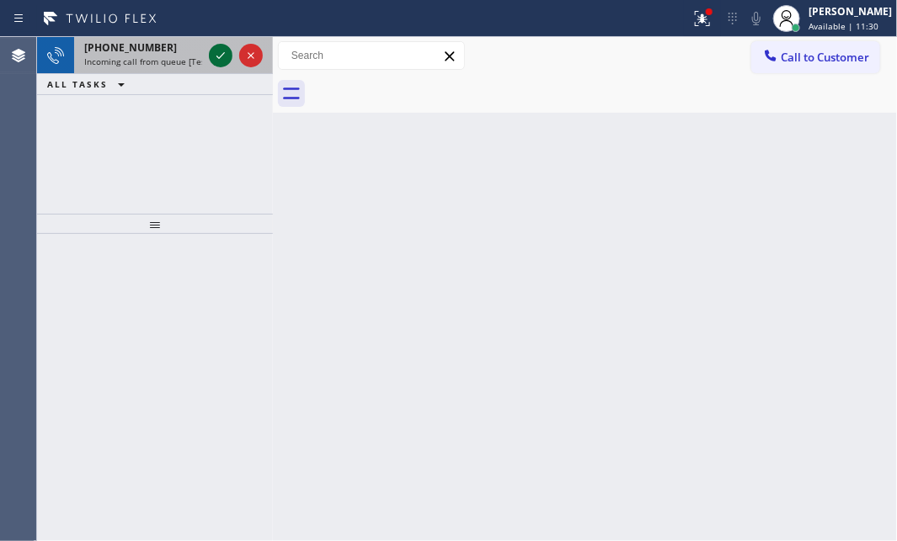
click at [224, 53] on icon at bounding box center [220, 55] width 20 height 20
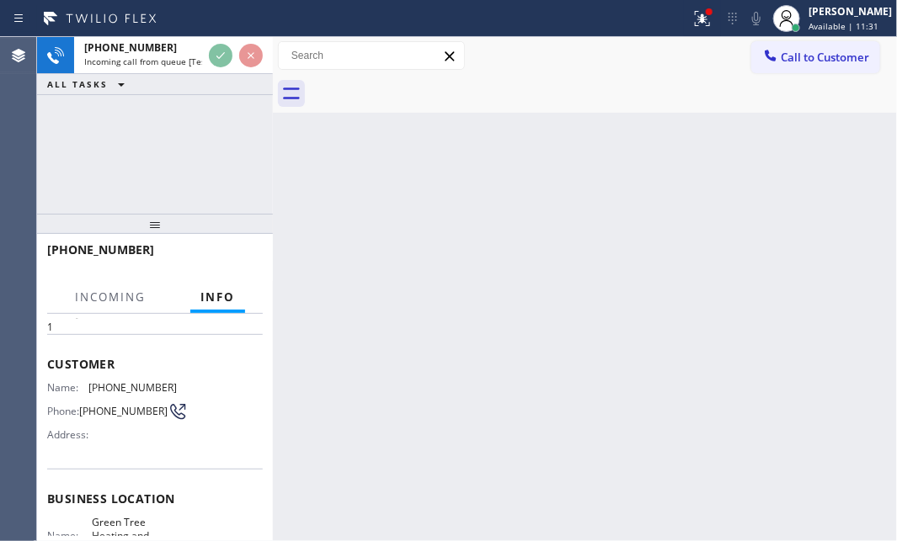
scroll to position [152, 0]
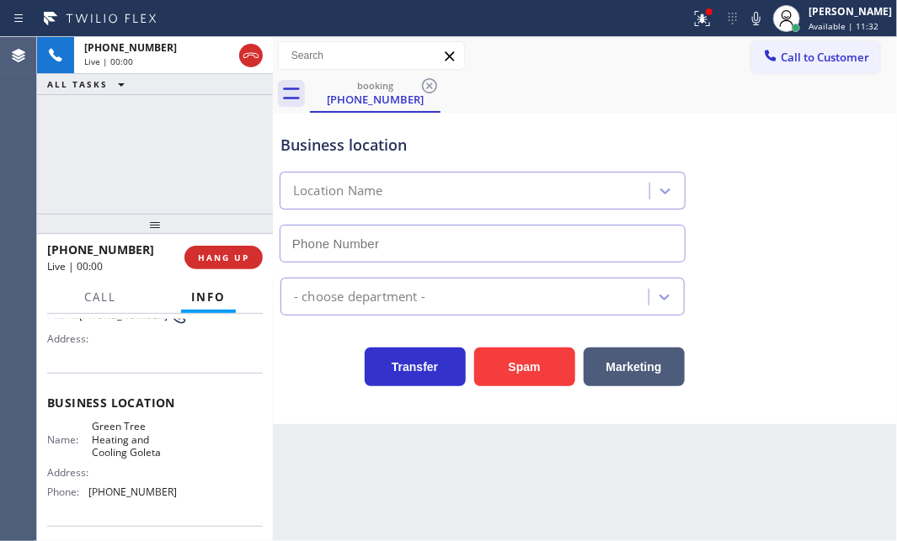
type input "[PHONE_NUMBER]"
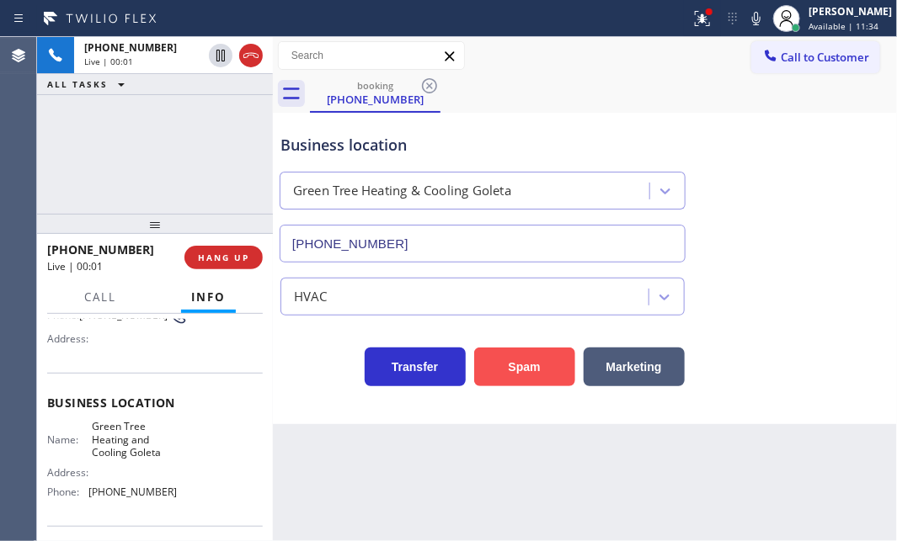
click at [539, 360] on button "Spam" at bounding box center [524, 367] width 101 height 39
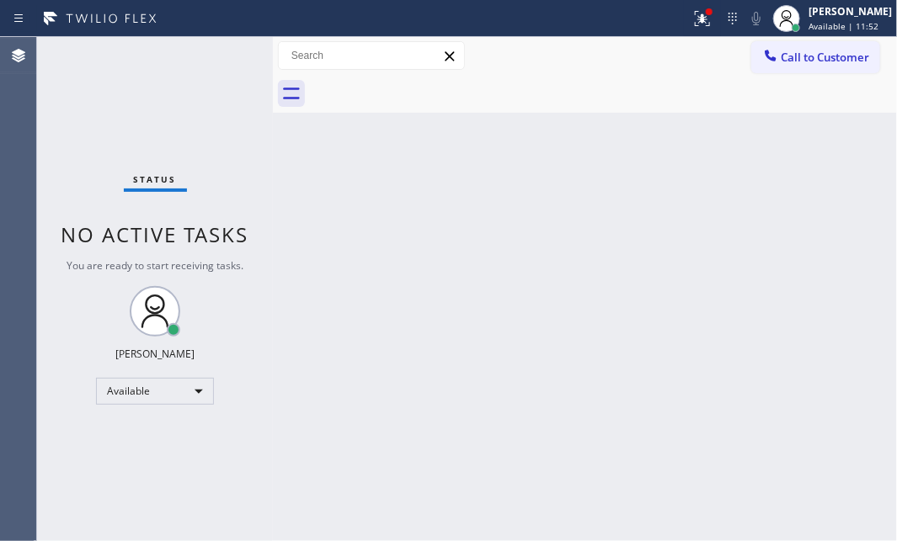
drag, startPoint x: 210, startPoint y: 61, endPoint x: 219, endPoint y: 56, distance: 10.2
click at [219, 56] on div "Status No active tasks You are ready to start receiving tasks. [PERSON_NAME] Av…" at bounding box center [155, 289] width 236 height 504
click at [219, 61] on div "Status No active tasks You are ready to start receiving tasks. [PERSON_NAME] Av…" at bounding box center [155, 289] width 236 height 504
drag, startPoint x: 695, startPoint y: 19, endPoint x: 693, endPoint y: 30, distance: 11.9
click at [695, 19] on icon at bounding box center [702, 18] width 20 height 20
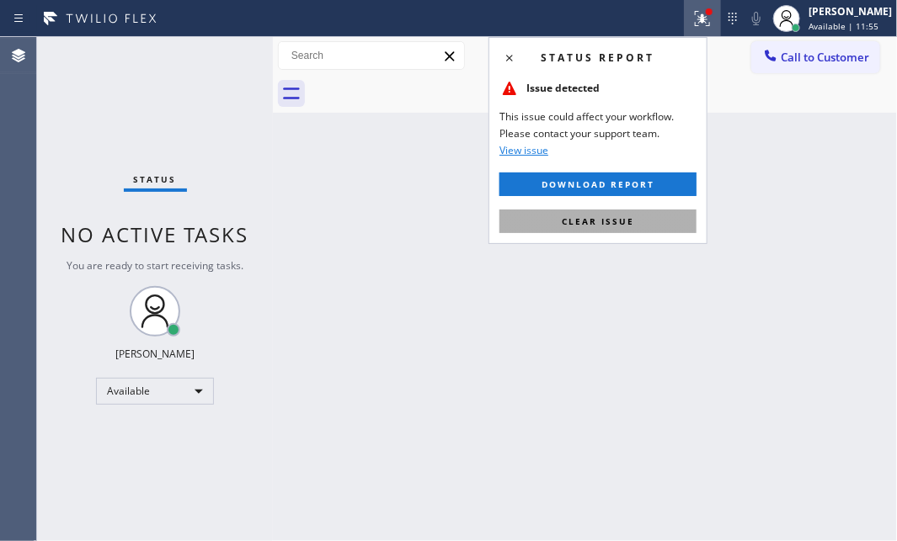
click at [630, 223] on span "Clear issue" at bounding box center [598, 222] width 72 height 12
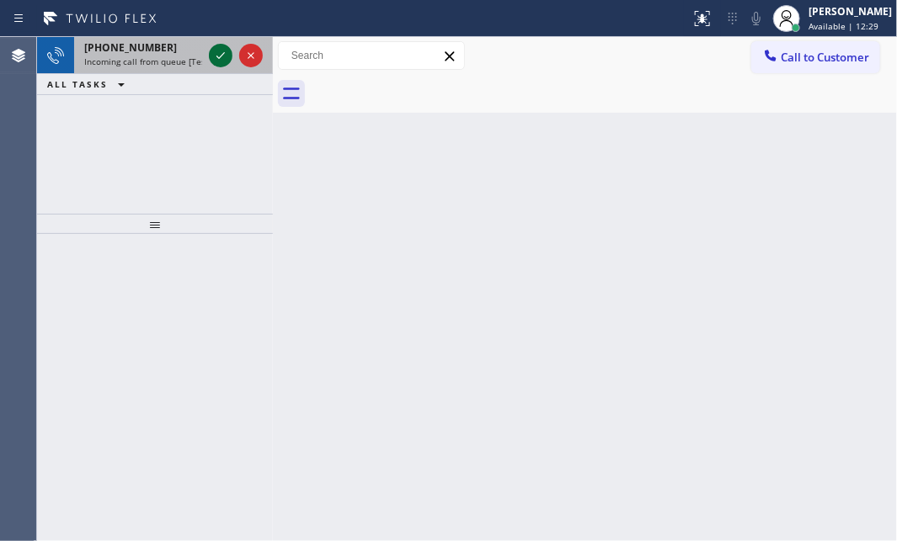
click at [225, 60] on icon at bounding box center [220, 55] width 20 height 20
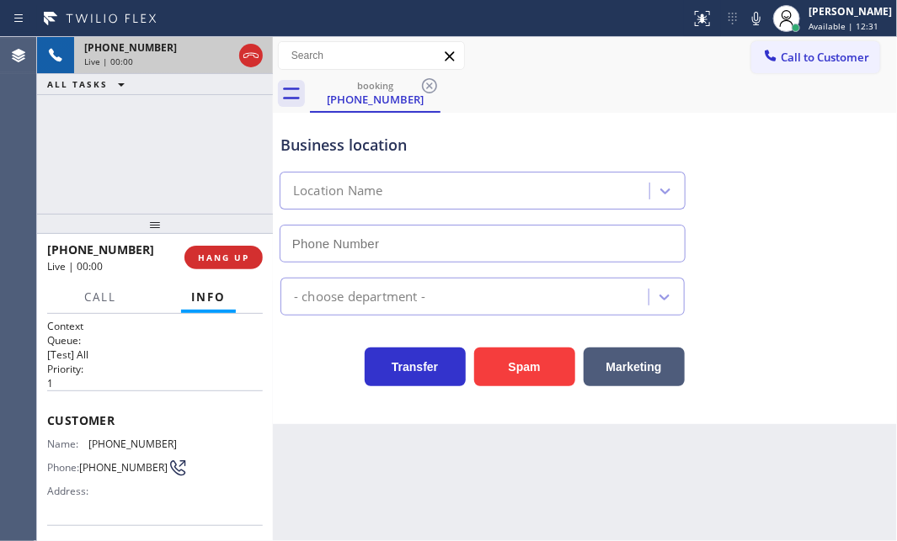
type input "[PHONE_NUMBER]"
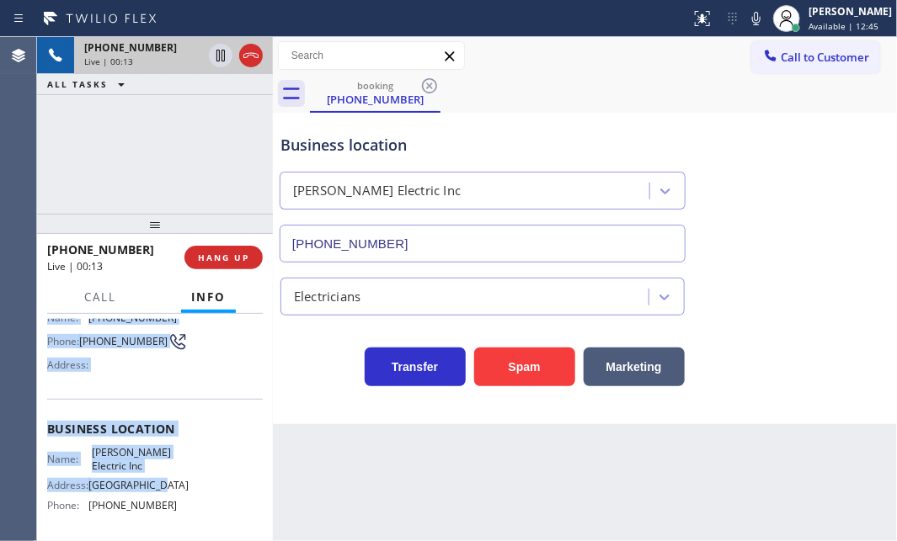
scroll to position [152, 0]
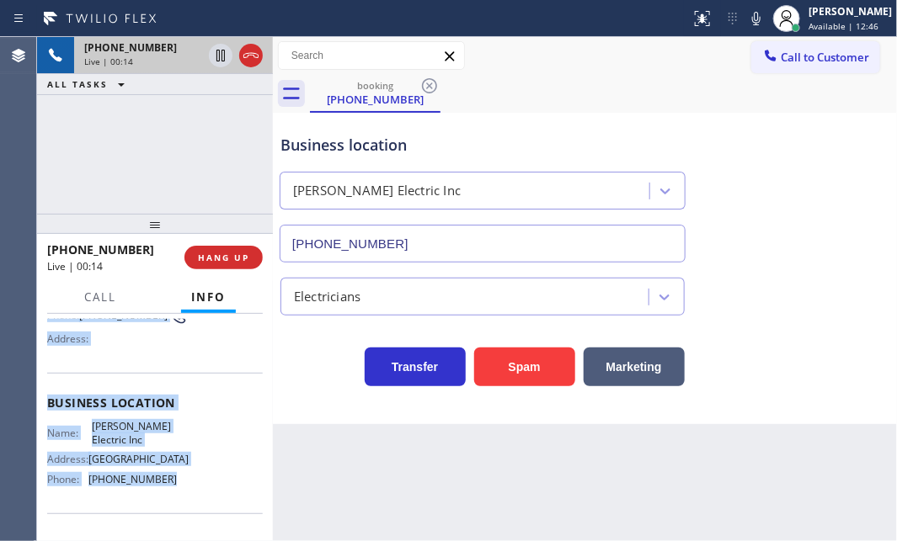
drag, startPoint x: 45, startPoint y: 414, endPoint x: 194, endPoint y: 503, distance: 173.7
click at [191, 504] on div "Context Queue: [Test] All Priority: 1 Customer Name: [PHONE_NUMBER] Phone: [PHO…" at bounding box center [155, 427] width 236 height 227
copy div "Customer Name: [PHONE_NUMBER] Phone: [PHONE_NUMBER] Address: Business location …"
click at [218, 58] on icon at bounding box center [220, 55] width 20 height 20
click at [216, 56] on icon at bounding box center [220, 55] width 20 height 20
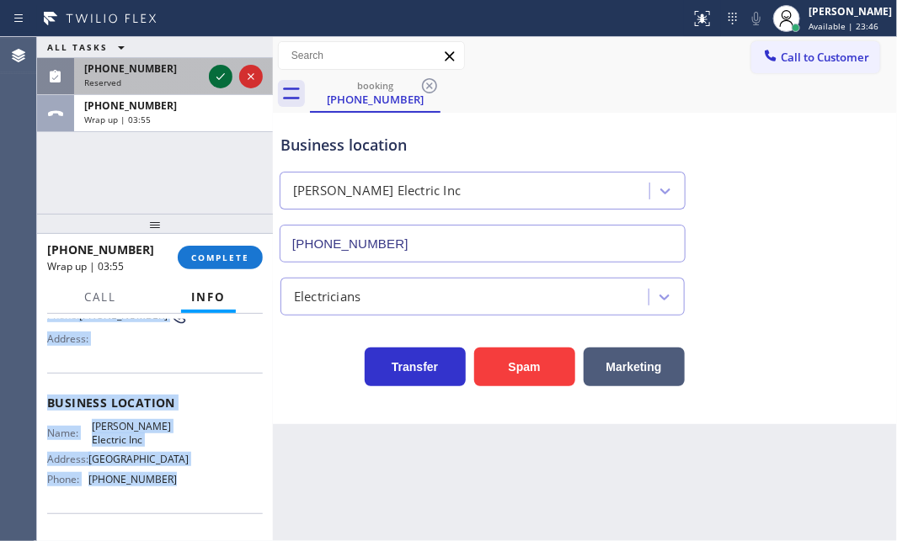
click at [215, 78] on icon at bounding box center [220, 77] width 20 height 20
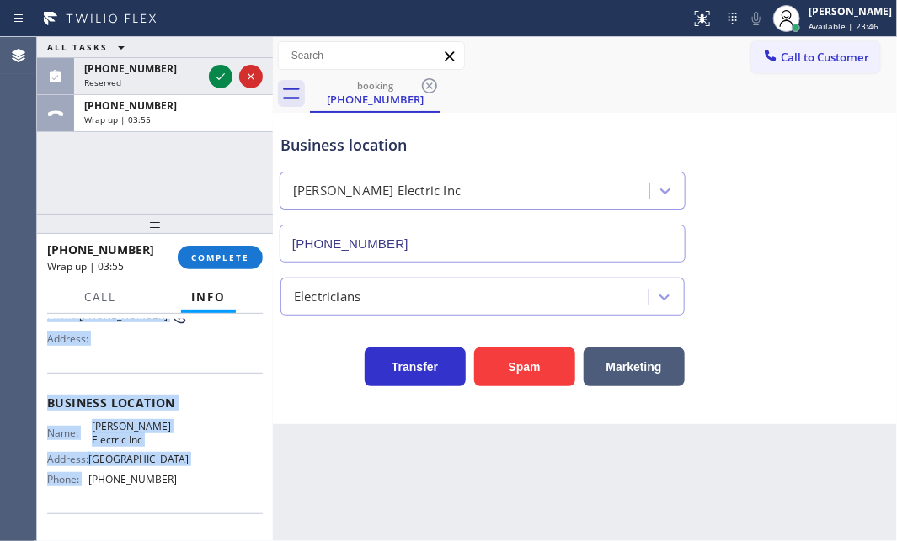
scroll to position [180, 0]
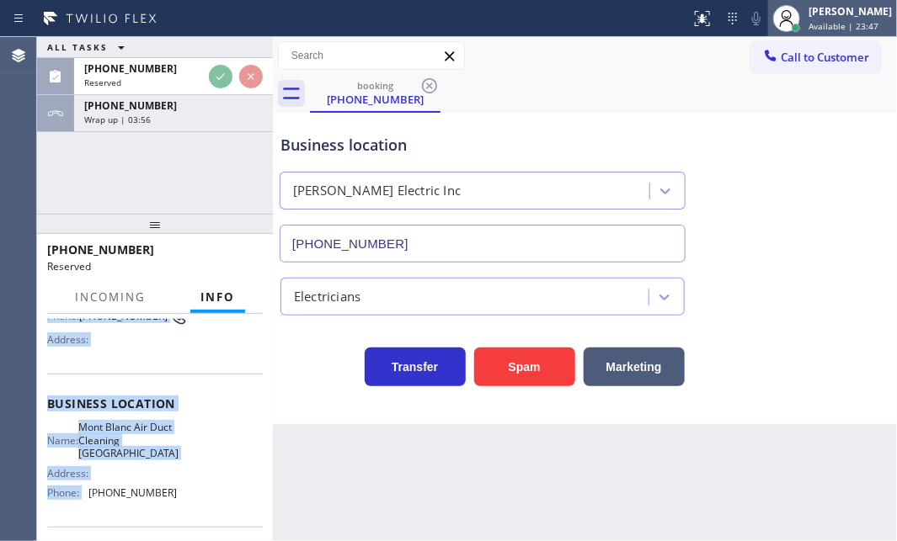
click at [808, 28] on span "Available | 23:47" at bounding box center [843, 26] width 70 height 12
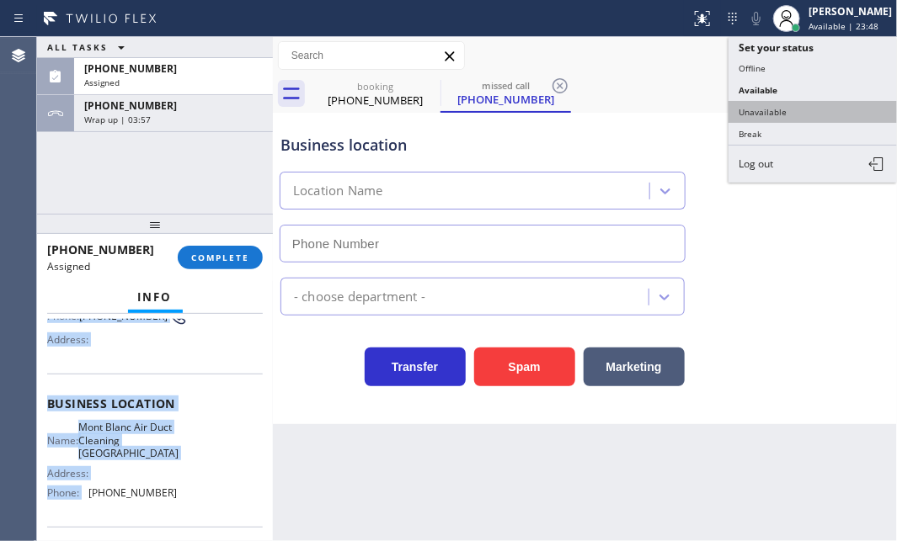
type input "[PHONE_NUMBER]"
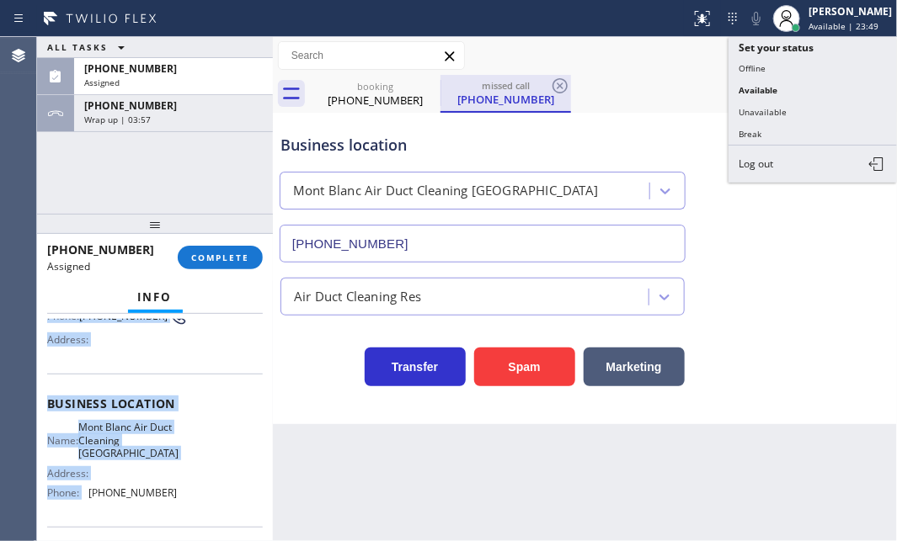
drag, startPoint x: 759, startPoint y: 109, endPoint x: 540, endPoint y: 92, distance: 220.4
click at [750, 109] on button "Unavailable" at bounding box center [812, 112] width 168 height 22
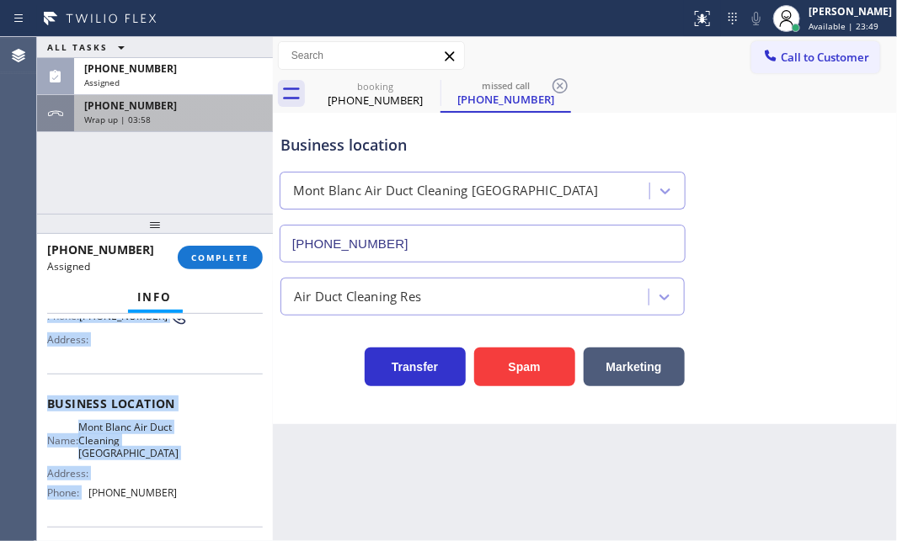
click at [201, 110] on div "[PHONE_NUMBER]" at bounding box center [173, 106] width 178 height 14
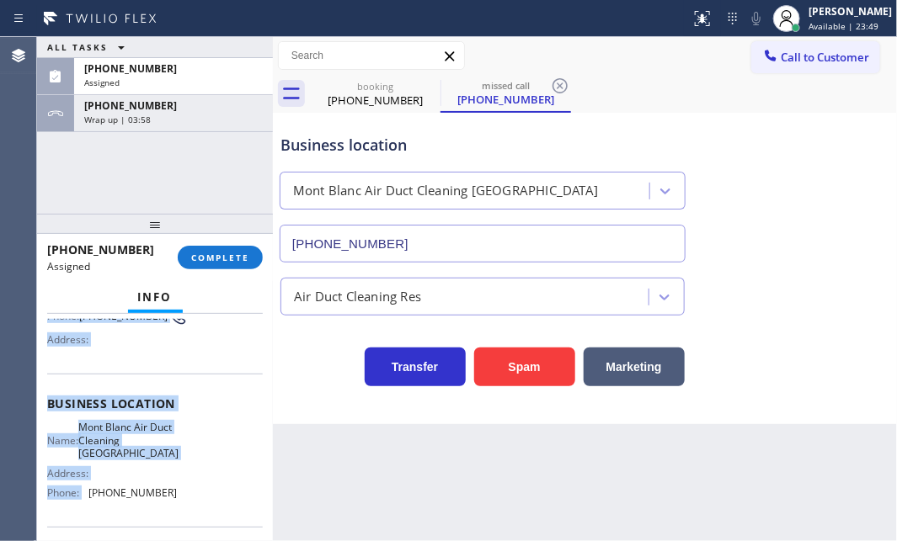
scroll to position [152, 0]
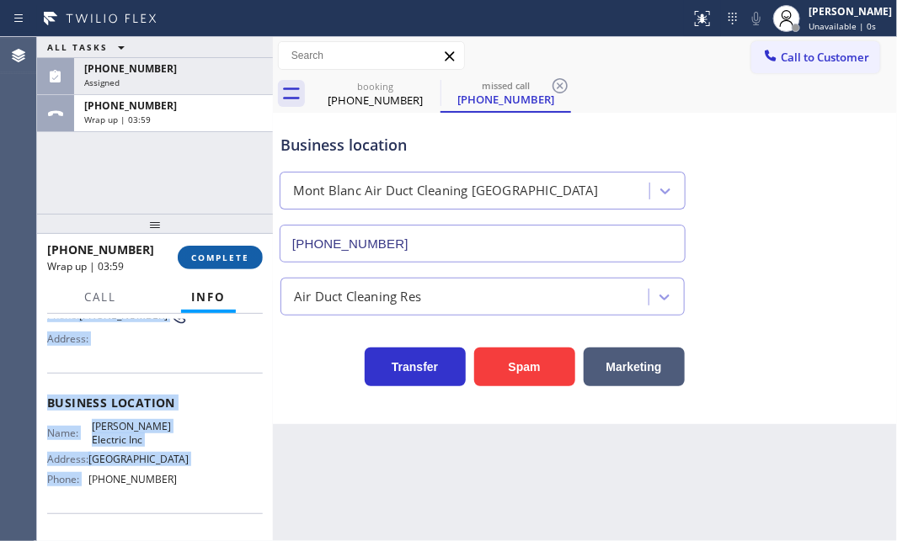
click at [229, 254] on span "COMPLETE" at bounding box center [220, 258] width 58 height 12
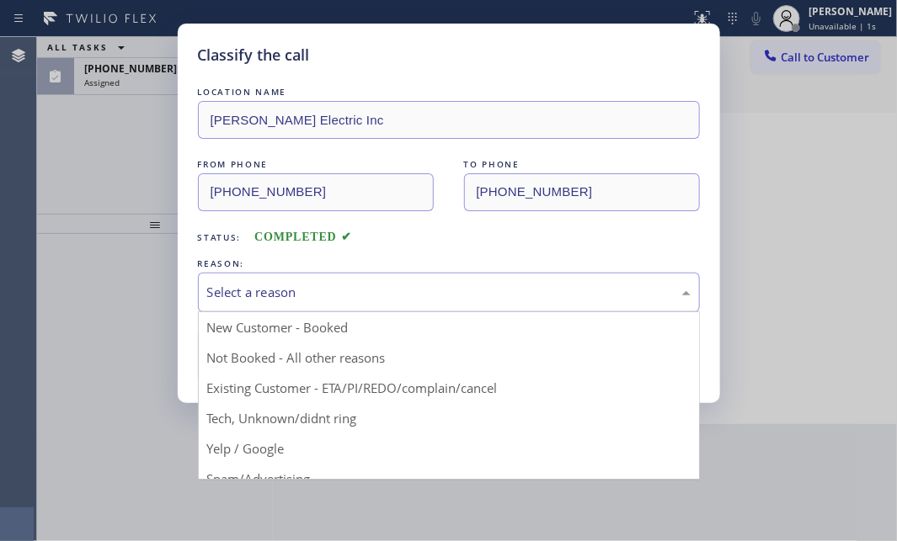
drag, startPoint x: 424, startPoint y: 296, endPoint x: 418, endPoint y: 306, distance: 11.7
click at [422, 296] on div "Select a reason" at bounding box center [448, 292] width 483 height 19
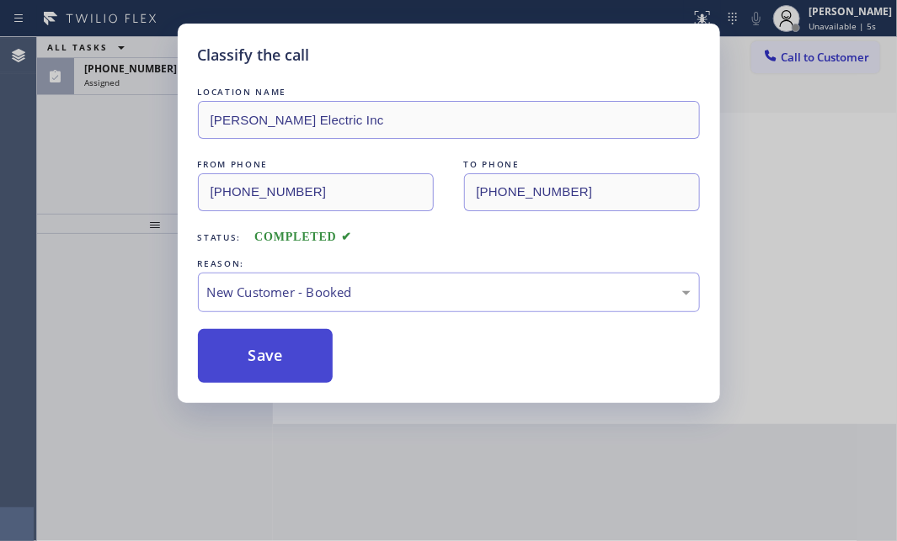
click at [249, 346] on button "Save" at bounding box center [266, 356] width 136 height 54
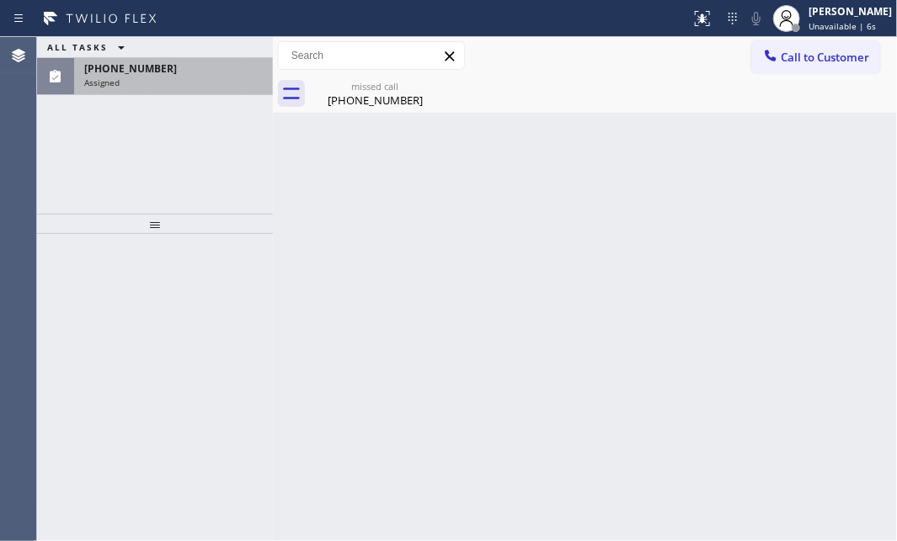
click at [160, 70] on div "[PHONE_NUMBER]" at bounding box center [173, 68] width 178 height 14
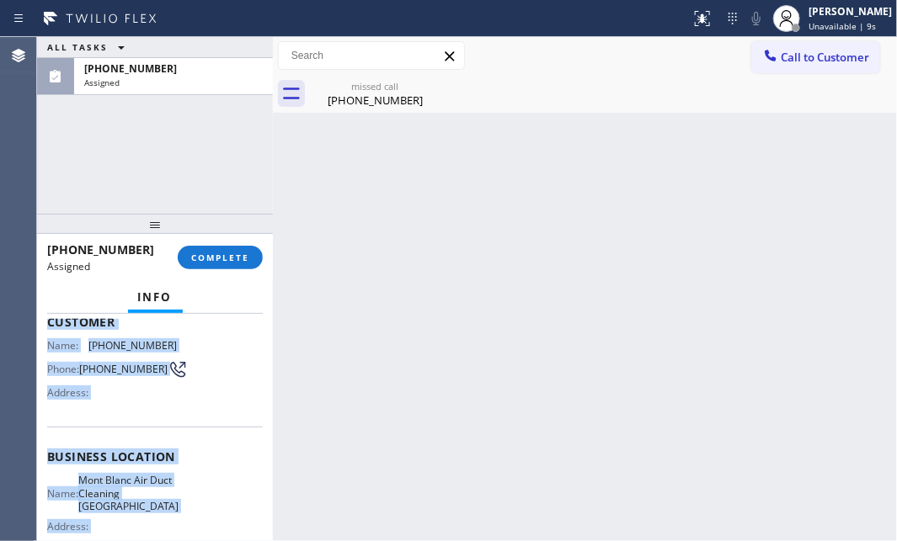
scroll to position [229, 0]
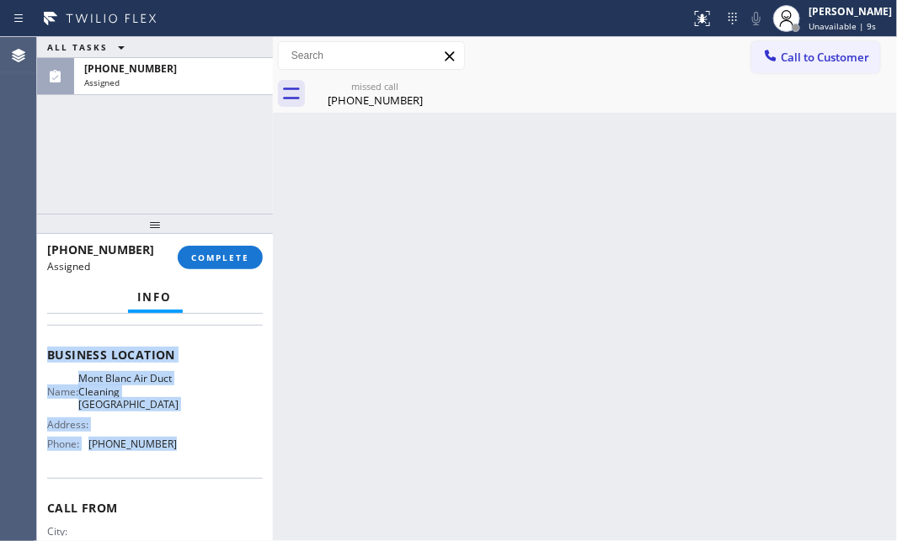
drag, startPoint x: 49, startPoint y: 437, endPoint x: 184, endPoint y: 466, distance: 137.7
click at [184, 466] on div "Context Queue: ADC Priority: 0 Task Age: [DEMOGRAPHIC_DATA] minute(s) Customer …" at bounding box center [155, 348] width 216 height 516
click at [232, 258] on span "COMPLETE" at bounding box center [220, 258] width 58 height 12
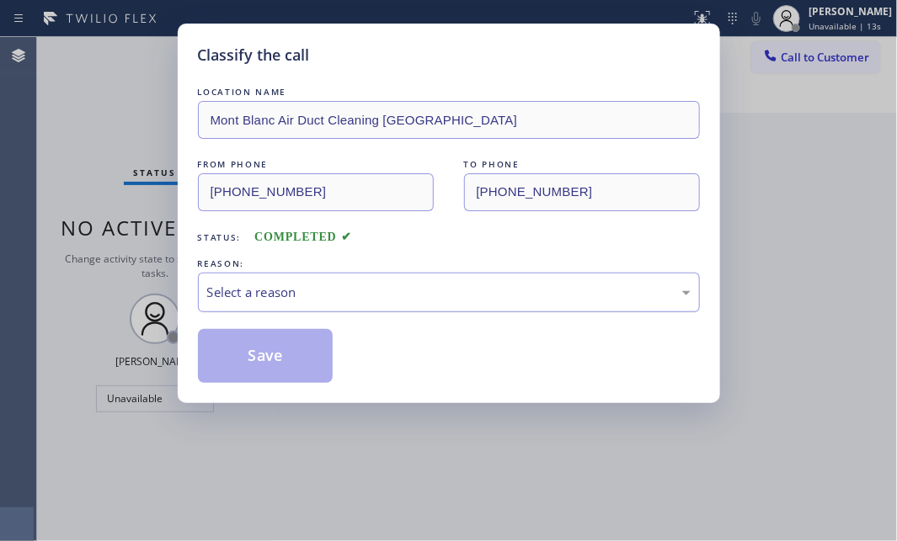
click at [350, 274] on div "Select a reason" at bounding box center [449, 293] width 502 height 40
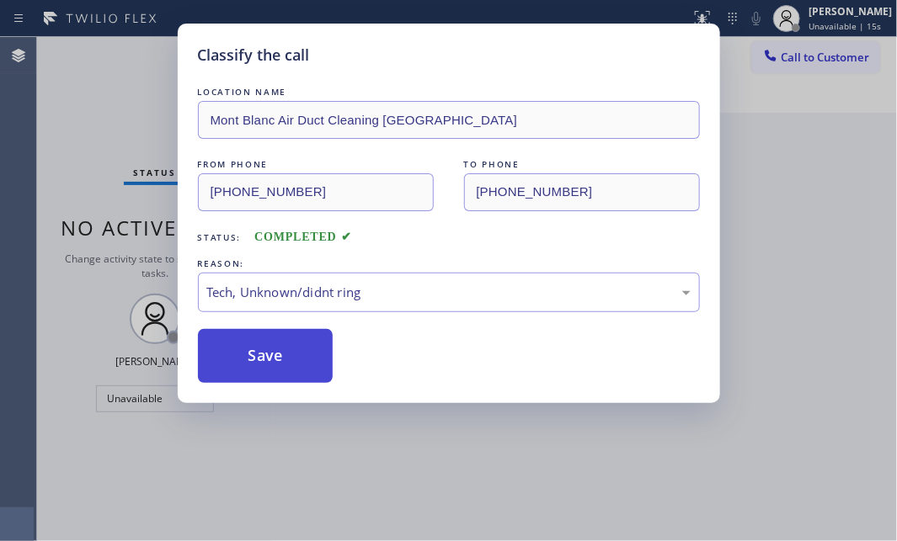
drag, startPoint x: 274, startPoint y: 358, endPoint x: 681, endPoint y: 391, distance: 408.8
click at [284, 358] on button "Save" at bounding box center [266, 356] width 136 height 54
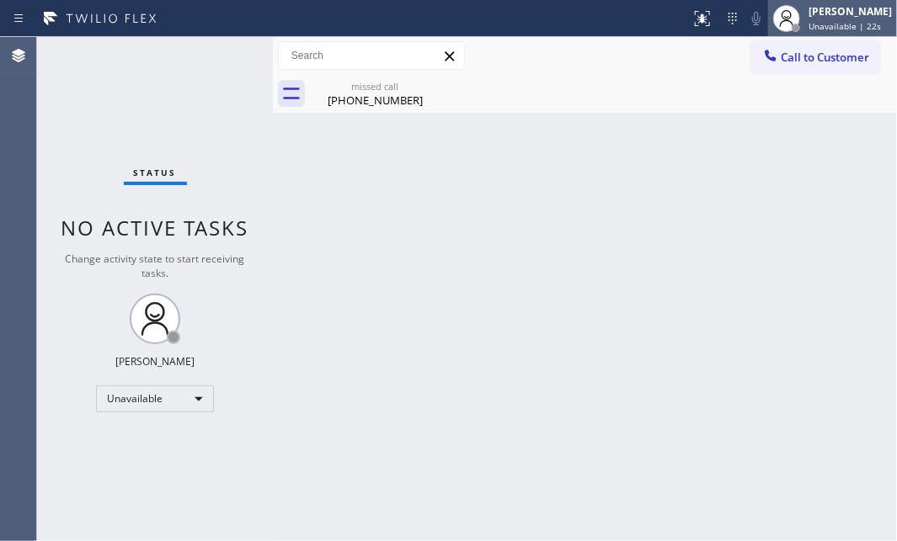
click at [840, 24] on span "Unavailable | 22s" at bounding box center [844, 26] width 72 height 12
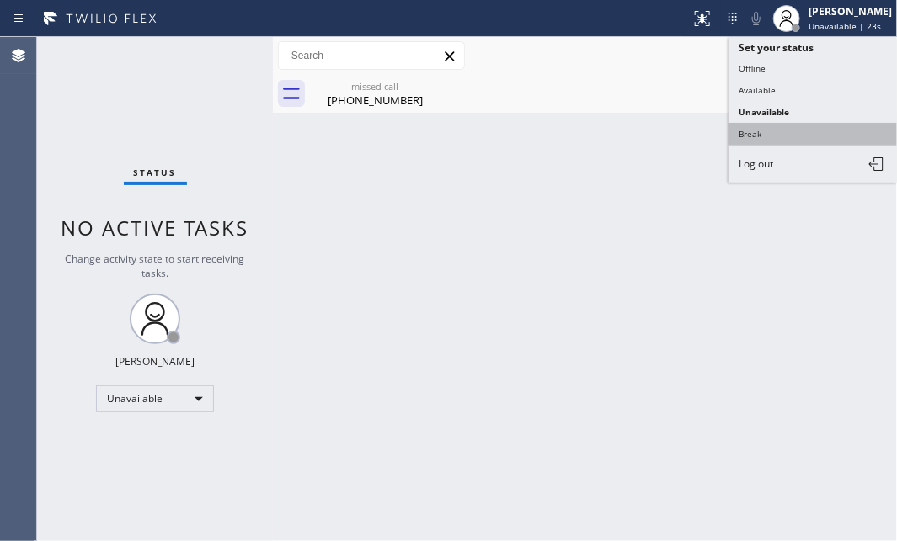
drag, startPoint x: 753, startPoint y: 127, endPoint x: 872, endPoint y: 120, distance: 118.9
click at [775, 124] on button "Break" at bounding box center [812, 134] width 168 height 22
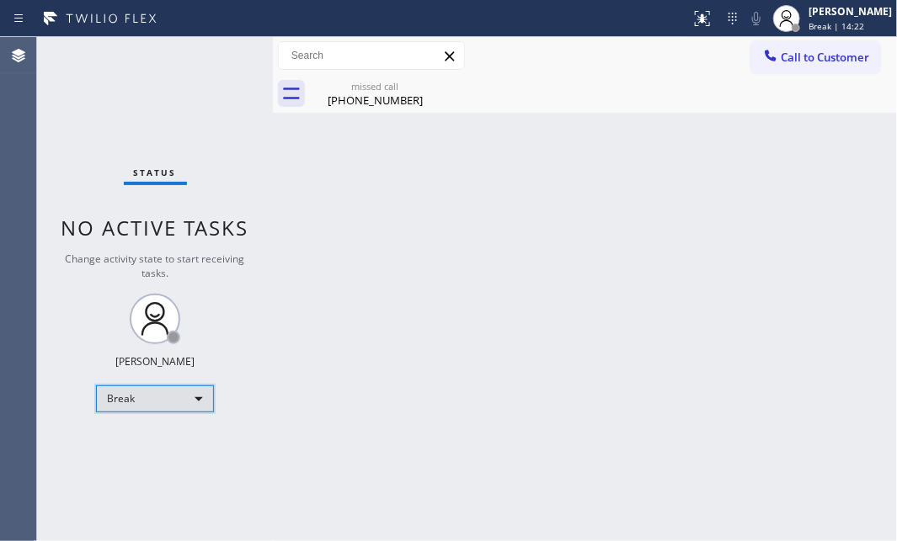
click at [193, 402] on div "Break" at bounding box center [155, 399] width 118 height 27
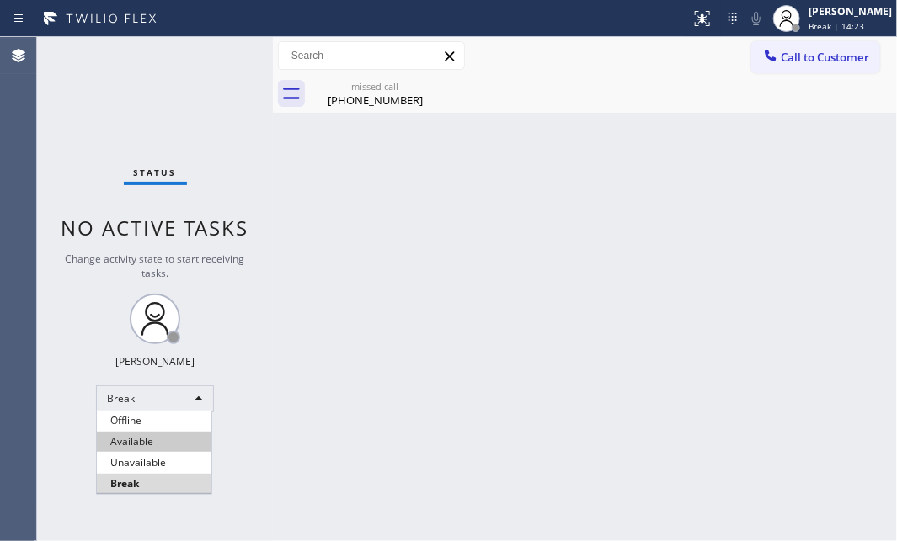
click at [168, 444] on li "Available" at bounding box center [154, 442] width 114 height 20
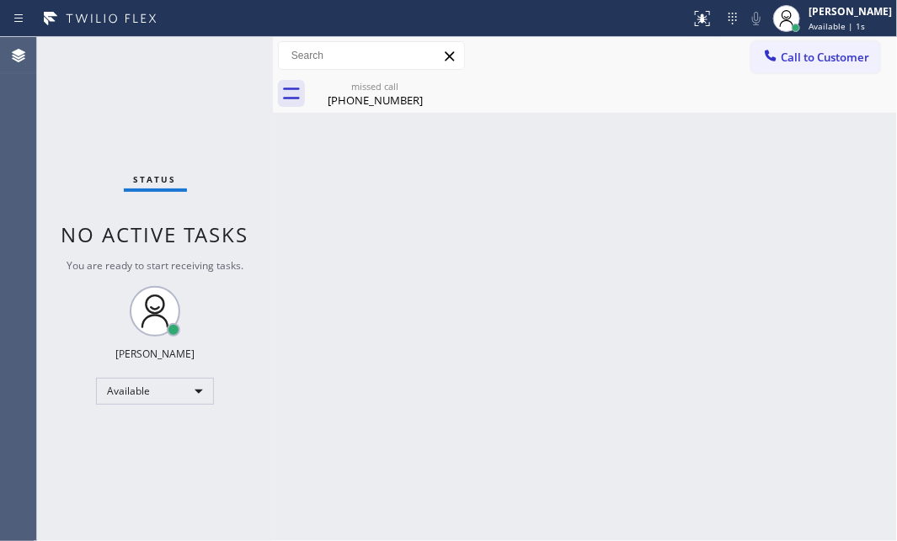
drag, startPoint x: 370, startPoint y: 91, endPoint x: 396, endPoint y: 93, distance: 26.2
click at [371, 92] on div "missed call" at bounding box center [374, 86] width 127 height 13
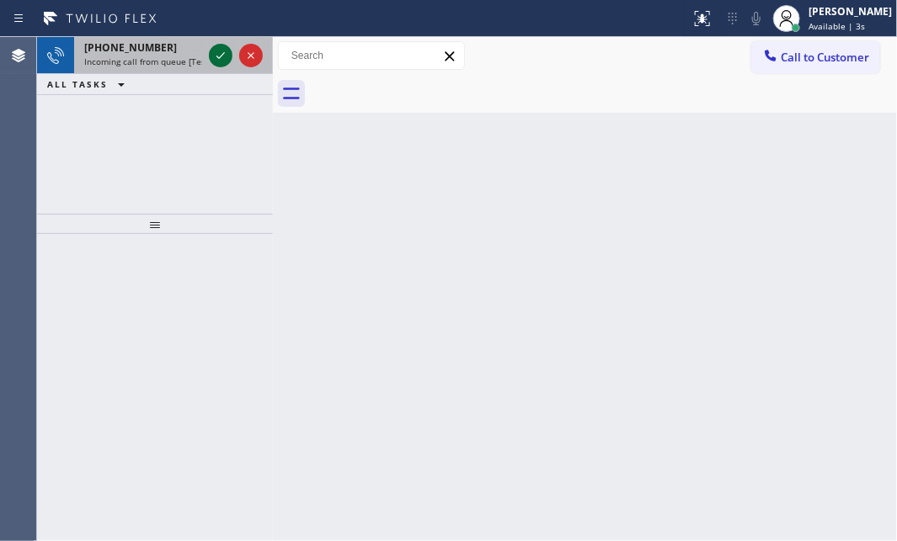
click at [212, 58] on icon at bounding box center [220, 55] width 20 height 20
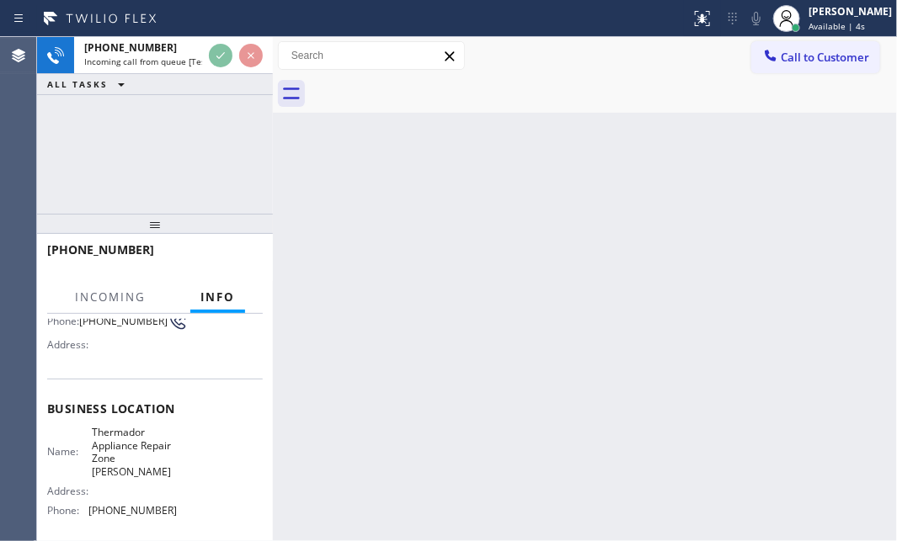
scroll to position [152, 0]
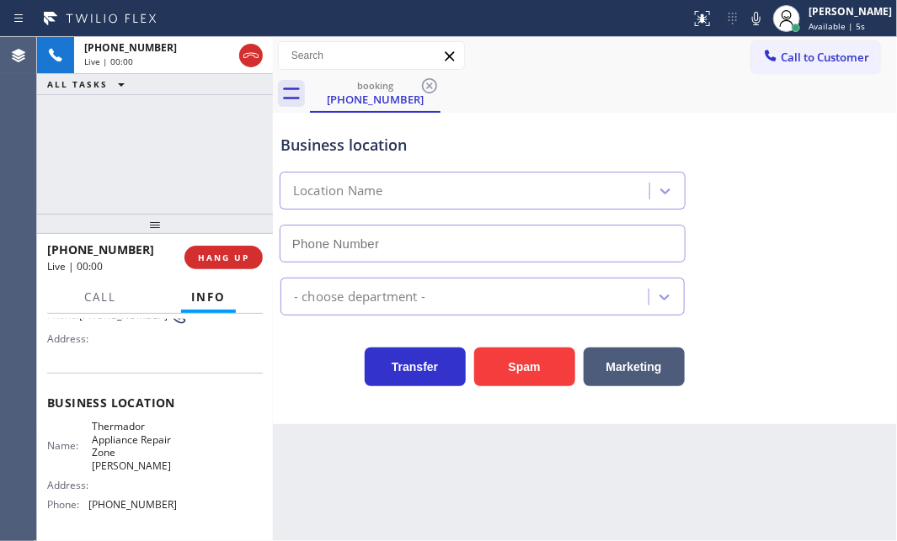
type input "[PHONE_NUMBER]"
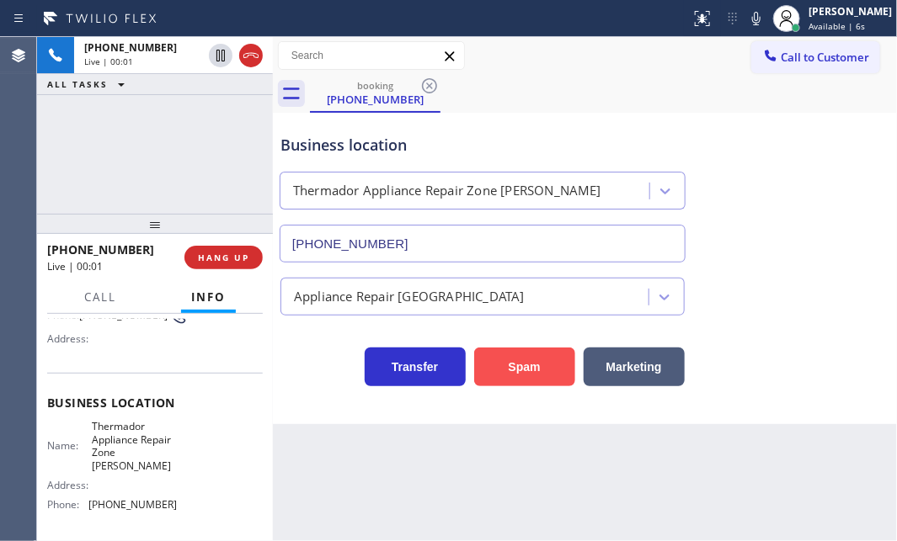
click at [508, 355] on button "Spam" at bounding box center [524, 367] width 101 height 39
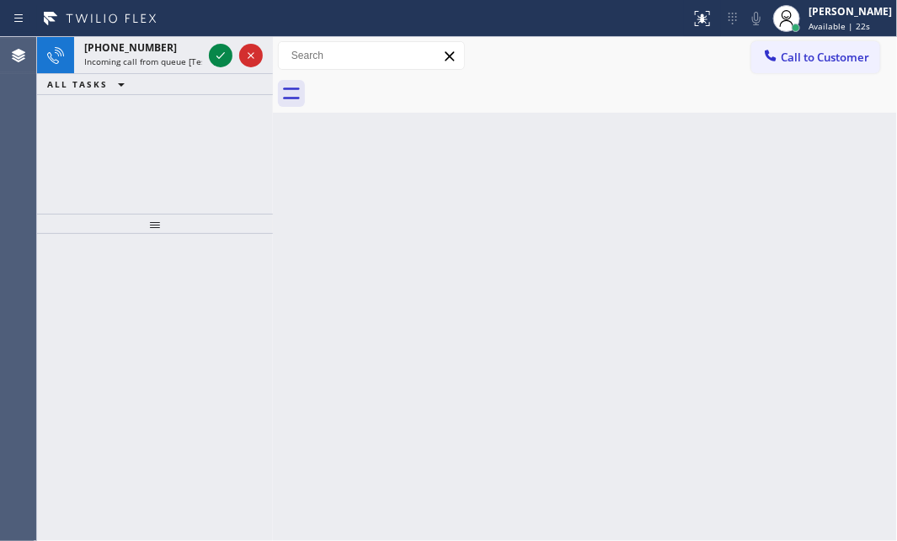
drag, startPoint x: 219, startPoint y: 57, endPoint x: 225, endPoint y: 90, distance: 33.4
click at [219, 58] on icon at bounding box center [220, 55] width 20 height 20
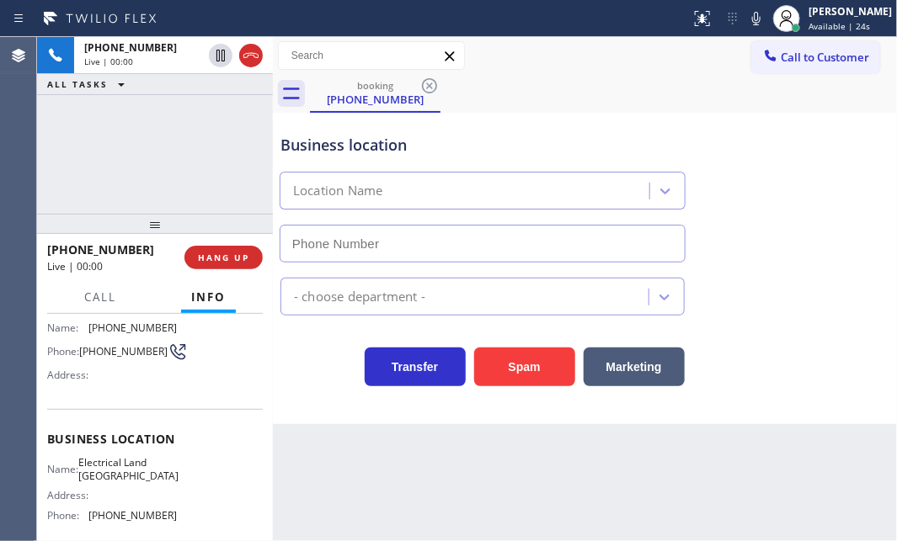
scroll to position [152, 0]
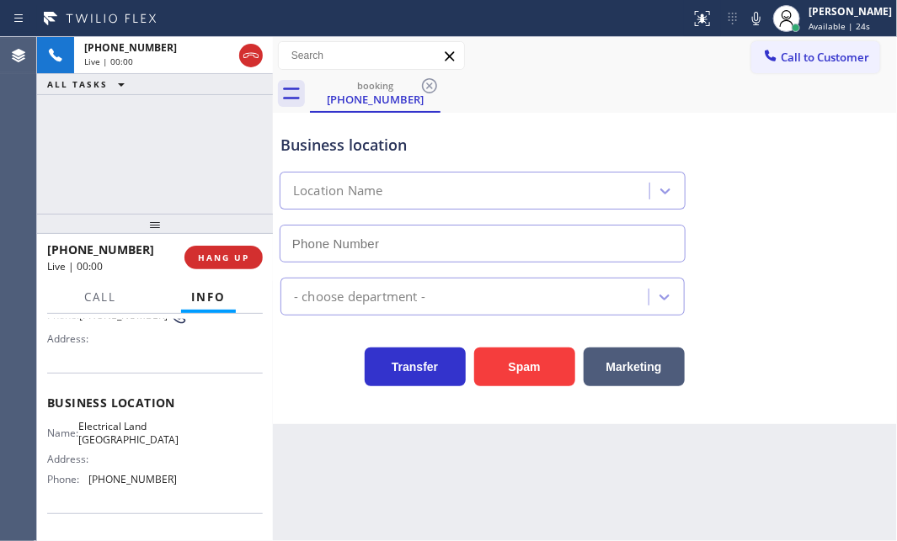
type input "[PHONE_NUMBER]"
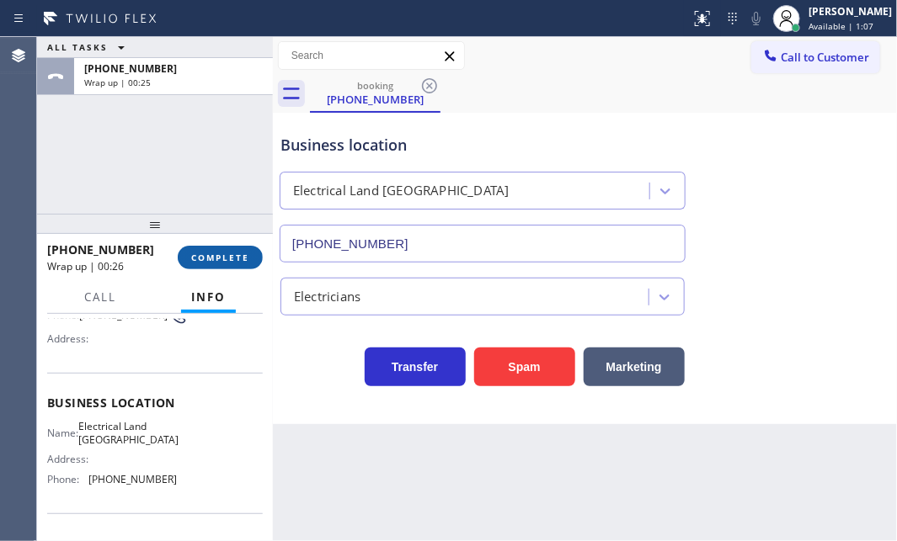
click at [243, 257] on span "COMPLETE" at bounding box center [220, 258] width 58 height 12
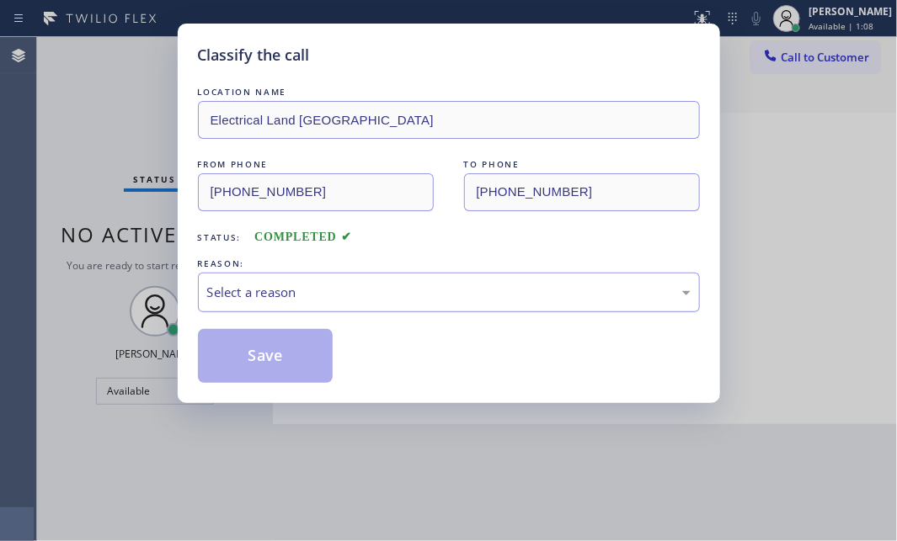
click at [379, 285] on div "Select a reason" at bounding box center [448, 292] width 483 height 19
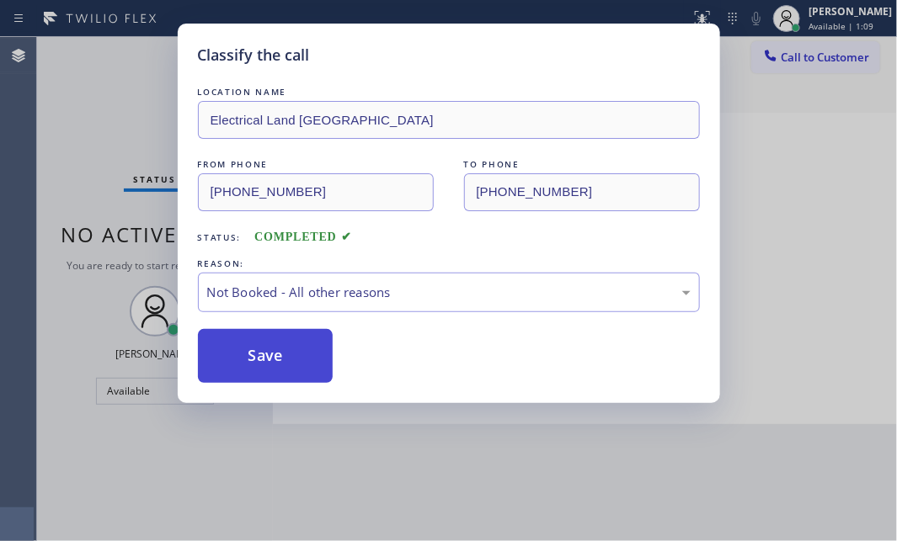
click at [284, 365] on button "Save" at bounding box center [266, 356] width 136 height 54
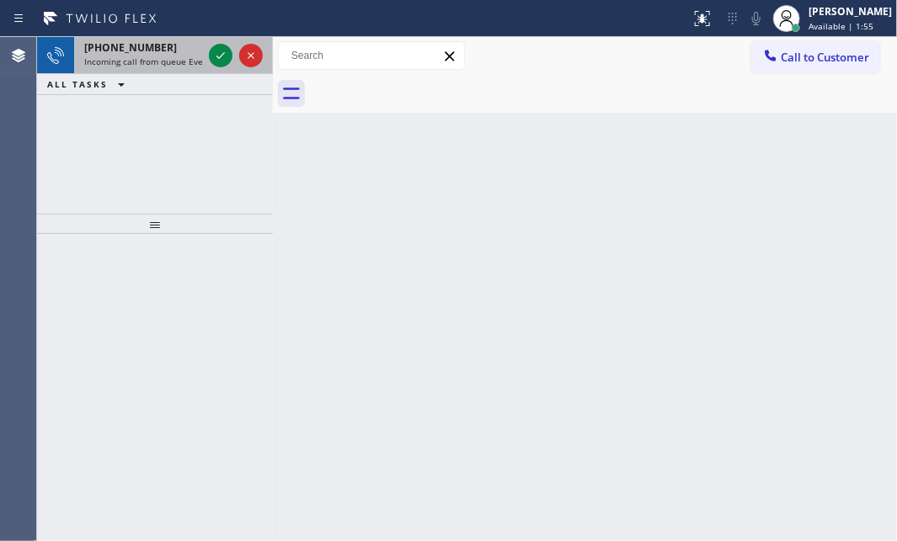
click at [172, 60] on span "Incoming call from queue Everybody" at bounding box center [157, 62] width 146 height 12
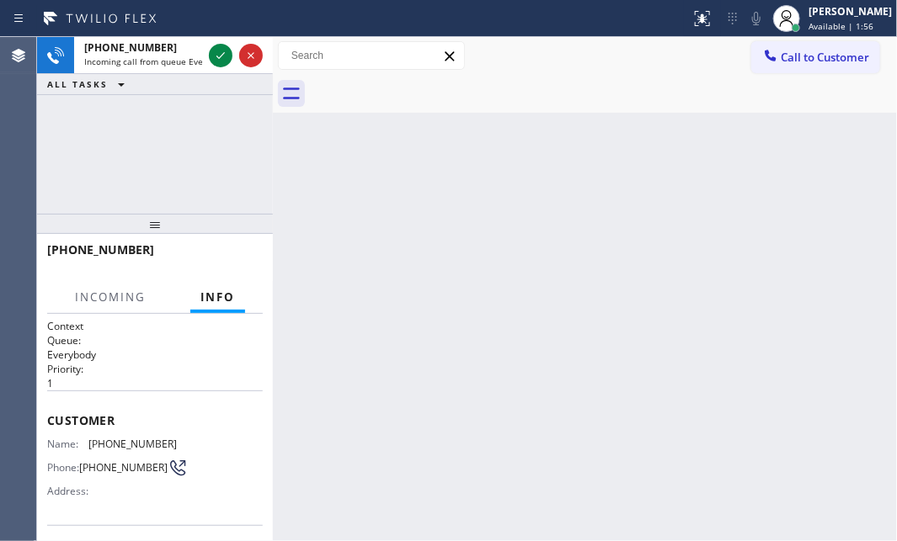
click at [434, 304] on div "Back to Dashboard Change Sender ID Customers Technicians Select a contact Outbo…" at bounding box center [585, 289] width 624 height 504
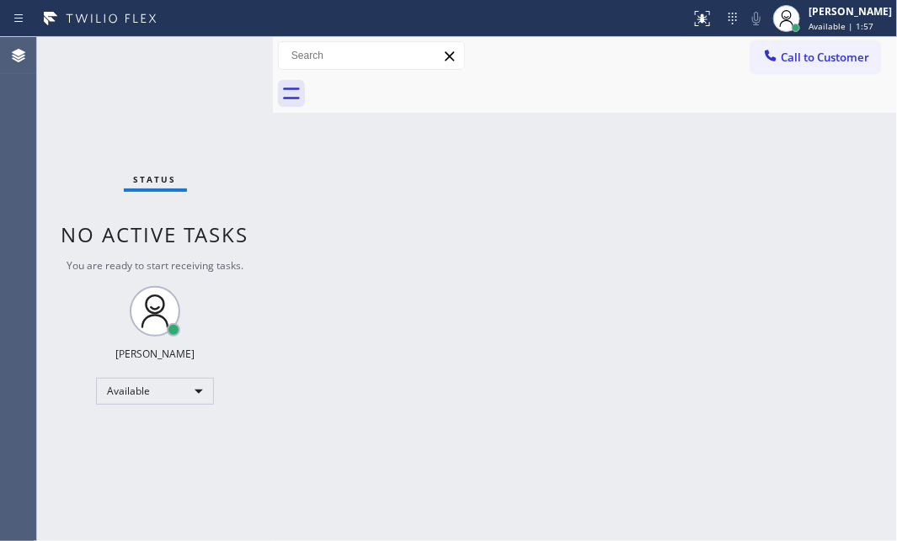
click at [693, 236] on div "Back to Dashboard Change Sender ID Customers Technicians Select a contact Outbo…" at bounding box center [585, 289] width 624 height 504
click at [224, 59] on div "Status No active tasks You are ready to start receiving tasks. [PERSON_NAME] Av…" at bounding box center [155, 289] width 236 height 504
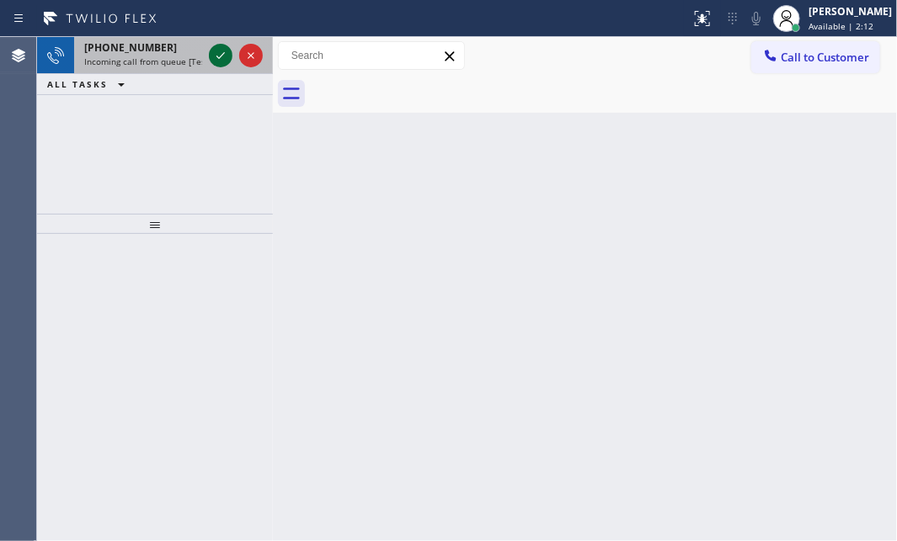
click at [224, 59] on icon at bounding box center [220, 55] width 20 height 20
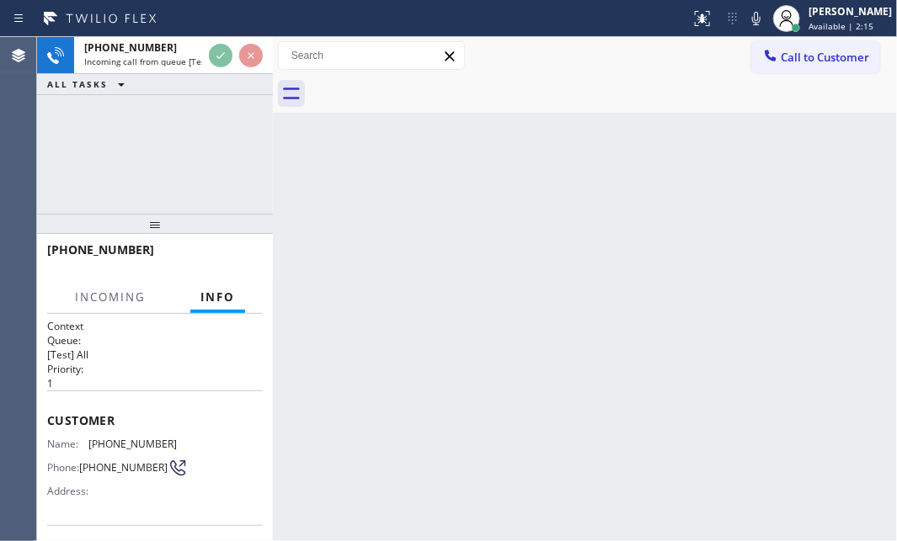
scroll to position [76, 0]
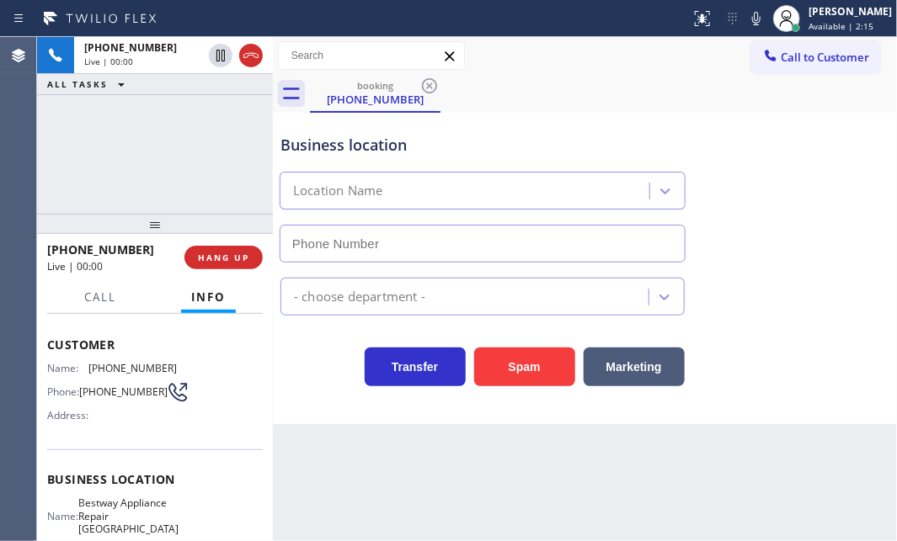
type input "[PHONE_NUMBER]"
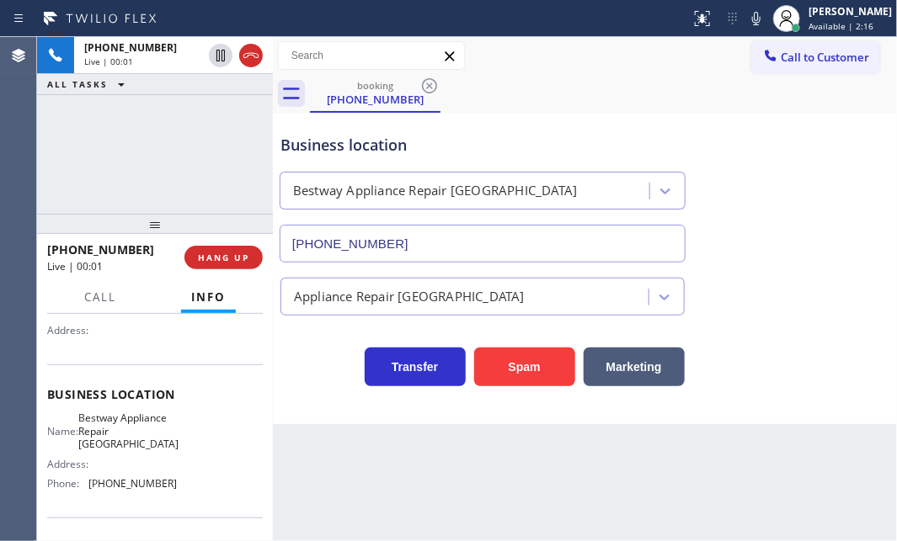
scroll to position [229, 0]
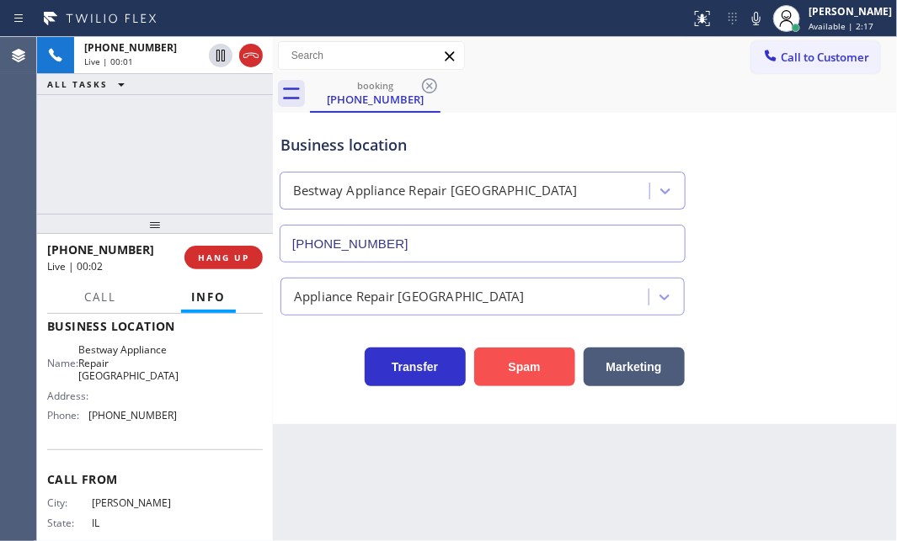
click at [519, 366] on button "Spam" at bounding box center [524, 367] width 101 height 39
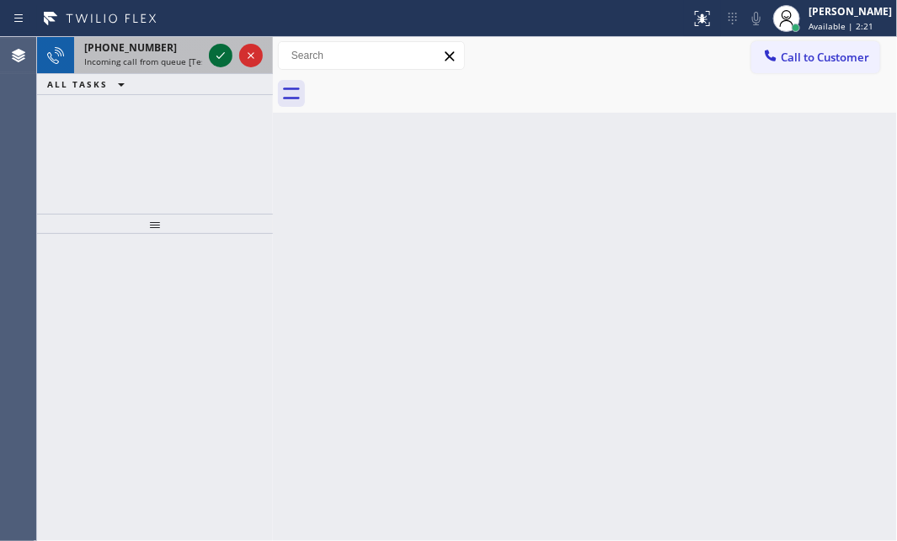
click at [225, 59] on icon at bounding box center [220, 55] width 20 height 20
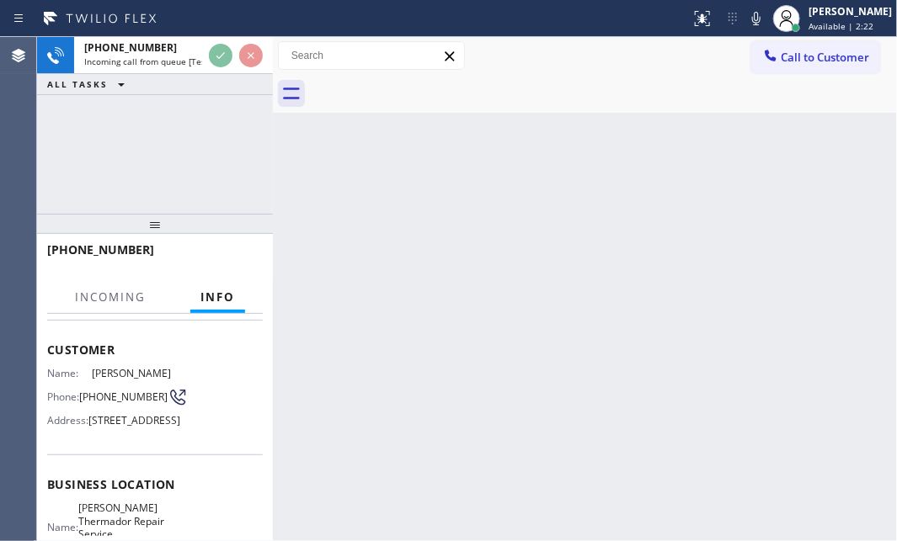
scroll to position [152, 0]
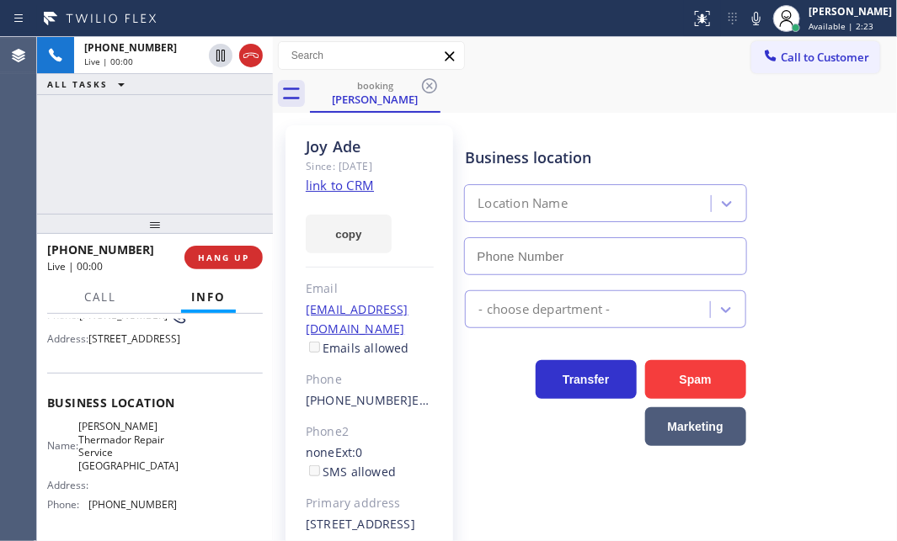
type input "[PHONE_NUMBER]"
click at [341, 191] on link "link to CRM" at bounding box center [340, 185] width 68 height 17
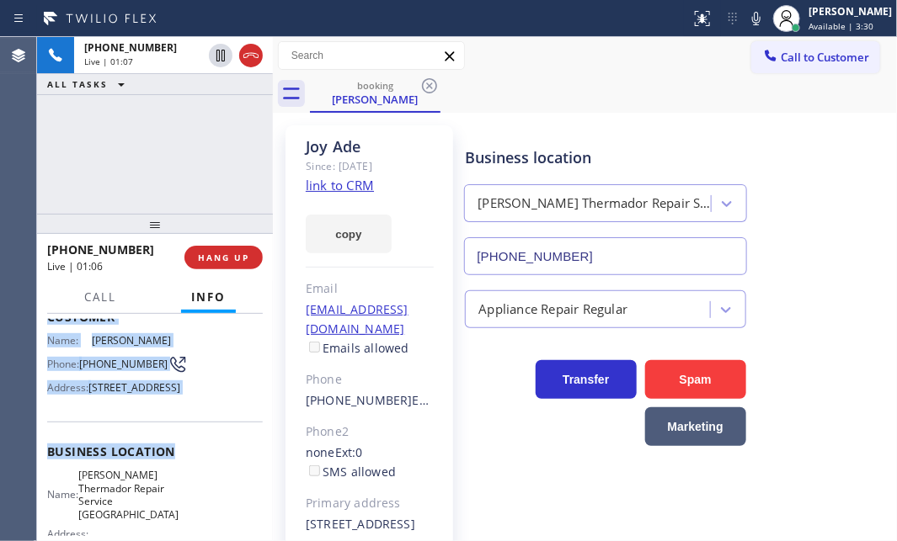
scroll to position [229, 0]
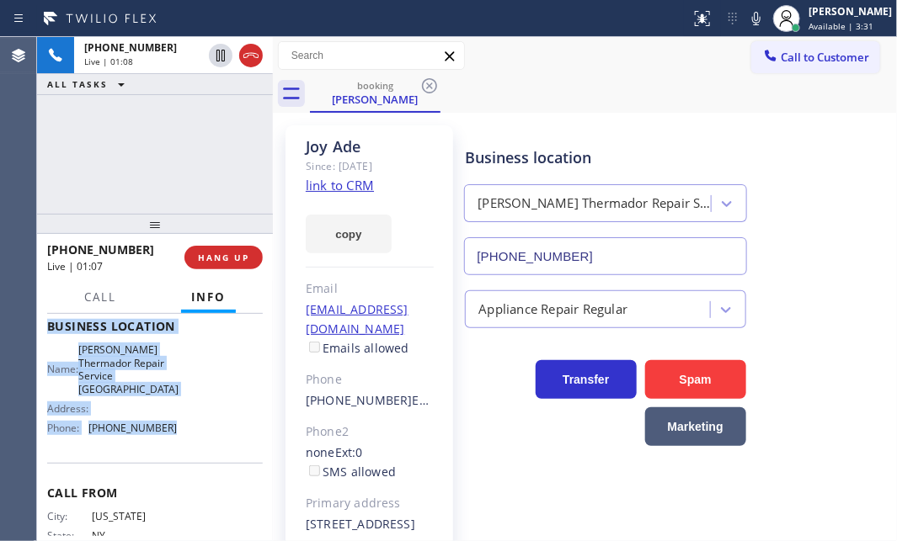
drag, startPoint x: 45, startPoint y: 418, endPoint x: 178, endPoint y: 463, distance: 139.8
click at [178, 463] on div "Context Queue: [Test] All Priority: 1 Customer Name: [PERSON_NAME] Phone: [PHON…" at bounding box center [155, 427] width 236 height 227
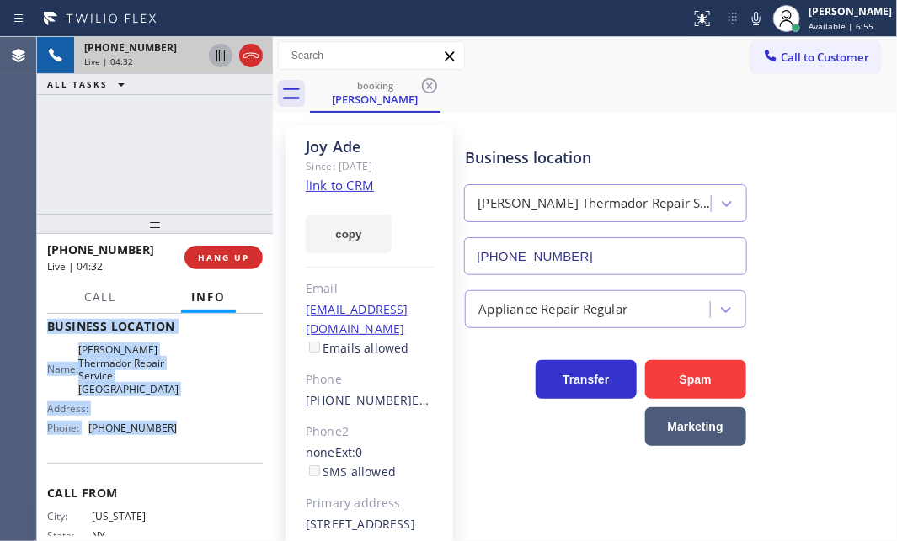
click at [221, 59] on icon at bounding box center [220, 56] width 8 height 12
click at [219, 52] on icon at bounding box center [221, 56] width 12 height 12
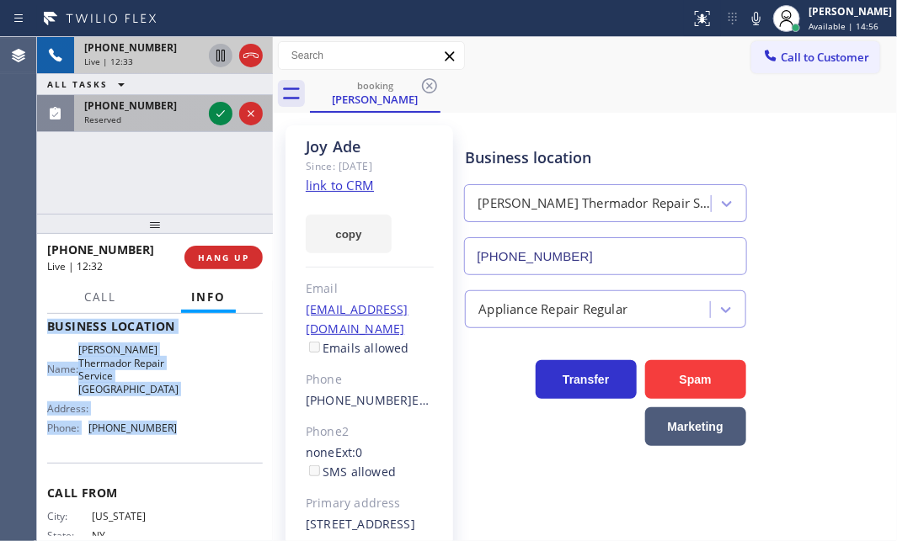
drag, startPoint x: 215, startPoint y: 116, endPoint x: 210, endPoint y: 99, distance: 17.4
click at [215, 113] on icon at bounding box center [220, 114] width 20 height 20
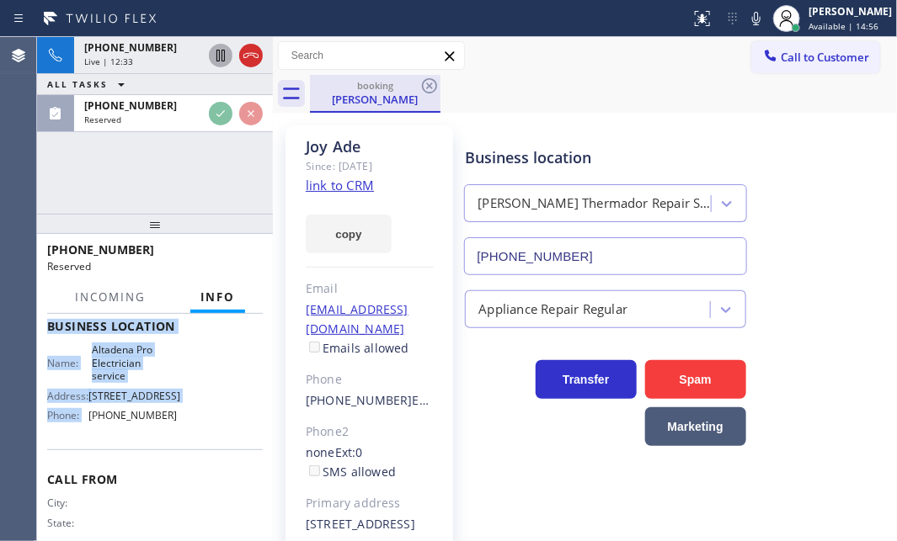
drag, startPoint x: 188, startPoint y: 58, endPoint x: 345, endPoint y: 77, distance: 158.5
click at [190, 56] on div "Live | 12:33" at bounding box center [143, 62] width 118 height 12
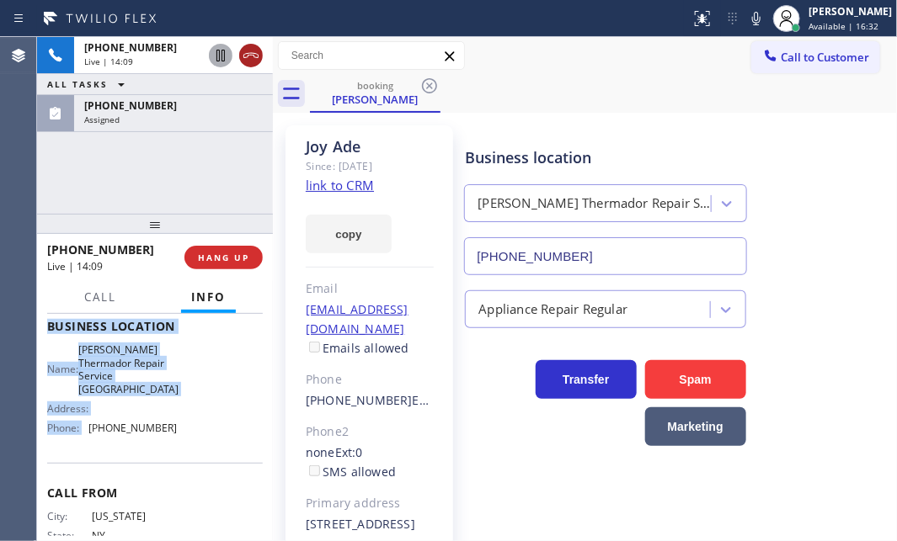
click at [257, 62] on icon at bounding box center [251, 55] width 20 height 20
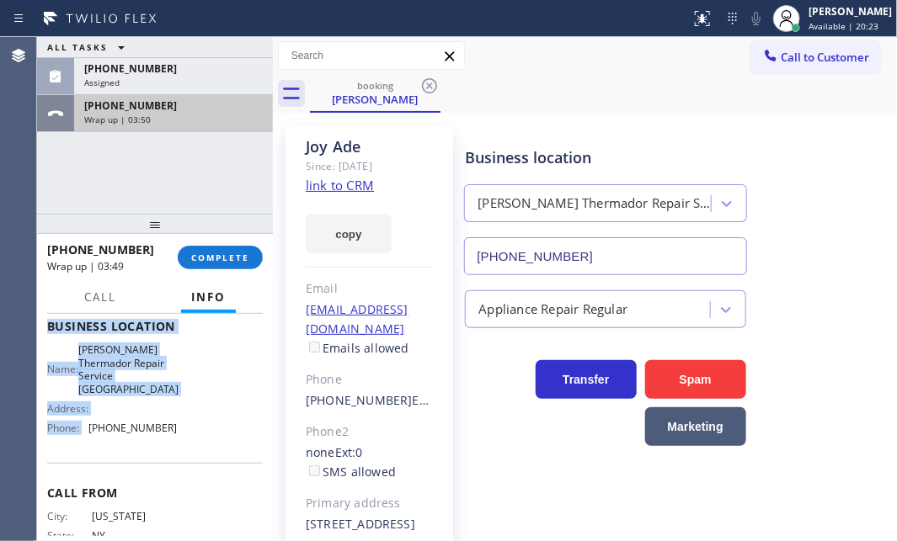
click at [182, 104] on div "[PHONE_NUMBER]" at bounding box center [173, 106] width 178 height 14
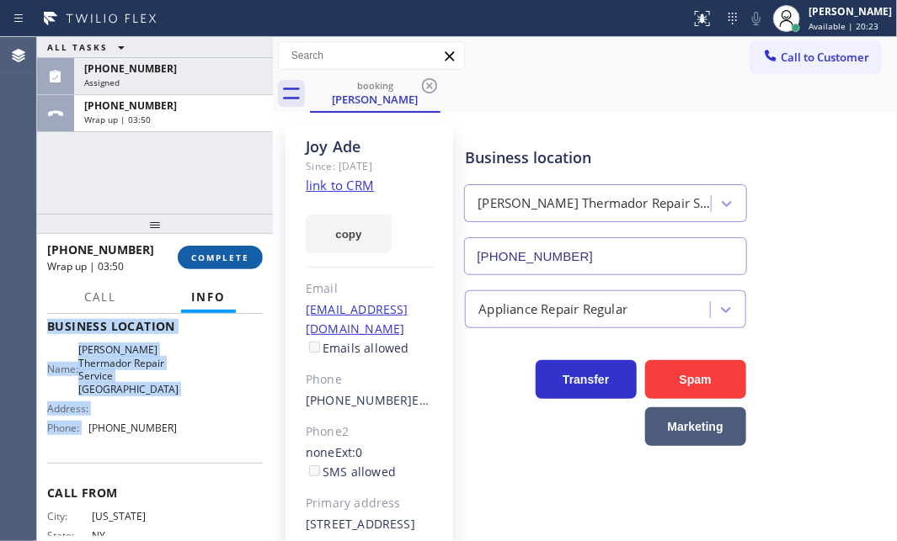
click at [218, 252] on span "COMPLETE" at bounding box center [220, 258] width 58 height 12
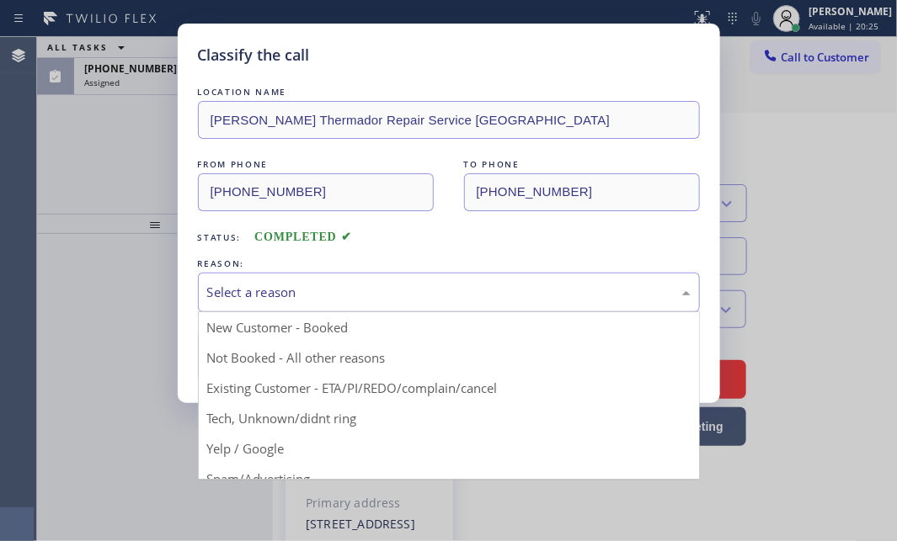
click at [352, 289] on div "Select a reason" at bounding box center [448, 292] width 483 height 19
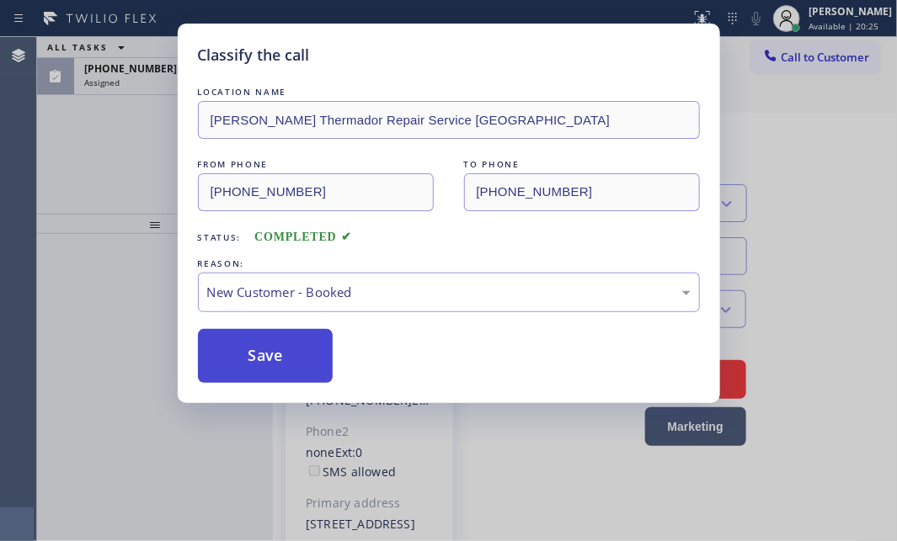
drag, startPoint x: 296, startPoint y: 324, endPoint x: 260, endPoint y: 342, distance: 39.5
click at [260, 342] on button "Save" at bounding box center [266, 356] width 136 height 54
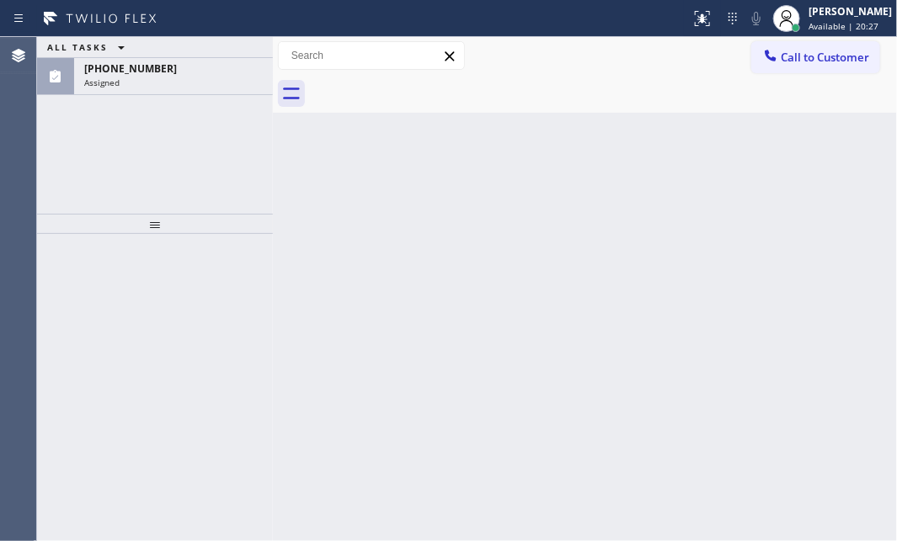
click at [142, 76] on div "Classify the call LOCATION NAME Samsung Appliance Repairs [GEOGRAPHIC_DATA] FRO…" at bounding box center [467, 289] width 860 height 504
drag, startPoint x: 142, startPoint y: 76, endPoint x: 140, endPoint y: 141, distance: 64.9
click at [141, 81] on div "Assigned" at bounding box center [173, 83] width 178 height 12
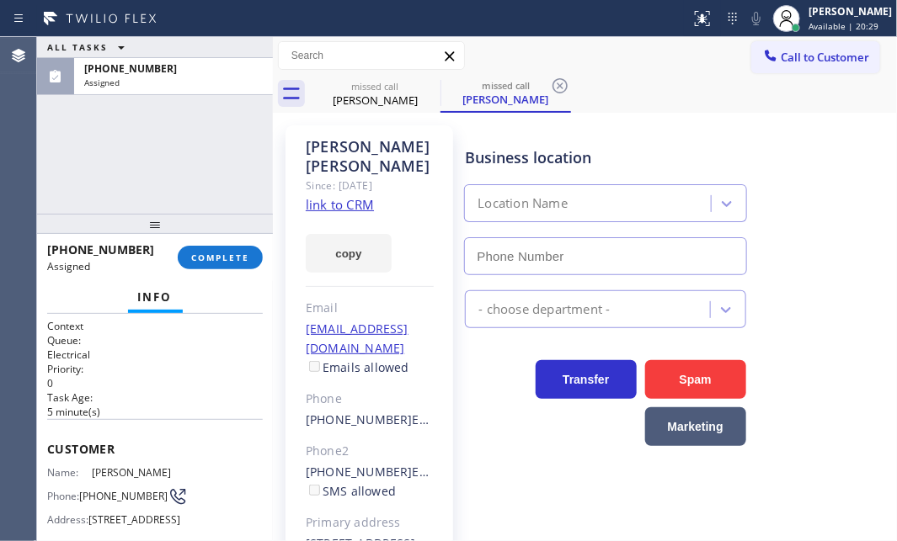
type input "[PHONE_NUMBER]"
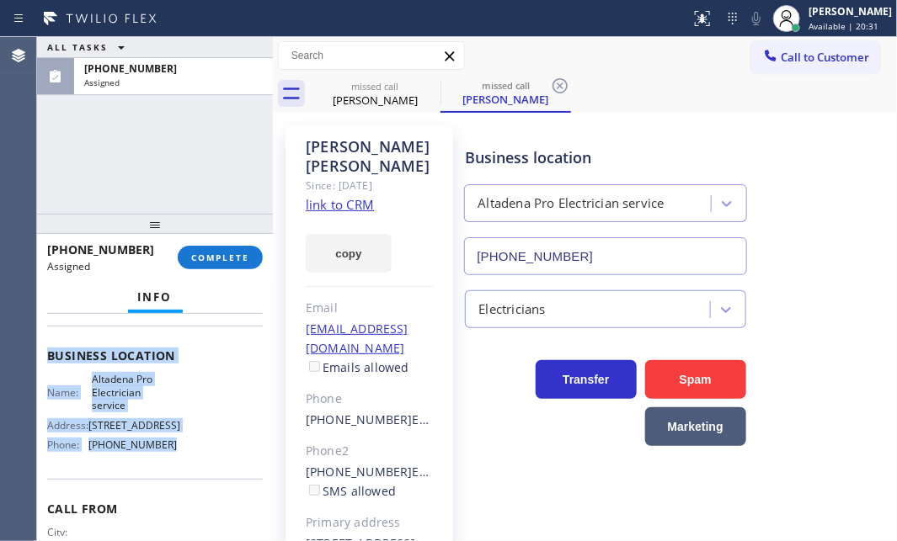
scroll to position [229, 0]
drag, startPoint x: 64, startPoint y: 446, endPoint x: 169, endPoint y: 484, distance: 111.8
click at [169, 484] on div "Context Queue: Electrical Priority: 0 Task Age: [DEMOGRAPHIC_DATA] minute(s) Cu…" at bounding box center [155, 427] width 236 height 227
click at [222, 253] on span "COMPLETE" at bounding box center [220, 258] width 58 height 12
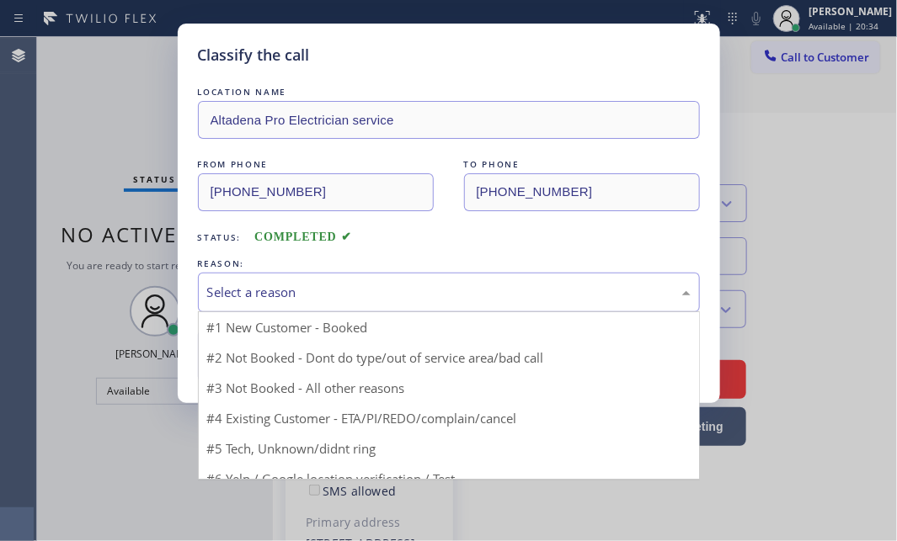
click at [354, 274] on div "Select a reason" at bounding box center [449, 293] width 502 height 40
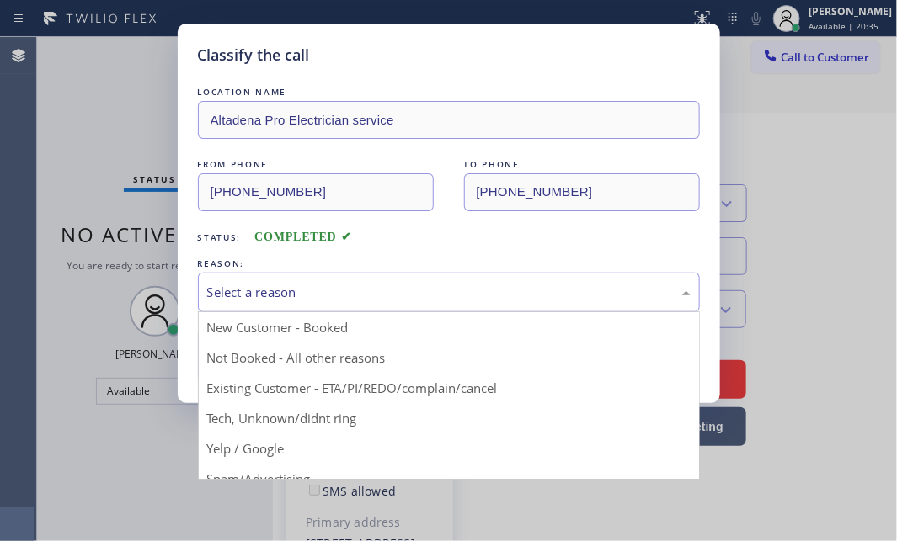
drag, startPoint x: 288, startPoint y: 418, endPoint x: 280, endPoint y: 371, distance: 46.9
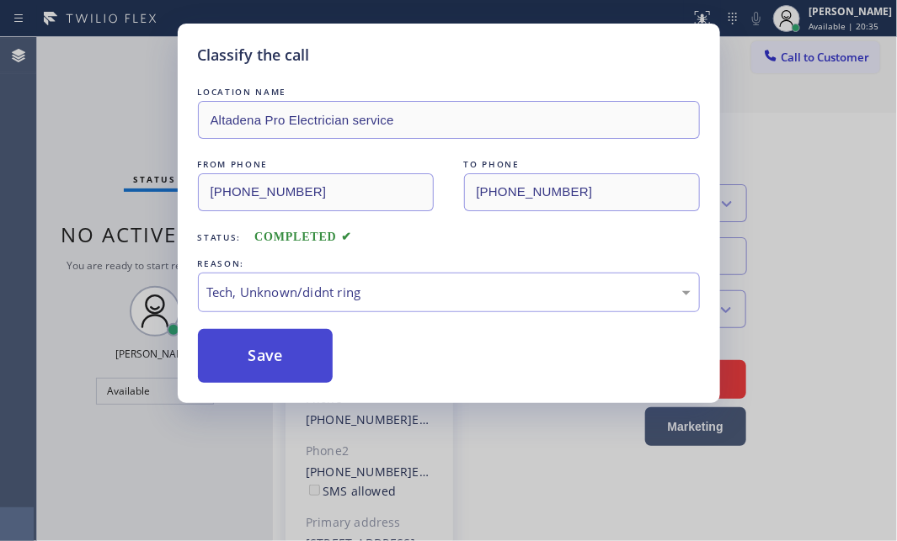
drag, startPoint x: 278, startPoint y: 357, endPoint x: 311, endPoint y: 349, distance: 33.7
click at [290, 354] on button "Save" at bounding box center [266, 356] width 136 height 54
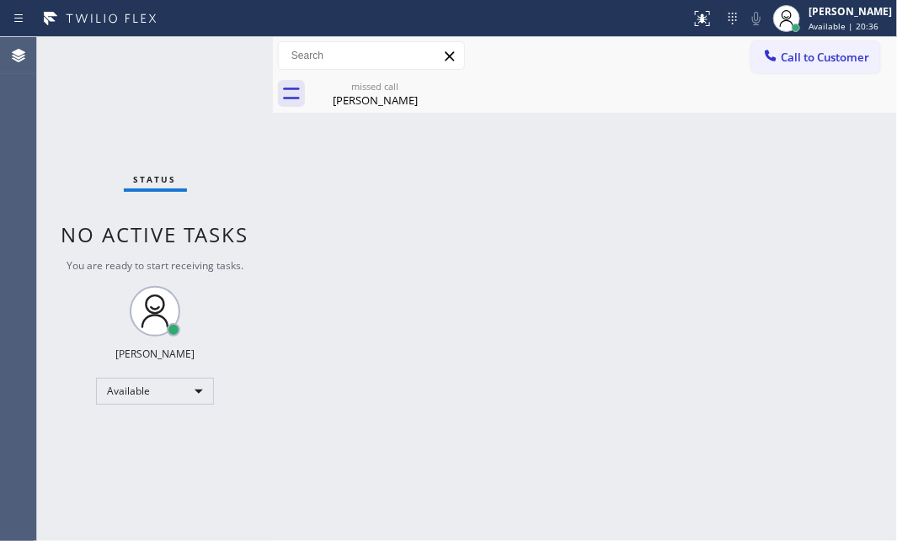
drag, startPoint x: 823, startPoint y: 19, endPoint x: 782, endPoint y: 74, distance: 68.7
click at [822, 19] on div "[PERSON_NAME] Available | 20:36" at bounding box center [851, 17] width 92 height 29
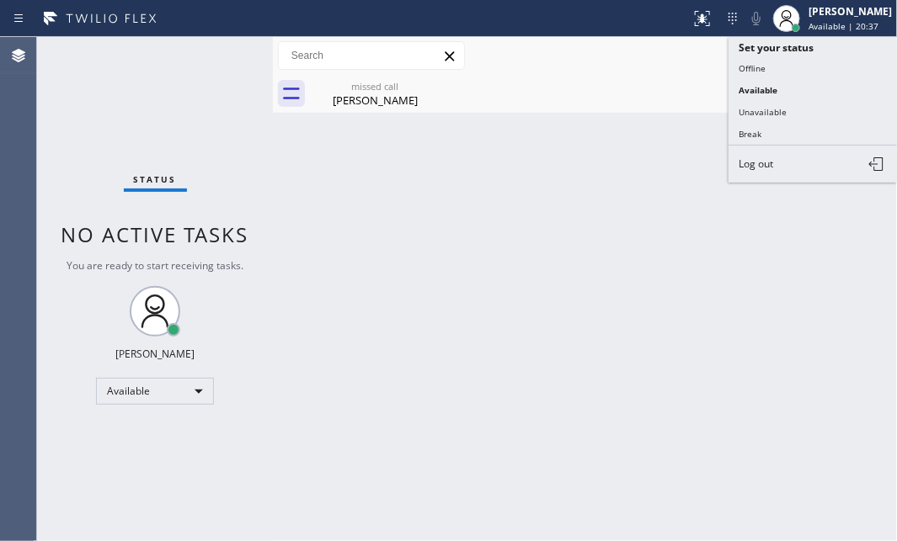
drag, startPoint x: 759, startPoint y: 126, endPoint x: 781, endPoint y: 129, distance: 22.9
click at [762, 126] on button "Break" at bounding box center [812, 134] width 168 height 22
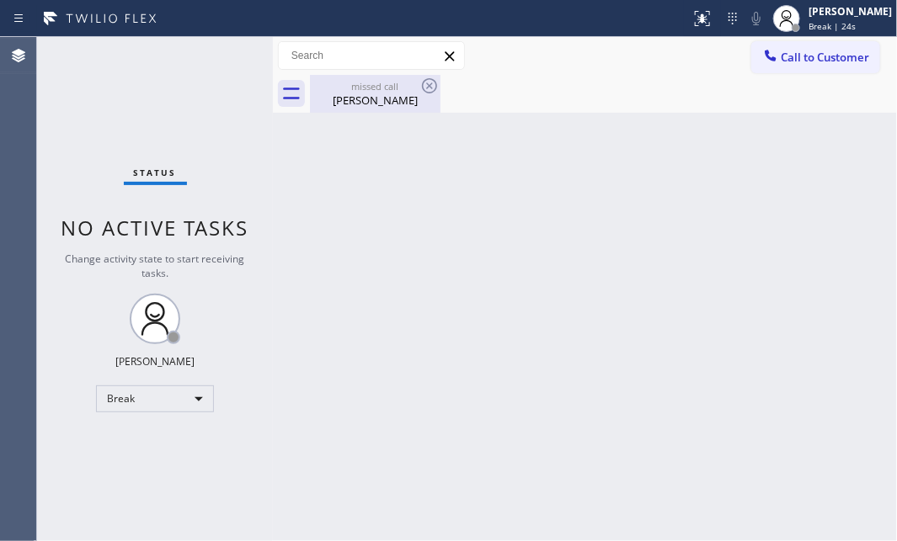
click at [370, 98] on div "[PERSON_NAME]" at bounding box center [374, 100] width 127 height 15
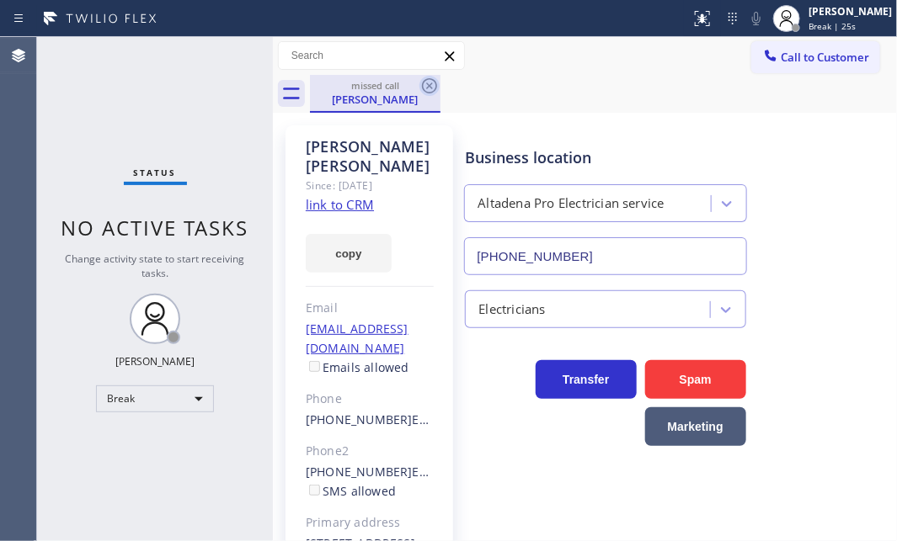
click at [432, 86] on icon at bounding box center [429, 86] width 20 height 20
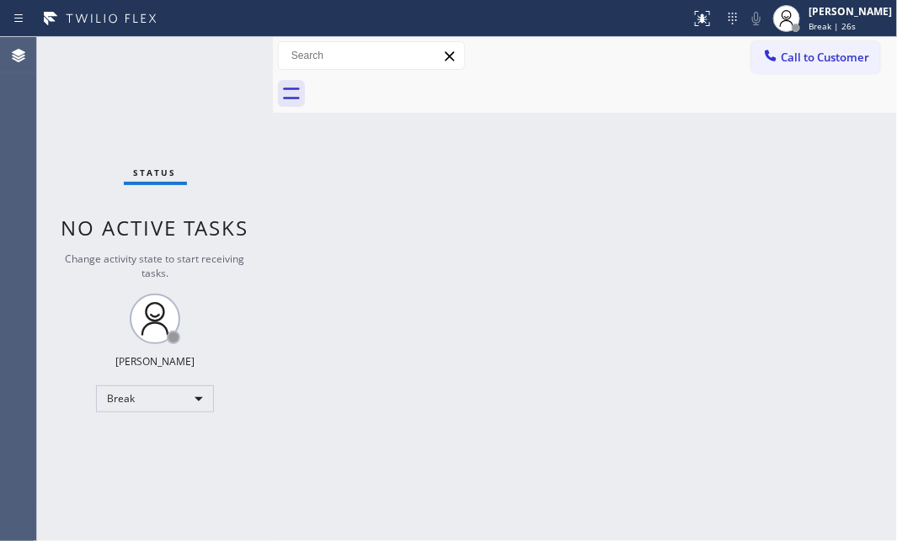
click at [678, 216] on div "Back to Dashboard Change Sender ID Customers Technicians Select a contact Outbo…" at bounding box center [585, 289] width 624 height 504
click at [808, 26] on span "Break | 1:26" at bounding box center [833, 26] width 51 height 12
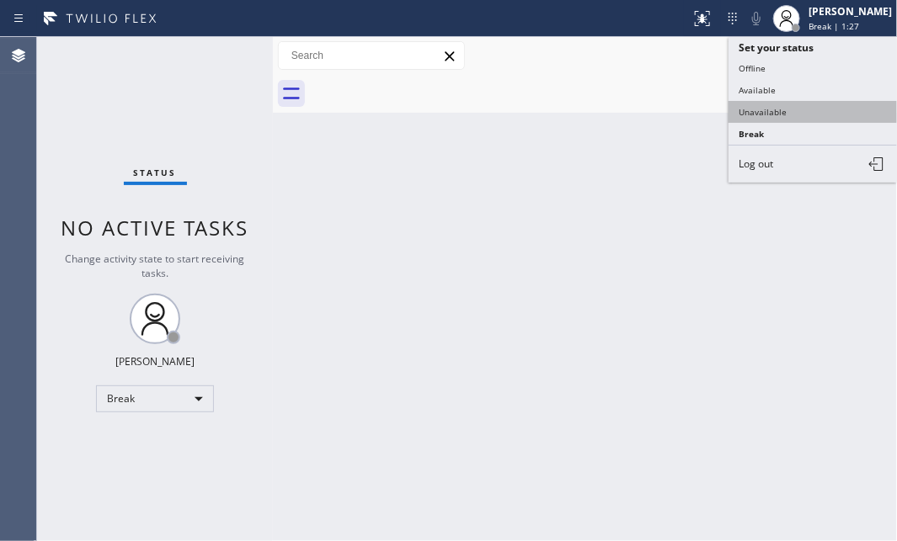
click at [759, 112] on button "Unavailable" at bounding box center [812, 112] width 168 height 22
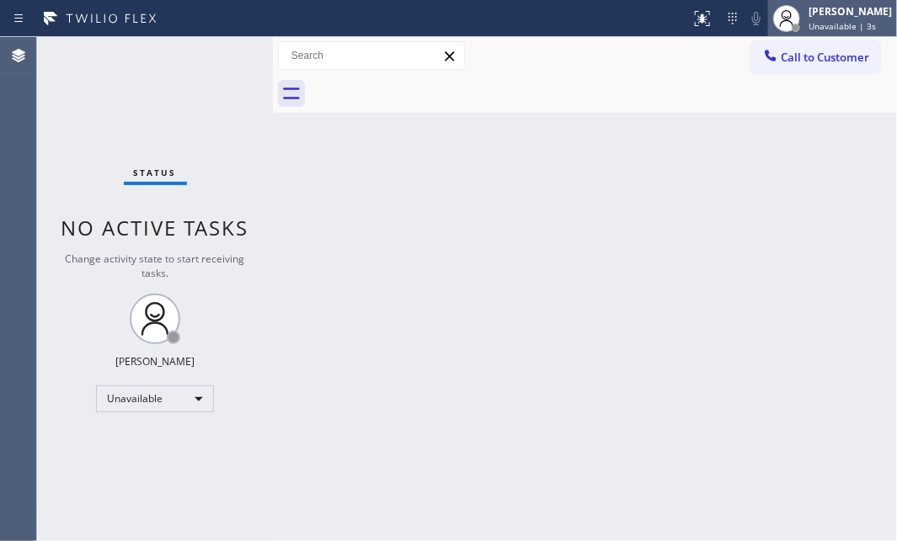
click at [808, 23] on span "Unavailable | 3s" at bounding box center [841, 26] width 67 height 12
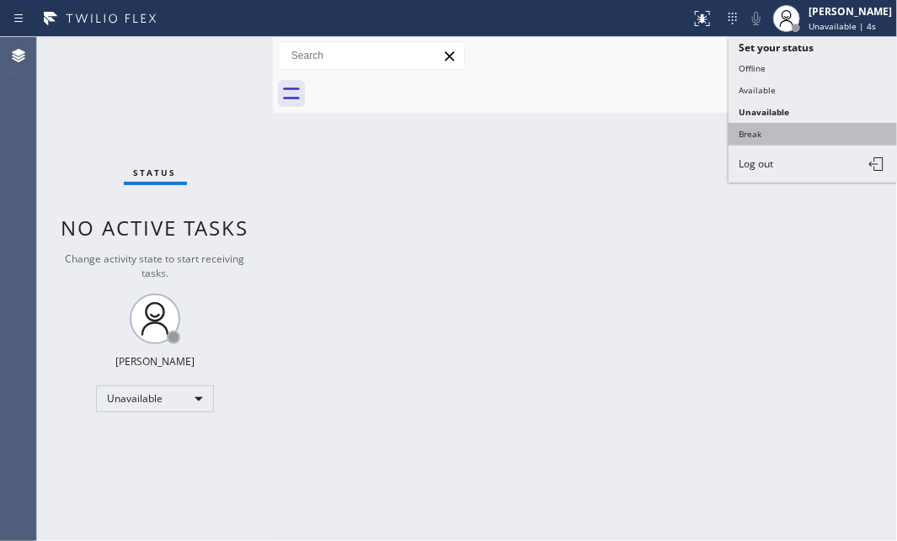
click at [801, 123] on button "Break" at bounding box center [812, 134] width 168 height 22
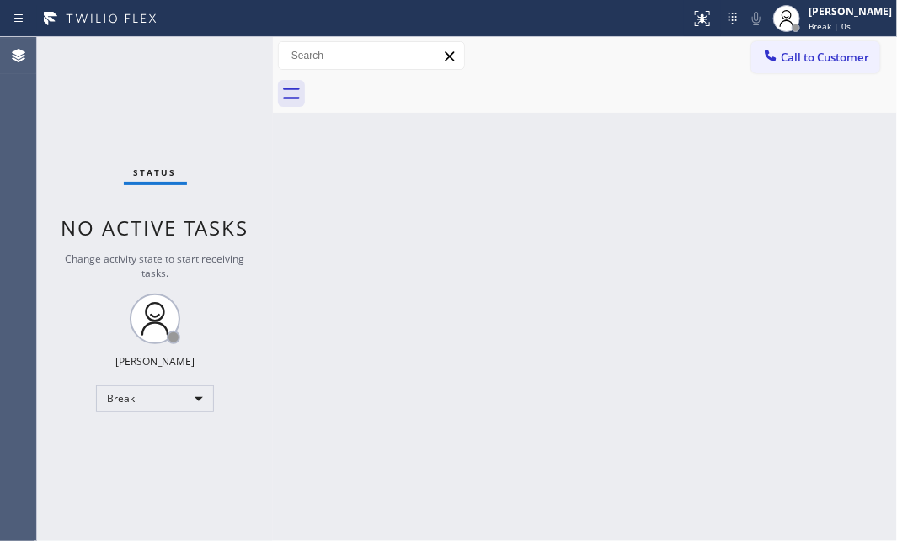
click at [702, 194] on div "Back to Dashboard Change Sender ID Customers Technicians Select a contact Outbo…" at bounding box center [585, 289] width 624 height 504
click at [816, 23] on span "Break | 9:11" at bounding box center [833, 26] width 51 height 12
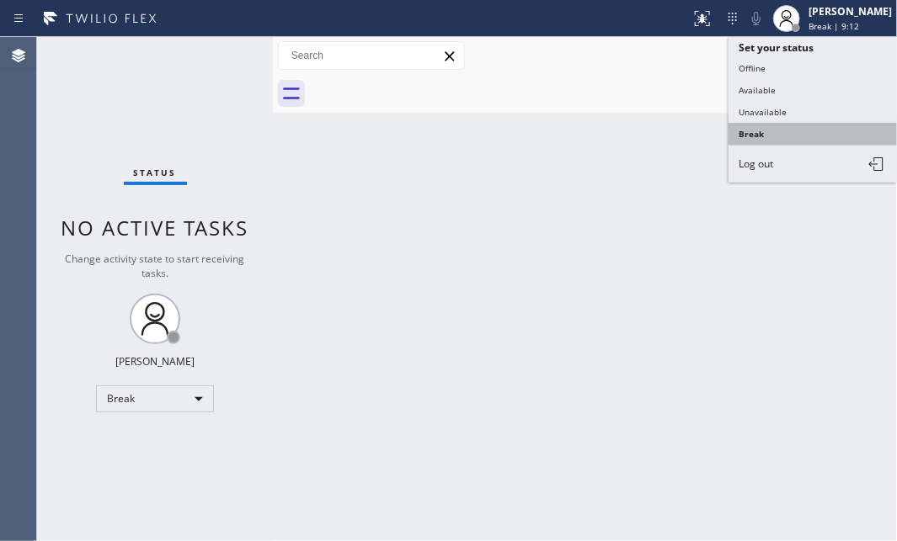
click at [779, 131] on button "Break" at bounding box center [812, 134] width 168 height 22
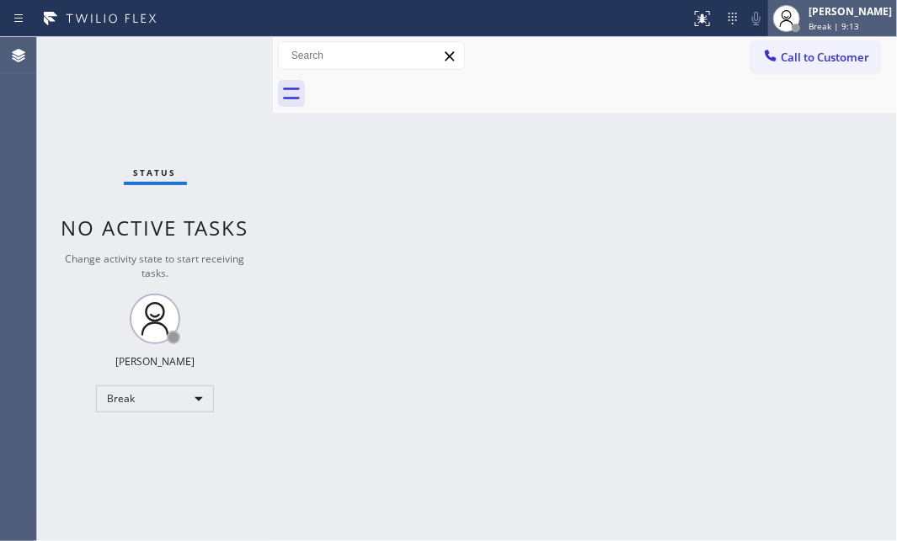
click at [808, 8] on div "[PERSON_NAME]" at bounding box center [849, 11] width 83 height 14
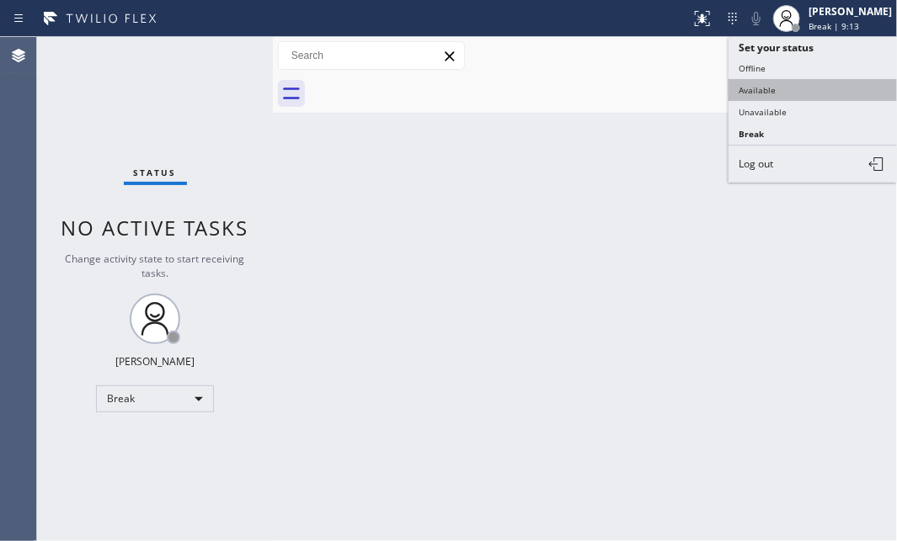
click at [771, 93] on button "Available" at bounding box center [812, 90] width 168 height 22
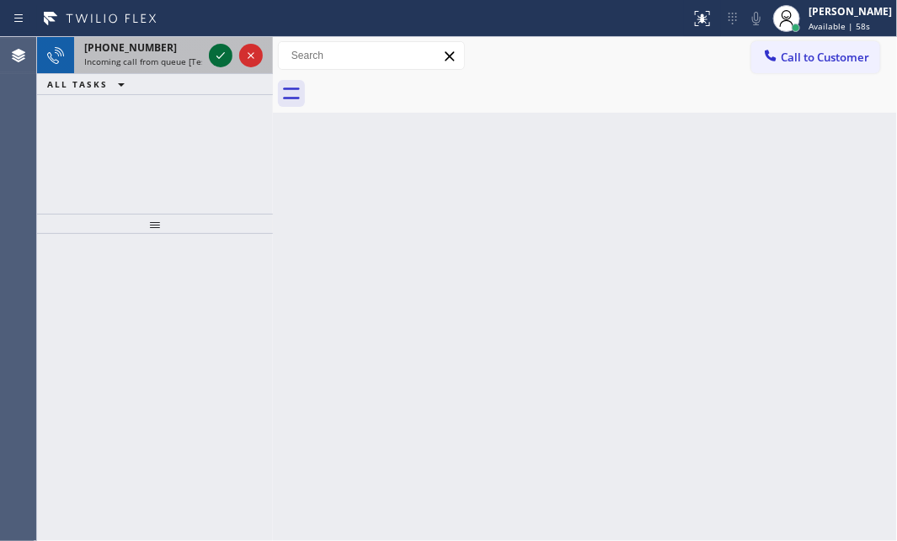
click at [216, 51] on icon at bounding box center [220, 55] width 20 height 20
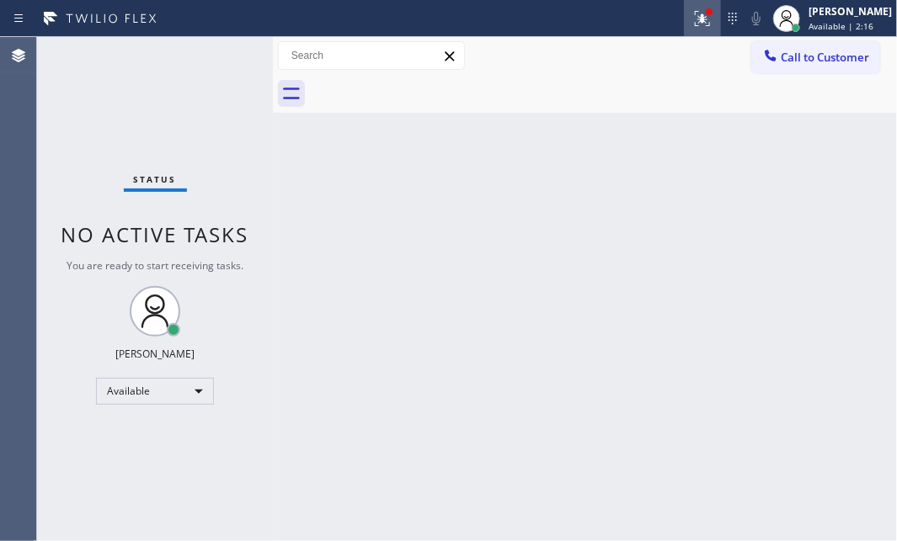
click at [695, 24] on icon at bounding box center [702, 18] width 15 height 15
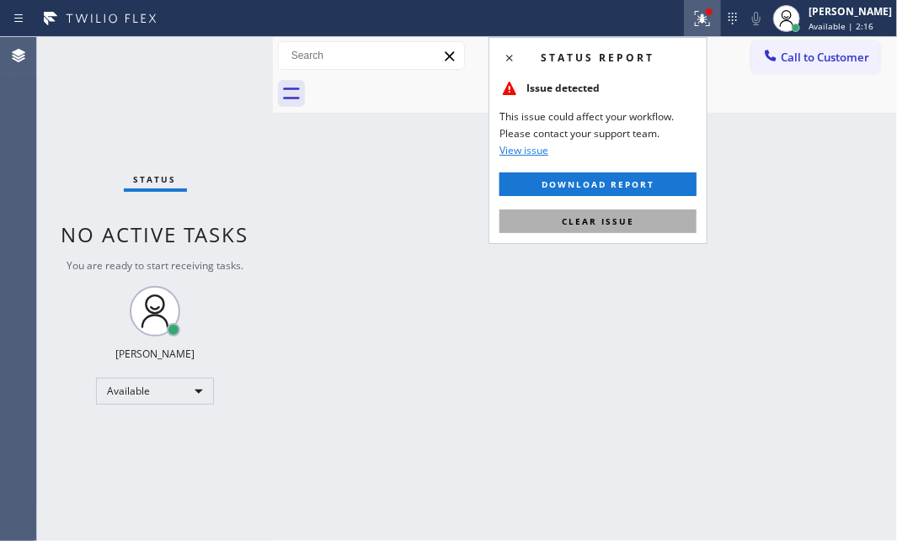
click at [641, 212] on button "Clear issue" at bounding box center [597, 222] width 197 height 24
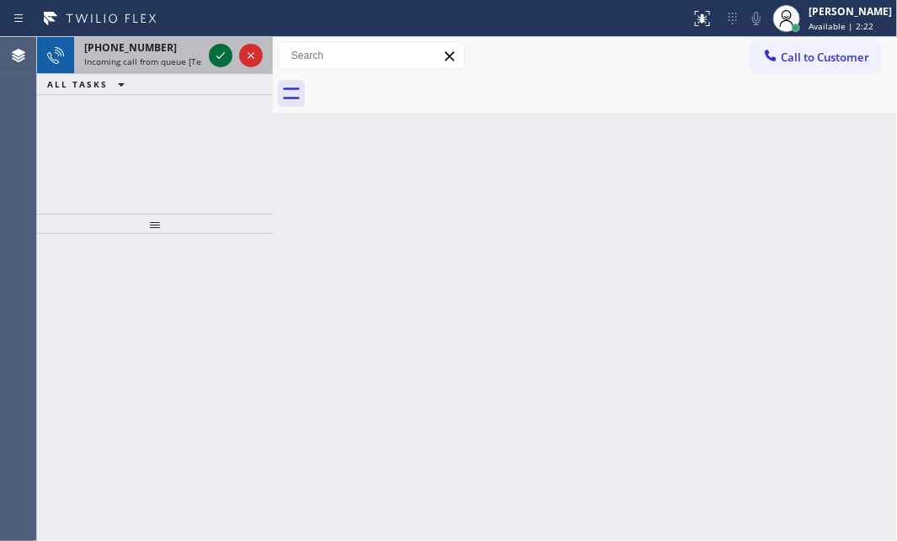
click at [214, 50] on icon at bounding box center [220, 55] width 20 height 20
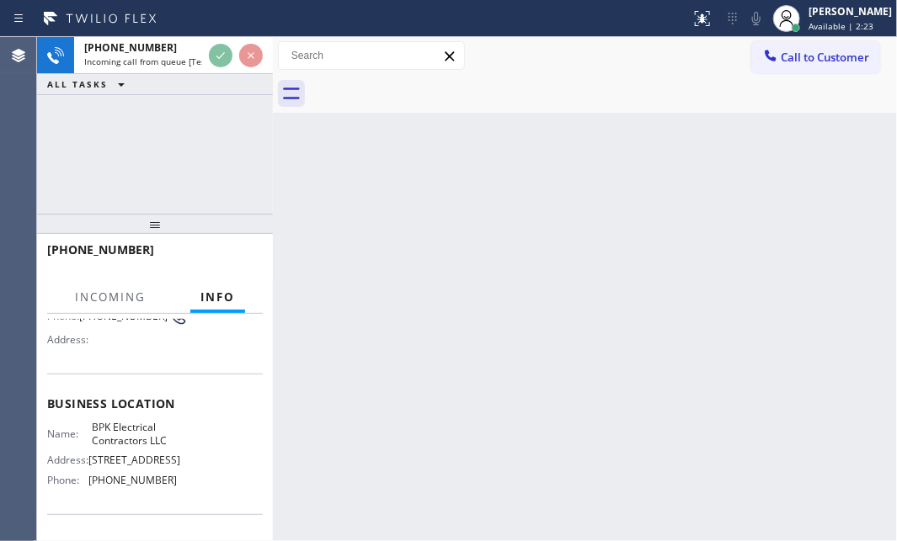
scroll to position [152, 0]
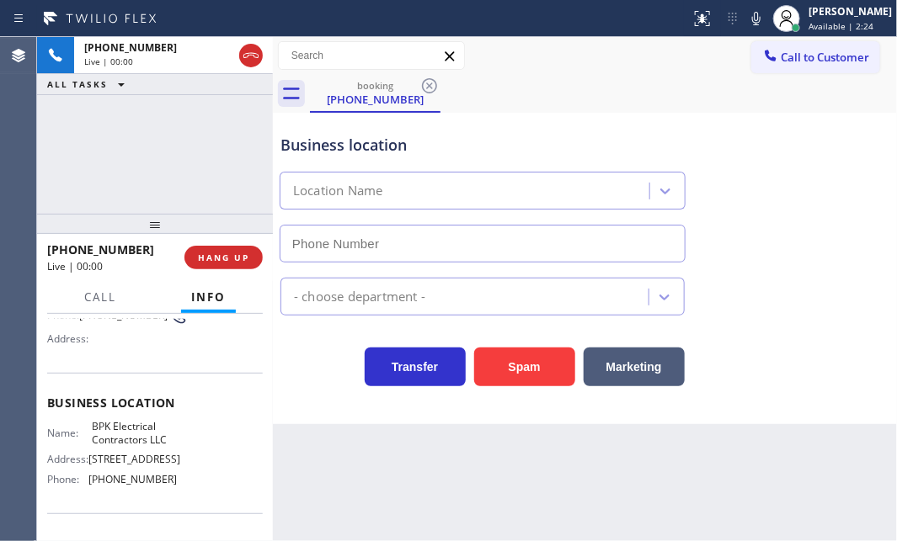
type input "[PHONE_NUMBER]"
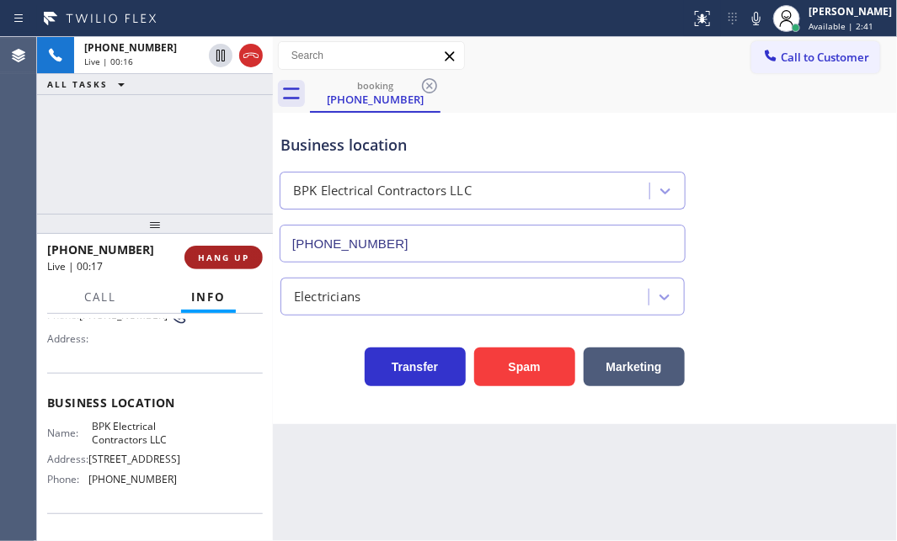
click at [225, 261] on span "HANG UP" at bounding box center [223, 258] width 51 height 12
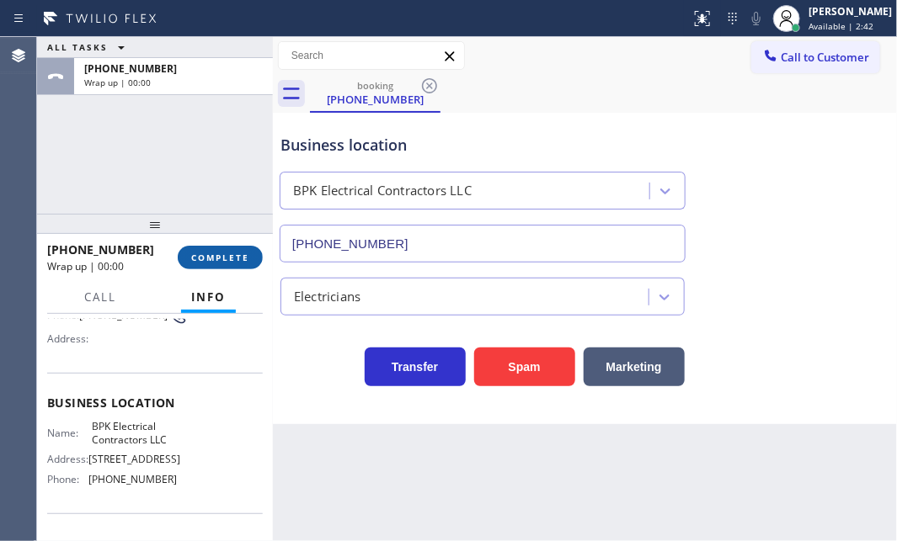
click at [225, 261] on span "COMPLETE" at bounding box center [220, 258] width 58 height 12
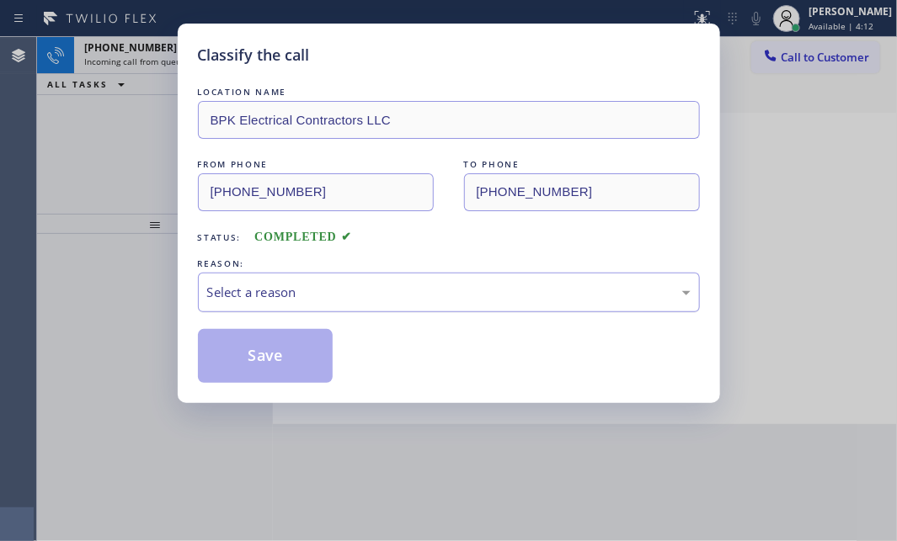
click at [330, 299] on div "Select a reason" at bounding box center [448, 292] width 483 height 19
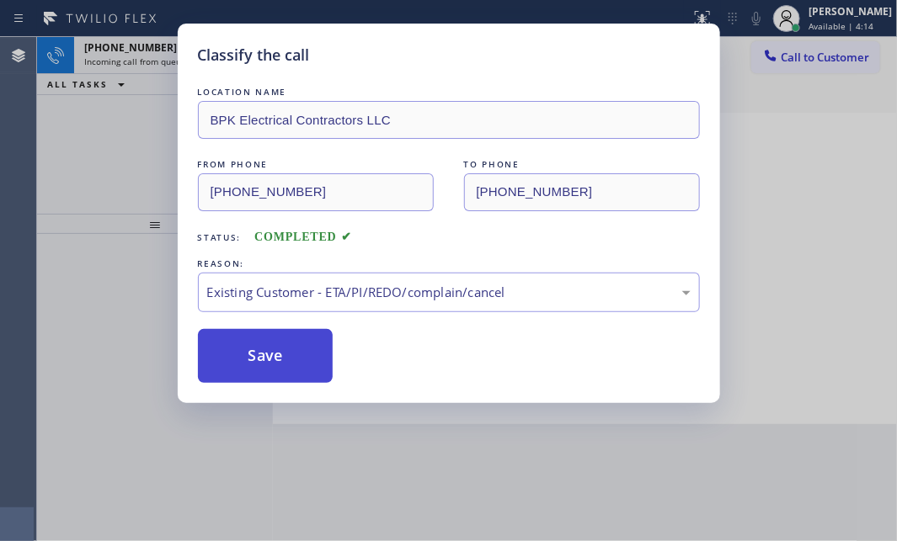
click at [232, 367] on button "Save" at bounding box center [266, 356] width 136 height 54
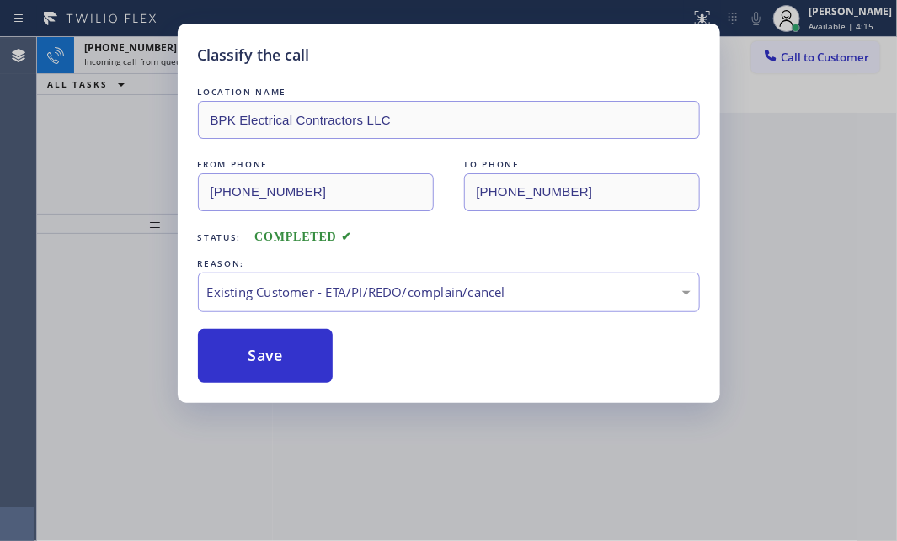
drag, startPoint x: 124, startPoint y: 108, endPoint x: 152, endPoint y: 88, distance: 33.9
click at [124, 107] on div "Classify the call LOCATION NAME BPK Electrical Contractors LLC FROM PHONE [PHON…" at bounding box center [448, 270] width 897 height 541
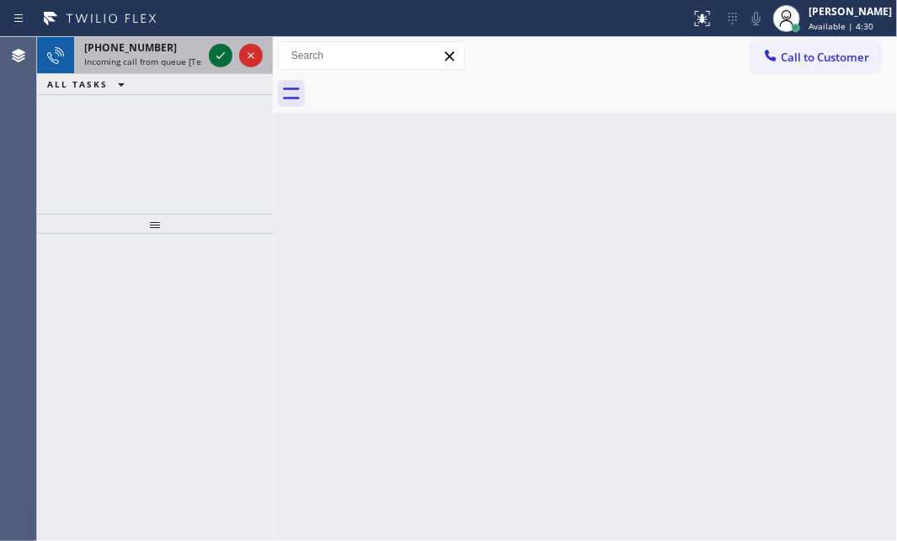
click at [219, 59] on icon at bounding box center [220, 55] width 20 height 20
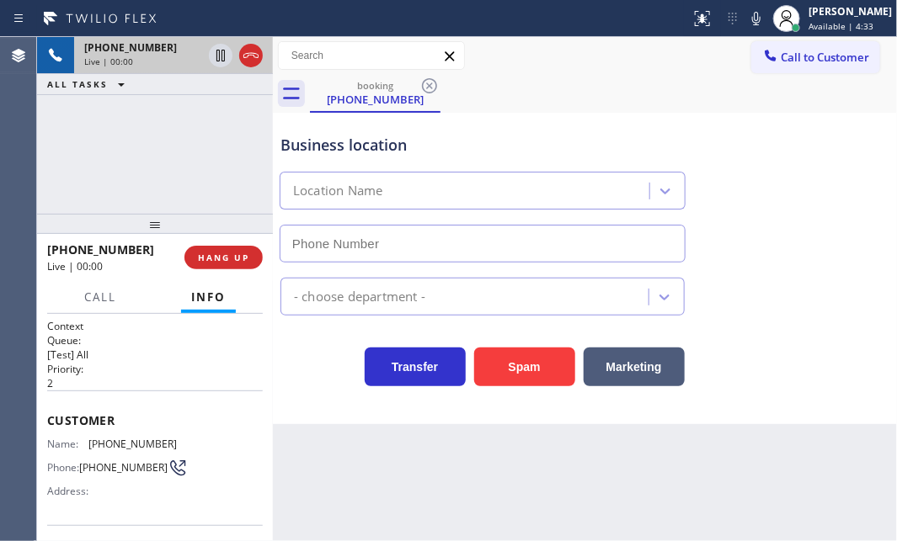
type input "[PHONE_NUMBER]"
drag, startPoint x: 531, startPoint y: 359, endPoint x: 882, endPoint y: 396, distance: 352.9
click at [557, 363] on button "Spam" at bounding box center [524, 367] width 101 height 39
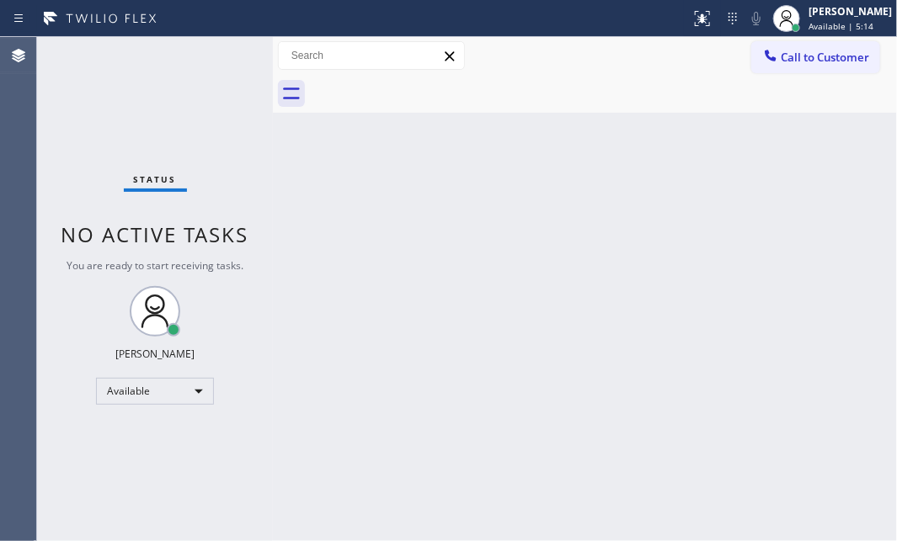
click at [221, 60] on div "Status No active tasks You are ready to start receiving tasks. [PERSON_NAME] Av…" at bounding box center [155, 289] width 236 height 504
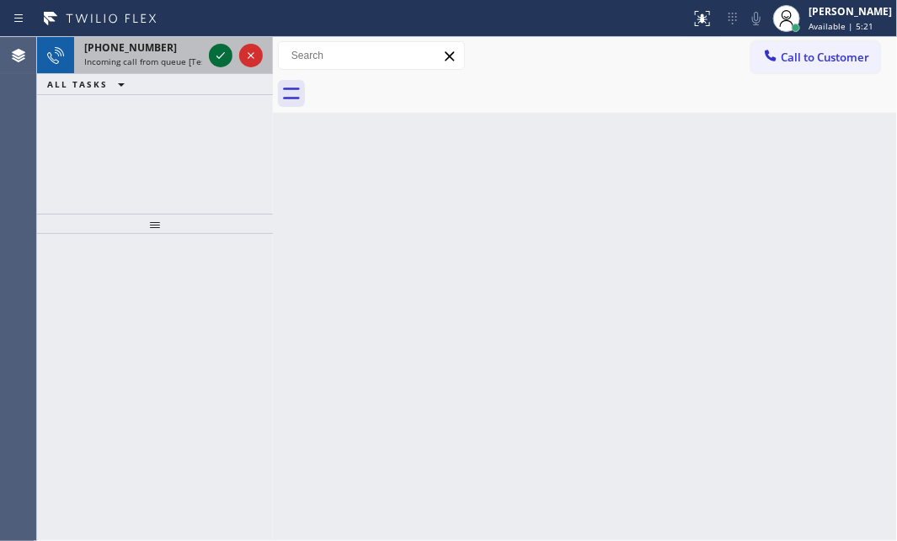
click at [221, 60] on icon at bounding box center [220, 55] width 20 height 20
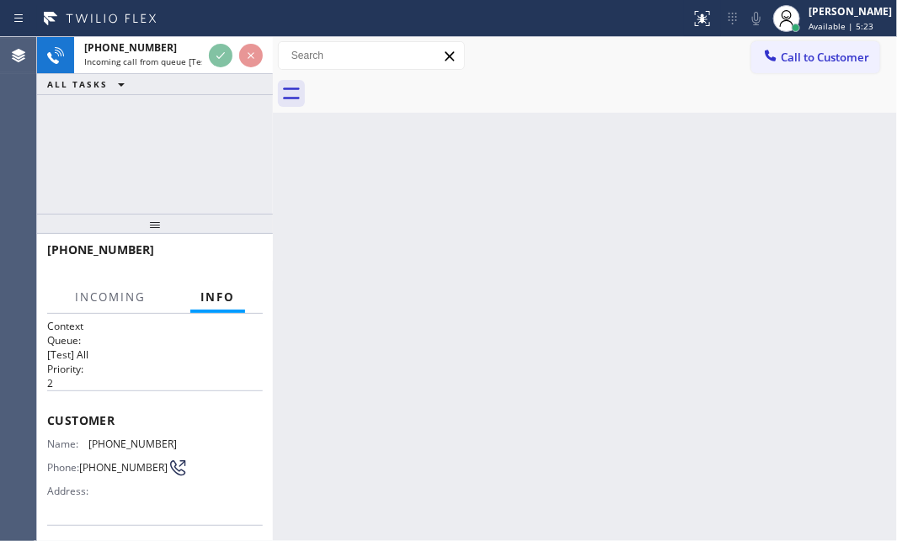
scroll to position [152, 0]
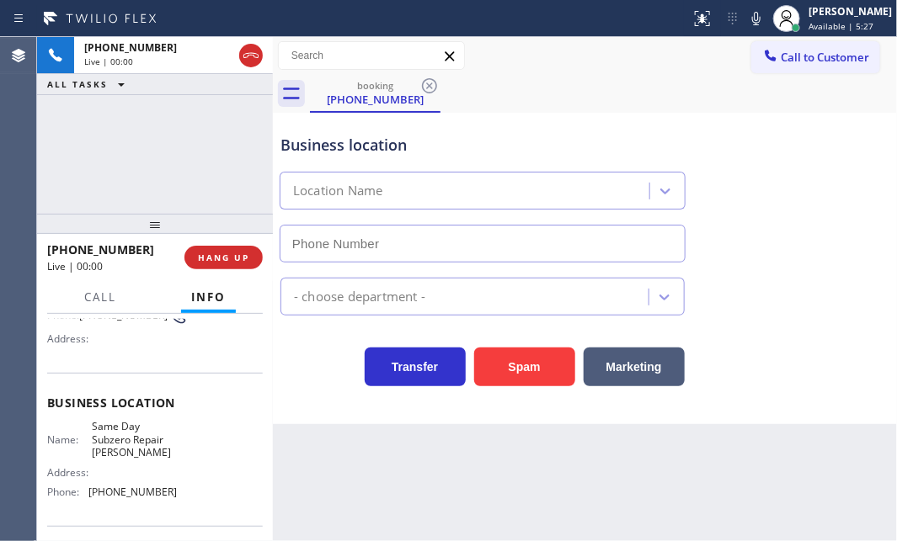
type input "[PHONE_NUMBER]"
drag, startPoint x: 506, startPoint y: 370, endPoint x: 871, endPoint y: 407, distance: 367.3
click at [521, 370] on button "Spam" at bounding box center [524, 367] width 101 height 39
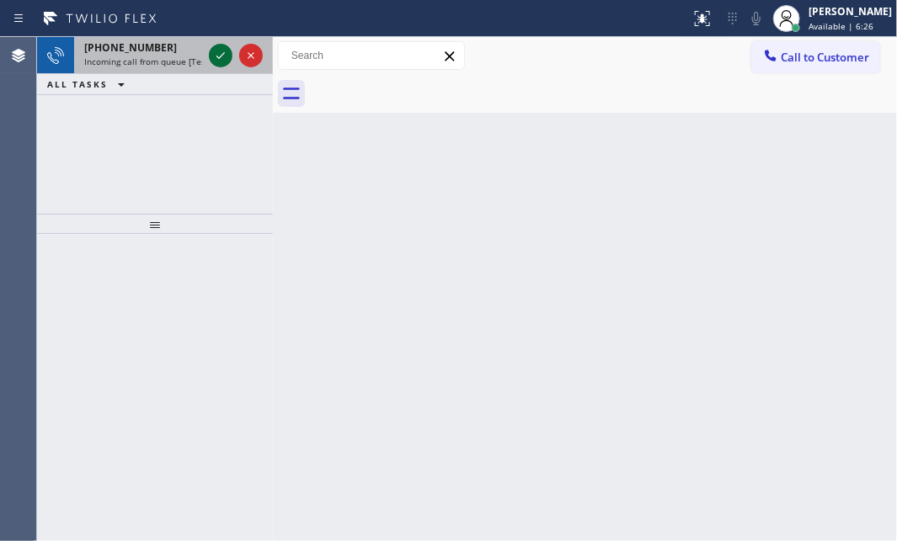
click at [223, 59] on icon at bounding box center [220, 55] width 20 height 20
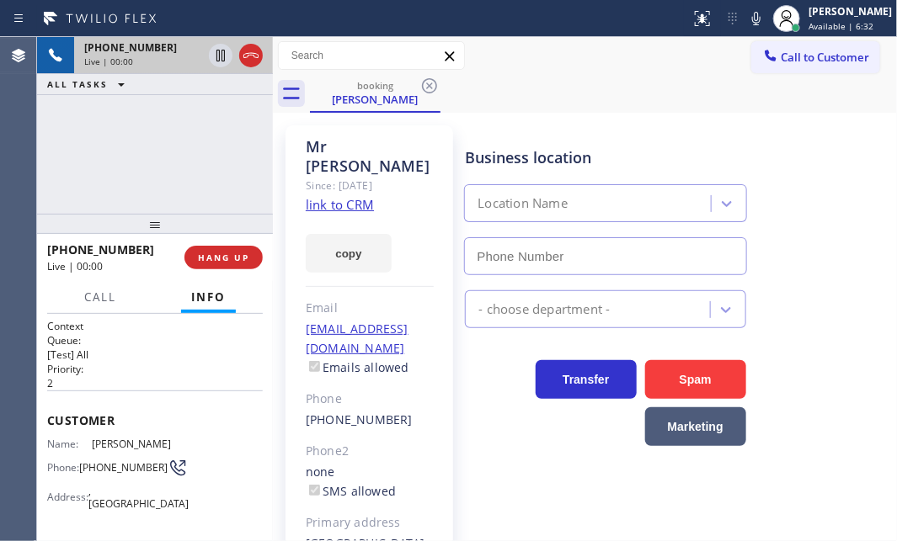
type input "[PHONE_NUMBER]"
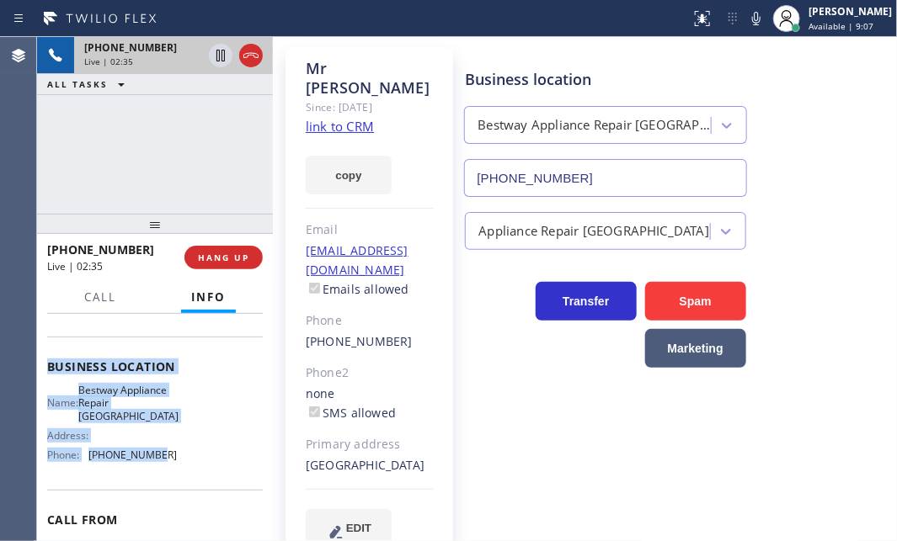
scroll to position [229, 0]
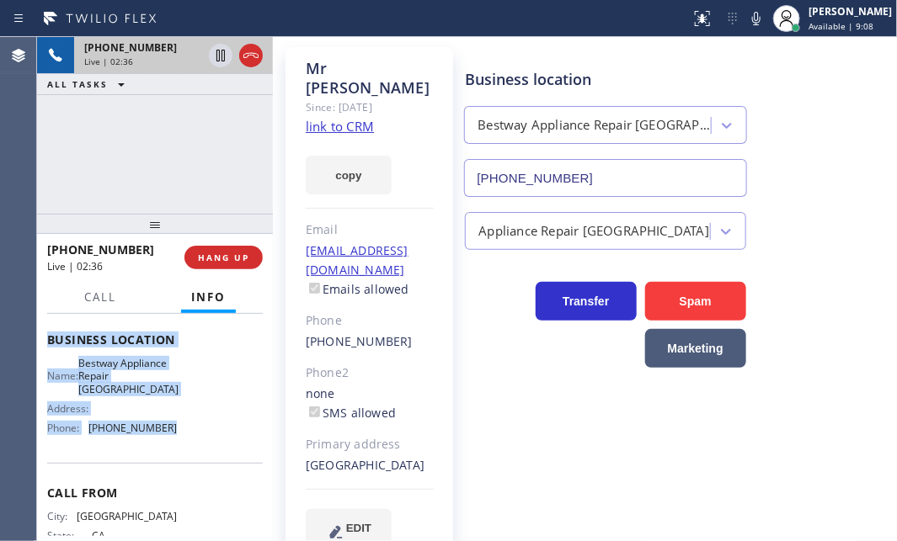
drag, startPoint x: 44, startPoint y: 415, endPoint x: 180, endPoint y: 445, distance: 139.7
click at [180, 445] on div "Context Queue: [Test] All Priority: 2 Customer Name: [PERSON_NAME]: [PHONE_NUMB…" at bounding box center [155, 427] width 236 height 227
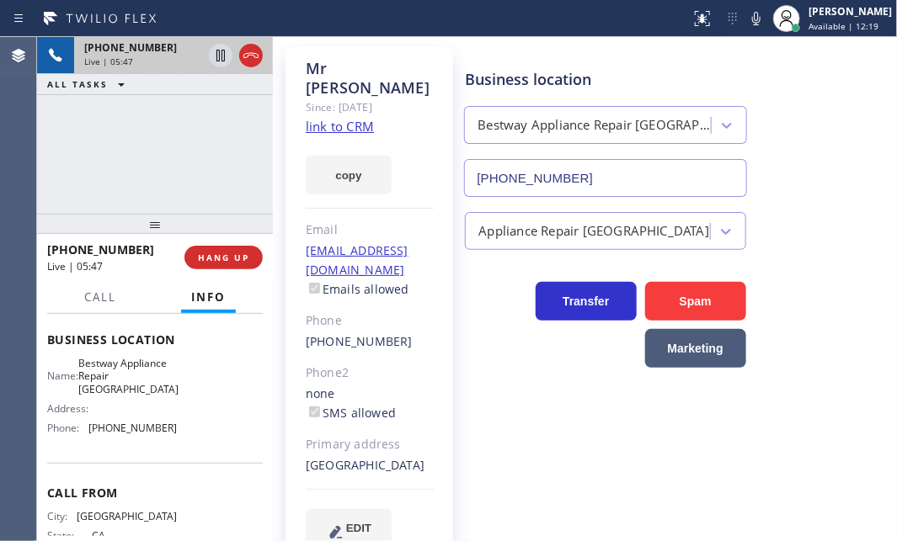
click at [106, 160] on div "[PHONE_NUMBER] Live | 05:47 ALL TASKS ALL TASKS ACTIVE TASKS TASKS IN WRAP UP" at bounding box center [155, 125] width 236 height 177
drag, startPoint x: 209, startPoint y: 119, endPoint x: 232, endPoint y: 99, distance: 29.9
click at [210, 119] on div "[PHONE_NUMBER] Live | 05:54 ALL TASKS ALL TASKS ACTIVE TASKS TASKS IN WRAP UP" at bounding box center [155, 125] width 236 height 177
click at [252, 64] on icon at bounding box center [251, 55] width 20 height 20
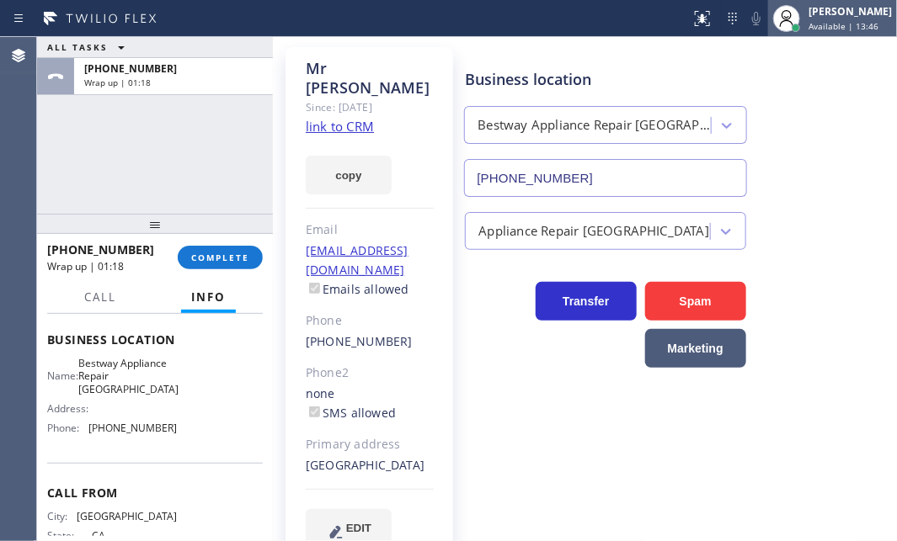
drag, startPoint x: 807, startPoint y: 24, endPoint x: 892, endPoint y: 98, distance: 112.2
click at [808, 24] on span "Available | 13:46" at bounding box center [843, 26] width 70 height 12
drag, startPoint x: 668, startPoint y: 73, endPoint x: 833, endPoint y: 109, distance: 168.8
click at [714, 84] on div "Business location" at bounding box center [605, 79] width 280 height 23
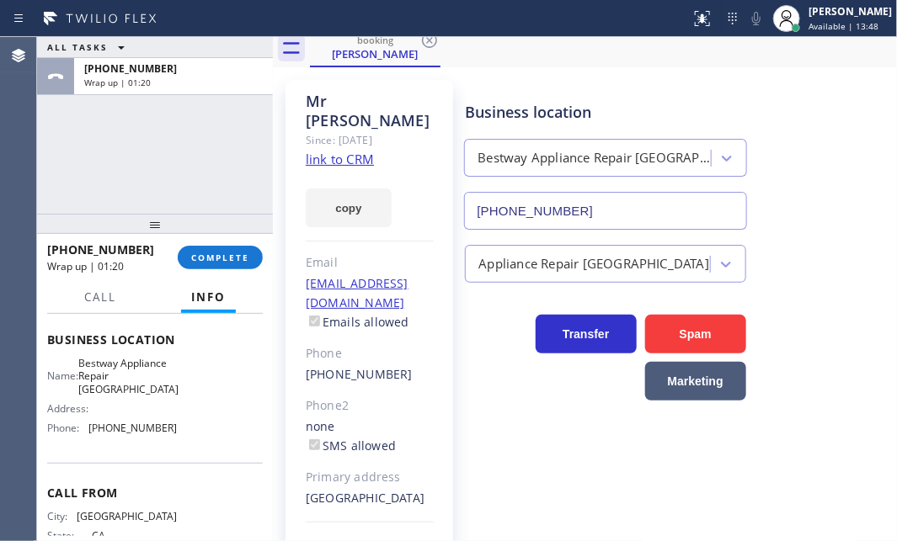
scroll to position [0, 0]
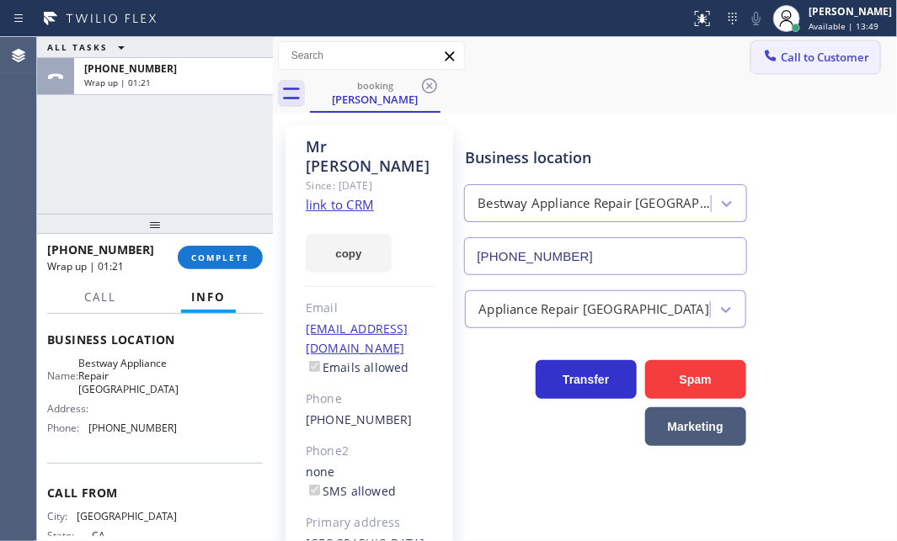
click at [795, 61] on span "Call to Customer" at bounding box center [824, 57] width 88 height 15
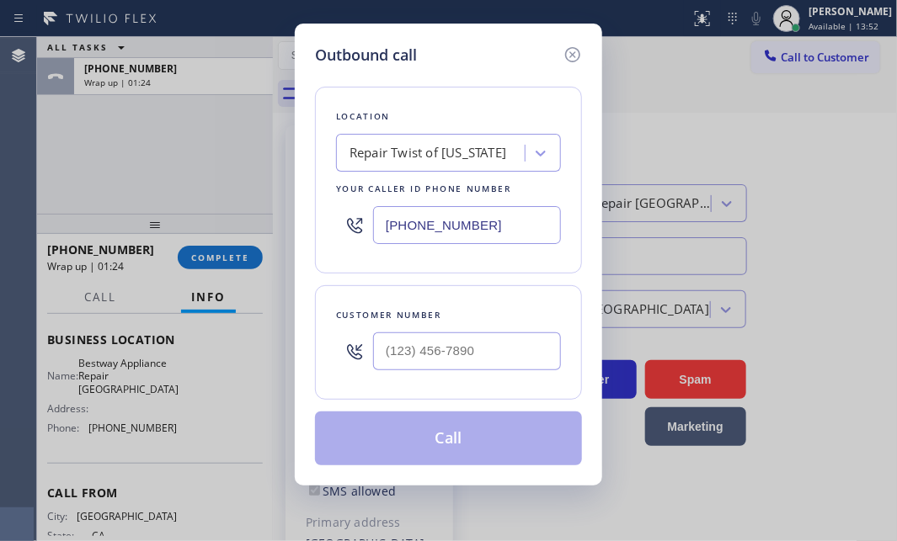
click at [504, 232] on input "[PHONE_NUMBER]" at bounding box center [467, 225] width 188 height 38
paste input "619) 724-4288"
type input "[PHONE_NUMBER]"
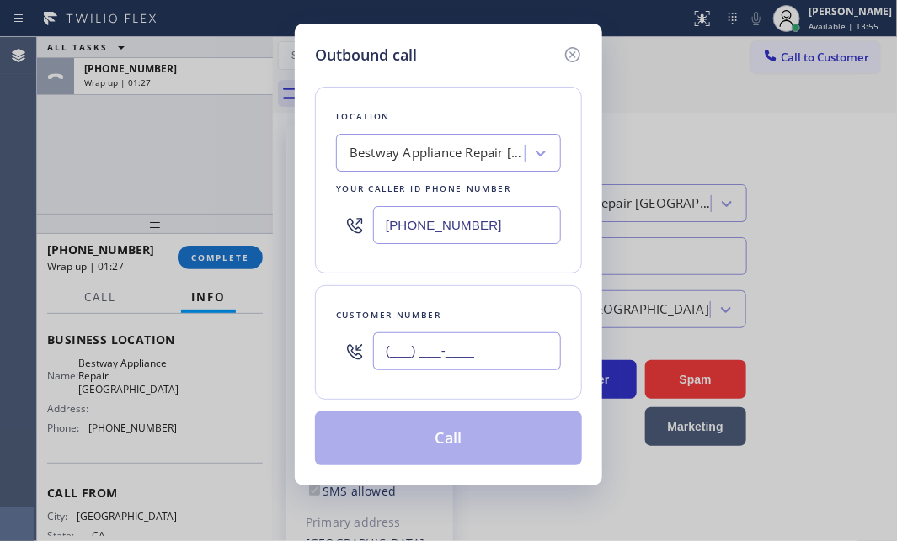
click at [481, 345] on input "(___) ___-____" at bounding box center [467, 352] width 188 height 38
paste input "858) 761-4188"
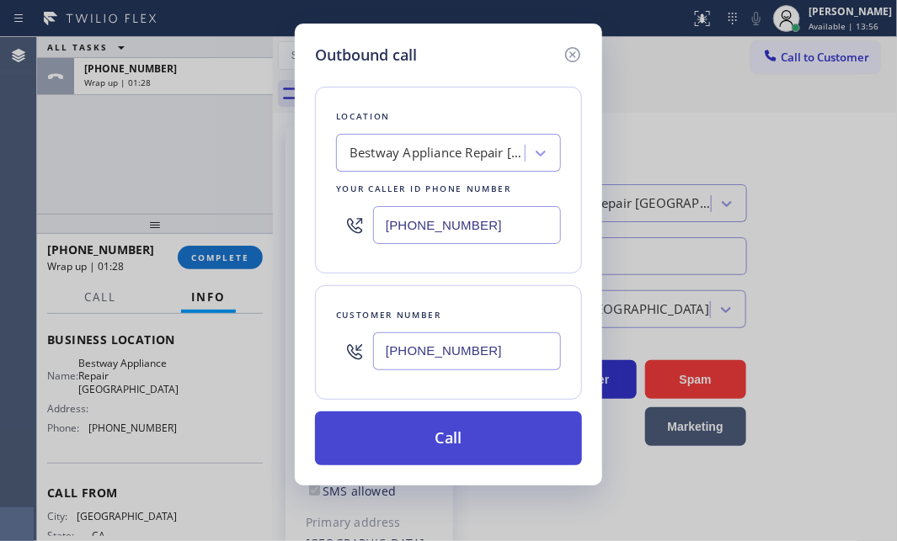
type input "[PHONE_NUMBER]"
click at [461, 436] on button "Call" at bounding box center [448, 439] width 267 height 54
click at [439, 429] on button "Call" at bounding box center [448, 439] width 267 height 54
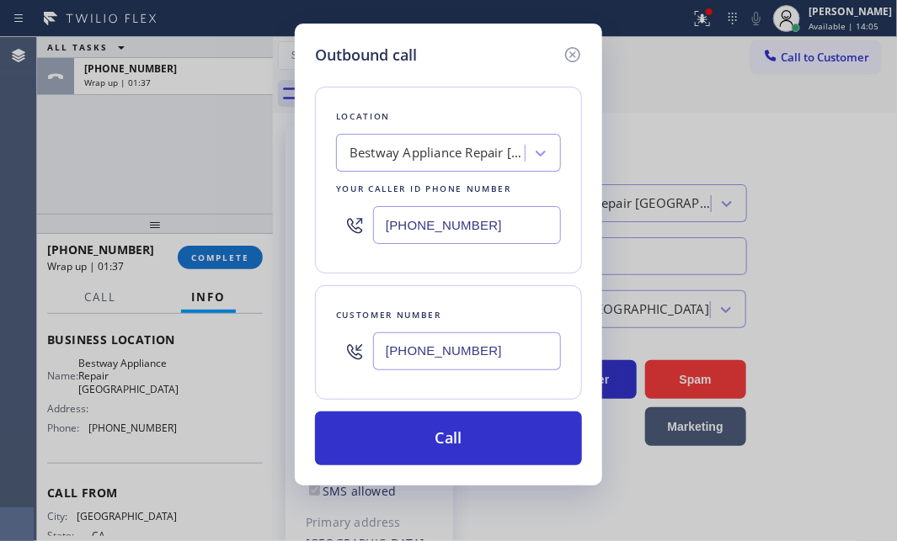
drag, startPoint x: 566, startPoint y: 53, endPoint x: 583, endPoint y: 56, distance: 17.0
click at [569, 53] on icon at bounding box center [572, 55] width 20 height 20
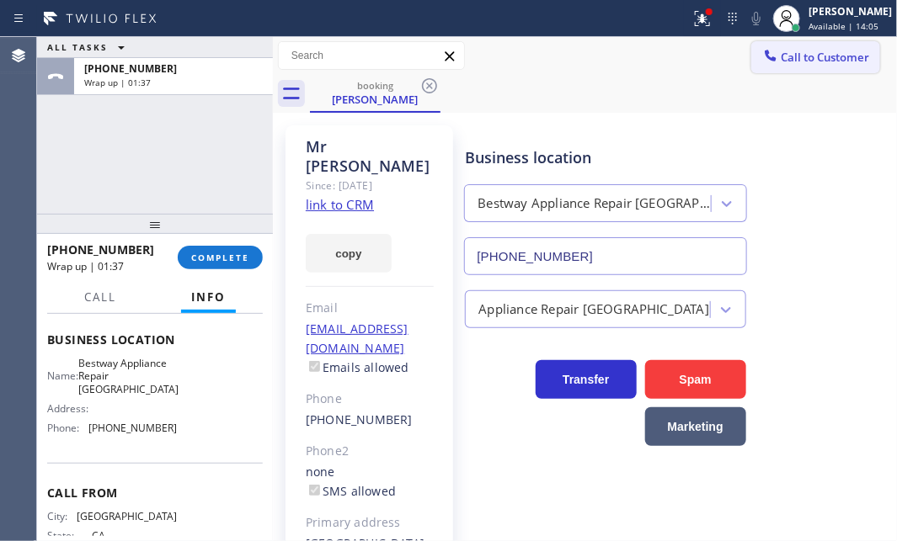
type input "[PHONE_NUMBER]"
click at [791, 53] on span "Call to Customer" at bounding box center [824, 57] width 88 height 15
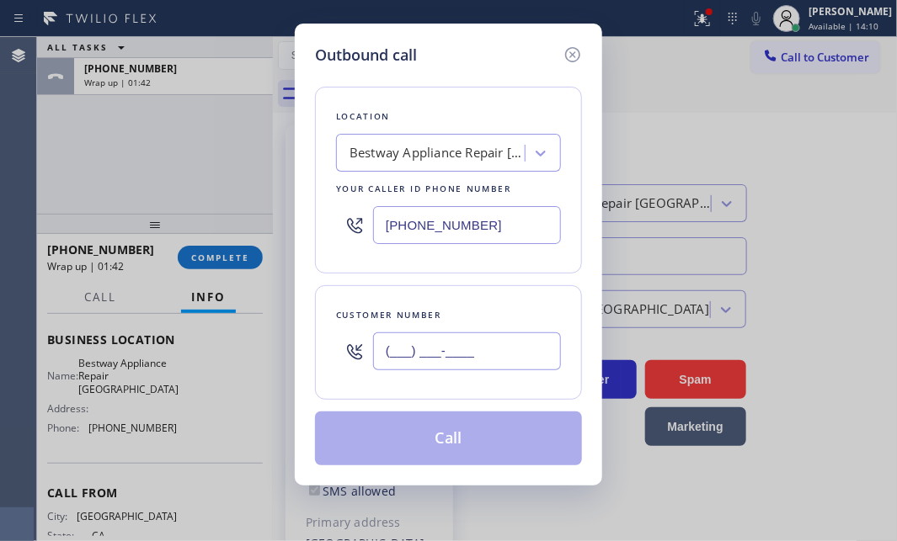
click at [466, 346] on input "(___) ___-____" at bounding box center [467, 352] width 188 height 38
paste input "858) 761-4188"
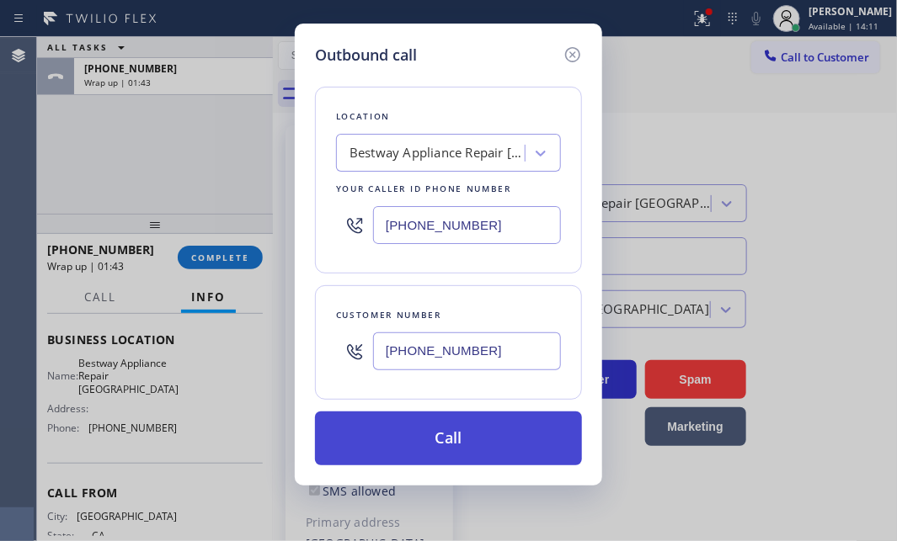
type input "[PHONE_NUMBER]"
click at [454, 434] on button "Call" at bounding box center [448, 439] width 267 height 54
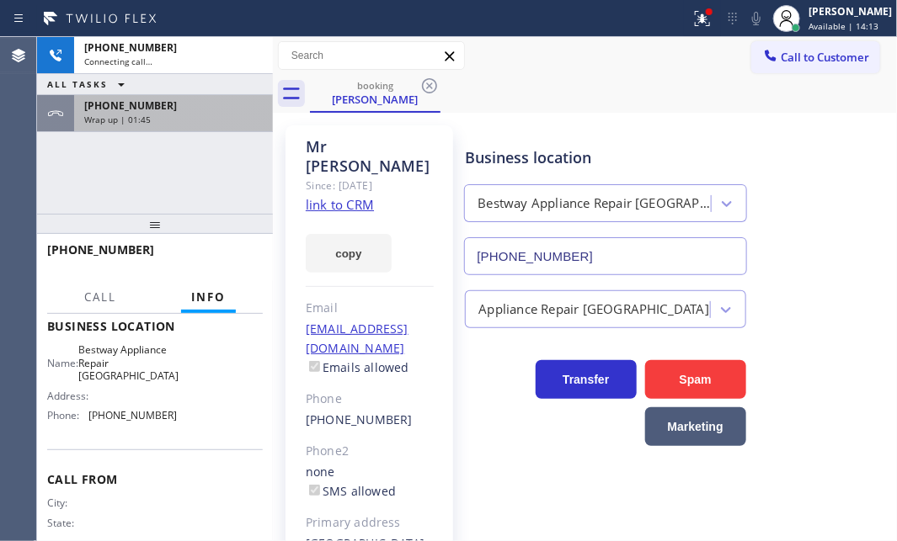
click at [191, 114] on div "Wrap up | 01:45" at bounding box center [173, 120] width 178 height 12
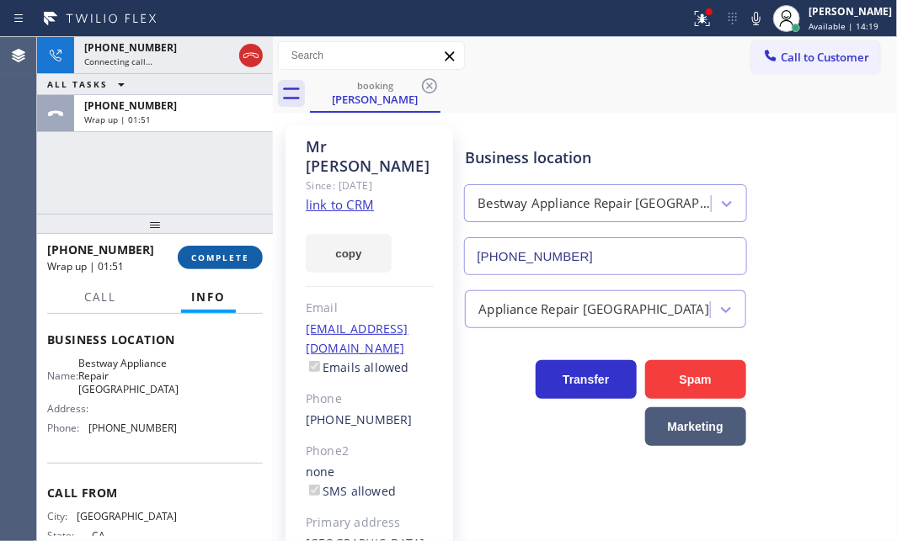
drag, startPoint x: 207, startPoint y: 256, endPoint x: 231, endPoint y: 261, distance: 24.1
click at [210, 255] on span "COMPLETE" at bounding box center [220, 258] width 58 height 12
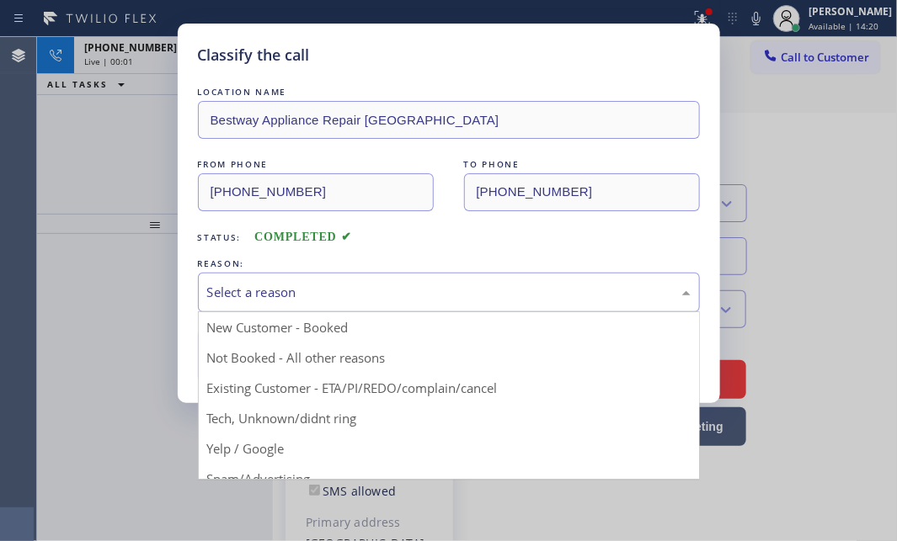
click at [330, 288] on div "Select a reason" at bounding box center [448, 292] width 483 height 19
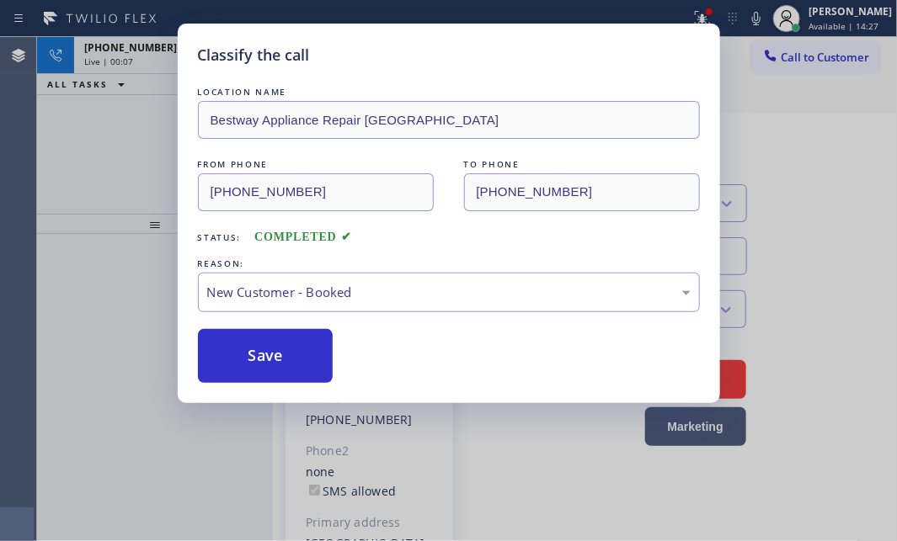
drag, startPoint x: 280, startPoint y: 321, endPoint x: 253, endPoint y: 329, distance: 29.0
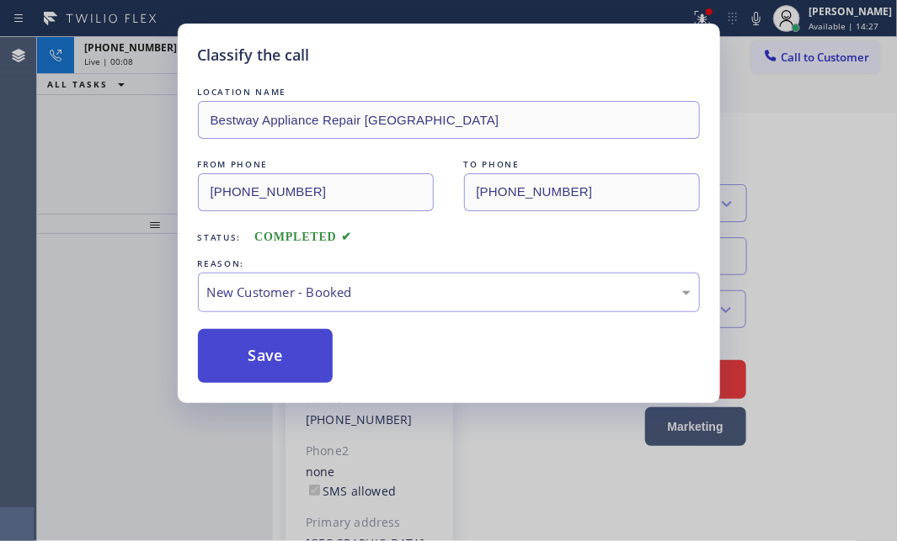
drag, startPoint x: 244, startPoint y: 338, endPoint x: 407, endPoint y: 243, distance: 188.6
click at [244, 338] on button "Save" at bounding box center [266, 356] width 136 height 54
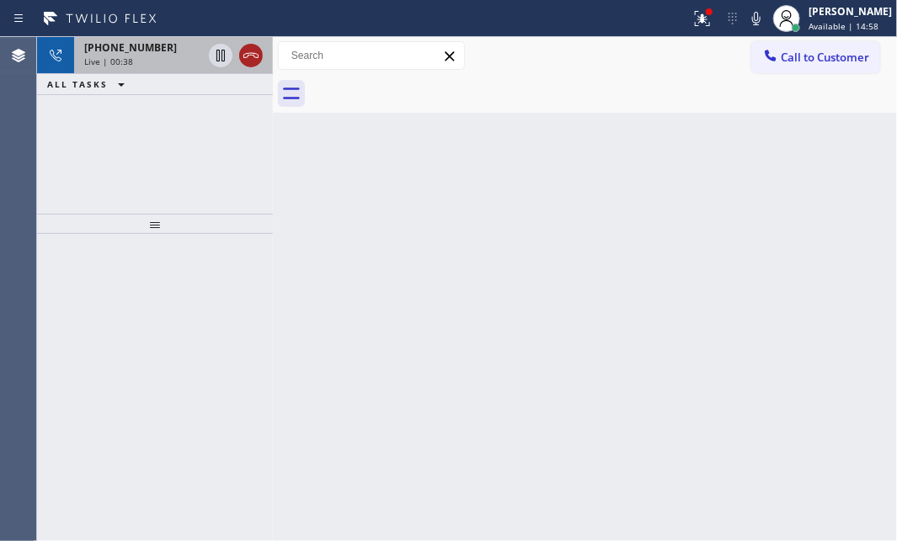
click at [249, 54] on icon at bounding box center [251, 55] width 20 height 20
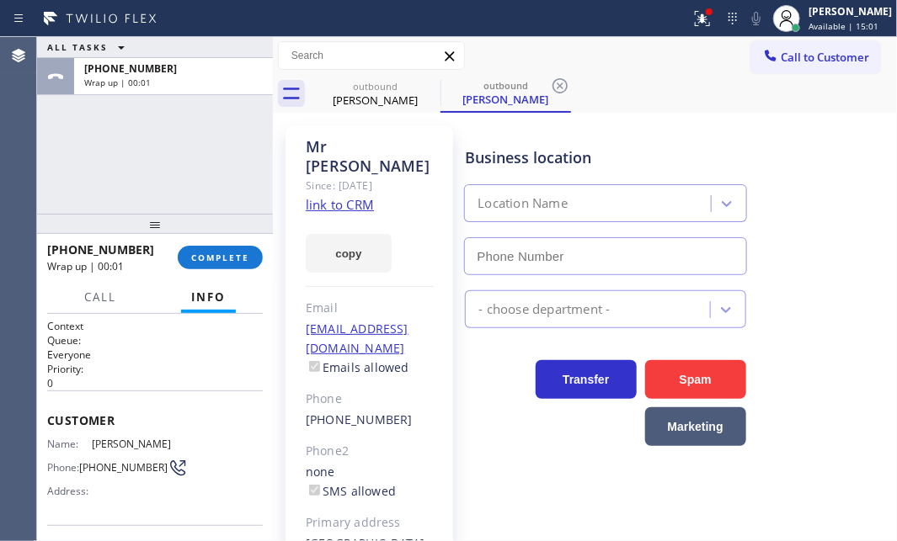
type input "[PHONE_NUMBER]"
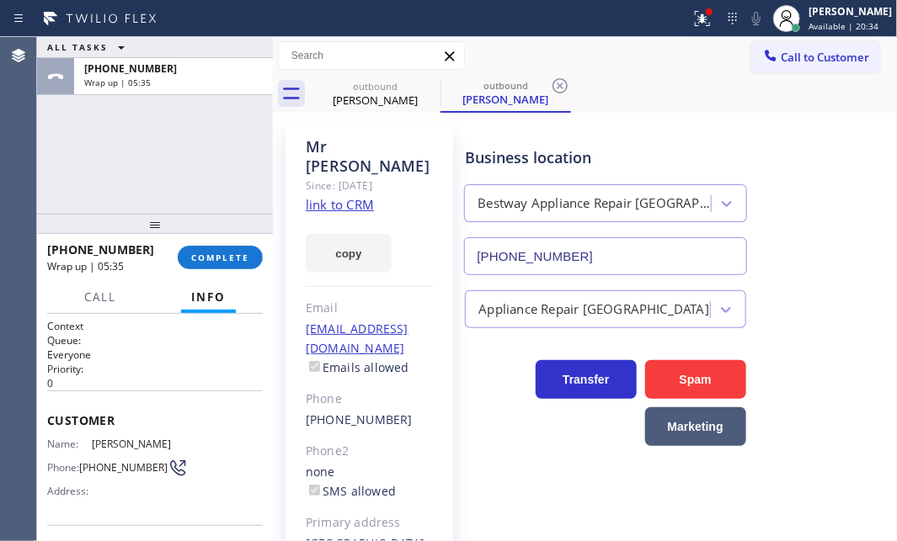
click at [154, 164] on div "ALL TASKS ALL TASKS ACTIVE TASKS TASKS IN WRAP UP [PHONE_NUMBER] Wrap up | 05:35" at bounding box center [155, 125] width 236 height 177
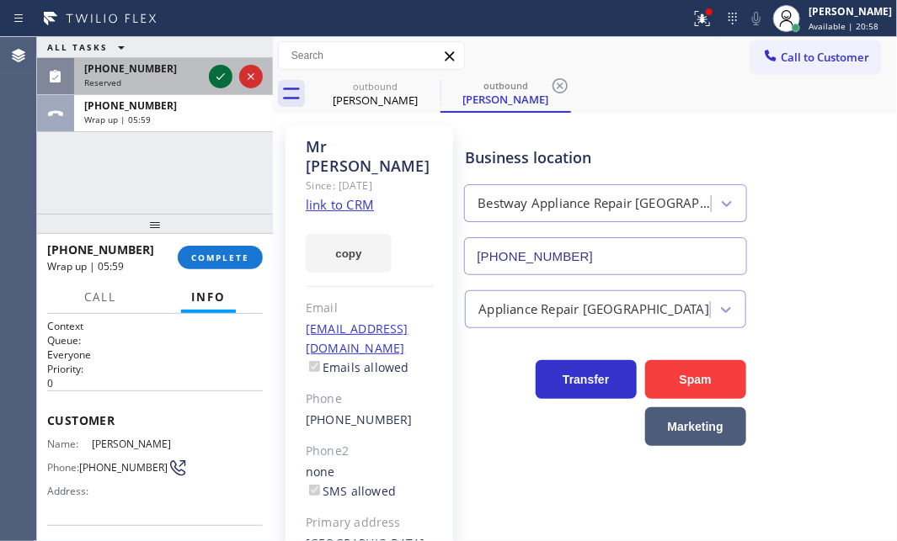
click at [212, 76] on icon at bounding box center [220, 77] width 20 height 20
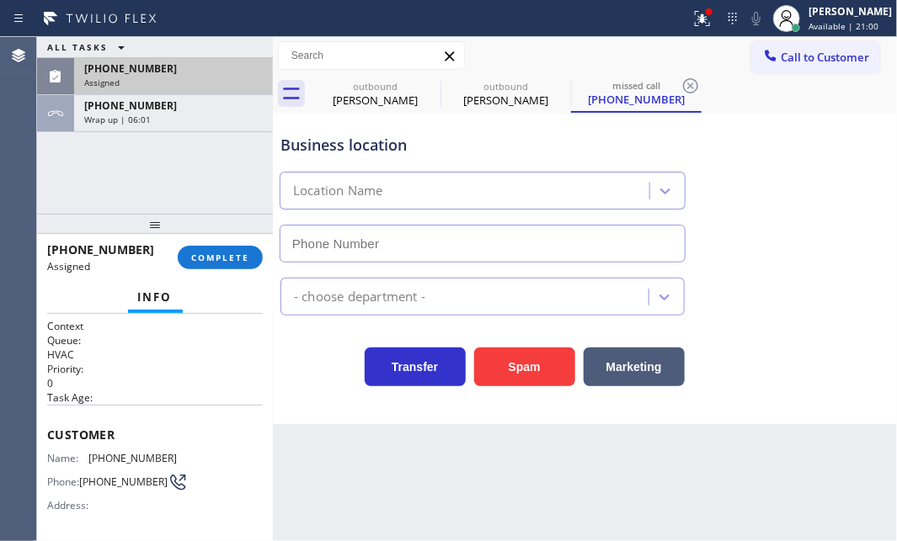
type input "[PHONE_NUMBER]"
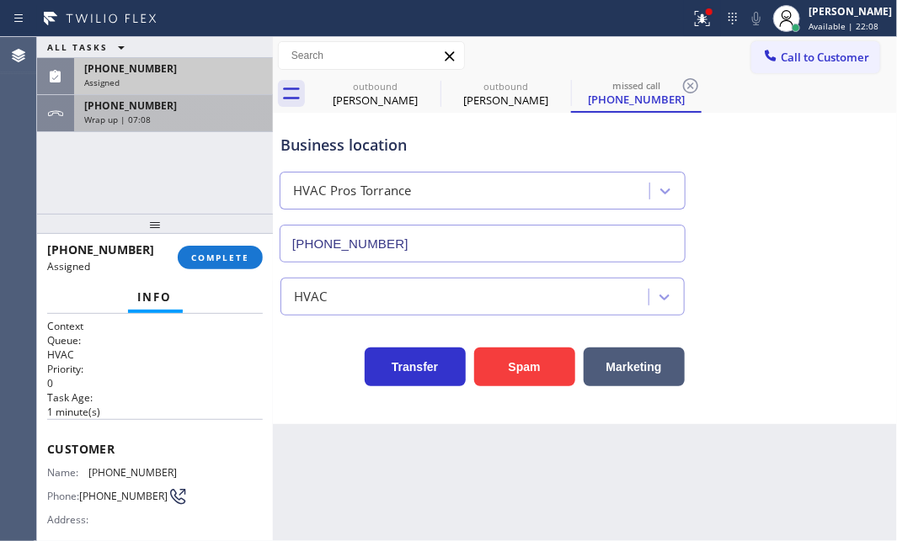
drag, startPoint x: 184, startPoint y: 114, endPoint x: 210, endPoint y: 236, distance: 124.0
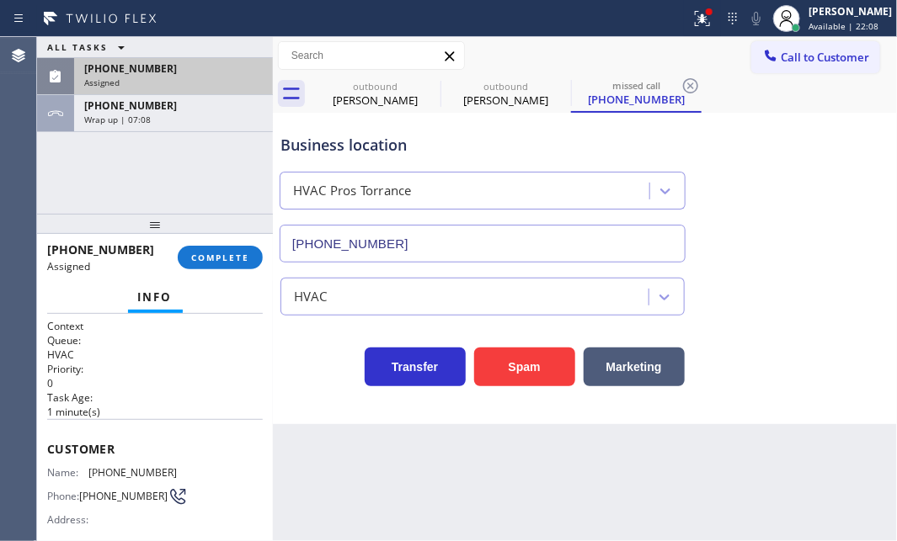
click at [184, 115] on div "Wrap up | 07:08" at bounding box center [173, 120] width 178 height 12
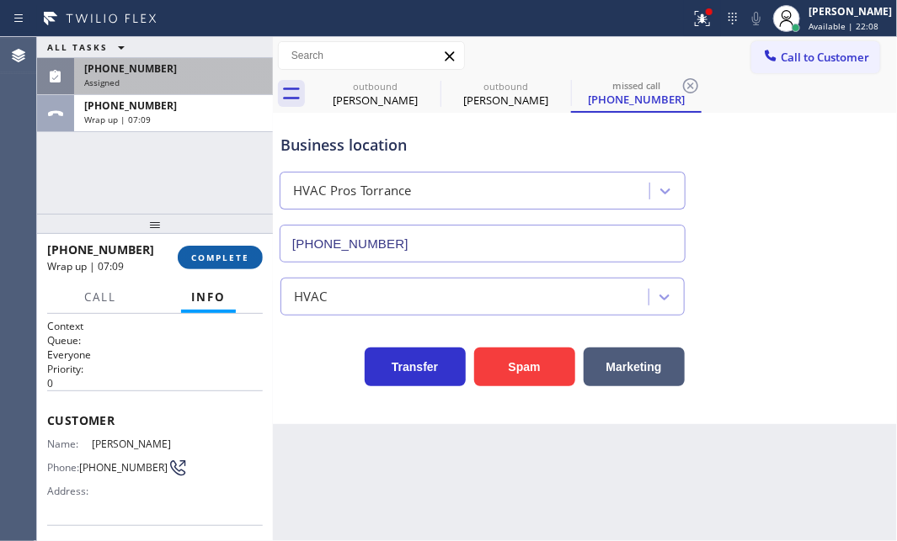
click at [210, 248] on button "COMPLETE" at bounding box center [220, 258] width 85 height 24
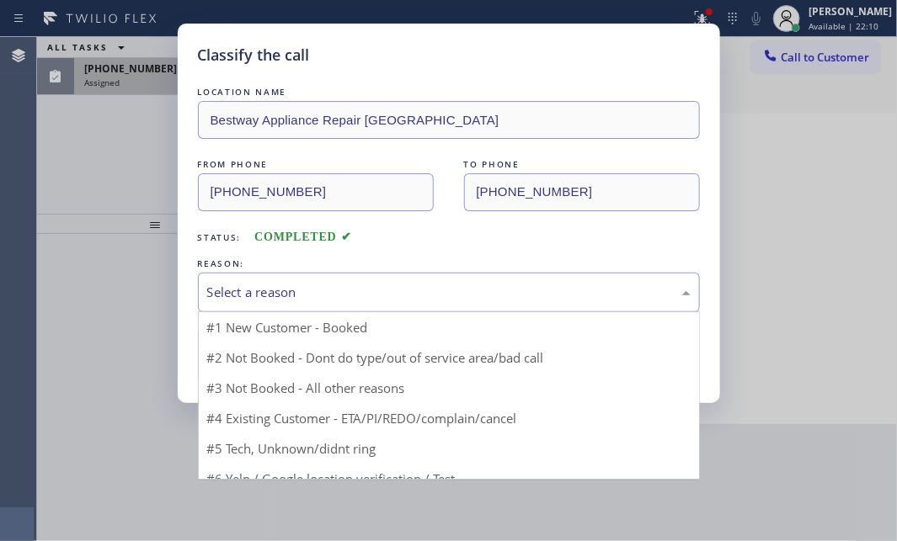
click at [386, 292] on div "Select a reason" at bounding box center [448, 292] width 483 height 19
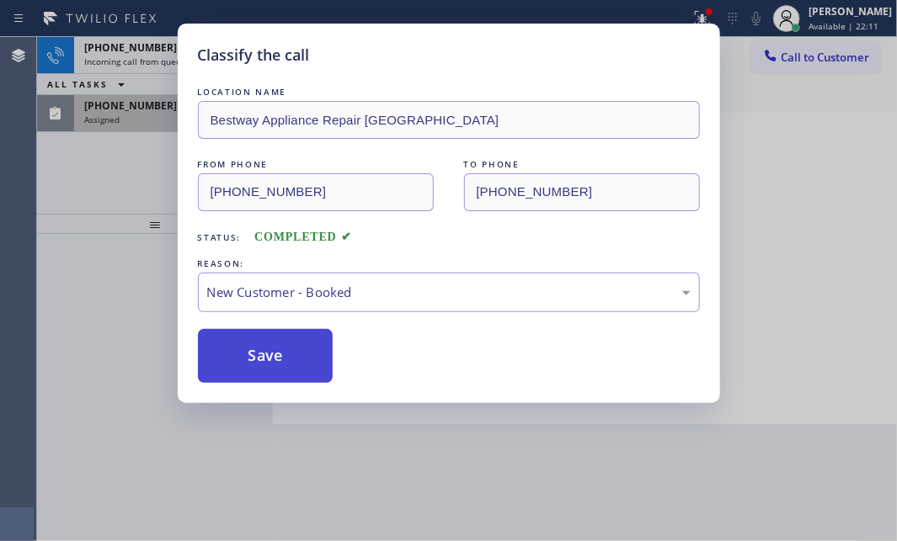
drag, startPoint x: 286, startPoint y: 326, endPoint x: 273, endPoint y: 346, distance: 24.3
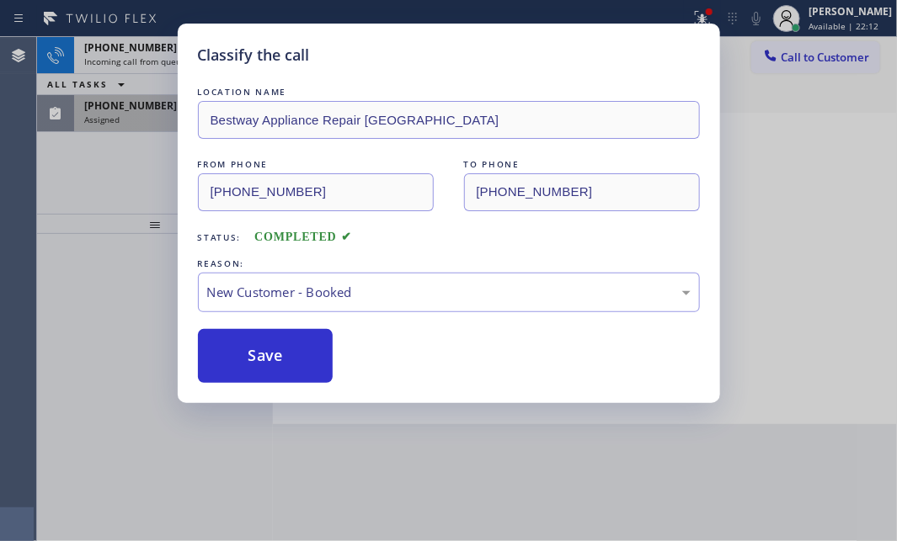
drag, startPoint x: 262, startPoint y: 358, endPoint x: 201, endPoint y: 268, distance: 108.6
click at [261, 358] on button "Save" at bounding box center [266, 356] width 136 height 54
type input "[PHONE_NUMBER]"
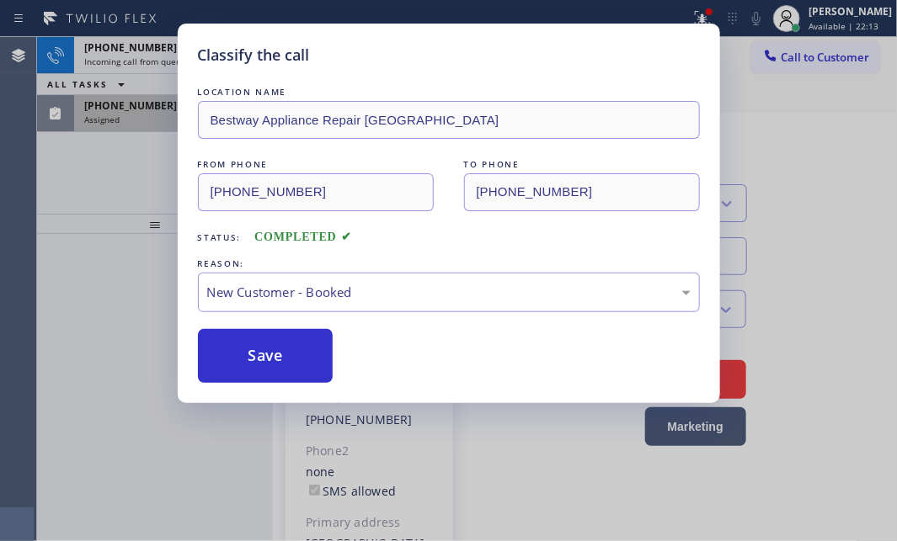
click at [128, 118] on div "Classify the call LOCATION NAME Bestway Appliance Repair [GEOGRAPHIC_DATA] FROM…" at bounding box center [448, 270] width 897 height 541
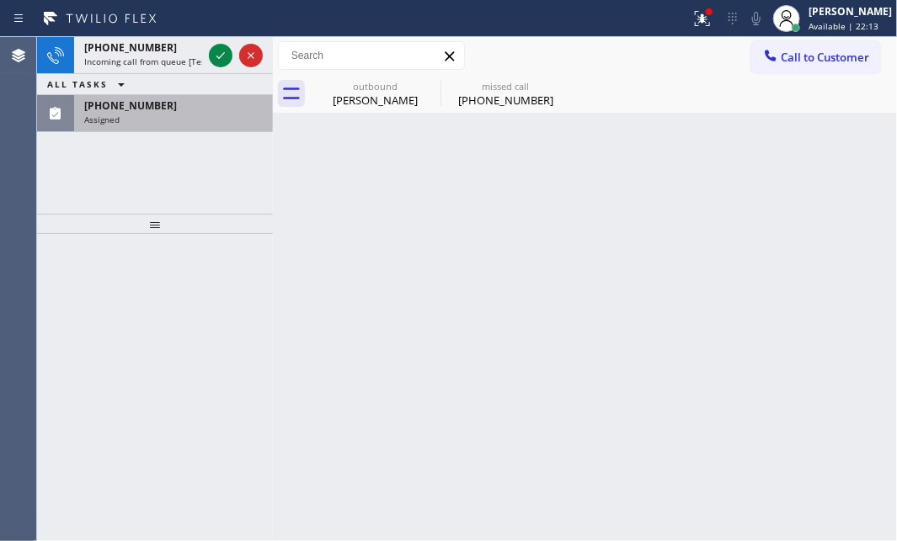
click at [132, 116] on div "Assigned" at bounding box center [173, 120] width 178 height 12
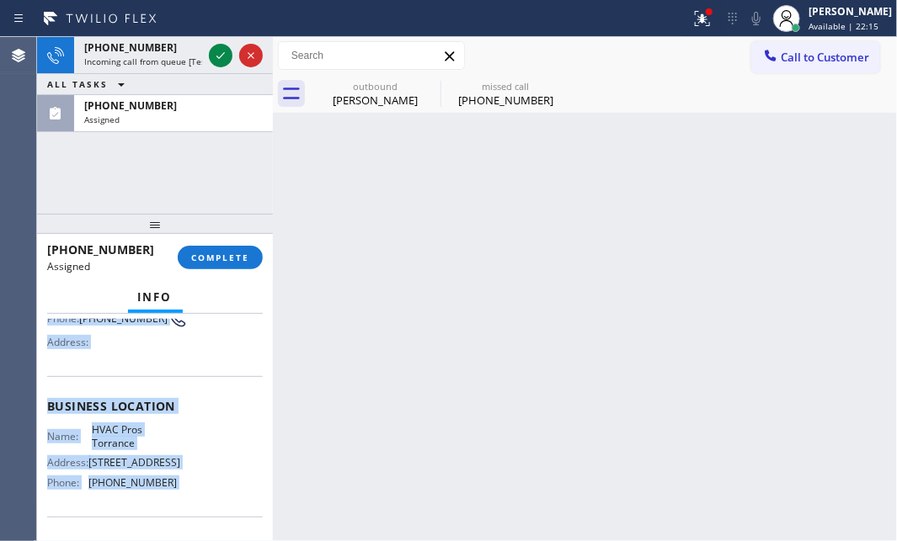
scroll to position [223, 0]
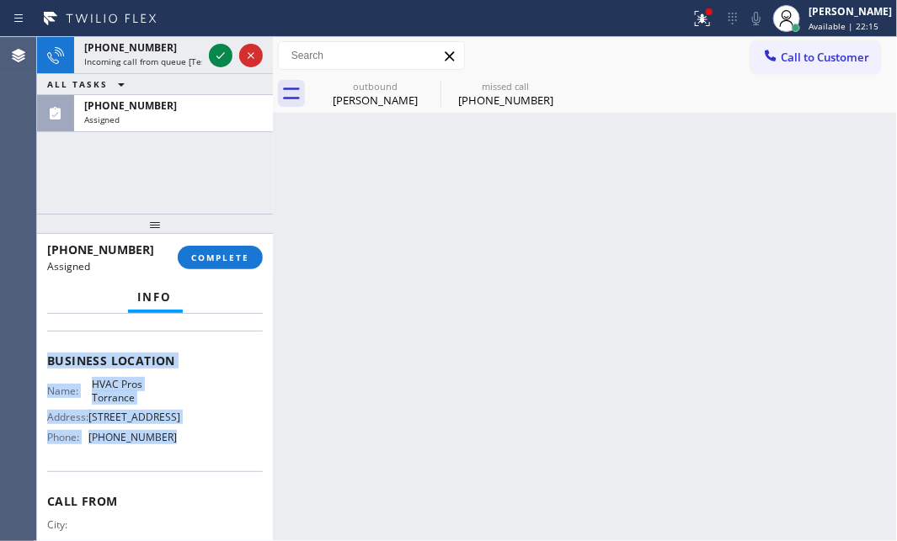
drag, startPoint x: 45, startPoint y: 439, endPoint x: 183, endPoint y: 480, distance: 144.1
click at [180, 480] on div "Context Queue: HVAC Priority: 0 Task Age: [DEMOGRAPHIC_DATA] minute(s) Customer…" at bounding box center [155, 427] width 236 height 227
click at [233, 253] on span "COMPLETE" at bounding box center [220, 258] width 58 height 12
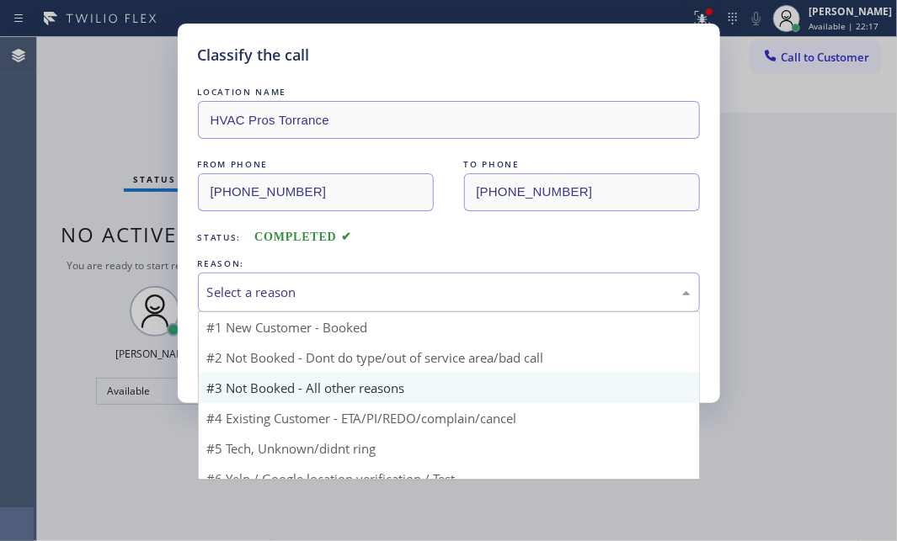
drag, startPoint x: 376, startPoint y: 282, endPoint x: 337, endPoint y: 345, distance: 74.5
click at [376, 284] on div "Select a reason" at bounding box center [448, 292] width 483 height 19
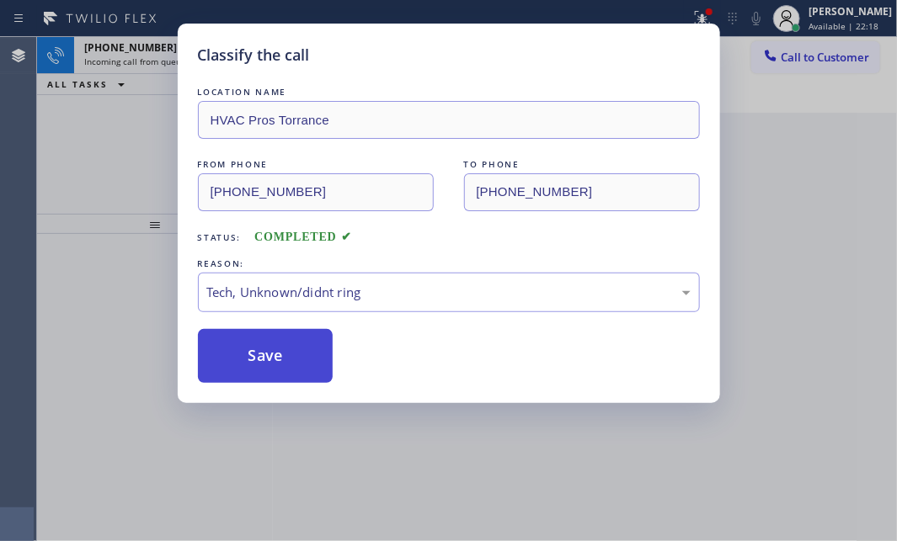
drag, startPoint x: 276, startPoint y: 420, endPoint x: 269, endPoint y: 373, distance: 47.6
click at [271, 345] on button "Save" at bounding box center [266, 356] width 136 height 54
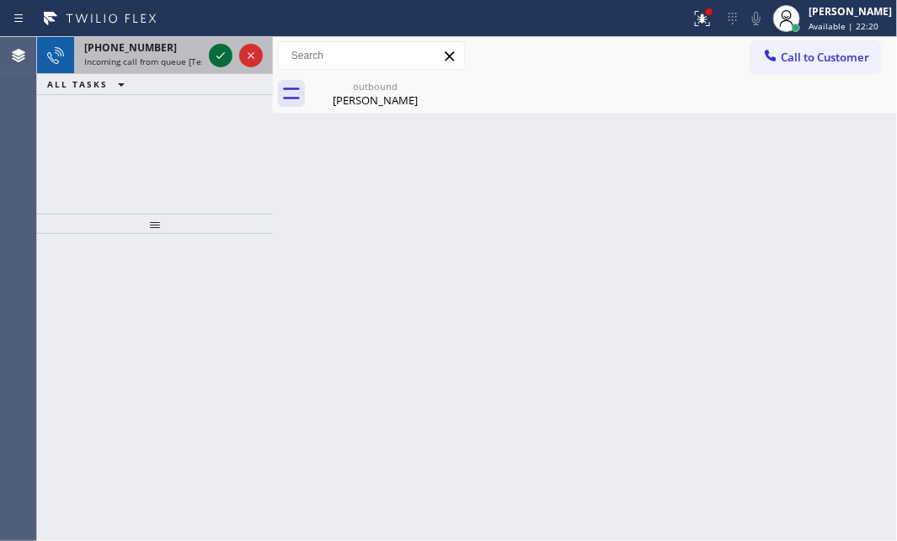
click at [226, 55] on icon at bounding box center [220, 55] width 20 height 20
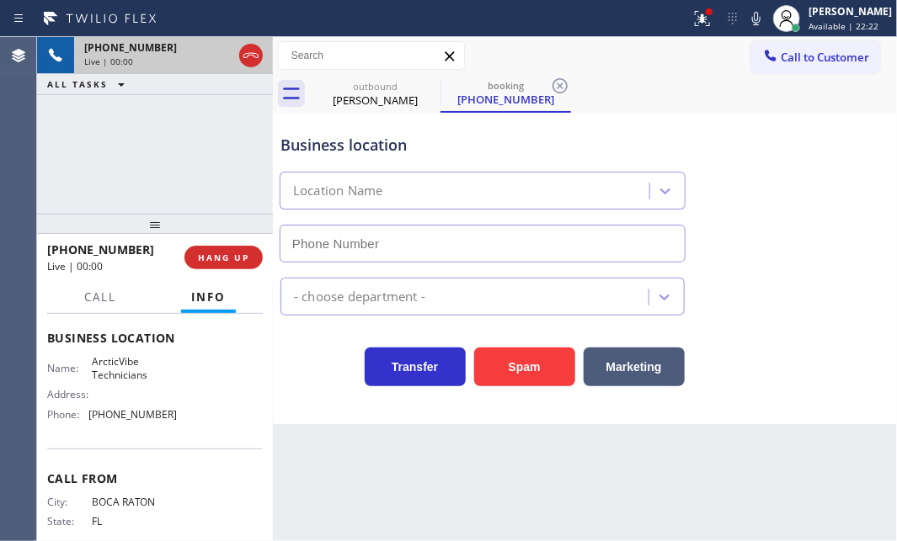
type input "[PHONE_NUMBER]"
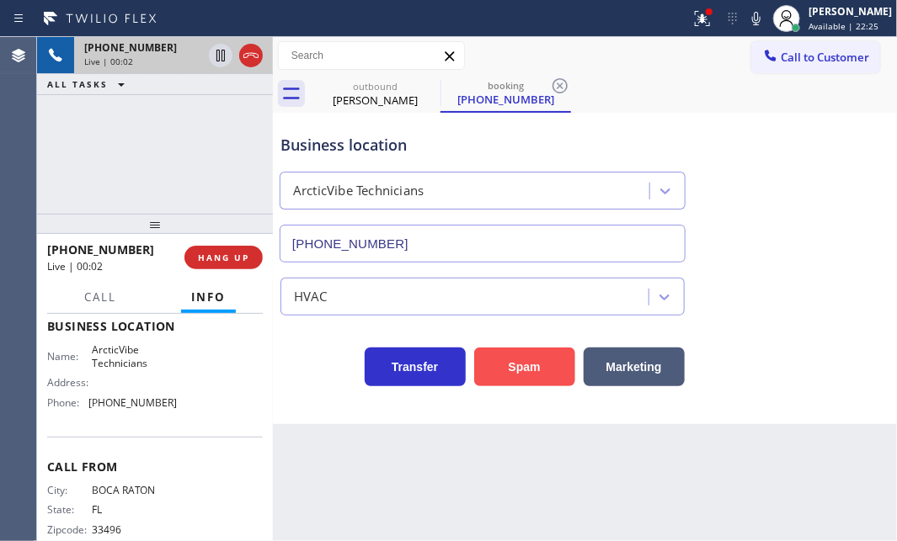
drag, startPoint x: 526, startPoint y: 370, endPoint x: 558, endPoint y: 362, distance: 32.9
click at [529, 367] on button "Spam" at bounding box center [524, 367] width 101 height 39
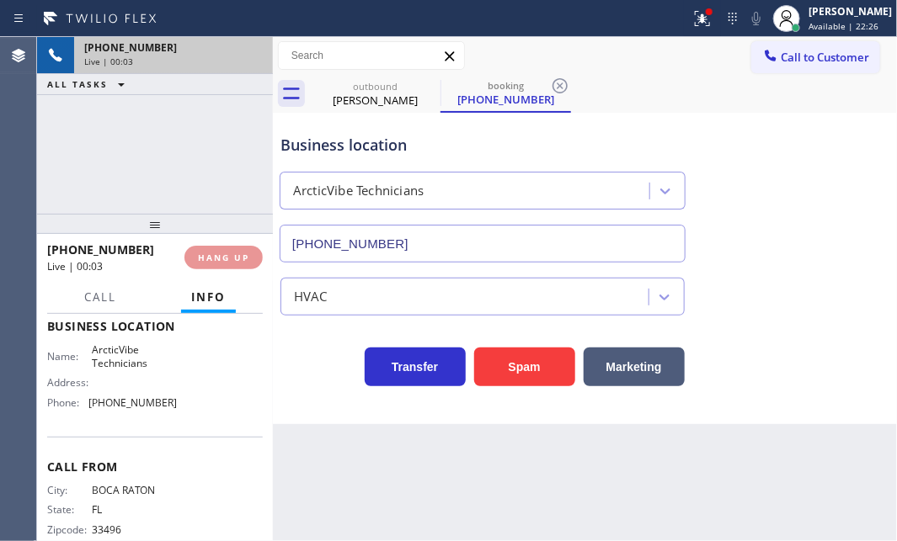
type input "[PHONE_NUMBER]"
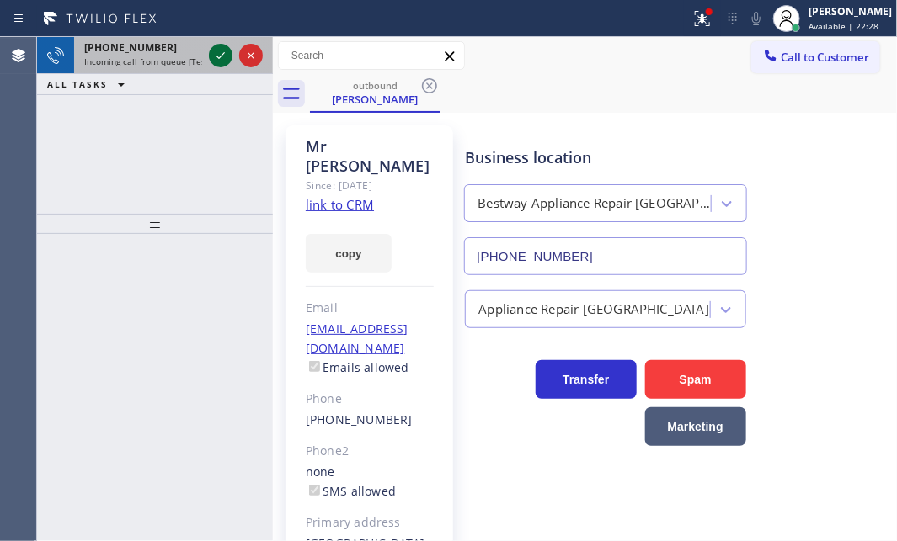
click at [215, 54] on icon at bounding box center [220, 55] width 20 height 20
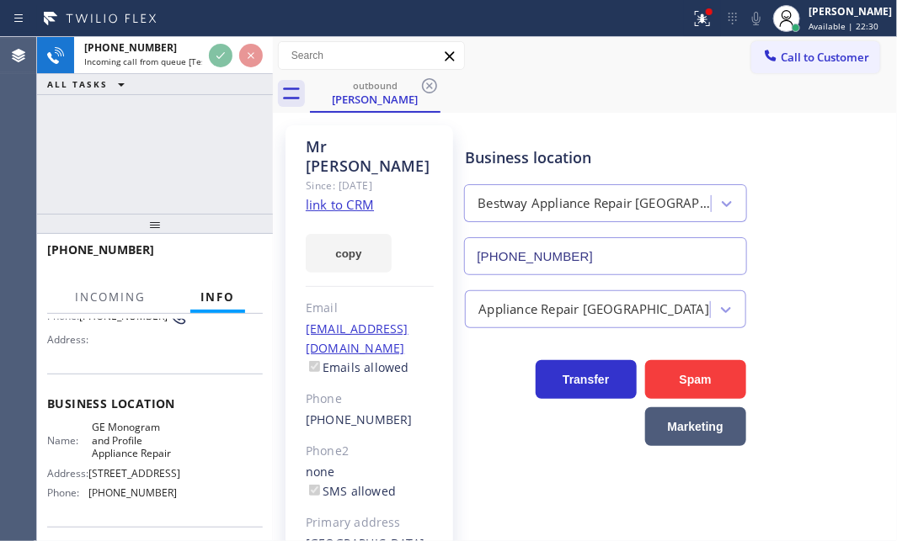
scroll to position [152, 0]
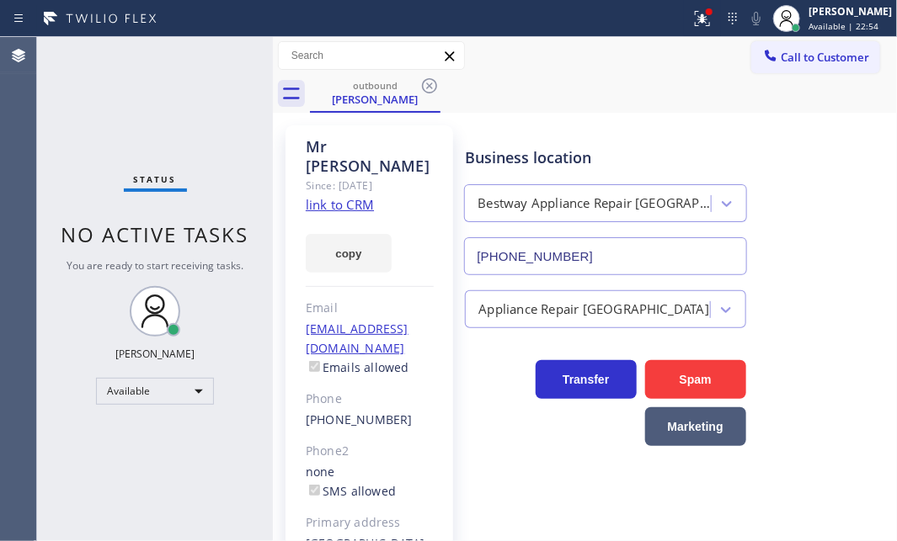
drag, startPoint x: 426, startPoint y: 84, endPoint x: 436, endPoint y: 89, distance: 11.3
click at [426, 84] on icon at bounding box center [429, 86] width 20 height 20
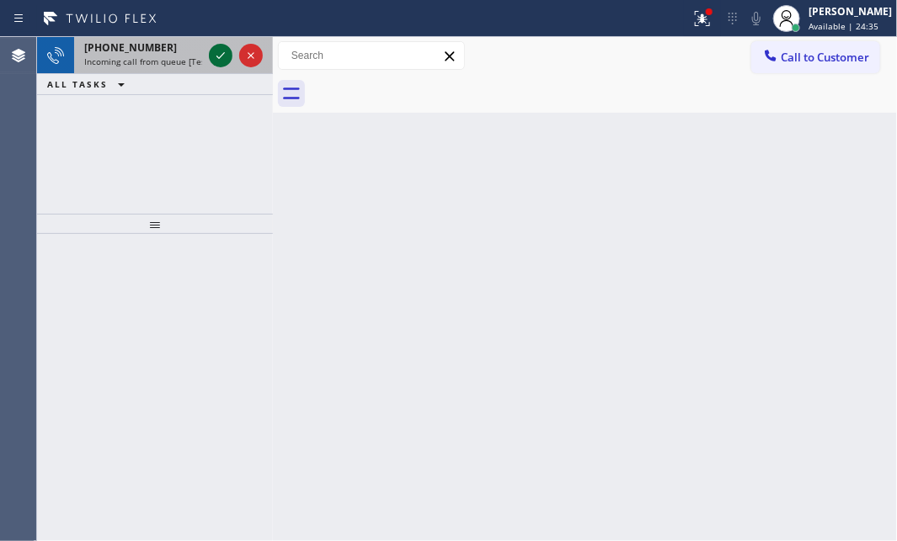
click at [221, 53] on icon at bounding box center [220, 55] width 20 height 20
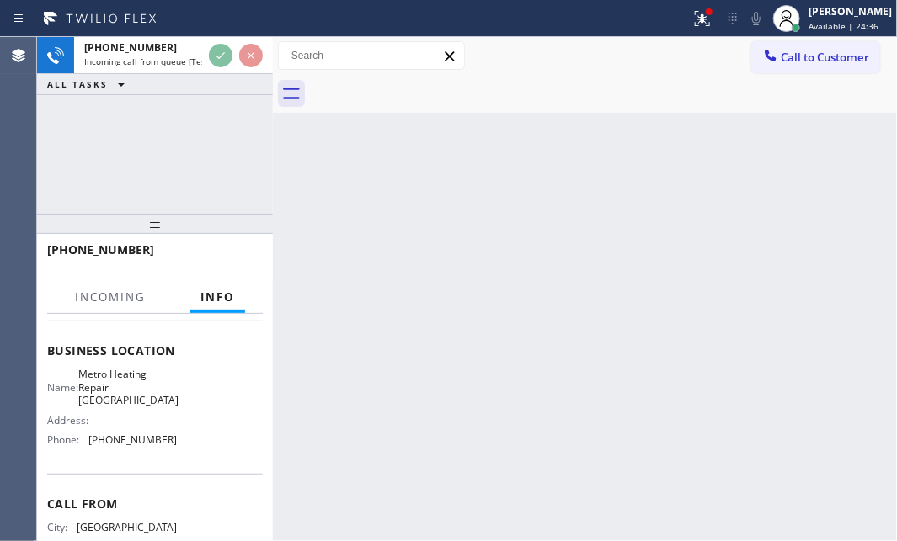
scroll to position [229, 0]
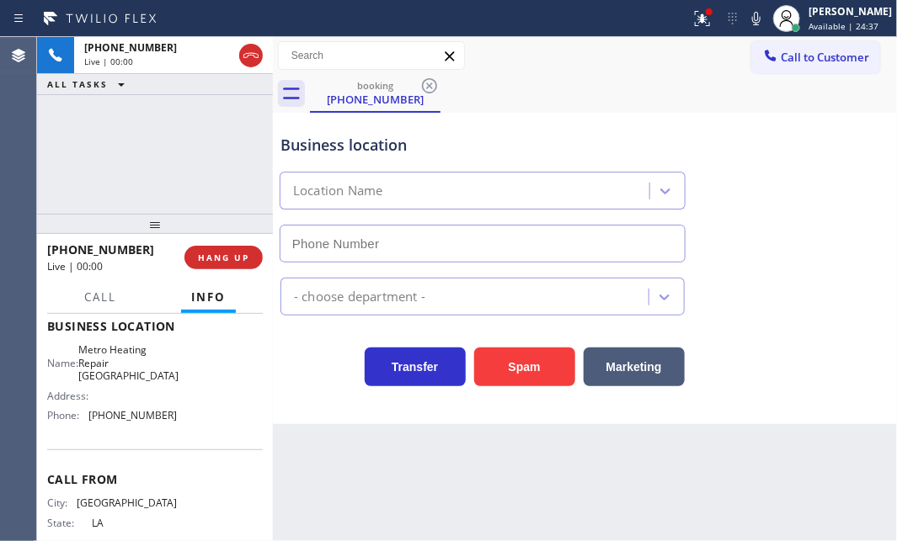
type input "[PHONE_NUMBER]"
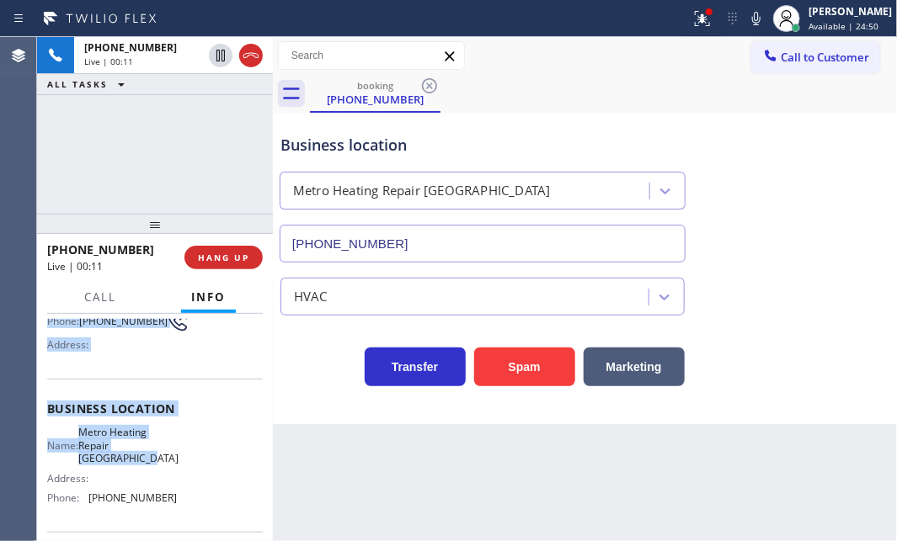
scroll to position [152, 0]
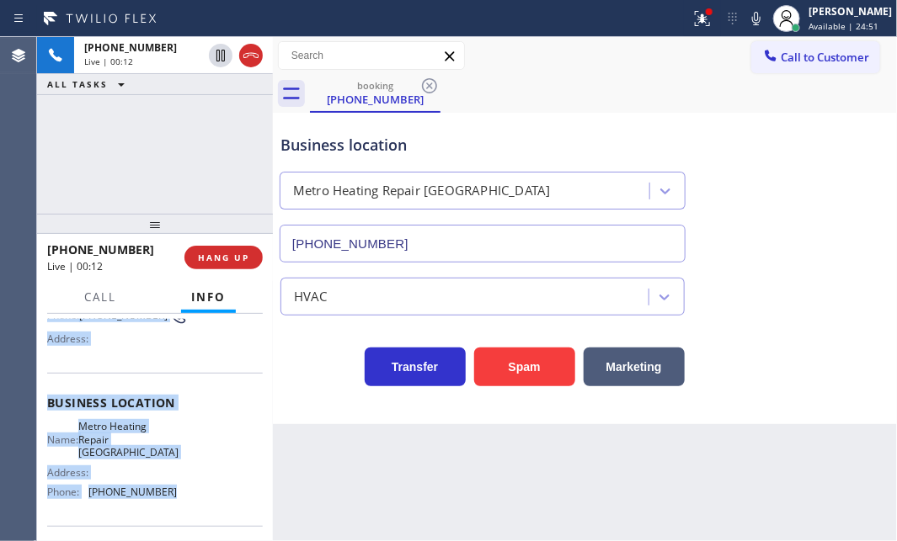
drag, startPoint x: 49, startPoint y: 414, endPoint x: 178, endPoint y: 497, distance: 153.0
click at [178, 497] on div "Context Queue: [Test] All Priority: 1 Customer Name: [PHONE_NUMBER] Phone: [PHO…" at bounding box center [155, 410] width 216 height 487
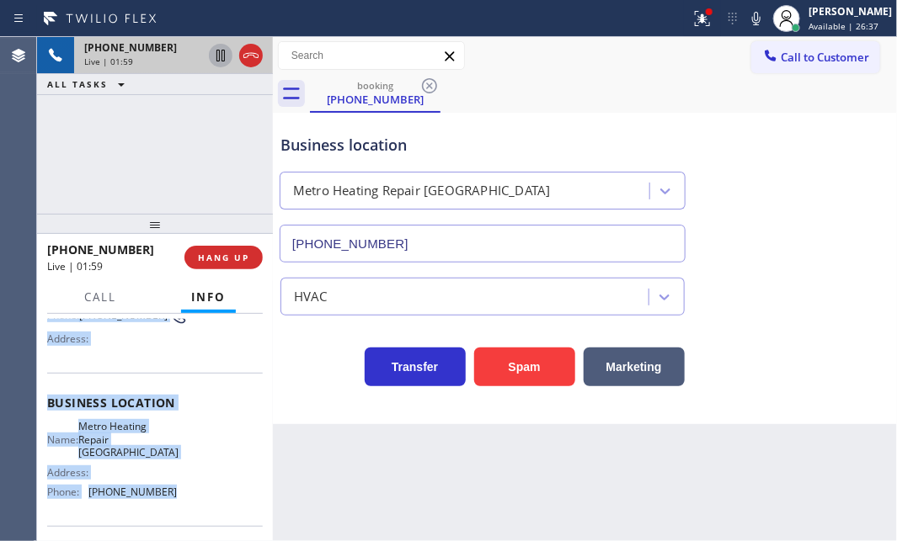
click at [218, 57] on icon at bounding box center [220, 55] width 20 height 20
click at [224, 56] on icon at bounding box center [221, 56] width 12 height 12
click at [223, 58] on icon at bounding box center [220, 55] width 20 height 20
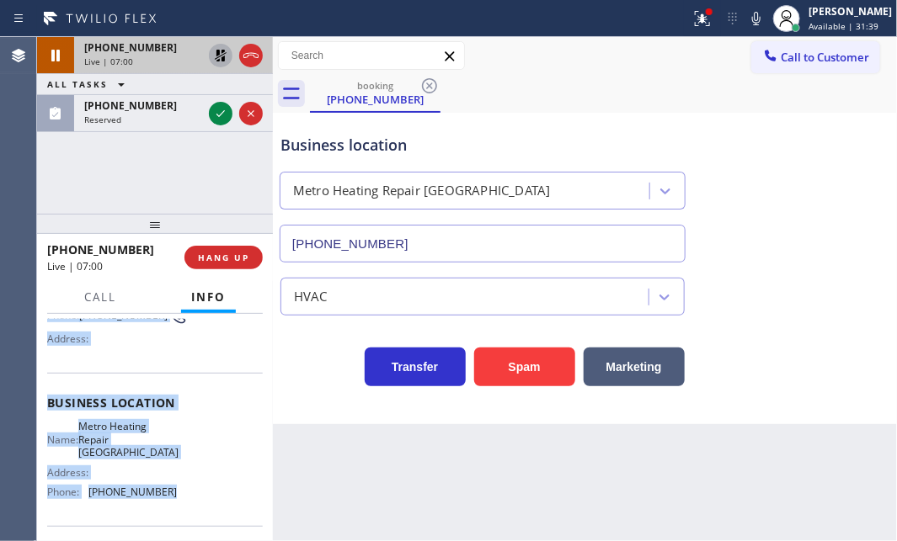
drag, startPoint x: 216, startPoint y: 114, endPoint x: 216, endPoint y: 61, distance: 53.0
click at [216, 111] on icon at bounding box center [220, 114] width 20 height 20
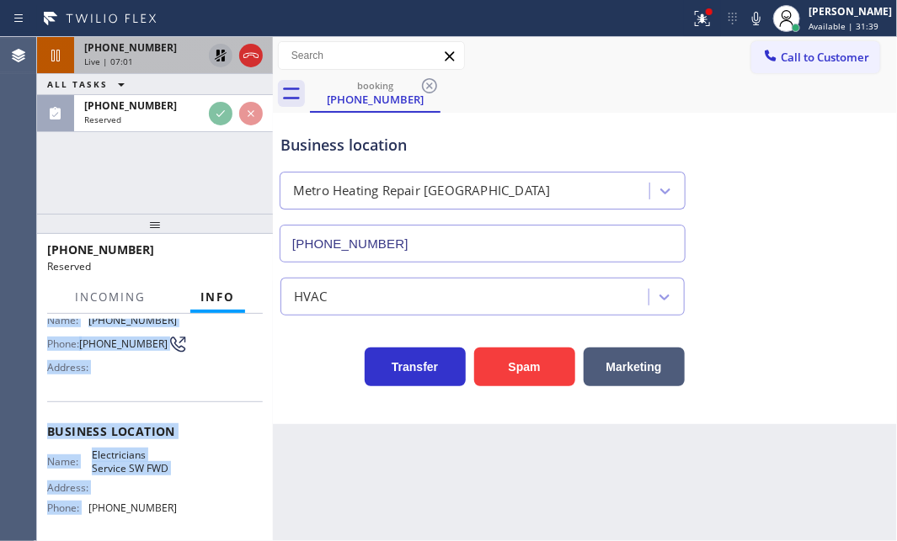
scroll to position [180, 0]
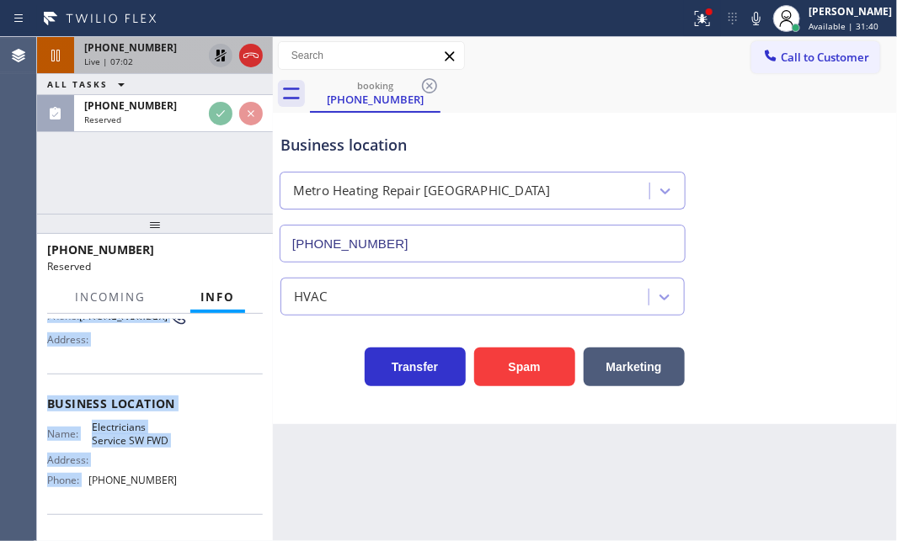
click at [216, 58] on icon at bounding box center [221, 56] width 12 height 12
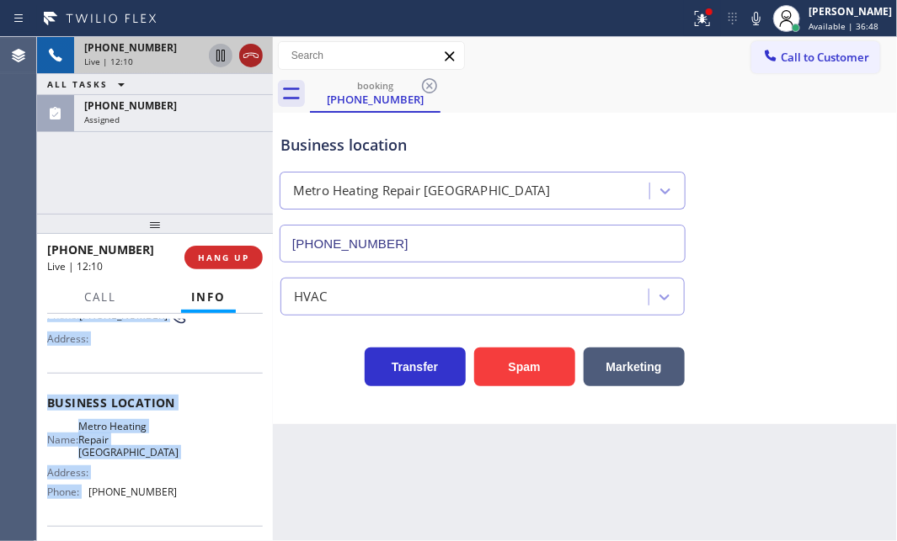
click at [253, 56] on icon at bounding box center [251, 55] width 20 height 20
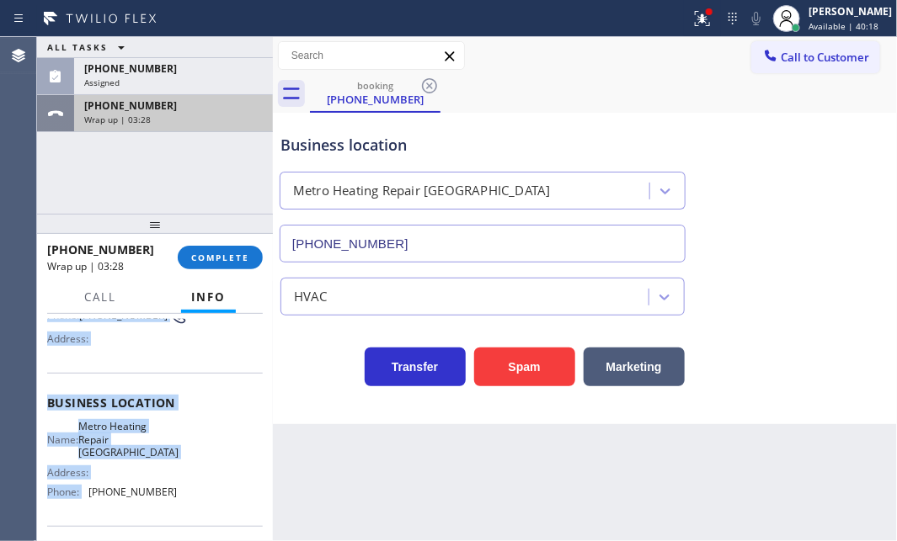
click at [166, 118] on div "Wrap up | 03:28" at bounding box center [173, 120] width 178 height 12
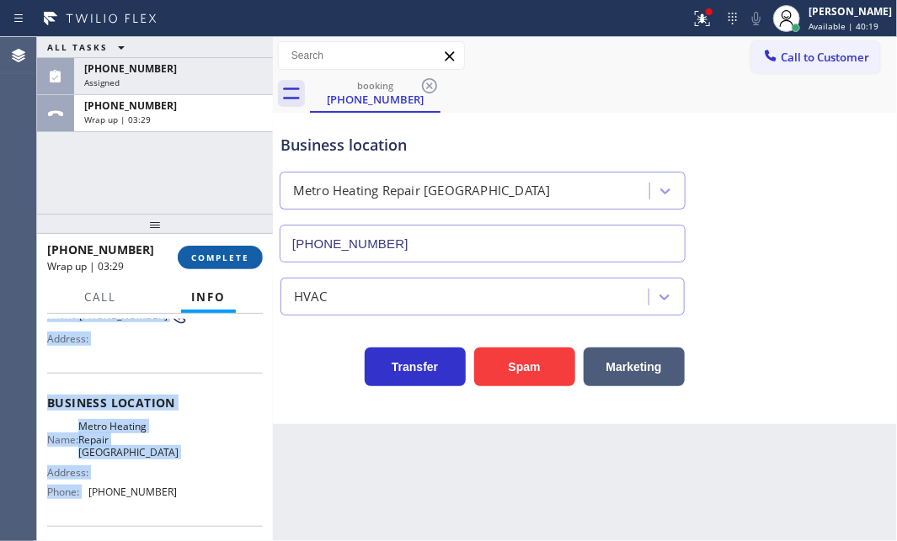
click at [221, 261] on span "COMPLETE" at bounding box center [220, 258] width 58 height 12
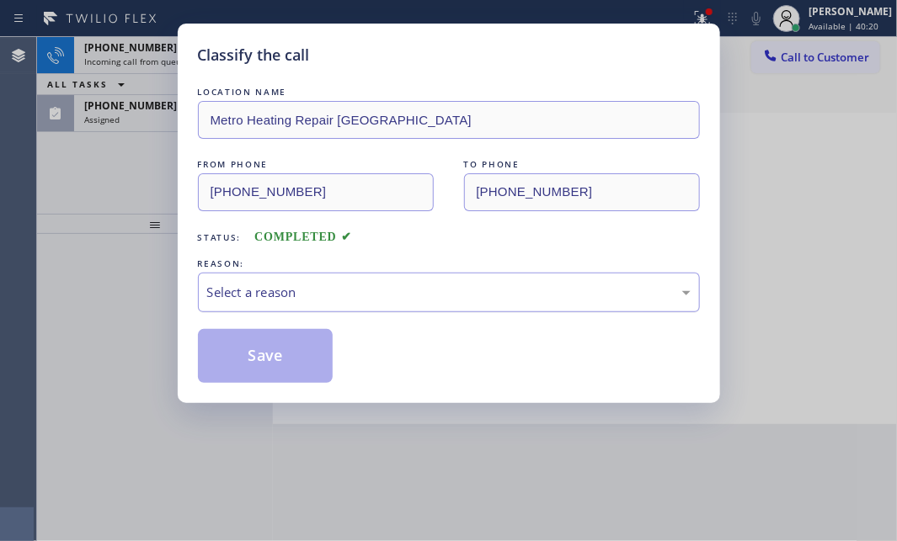
click at [340, 298] on div "Select a reason" at bounding box center [448, 292] width 483 height 19
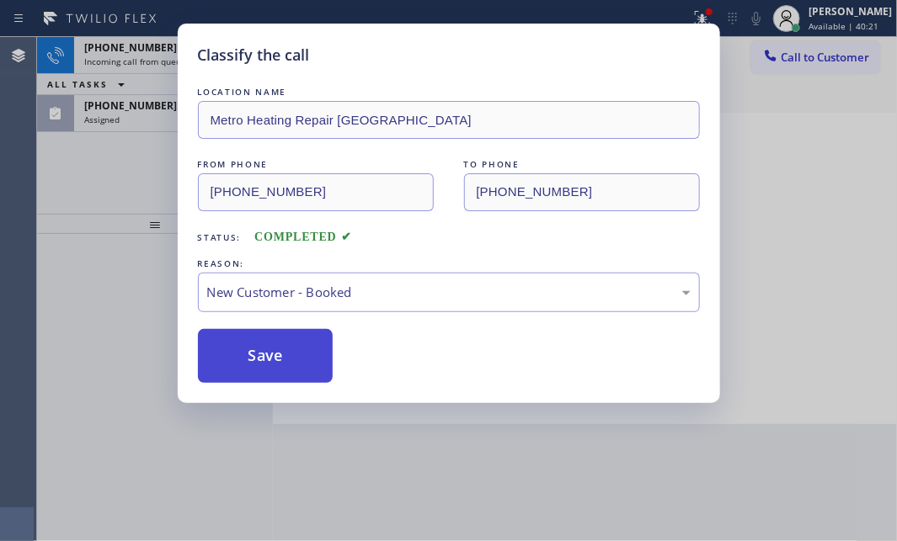
click at [260, 346] on button "Save" at bounding box center [266, 356] width 136 height 54
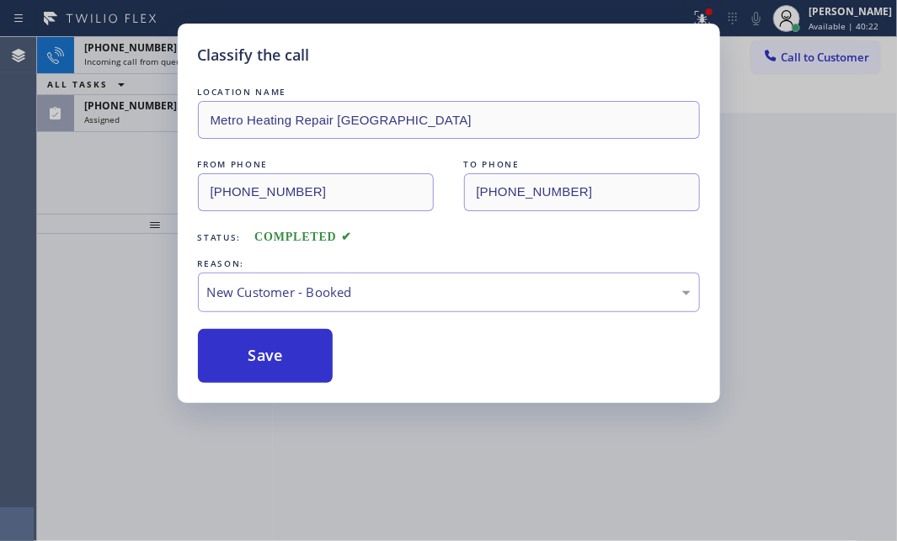
click at [152, 138] on div "Classify the call LOCATION NAME Metro Heating Repair [GEOGRAPHIC_DATA] FROM PHO…" at bounding box center [448, 270] width 897 height 541
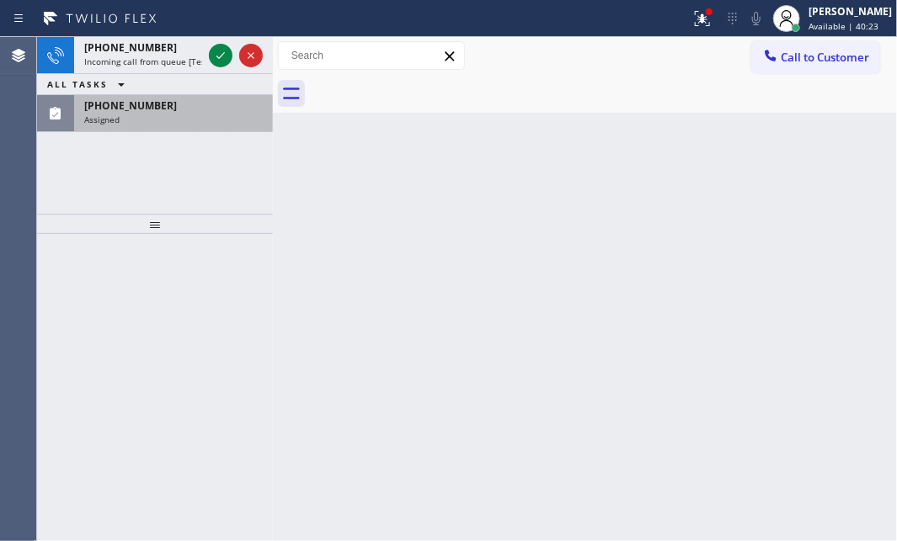
click at [152, 125] on div "[PHONE_NUMBER] Assigned" at bounding box center [170, 113] width 192 height 37
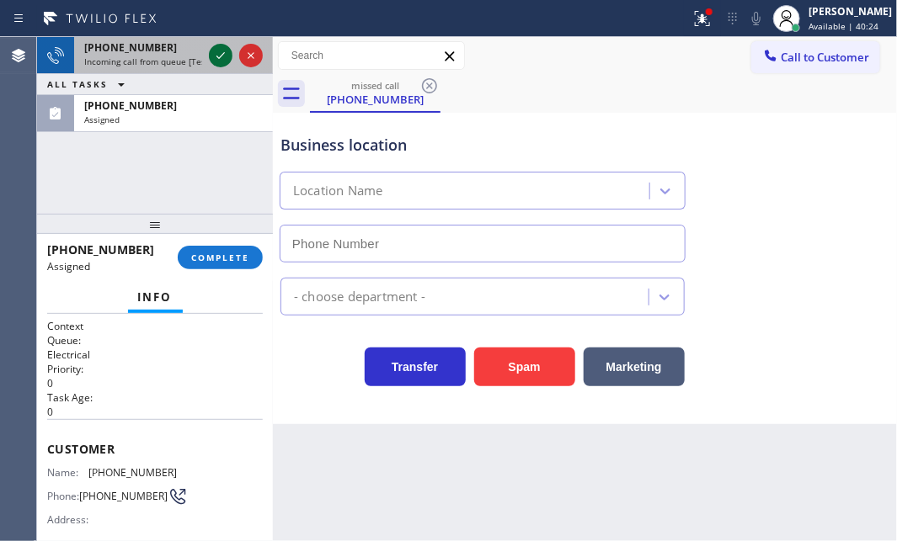
click at [214, 52] on icon at bounding box center [220, 55] width 20 height 20
type input "[PHONE_NUMBER]"
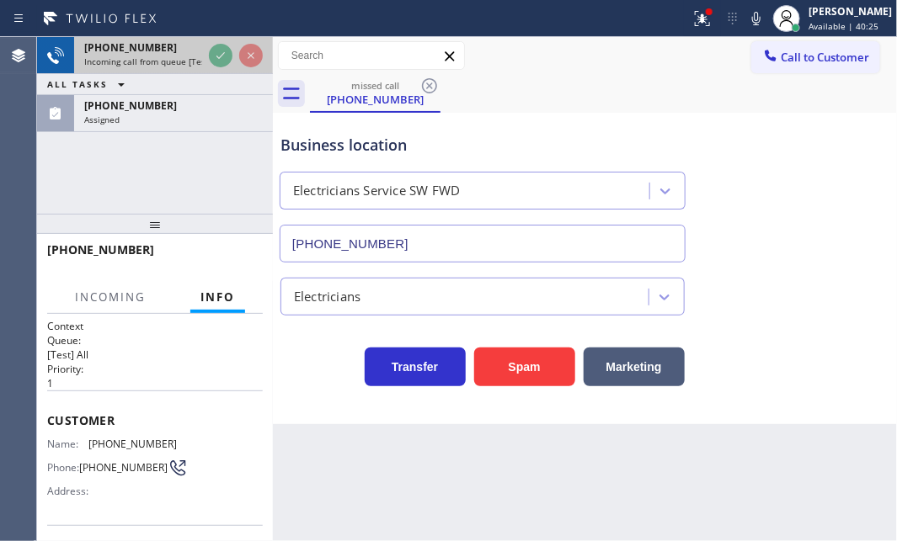
click at [150, 56] on div "Incoming call from queue [Test] All" at bounding box center [143, 62] width 118 height 12
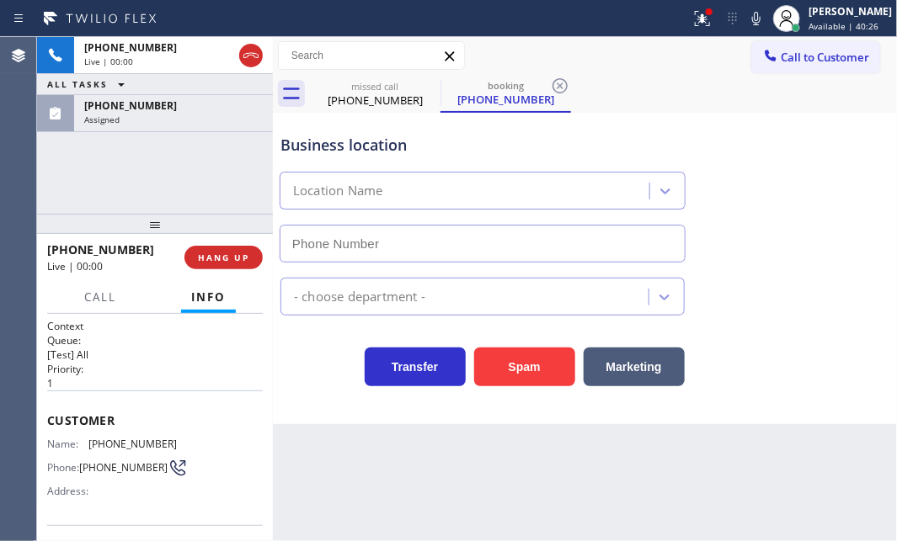
type input "[PHONE_NUMBER]"
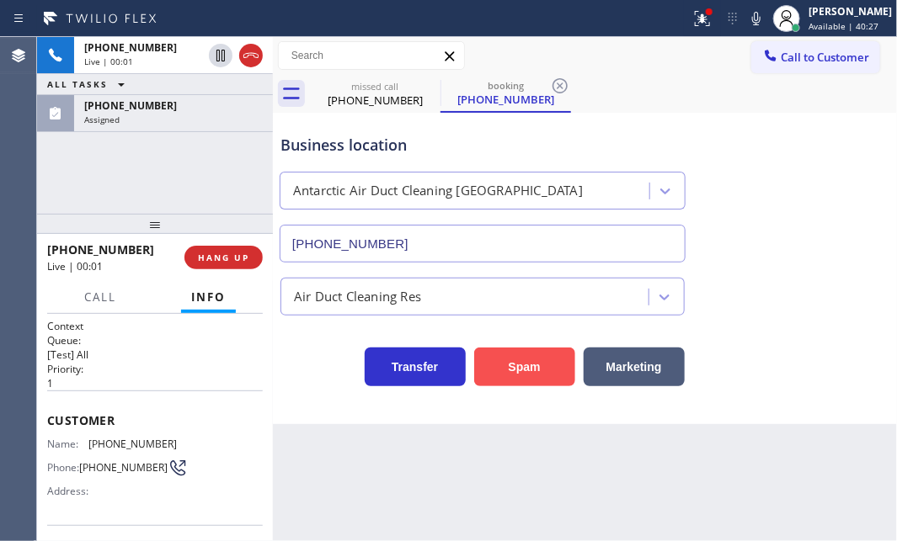
click at [533, 364] on button "Spam" at bounding box center [524, 367] width 101 height 39
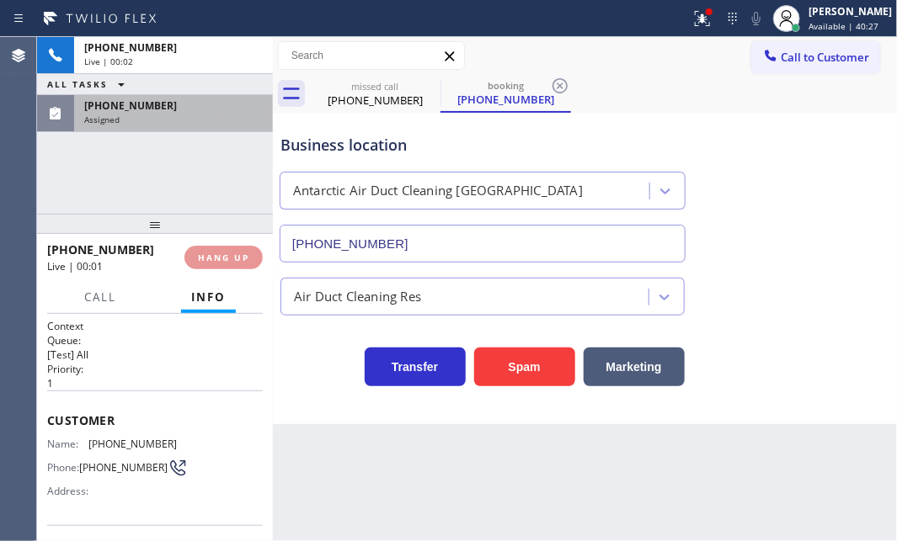
click at [204, 125] on div "[PHONE_NUMBER] Assigned" at bounding box center [170, 113] width 192 height 37
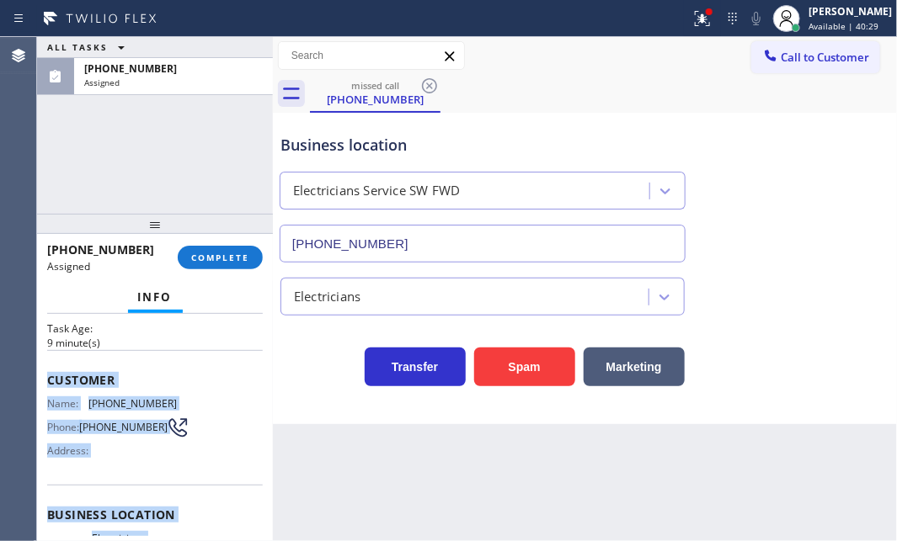
scroll to position [152, 0]
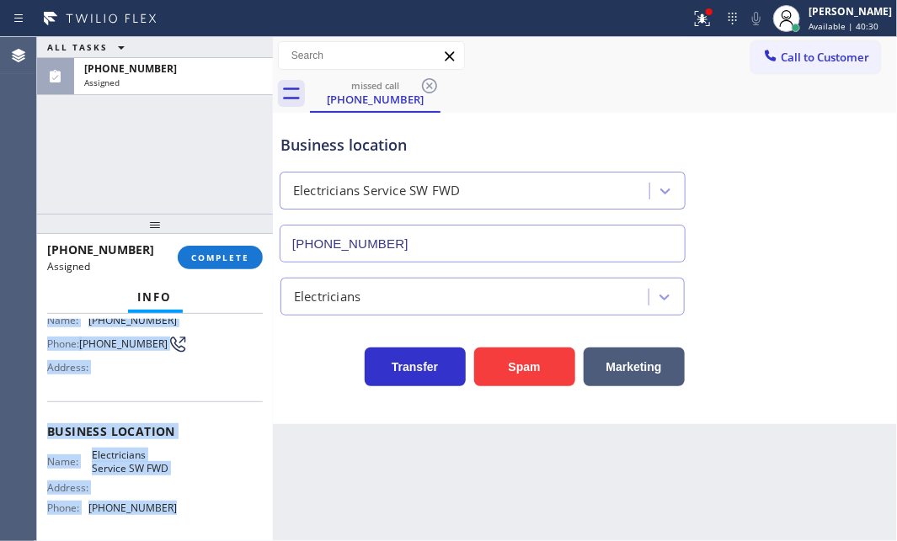
drag, startPoint x: 49, startPoint y: 445, endPoint x: 182, endPoint y: 504, distance: 145.8
click at [170, 509] on div "Context Queue: Electrical Priority: 0 Task Age: [DEMOGRAPHIC_DATA] minute(s) Cu…" at bounding box center [155, 418] width 216 height 503
click at [202, 261] on span "COMPLETE" at bounding box center [220, 258] width 58 height 12
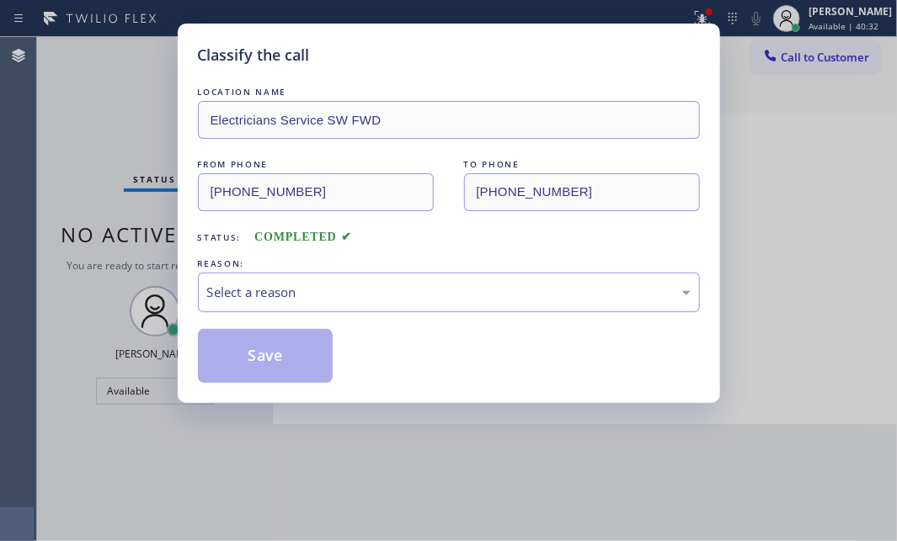
click at [373, 286] on div "Select a reason" at bounding box center [448, 292] width 483 height 19
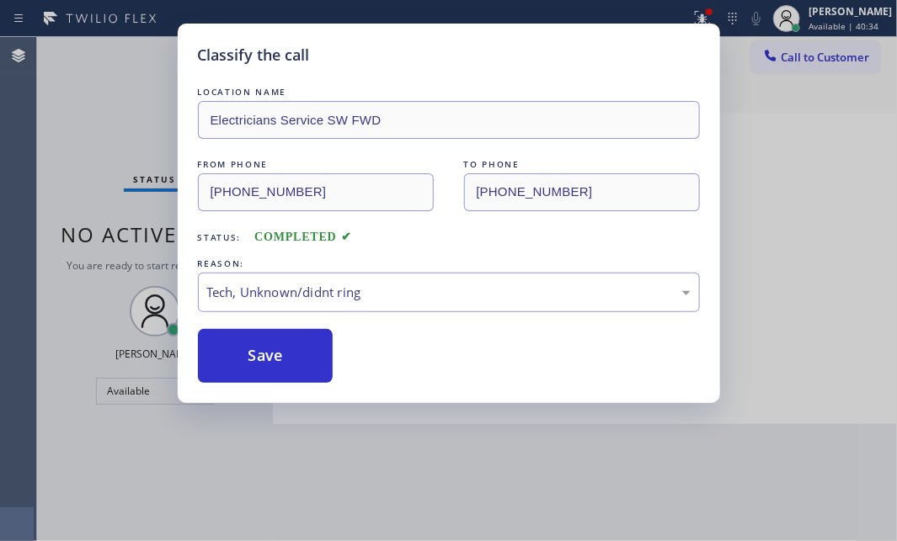
drag, startPoint x: 279, startPoint y: 348, endPoint x: 886, endPoint y: 267, distance: 612.4
click at [290, 345] on button "Save" at bounding box center [266, 356] width 136 height 54
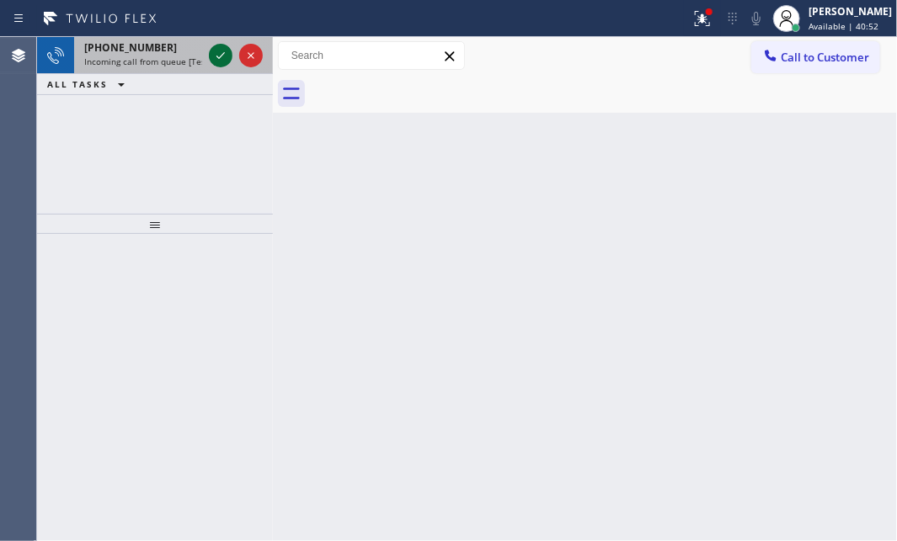
click at [221, 58] on icon at bounding box center [220, 55] width 20 height 20
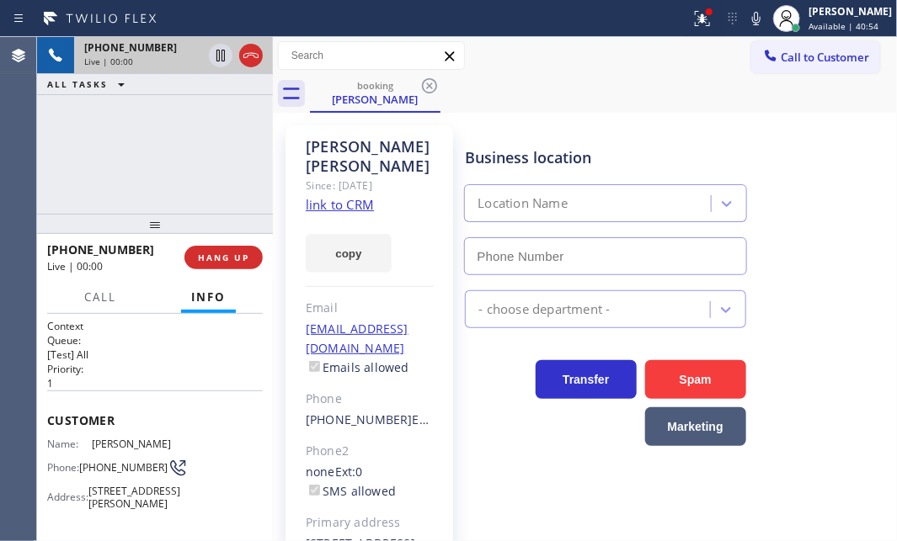
type input "[PHONE_NUMBER]"
click at [358, 202] on link "link to CRM" at bounding box center [340, 204] width 68 height 17
drag, startPoint x: 221, startPoint y: 59, endPoint x: 235, endPoint y: 60, distance: 13.5
click at [225, 59] on icon at bounding box center [220, 55] width 20 height 20
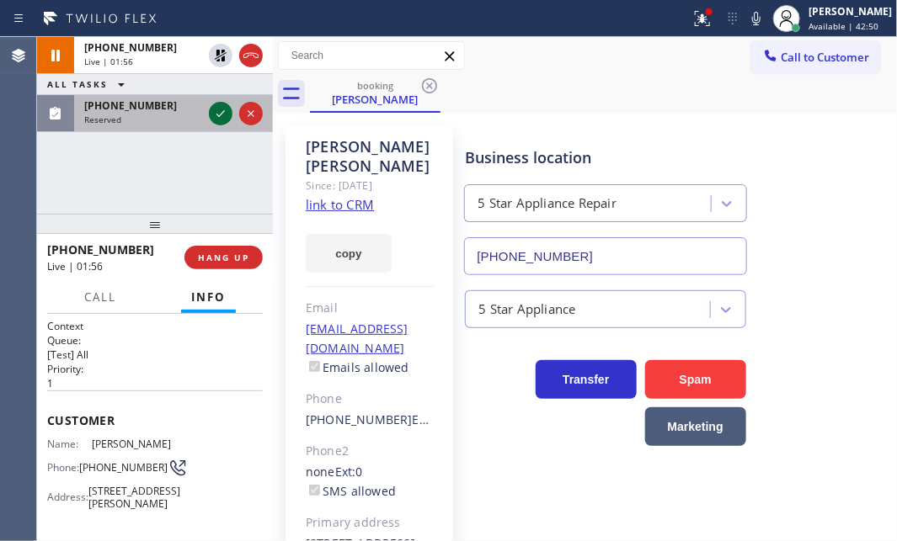
click at [223, 109] on icon at bounding box center [220, 114] width 20 height 20
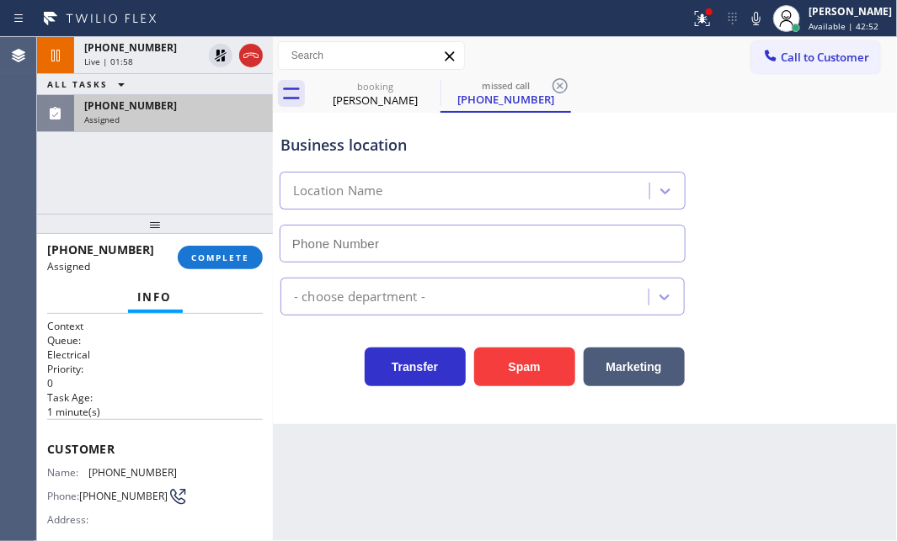
type input "[PHONE_NUMBER]"
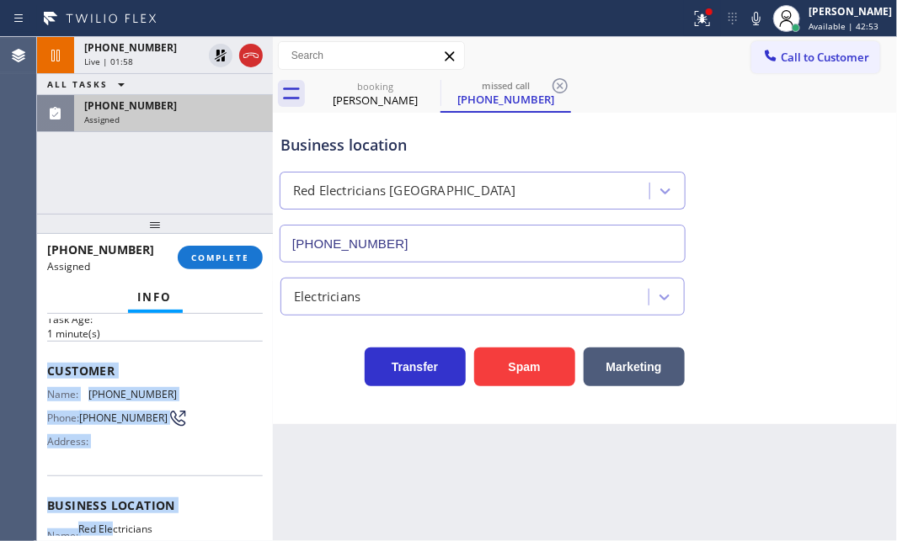
scroll to position [152, 0]
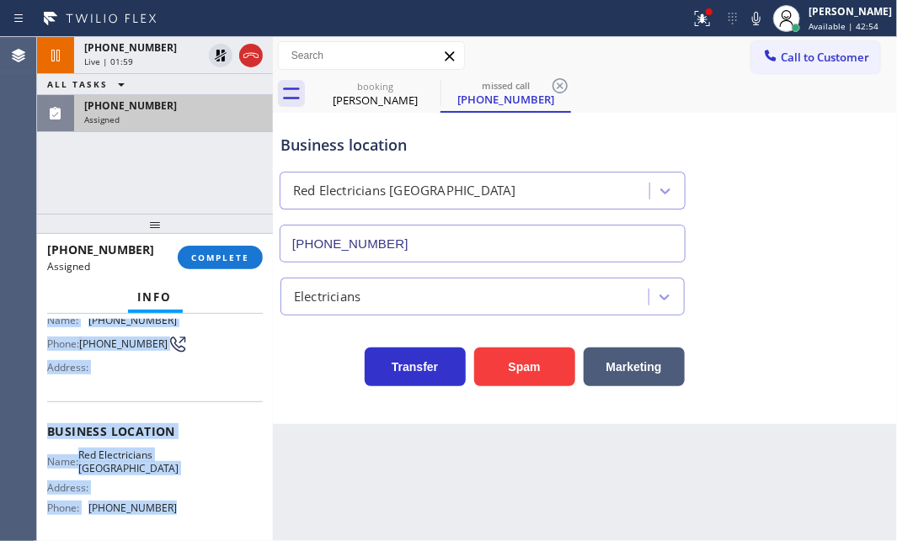
drag, startPoint x: 49, startPoint y: 440, endPoint x: 178, endPoint y: 501, distance: 142.4
click at [175, 504] on div "Context Queue: Electrical Priority: 0 Task Age: [DEMOGRAPHIC_DATA] minute(s) Cu…" at bounding box center [155, 418] width 216 height 503
click at [219, 261] on span "COMPLETE" at bounding box center [220, 258] width 58 height 12
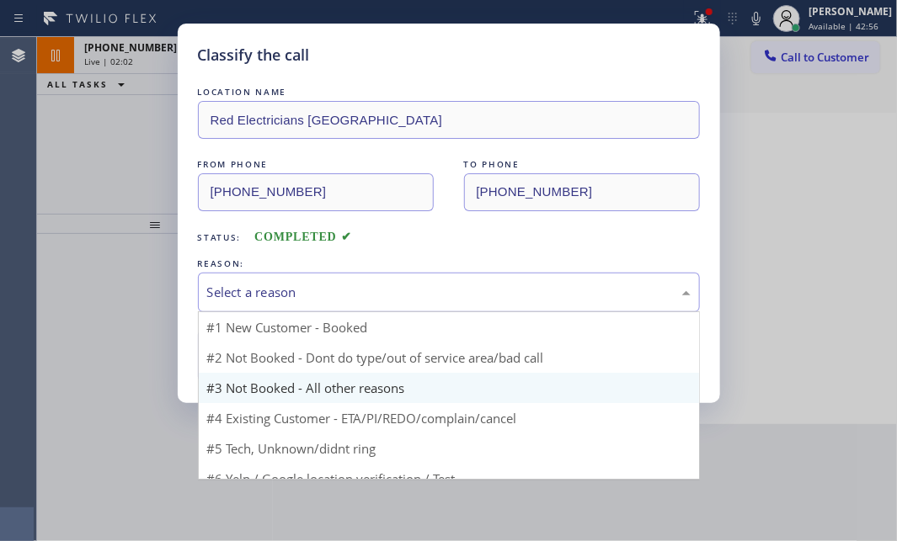
drag, startPoint x: 327, startPoint y: 295, endPoint x: 327, endPoint y: 344, distance: 49.7
click at [328, 299] on div "Select a reason" at bounding box center [448, 292] width 483 height 19
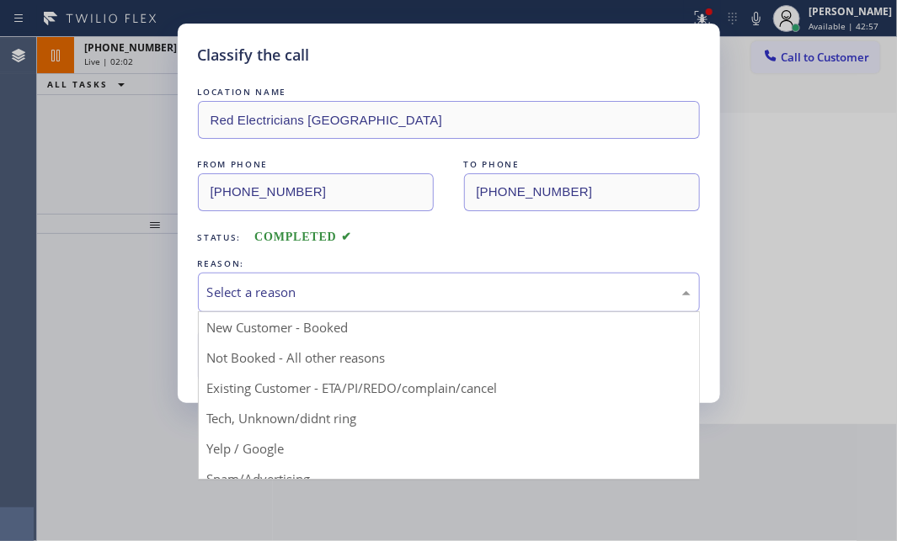
drag, startPoint x: 280, startPoint y: 413, endPoint x: 284, endPoint y: 364, distance: 49.0
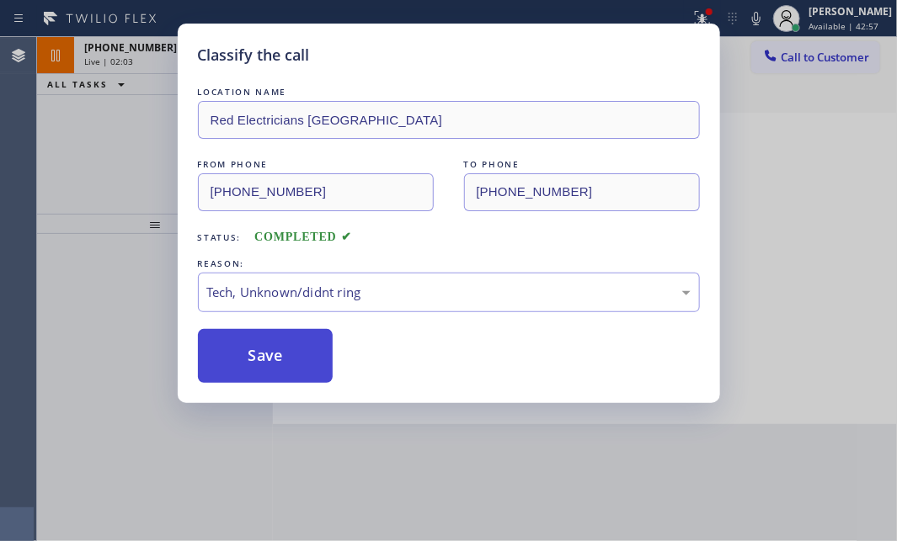
drag, startPoint x: 281, startPoint y: 345, endPoint x: 756, endPoint y: 322, distance: 475.4
click at [292, 343] on button "Save" at bounding box center [266, 356] width 136 height 54
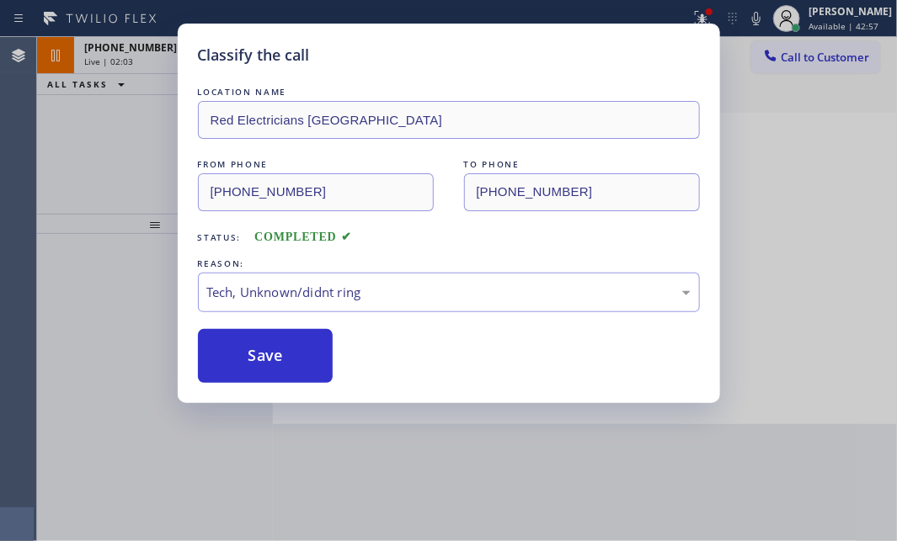
type input "[PHONE_NUMBER]"
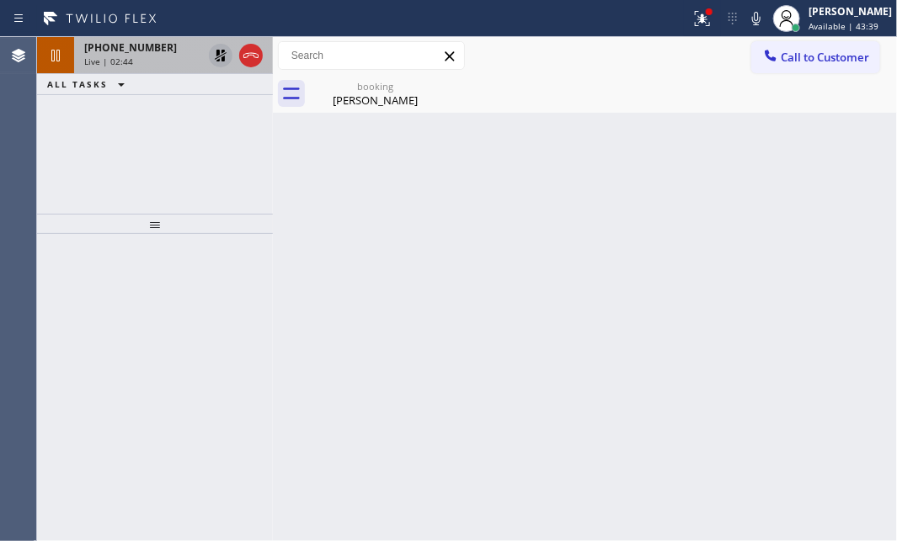
click at [221, 60] on icon at bounding box center [220, 55] width 20 height 20
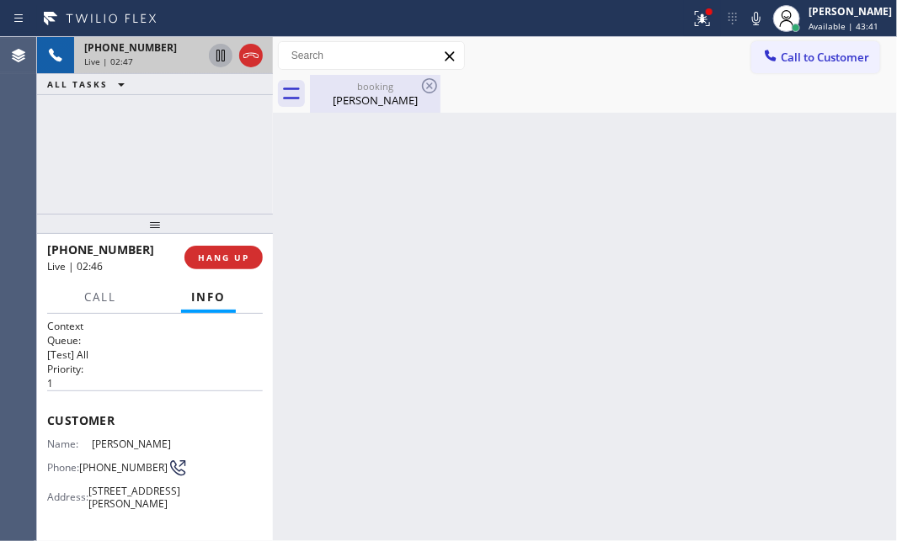
click at [362, 95] on div "[PERSON_NAME]" at bounding box center [374, 100] width 127 height 15
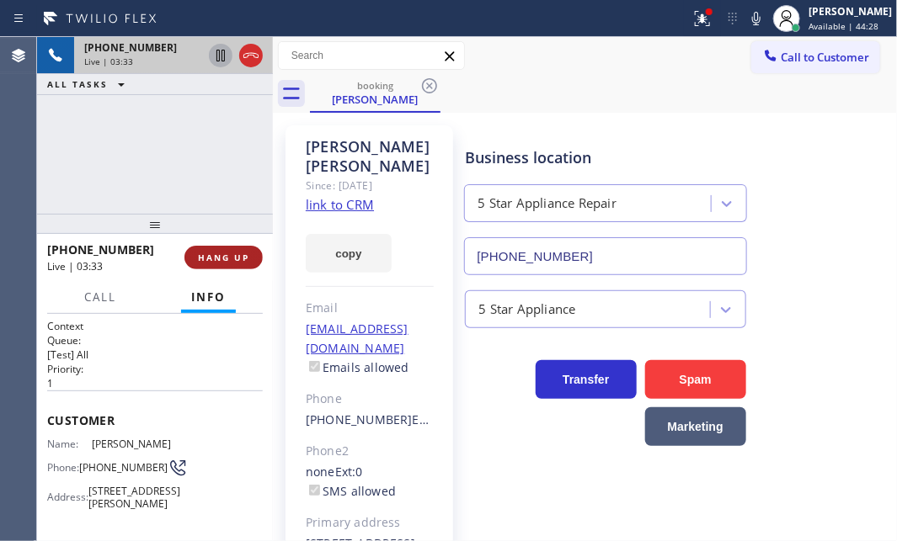
click at [216, 250] on button "HANG UP" at bounding box center [223, 258] width 78 height 24
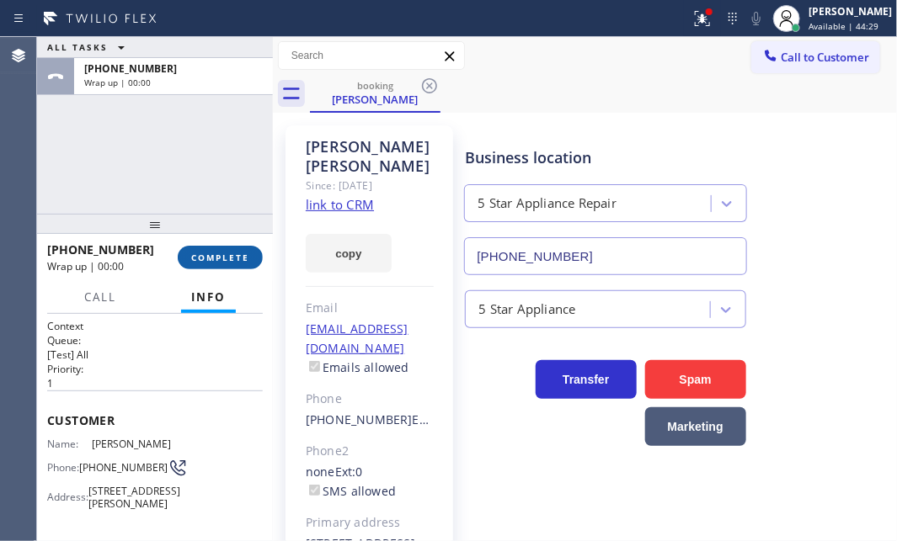
click at [231, 248] on button "COMPLETE" at bounding box center [220, 258] width 85 height 24
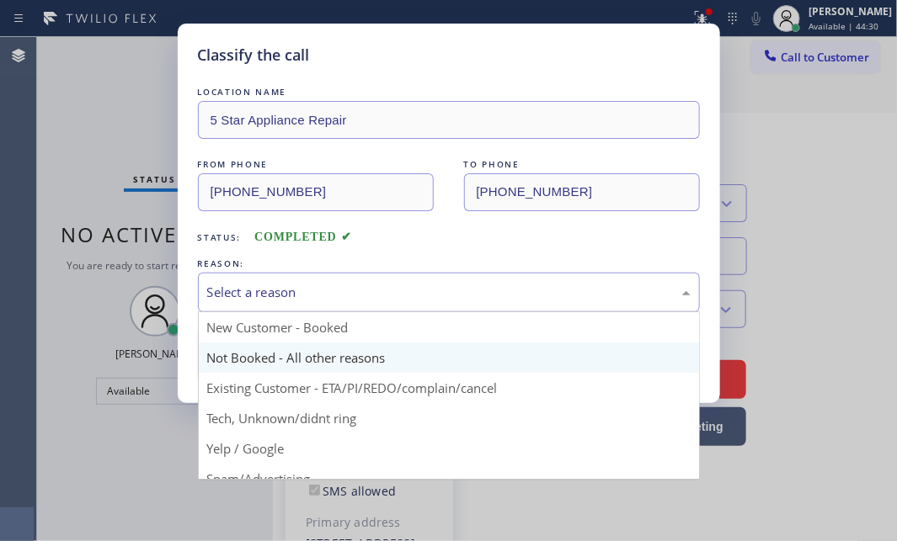
drag, startPoint x: 423, startPoint y: 290, endPoint x: 365, endPoint y: 349, distance: 83.4
click at [419, 292] on div "Select a reason" at bounding box center [448, 292] width 483 height 19
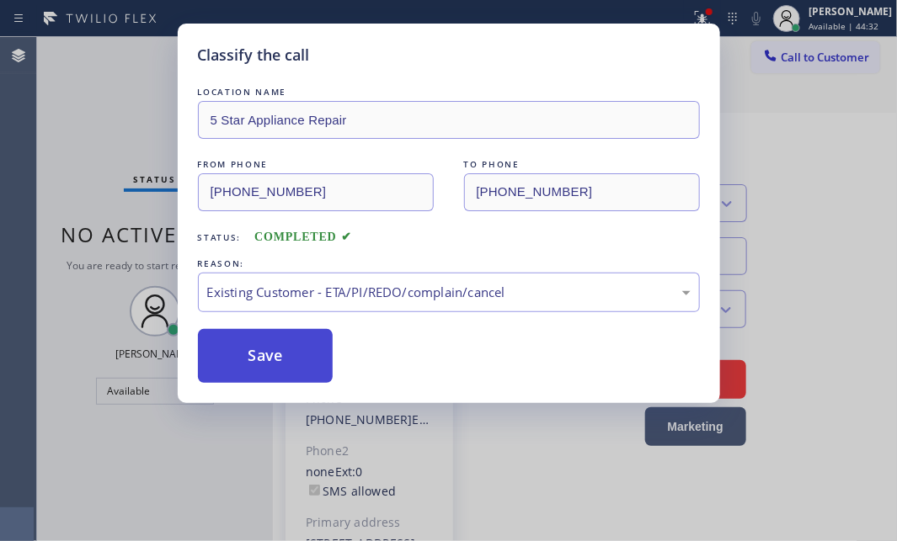
click at [278, 354] on button "Save" at bounding box center [266, 356] width 136 height 54
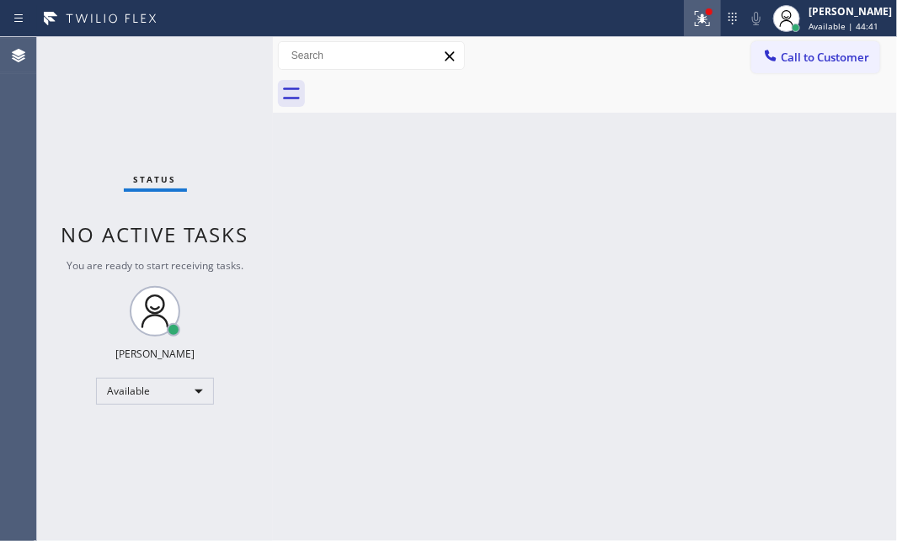
drag, startPoint x: 689, startPoint y: 19, endPoint x: 684, endPoint y: 113, distance: 93.6
click at [692, 22] on icon at bounding box center [702, 18] width 20 height 20
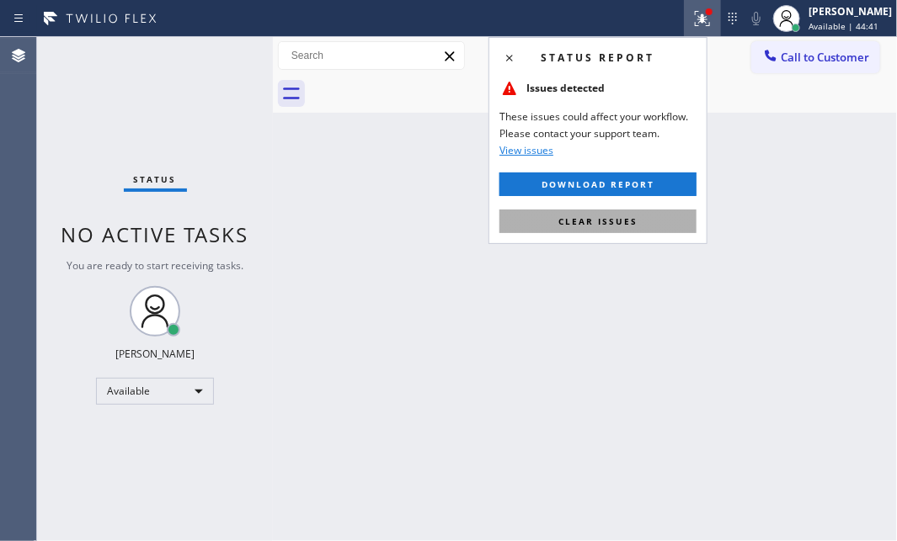
click at [634, 212] on button "Clear issues" at bounding box center [597, 222] width 197 height 24
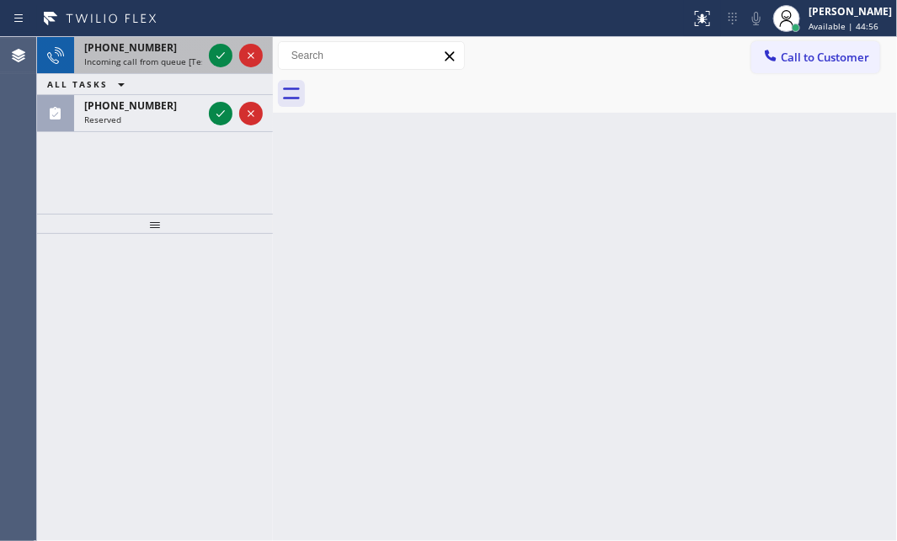
drag, startPoint x: 215, startPoint y: 114, endPoint x: 219, endPoint y: 69, distance: 44.8
click at [215, 113] on icon at bounding box center [220, 114] width 20 height 20
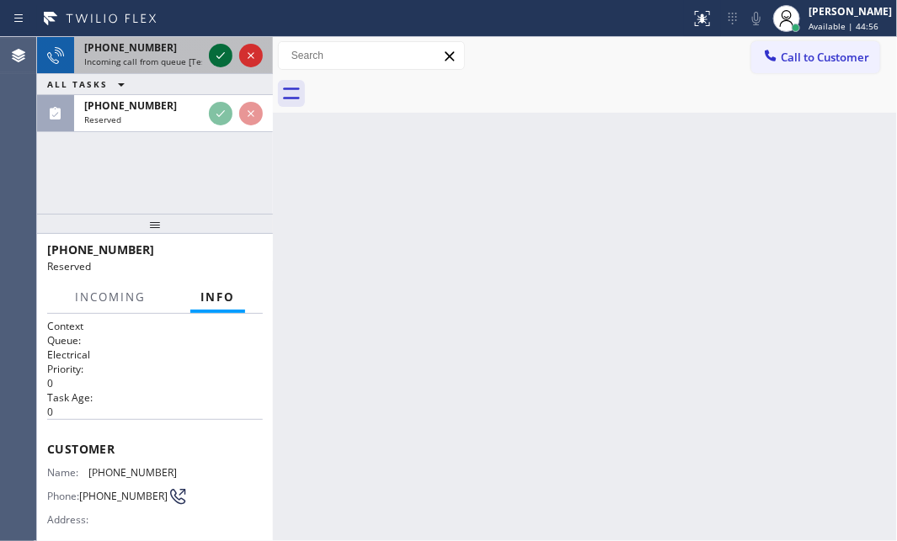
click at [219, 52] on icon at bounding box center [220, 55] width 20 height 20
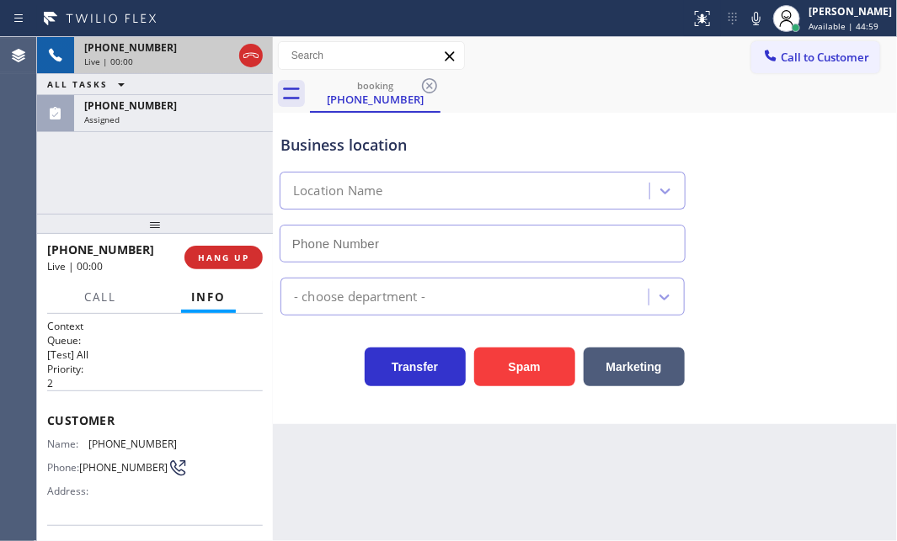
type input "[PHONE_NUMBER]"
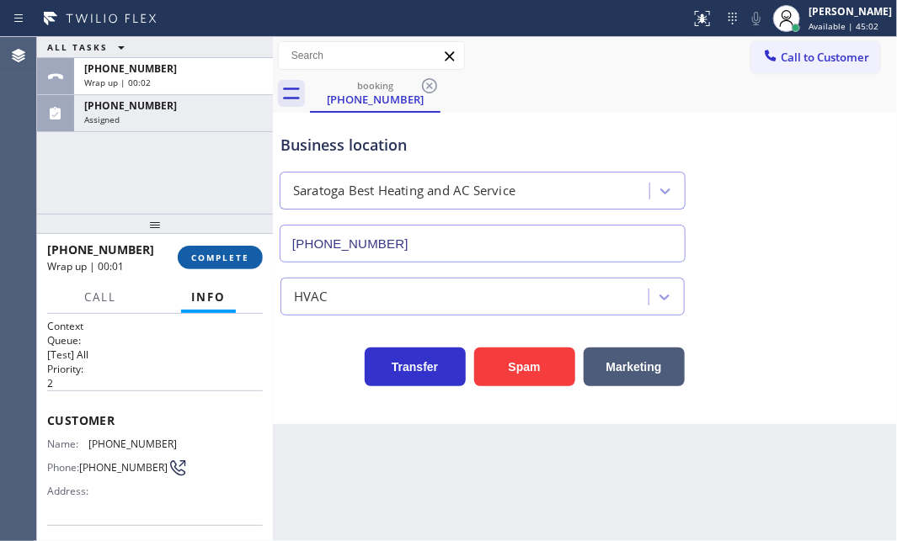
click at [240, 261] on span "COMPLETE" at bounding box center [220, 258] width 58 height 12
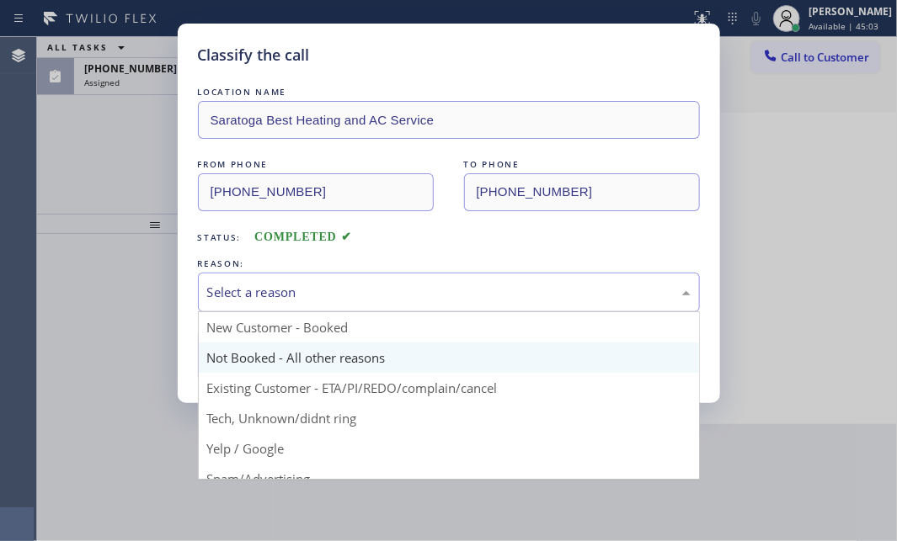
drag, startPoint x: 482, startPoint y: 295, endPoint x: 391, endPoint y: 349, distance: 105.7
click at [480, 295] on div "Select a reason" at bounding box center [448, 292] width 483 height 19
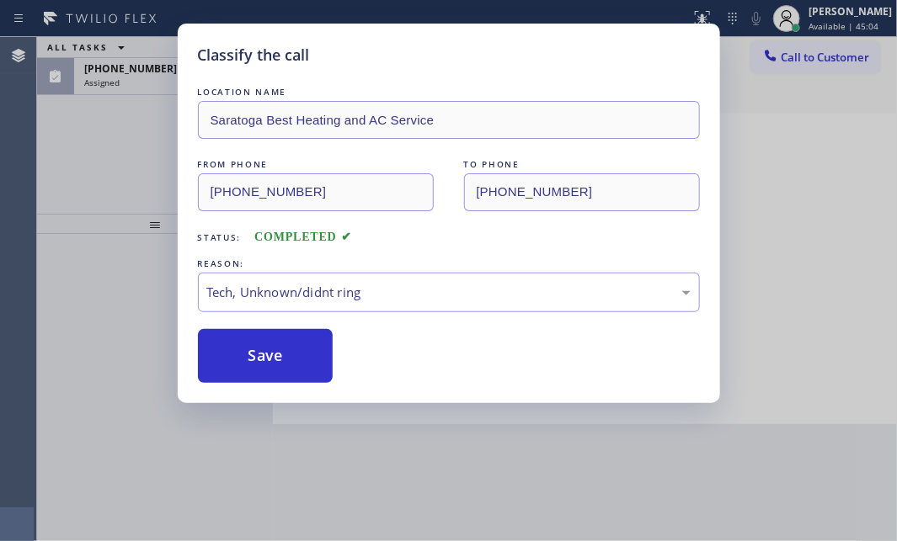
drag, startPoint x: 288, startPoint y: 413, endPoint x: 281, endPoint y: 386, distance: 27.0
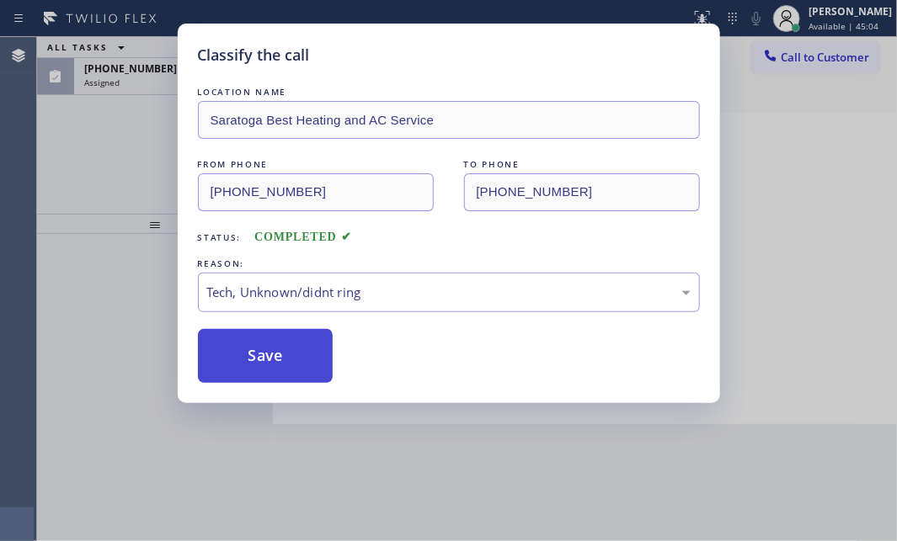
click at [280, 363] on button "Save" at bounding box center [266, 356] width 136 height 54
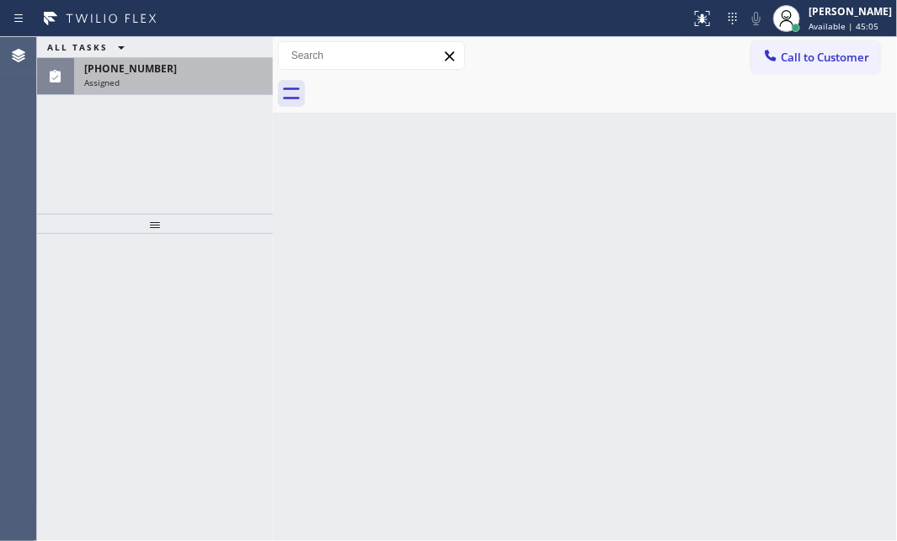
click at [163, 70] on div "[PHONE_NUMBER]" at bounding box center [173, 68] width 178 height 14
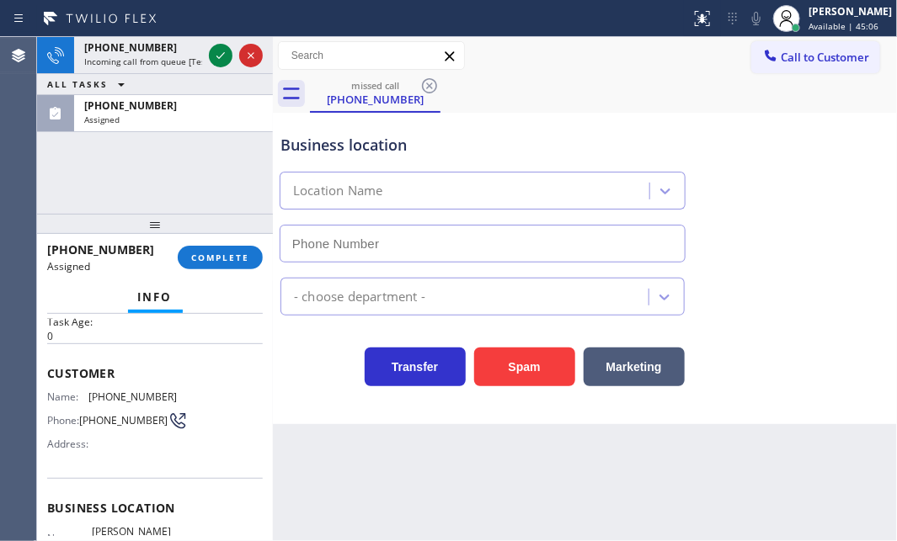
type input "[PHONE_NUMBER]"
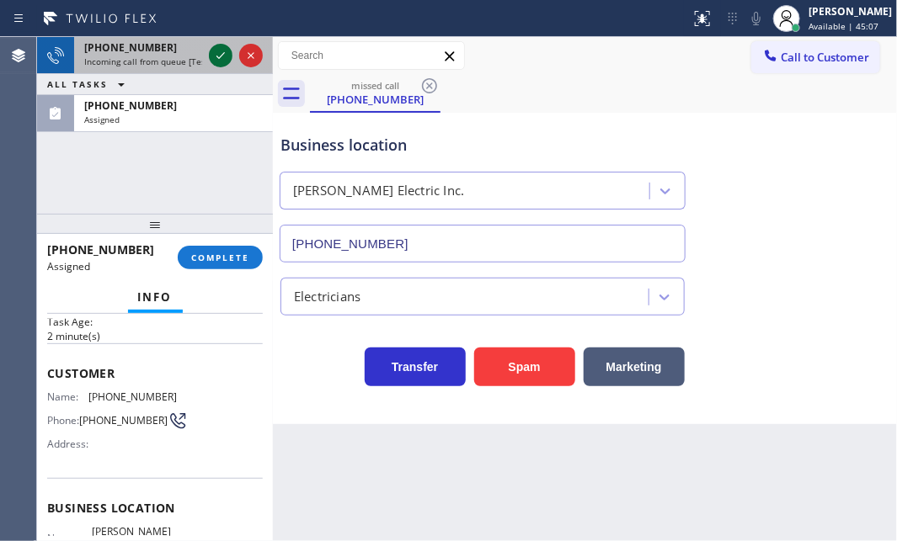
click at [216, 51] on icon at bounding box center [220, 55] width 20 height 20
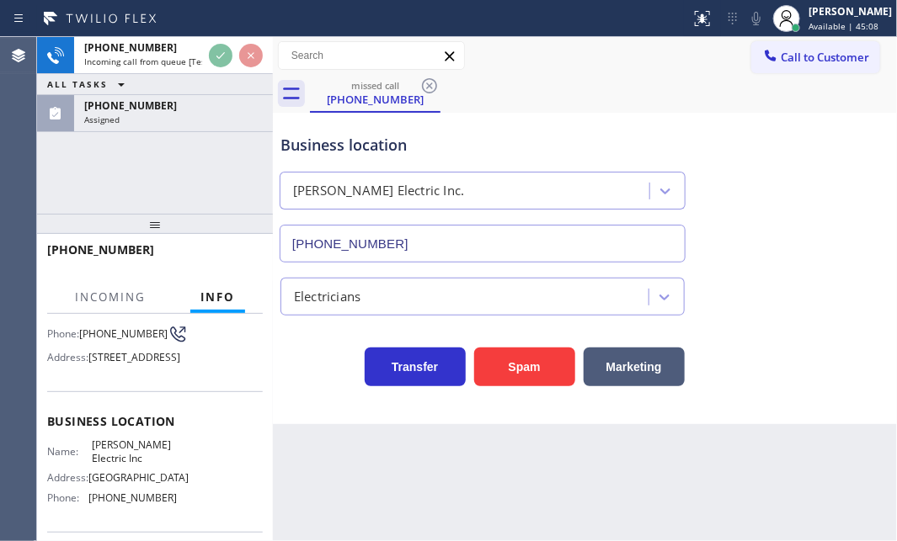
scroll to position [229, 0]
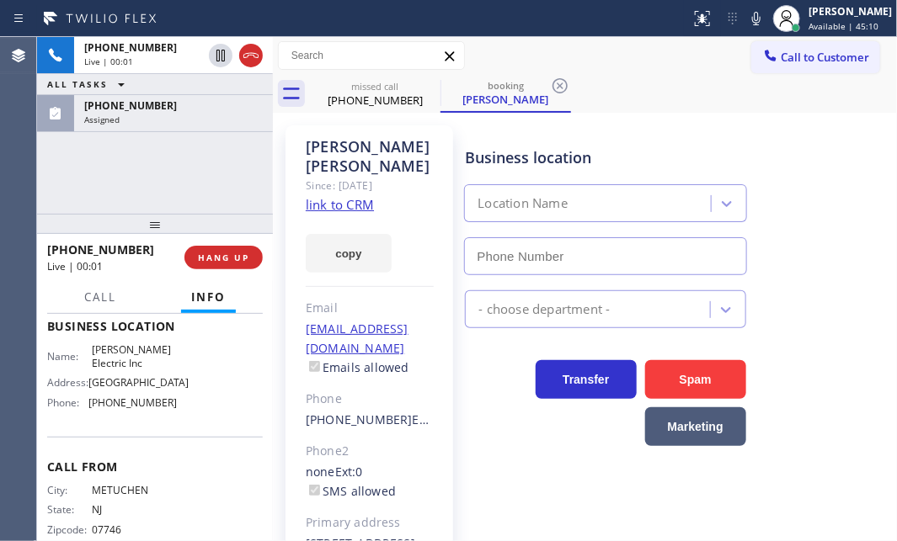
type input "[PHONE_NUMBER]"
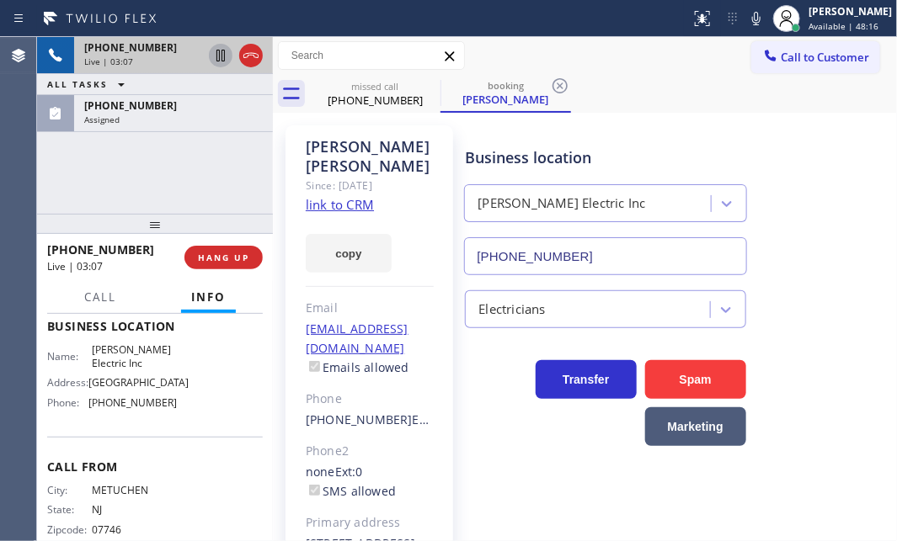
click at [220, 58] on icon at bounding box center [220, 55] width 20 height 20
click at [216, 52] on icon at bounding box center [221, 56] width 12 height 12
click at [494, 208] on div "[PERSON_NAME] Electric Inc" at bounding box center [561, 203] width 168 height 19
click at [253, 59] on icon at bounding box center [251, 55] width 20 height 20
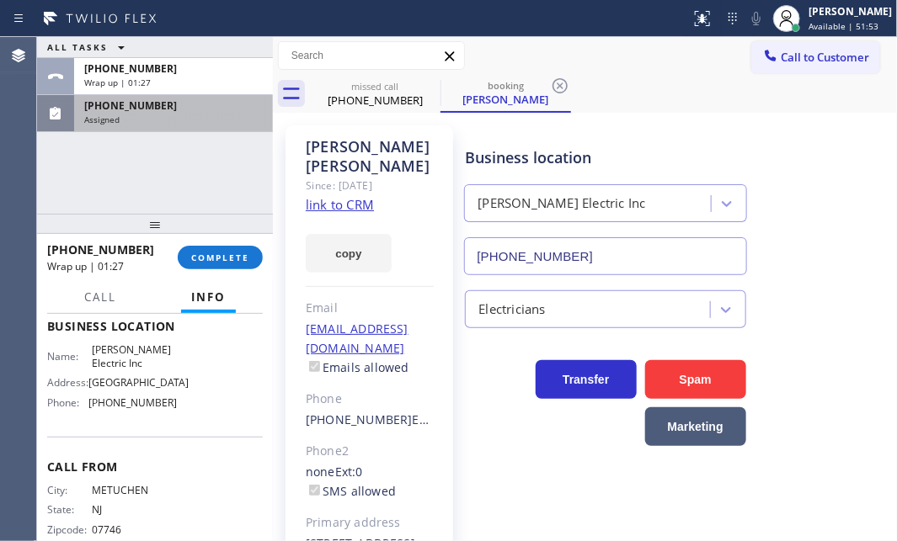
click at [222, 120] on div "Assigned" at bounding box center [173, 120] width 178 height 12
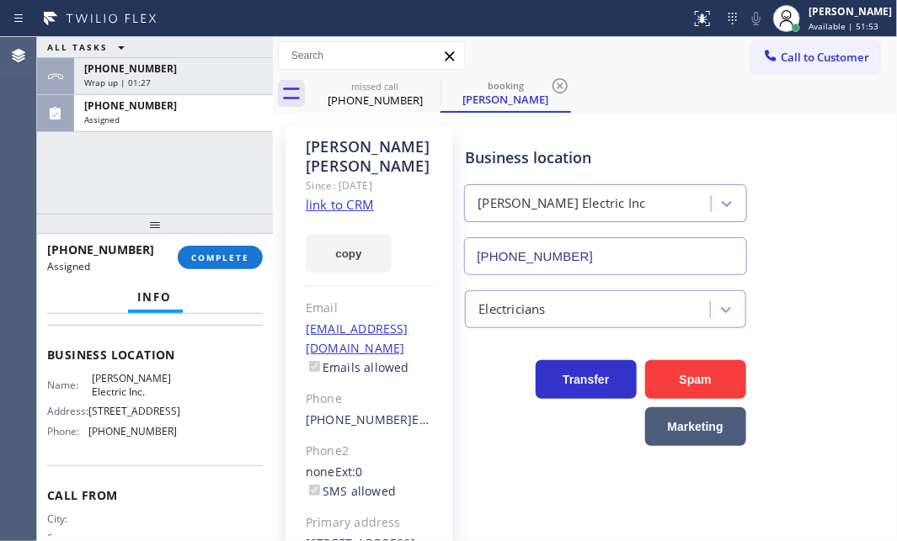
scroll to position [257, 0]
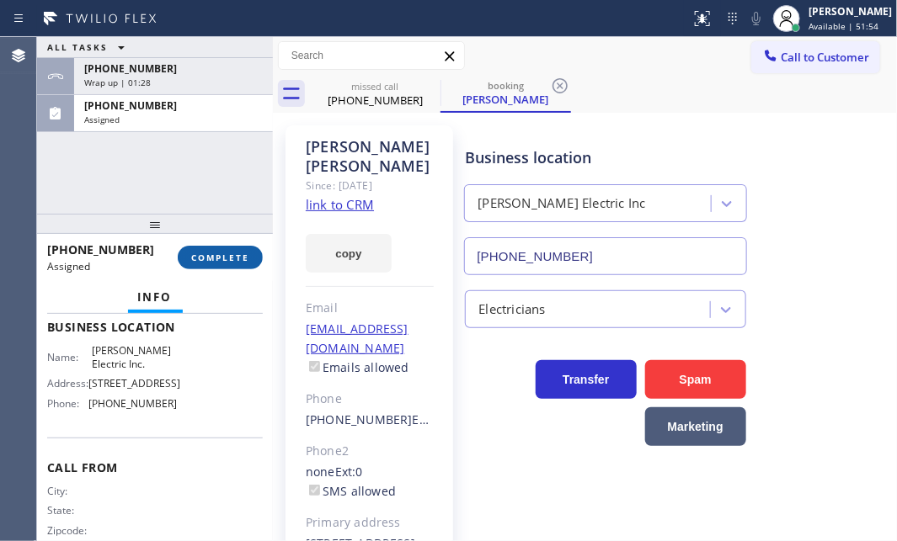
drag, startPoint x: 241, startPoint y: 255, endPoint x: 304, endPoint y: 276, distance: 66.6
click at [242, 256] on span "COMPLETE" at bounding box center [220, 258] width 58 height 12
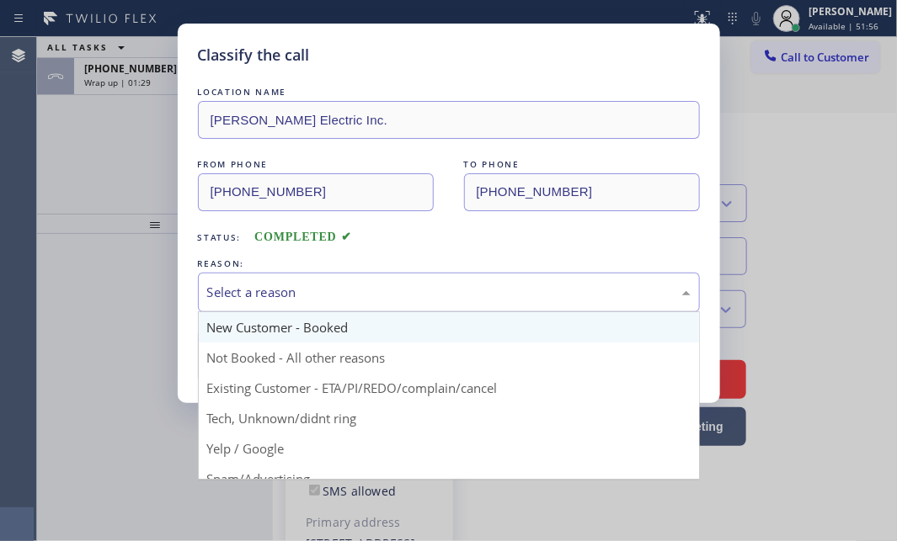
drag, startPoint x: 340, startPoint y: 289, endPoint x: 339, endPoint y: 338, distance: 48.8
click at [340, 291] on div "Select a reason" at bounding box center [448, 292] width 483 height 19
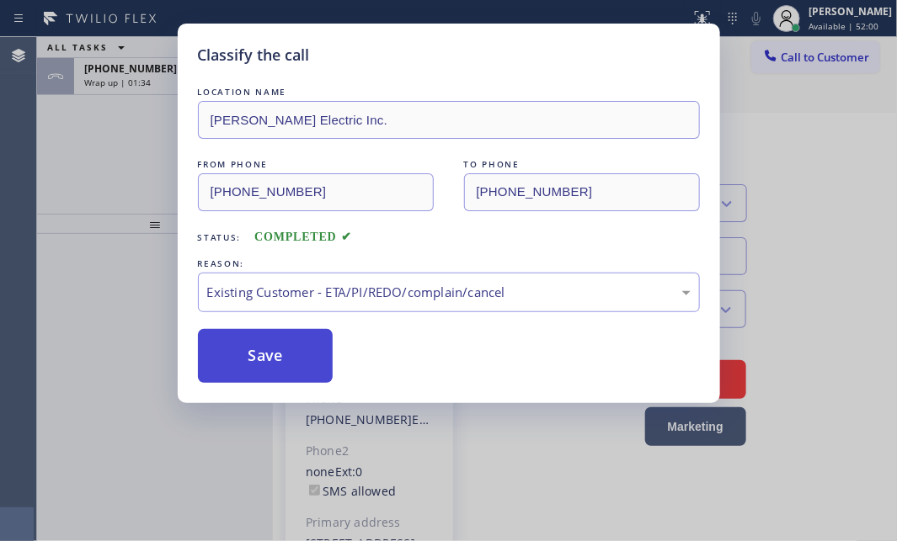
click at [265, 347] on button "Save" at bounding box center [266, 356] width 136 height 54
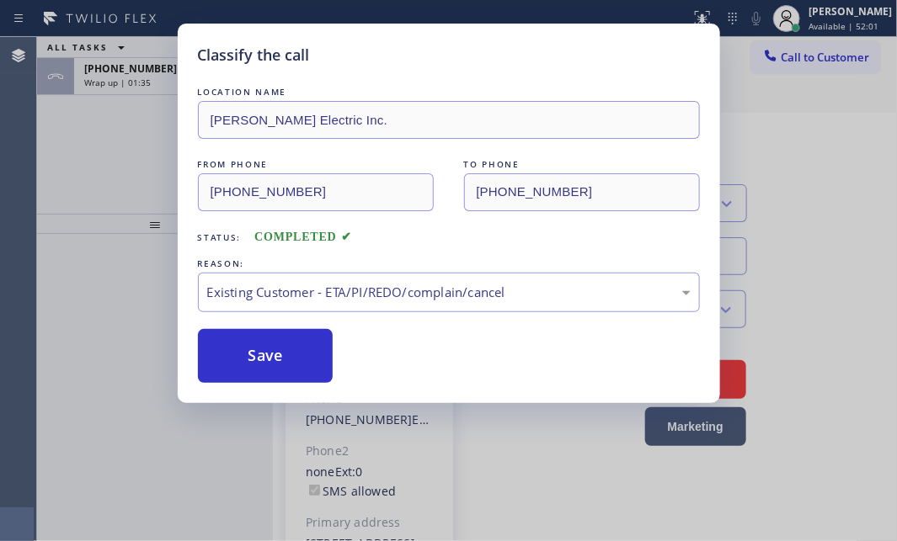
click at [101, 114] on div "Classify the call LOCATION NAME [PERSON_NAME] Electric Inc. FROM PHONE [PHONE_N…" at bounding box center [448, 270] width 897 height 541
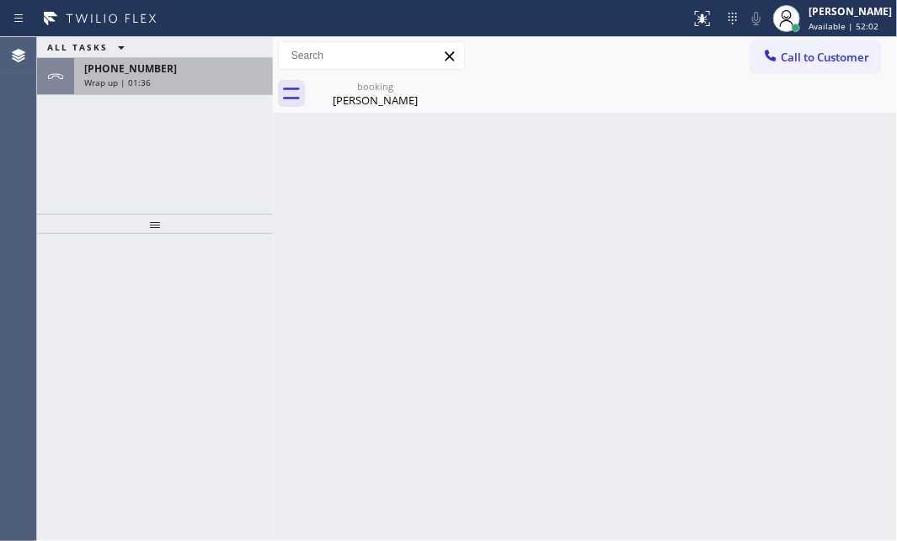
click at [195, 81] on div "Wrap up | 01:36" at bounding box center [173, 83] width 178 height 12
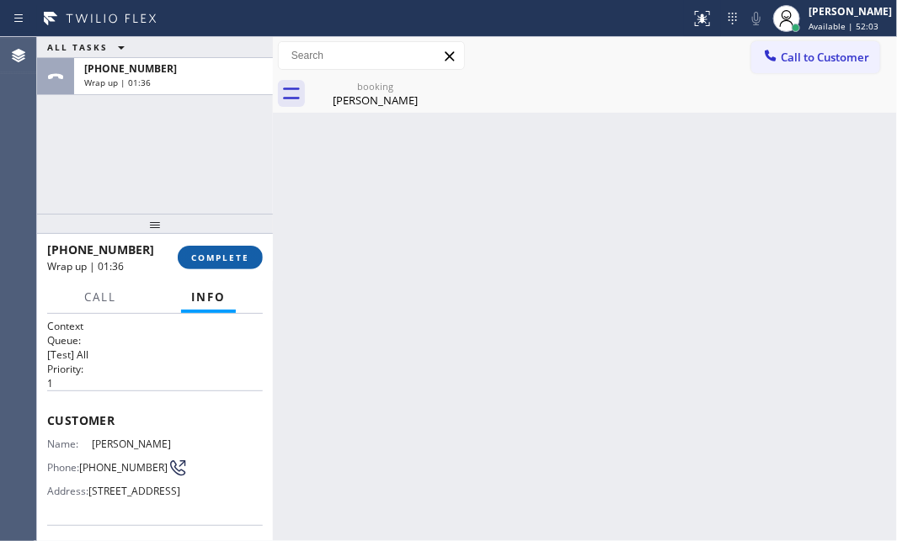
click at [195, 252] on span "COMPLETE" at bounding box center [220, 258] width 58 height 12
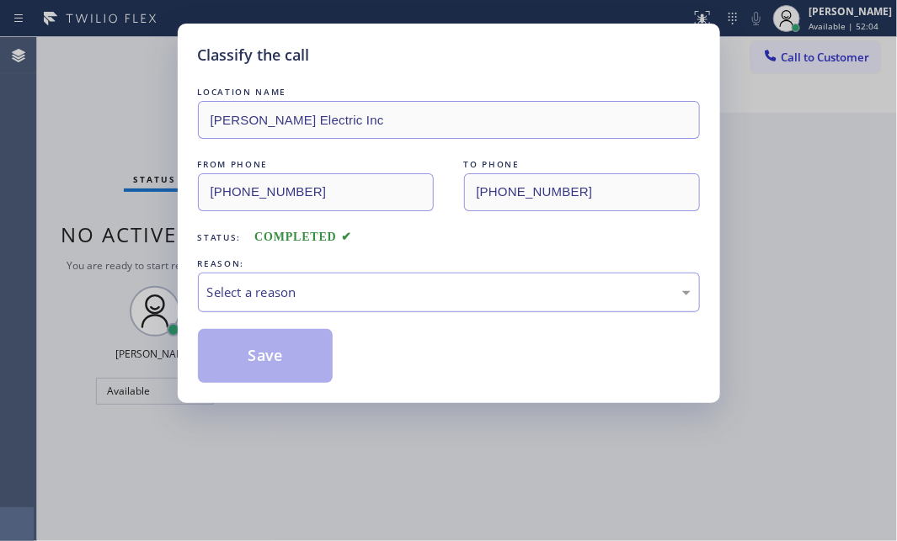
drag, startPoint x: 348, startPoint y: 286, endPoint x: 348, endPoint y: 309, distance: 22.7
click at [347, 287] on div "Select a reason" at bounding box center [448, 292] width 483 height 19
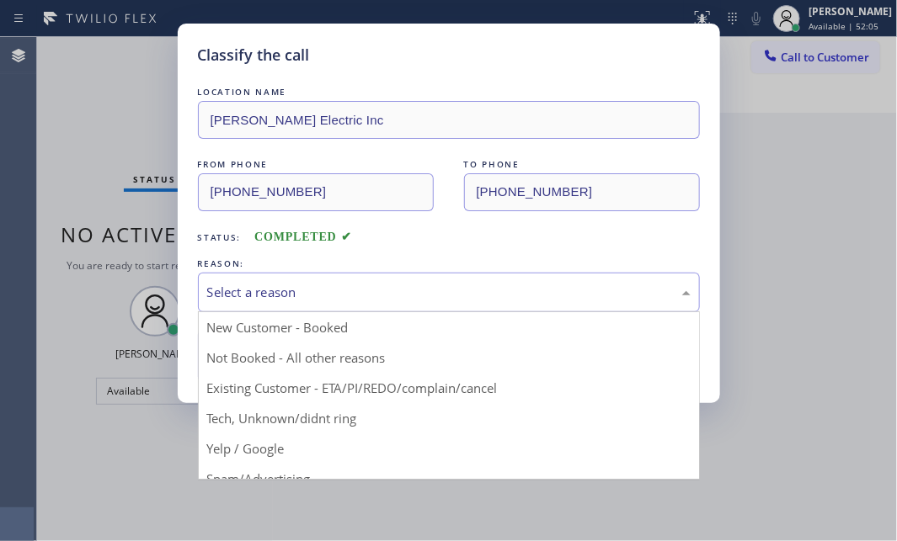
drag, startPoint x: 305, startPoint y: 392, endPoint x: 297, endPoint y: 386, distance: 10.1
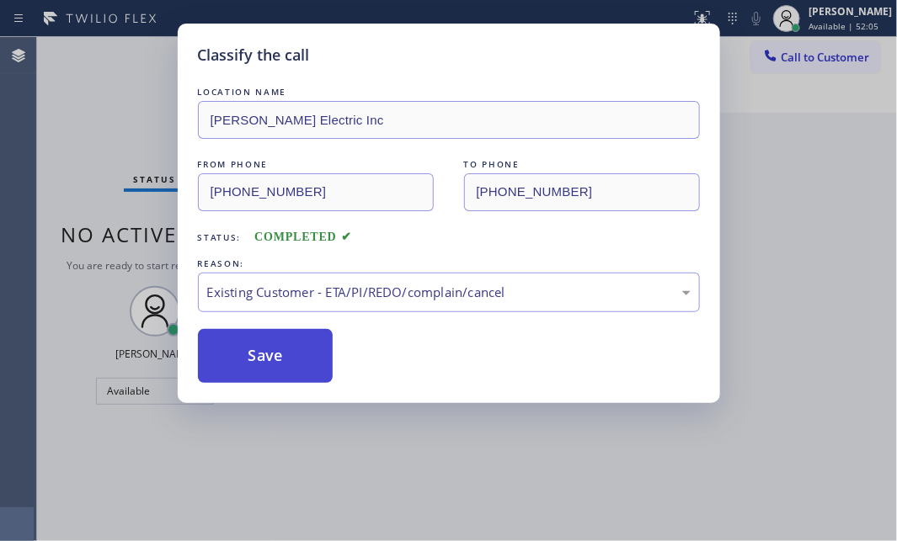
click at [280, 367] on button "Save" at bounding box center [266, 356] width 136 height 54
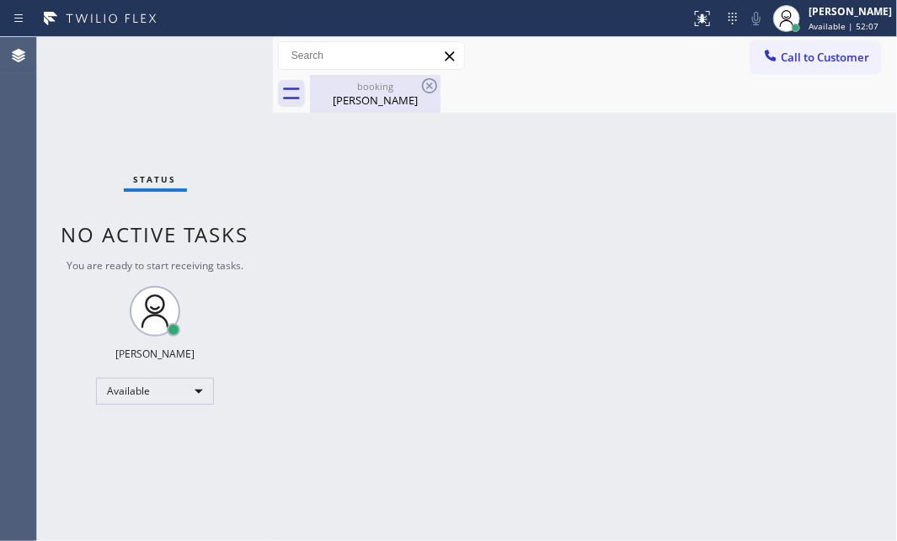
click at [373, 94] on div "[PERSON_NAME]" at bounding box center [374, 100] width 127 height 15
click at [416, 281] on div "Back to Dashboard Change Sender ID Customers Technicians Select a contact Outbo…" at bounding box center [585, 289] width 624 height 504
click at [689, 269] on div "Back to Dashboard Change Sender ID Customers Technicians Select a contact Outbo…" at bounding box center [585, 289] width 624 height 504
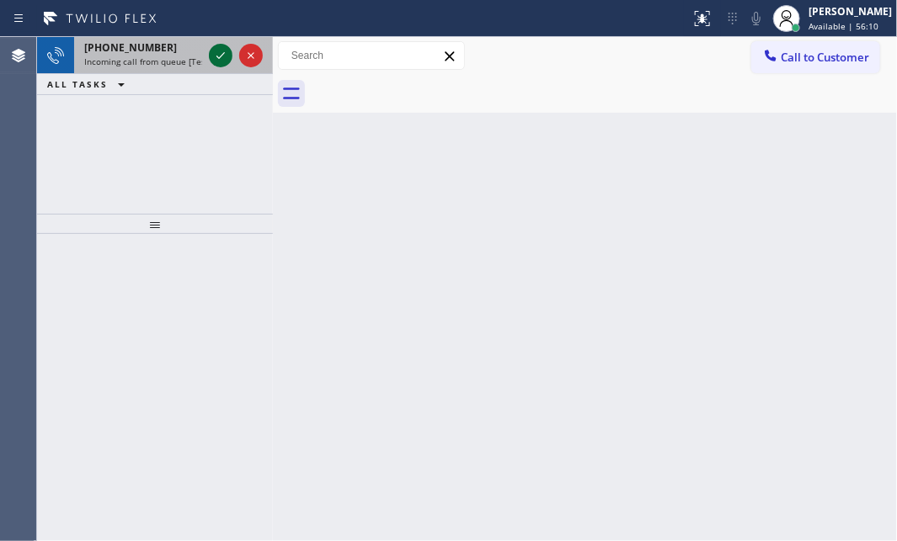
click at [222, 54] on icon at bounding box center [220, 55] width 8 height 7
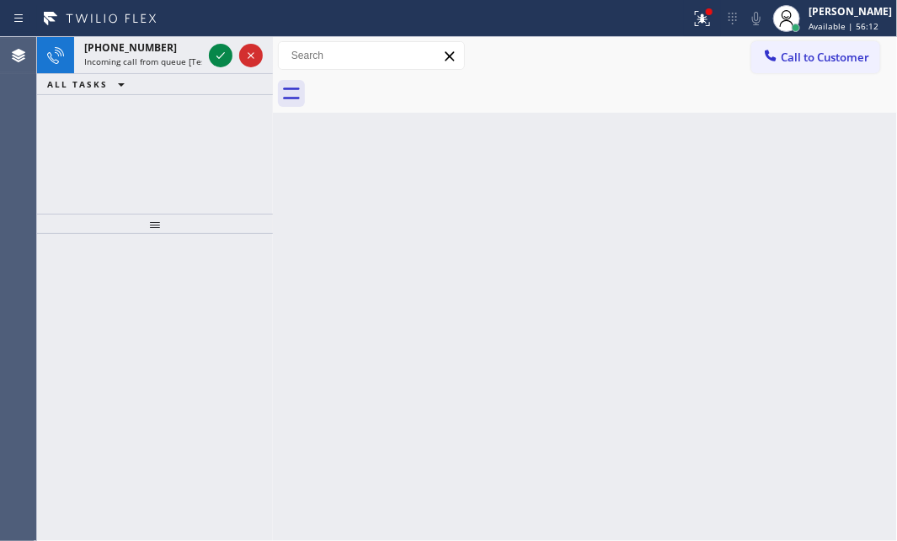
drag, startPoint x: 214, startPoint y: 60, endPoint x: 196, endPoint y: 92, distance: 36.6
click at [213, 60] on icon at bounding box center [220, 55] width 20 height 20
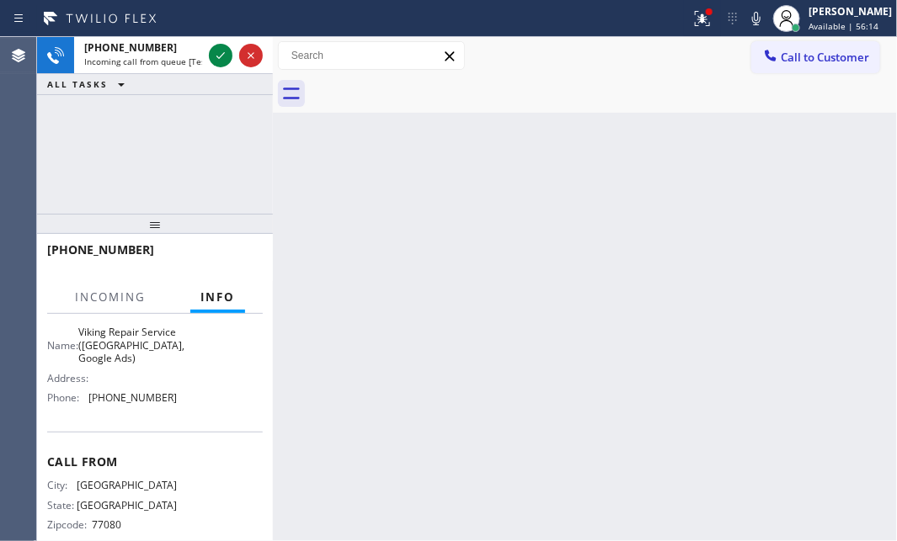
scroll to position [210, 0]
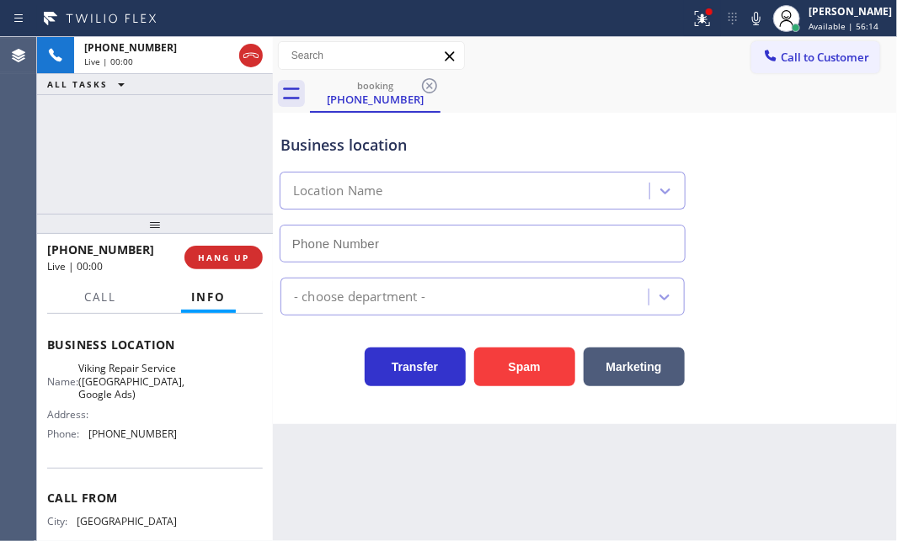
type input "[PHONE_NUMBER]"
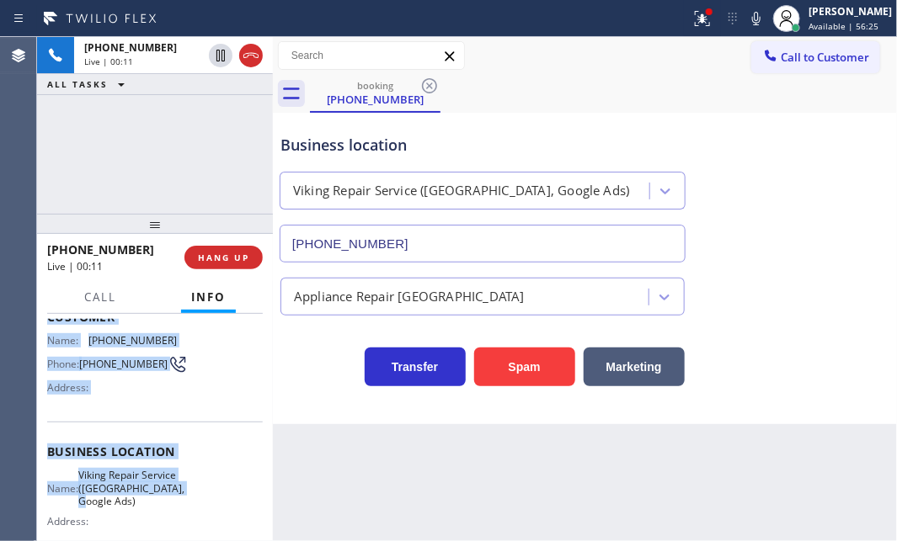
scroll to position [152, 0]
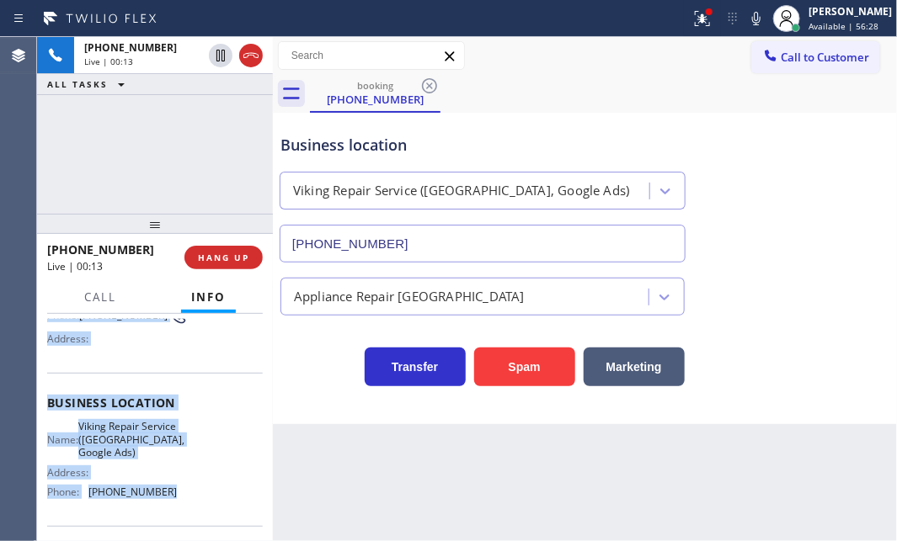
drag, startPoint x: 45, startPoint y: 415, endPoint x: 178, endPoint y: 506, distance: 161.1
click at [178, 506] on div "Context Queue: [Test] All Priority: 1 Customer Name: [PHONE_NUMBER] Phone: [PHO…" at bounding box center [155, 427] width 236 height 227
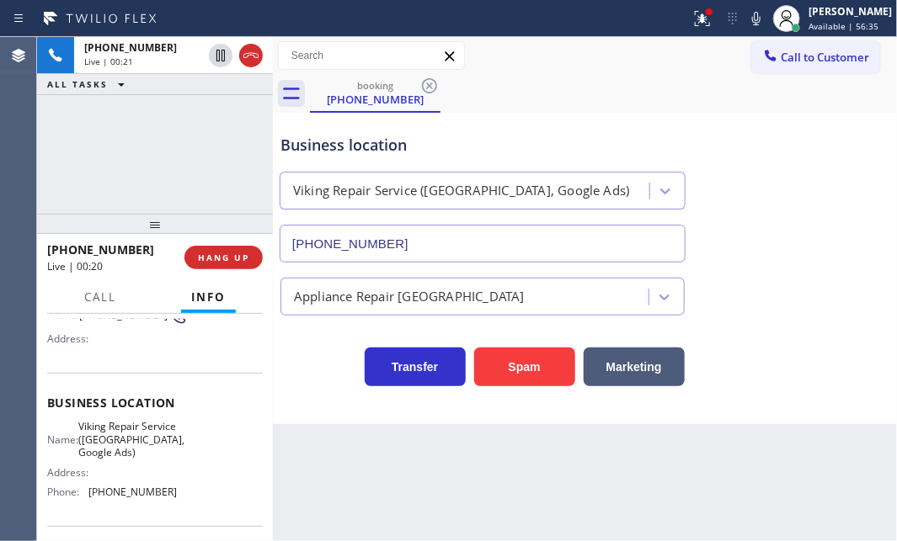
click at [206, 157] on div "[PHONE_NUMBER] Live | 00:21 ALL TASKS ALL TASKS ACTIVE TASKS TASKS IN WRAP UP" at bounding box center [155, 125] width 236 height 177
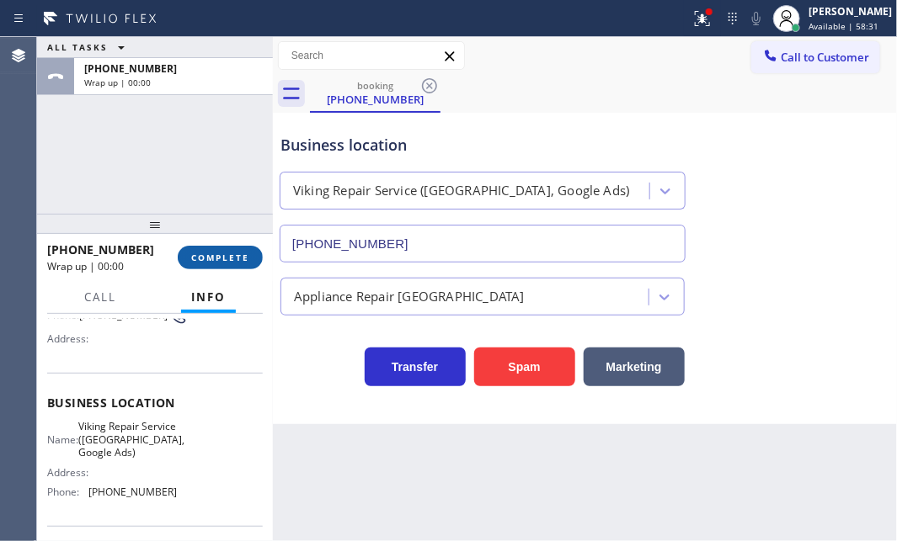
click at [219, 259] on span "COMPLETE" at bounding box center [220, 258] width 58 height 12
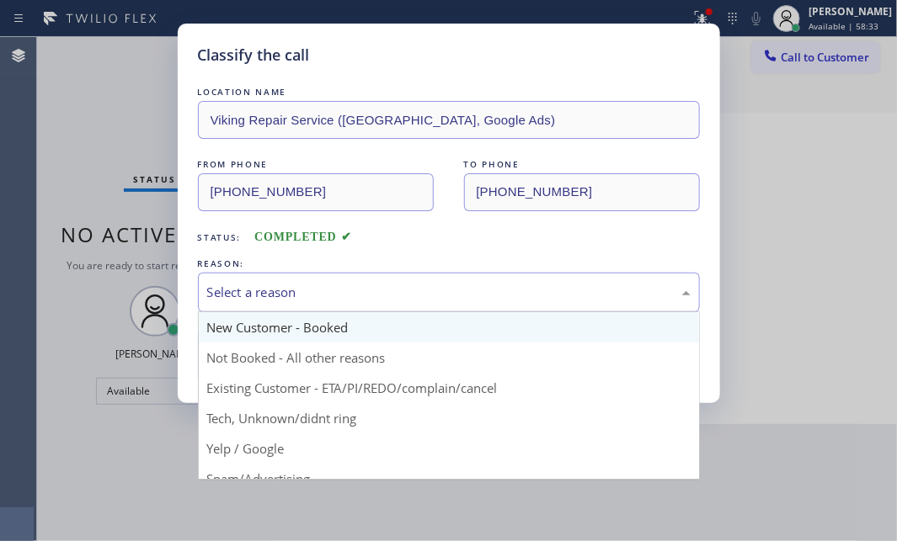
drag, startPoint x: 423, startPoint y: 275, endPoint x: 425, endPoint y: 311, distance: 35.4
click at [423, 278] on div "Select a reason" at bounding box center [449, 293] width 502 height 40
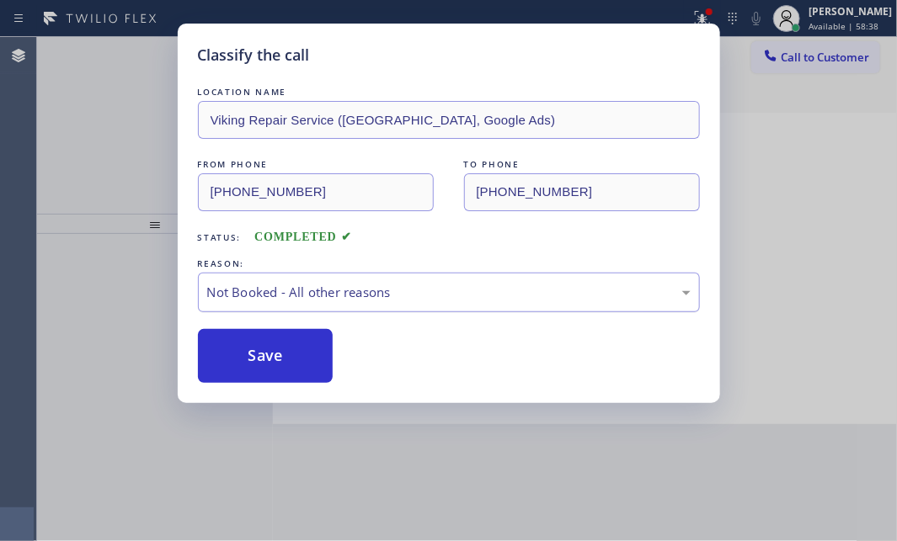
click at [429, 290] on div "Not Booked - All other reasons" at bounding box center [448, 292] width 483 height 19
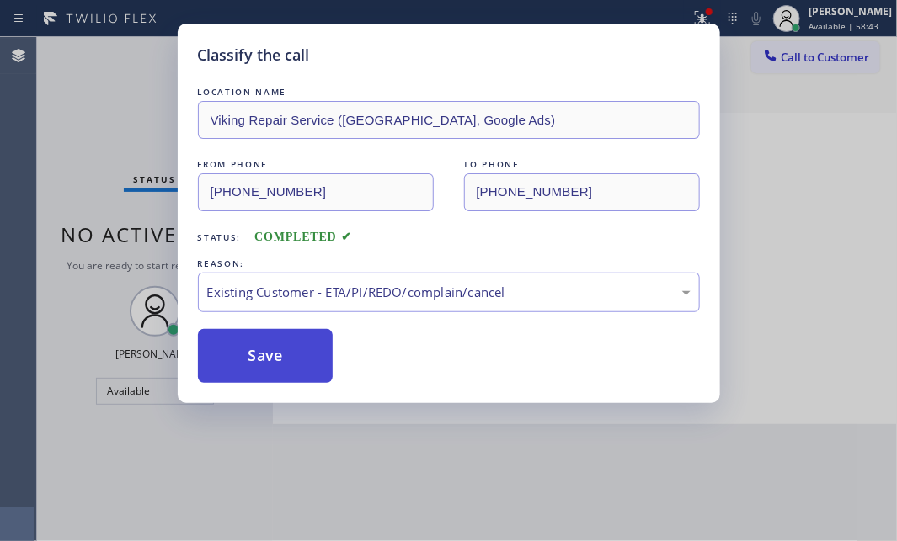
click at [274, 354] on button "Save" at bounding box center [266, 356] width 136 height 54
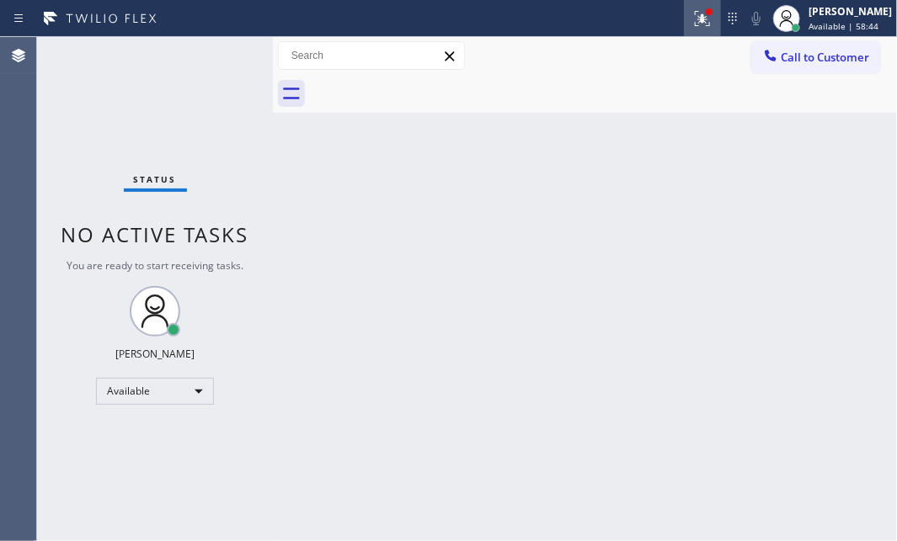
click at [692, 16] on icon at bounding box center [702, 18] width 20 height 20
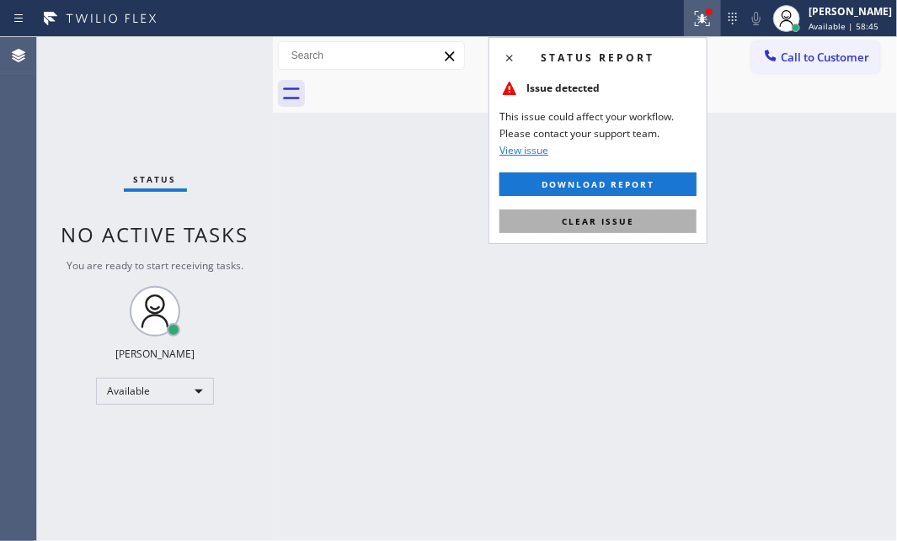
click at [590, 216] on span "Clear issue" at bounding box center [598, 222] width 72 height 12
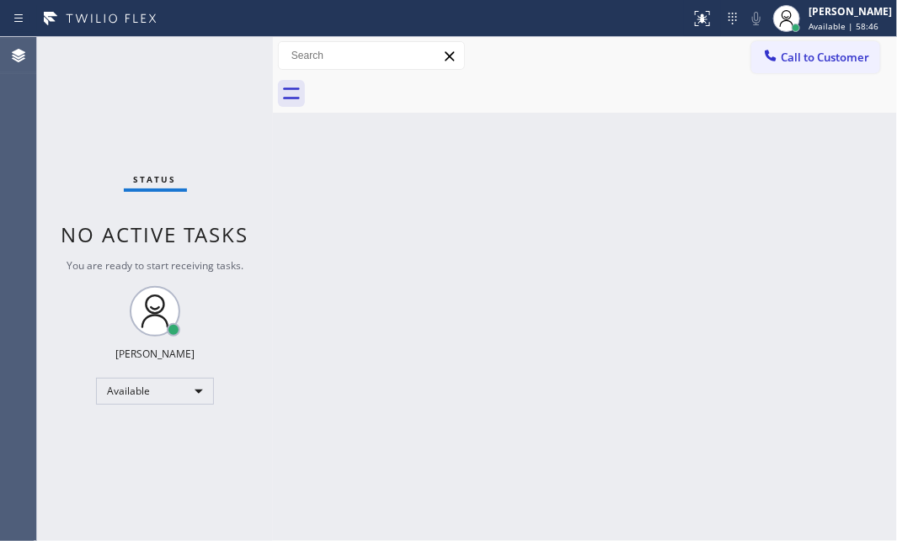
drag, startPoint x: 458, startPoint y: 167, endPoint x: 597, endPoint y: 89, distance: 159.0
click at [459, 167] on div "Back to Dashboard Change Sender ID Customers Technicians Select a contact Outbo…" at bounding box center [585, 289] width 624 height 504
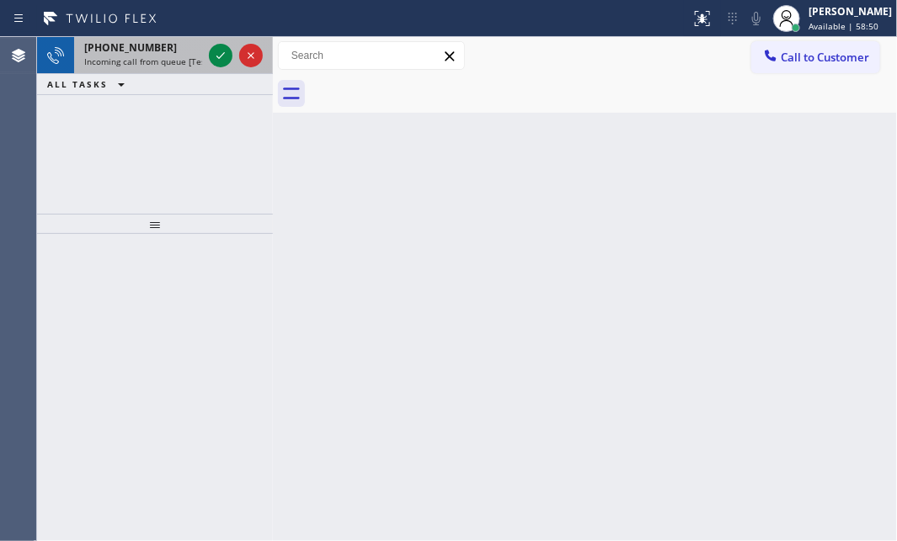
click at [207, 61] on div at bounding box center [235, 55] width 61 height 37
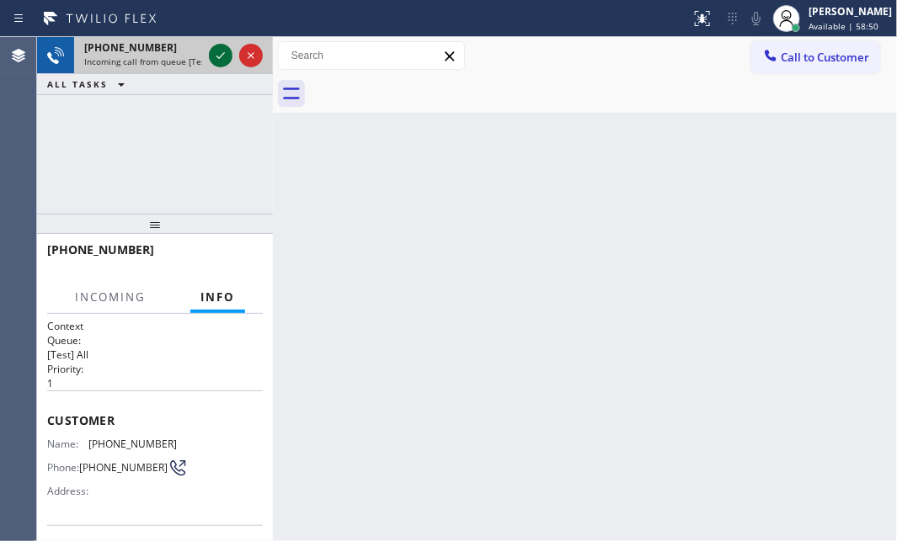
click at [223, 56] on icon at bounding box center [220, 55] width 20 height 20
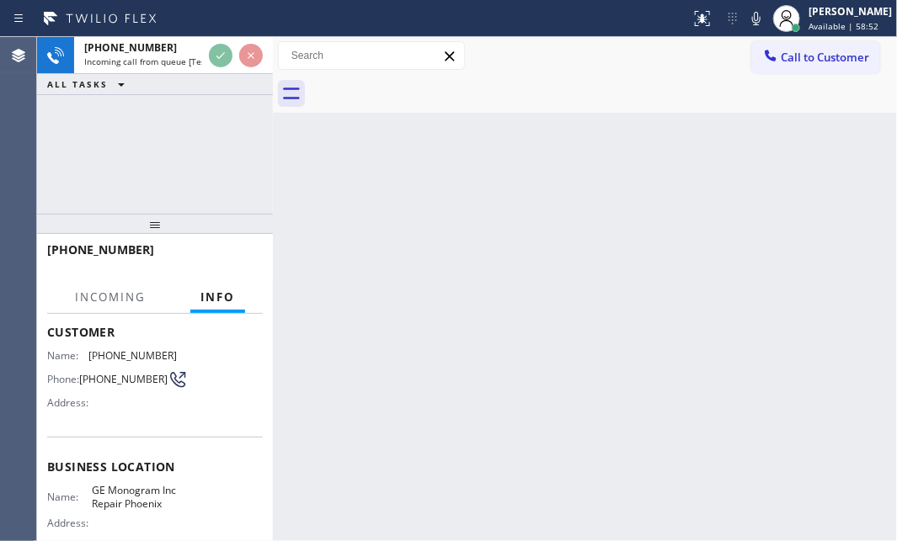
scroll to position [152, 0]
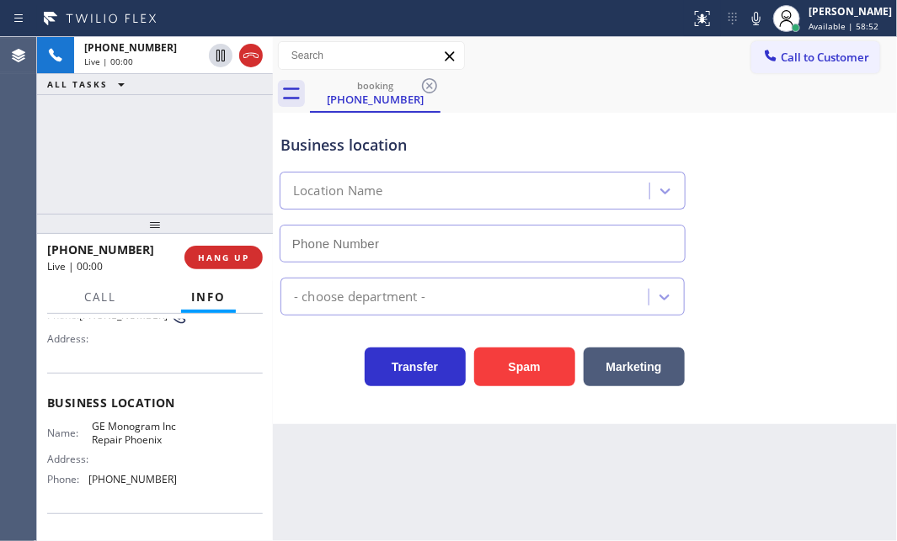
type input "[PHONE_NUMBER]"
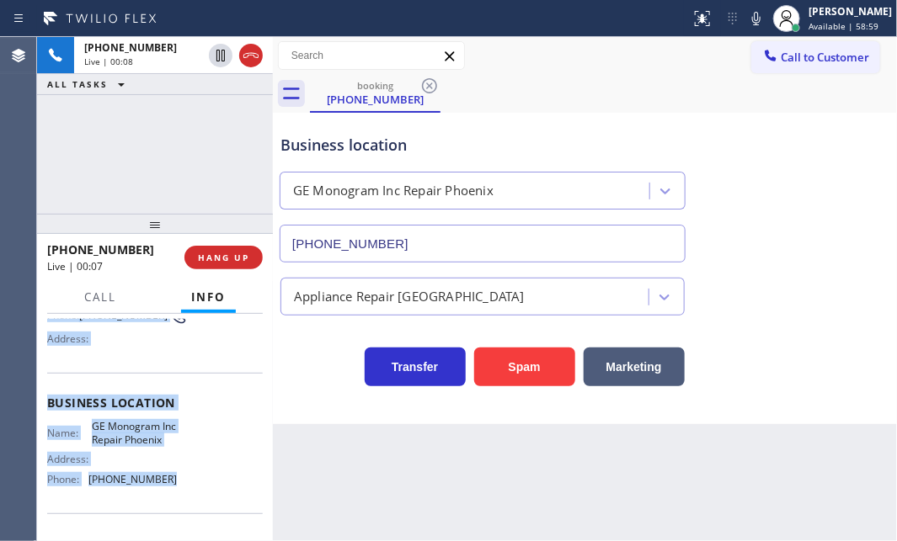
drag, startPoint x: 45, startPoint y: 415, endPoint x: 165, endPoint y: 490, distance: 141.1
click at [165, 490] on div "Context Queue: [Test] All Priority: 1 Customer Name: [PHONE_NUMBER] Phone: [PHO…" at bounding box center [155, 427] width 236 height 227
click at [225, 261] on span "HANG UP" at bounding box center [223, 258] width 51 height 12
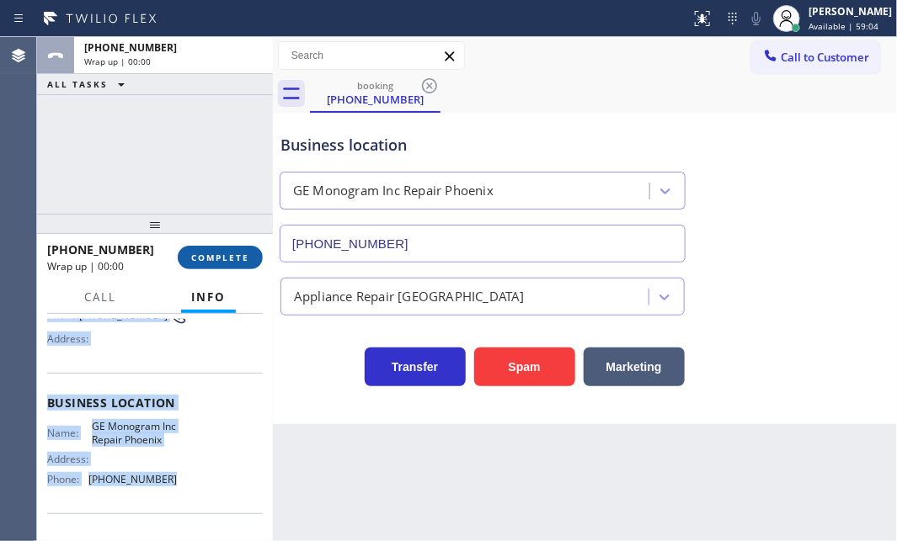
click at [225, 256] on span "COMPLETE" at bounding box center [220, 258] width 58 height 12
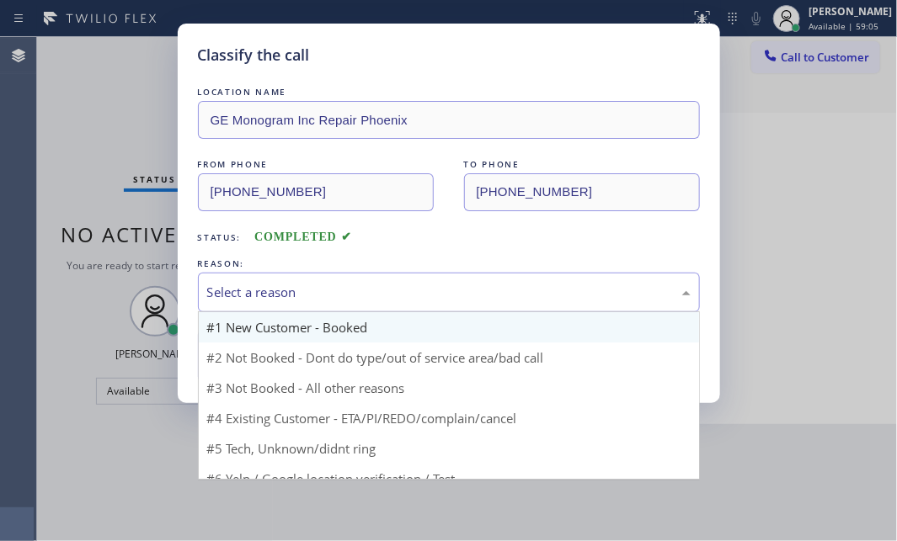
drag, startPoint x: 391, startPoint y: 276, endPoint x: 376, endPoint y: 320, distance: 46.3
click at [391, 277] on div "Select a reason" at bounding box center [449, 293] width 502 height 40
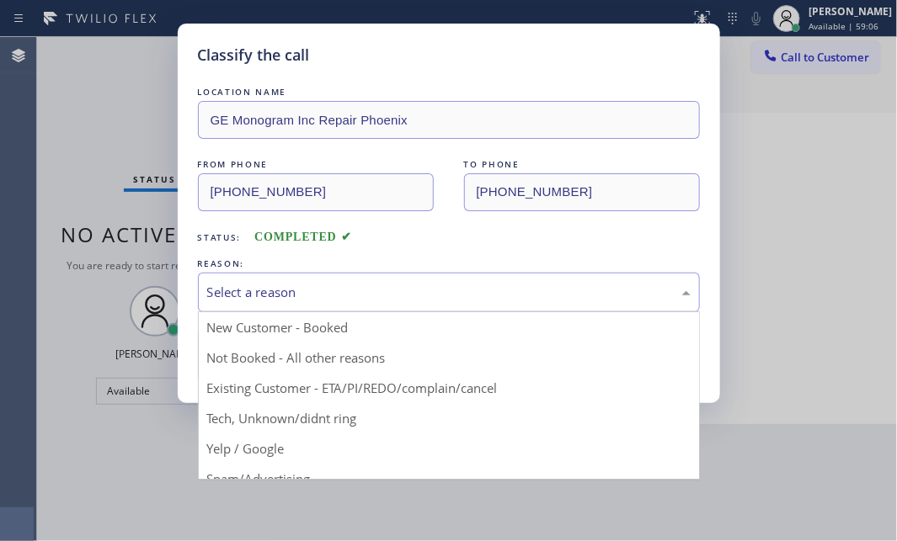
drag, startPoint x: 278, startPoint y: 422, endPoint x: 279, endPoint y: 403, distance: 18.5
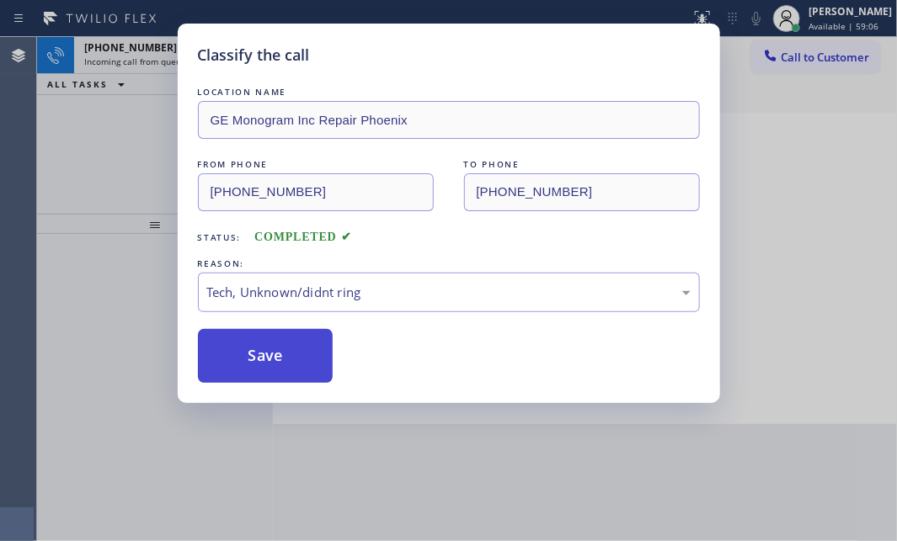
drag, startPoint x: 280, startPoint y: 353, endPoint x: 299, endPoint y: 361, distance: 21.1
click at [280, 353] on button "Save" at bounding box center [266, 356] width 136 height 54
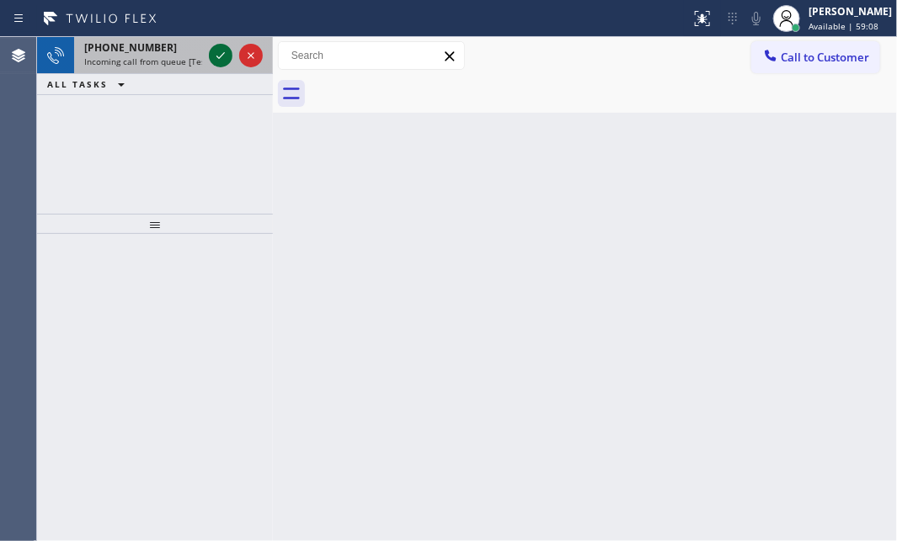
click at [227, 59] on icon at bounding box center [220, 55] width 20 height 20
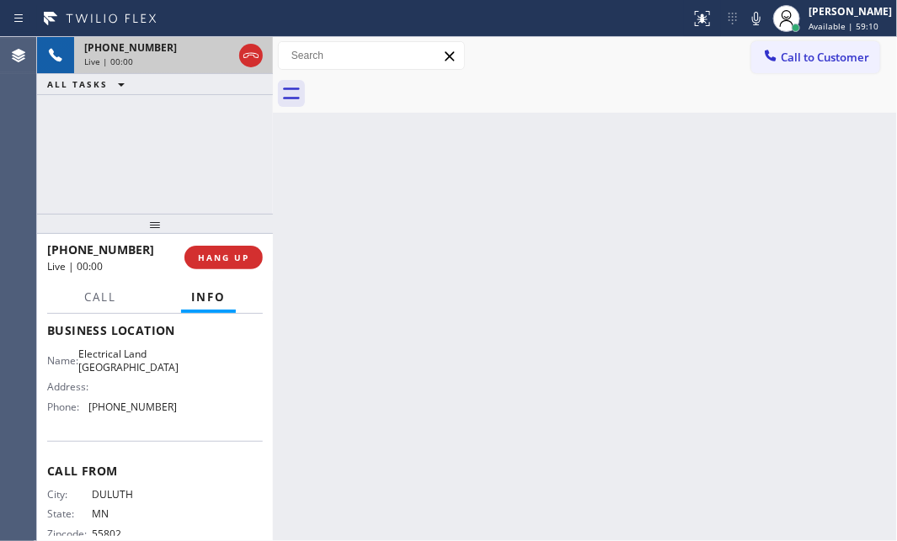
scroll to position [229, 0]
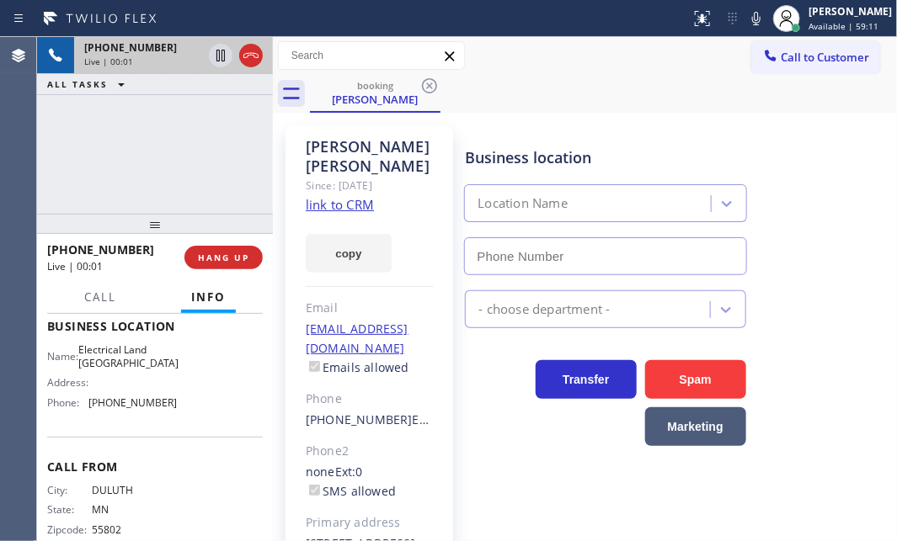
type input "[PHONE_NUMBER]"
click at [348, 196] on link "link to CRM" at bounding box center [340, 204] width 68 height 17
click at [216, 56] on icon at bounding box center [220, 55] width 20 height 20
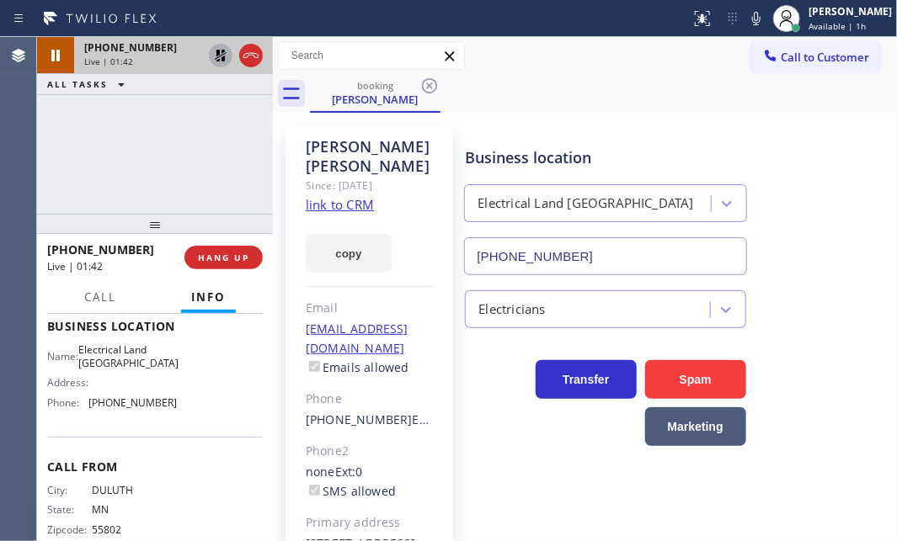
click at [71, 161] on div "[PHONE_NUMBER] Live | 01:42 ALL TASKS ALL TASKS ACTIVE TASKS TASKS IN WRAP UP" at bounding box center [155, 125] width 236 height 177
drag, startPoint x: 61, startPoint y: 130, endPoint x: 107, endPoint y: 109, distance: 50.9
click at [63, 128] on div "[PHONE_NUMBER] Live | 02:28 ALL TASKS ALL TASKS ACTIVE TASKS TASKS IN WRAP UP" at bounding box center [155, 125] width 236 height 177
click at [219, 55] on icon at bounding box center [221, 56] width 12 height 12
click at [223, 258] on span "HANG UP" at bounding box center [223, 258] width 51 height 12
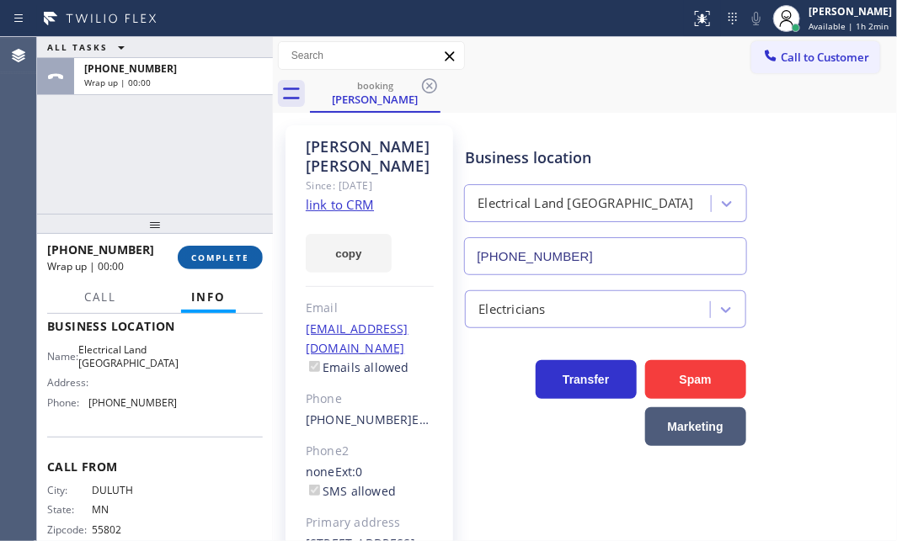
click at [205, 261] on span "COMPLETE" at bounding box center [220, 258] width 58 height 12
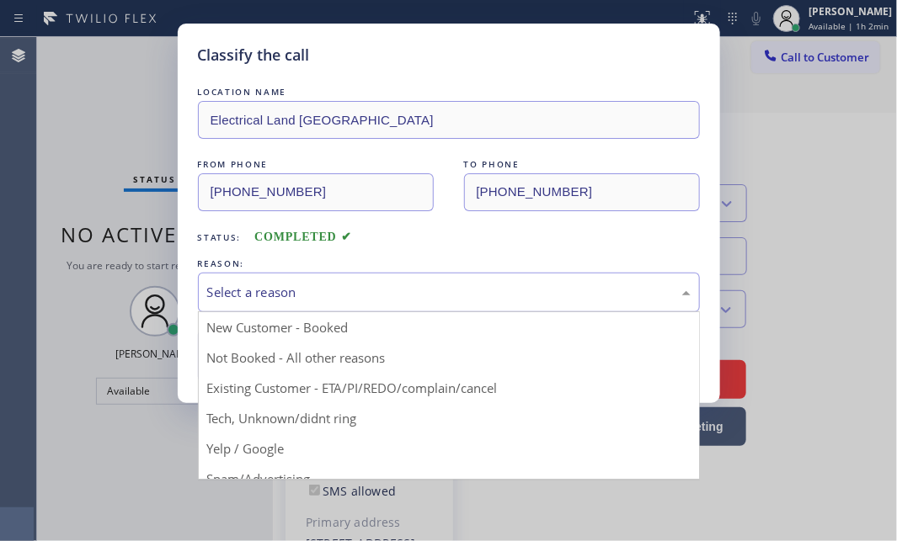
click at [333, 294] on div "Select a reason" at bounding box center [448, 292] width 483 height 19
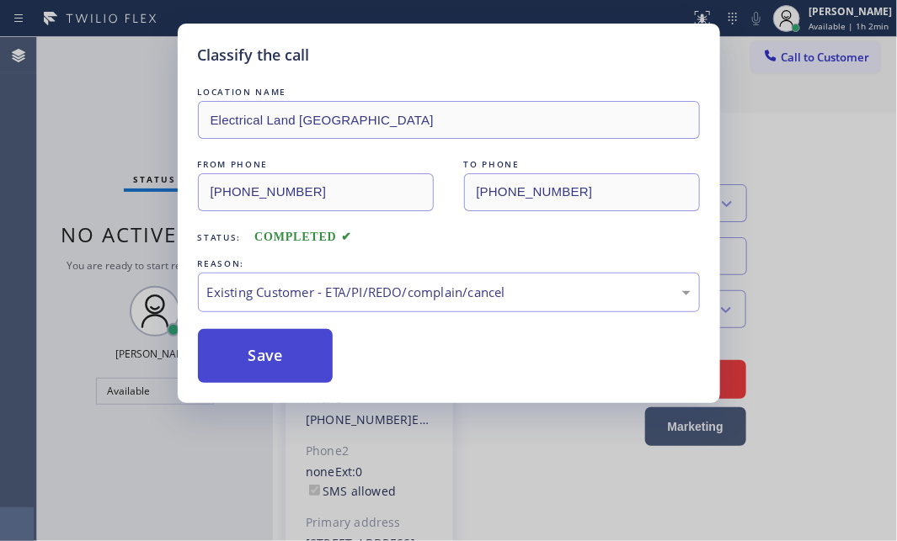
drag, startPoint x: 340, startPoint y: 383, endPoint x: 301, endPoint y: 374, distance: 39.8
click at [281, 367] on button "Save" at bounding box center [266, 356] width 136 height 54
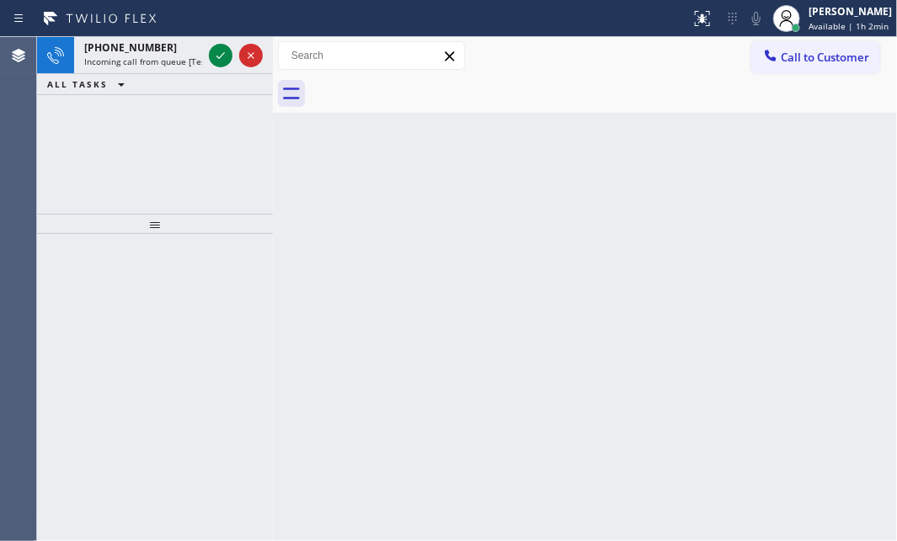
drag, startPoint x: 221, startPoint y: 54, endPoint x: 227, endPoint y: 109, distance: 56.0
click at [220, 54] on icon at bounding box center [220, 55] width 20 height 20
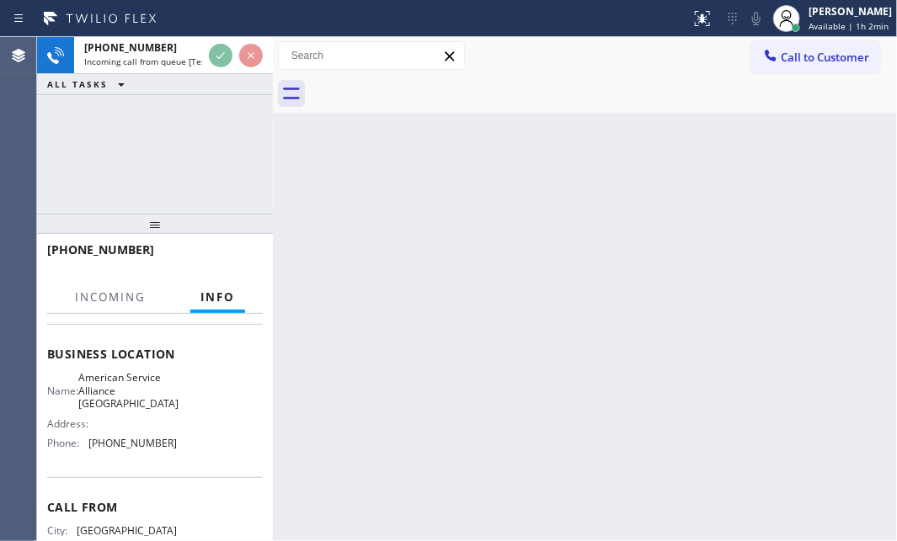
scroll to position [197, 0]
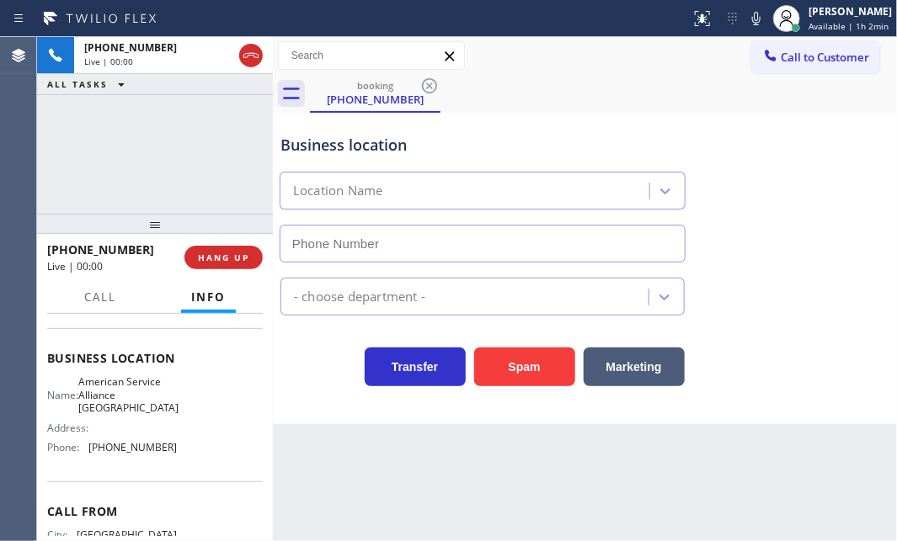
type input "[PHONE_NUMBER]"
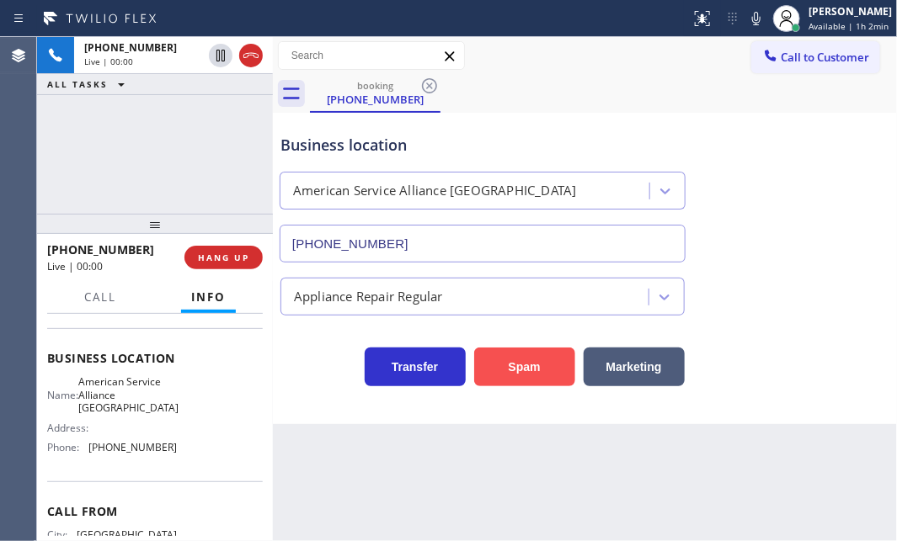
click at [541, 369] on button "Spam" at bounding box center [524, 367] width 101 height 39
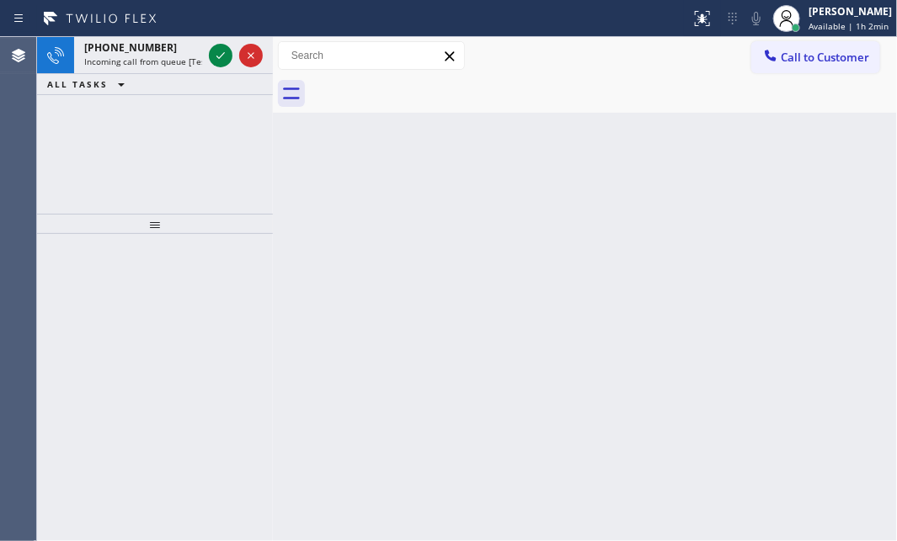
drag, startPoint x: 210, startPoint y: 58, endPoint x: 212, endPoint y: 80, distance: 22.0
click at [210, 58] on icon at bounding box center [220, 55] width 20 height 20
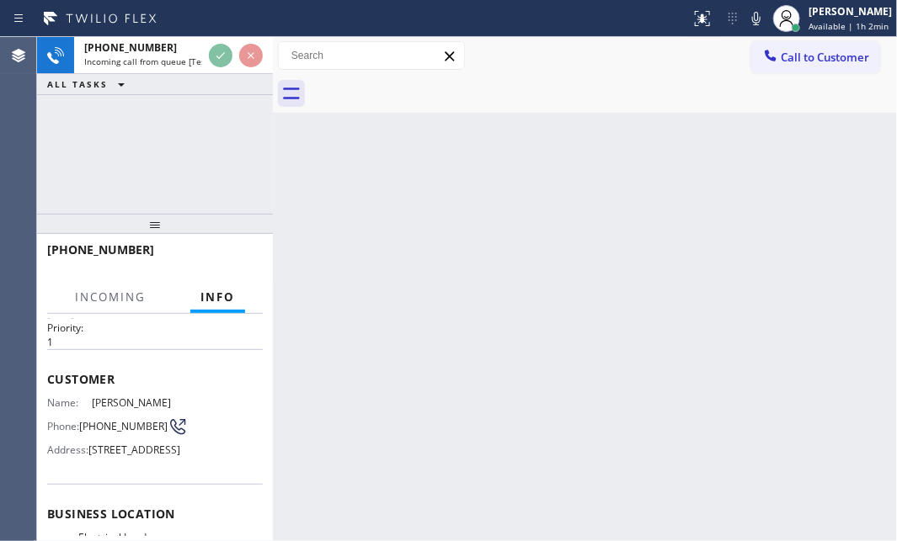
scroll to position [76, 0]
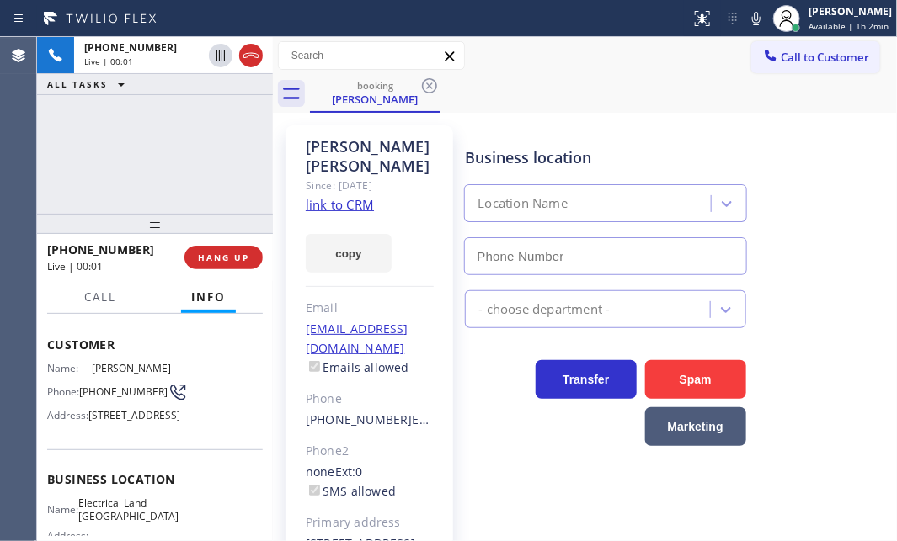
type input "[PHONE_NUMBER]"
click at [350, 196] on link "link to CRM" at bounding box center [340, 204] width 68 height 17
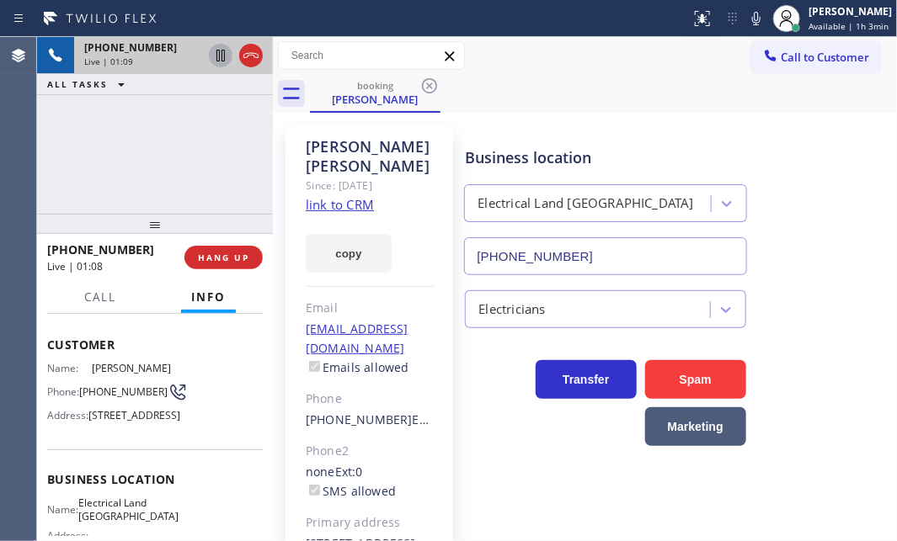
click at [218, 56] on icon at bounding box center [220, 55] width 20 height 20
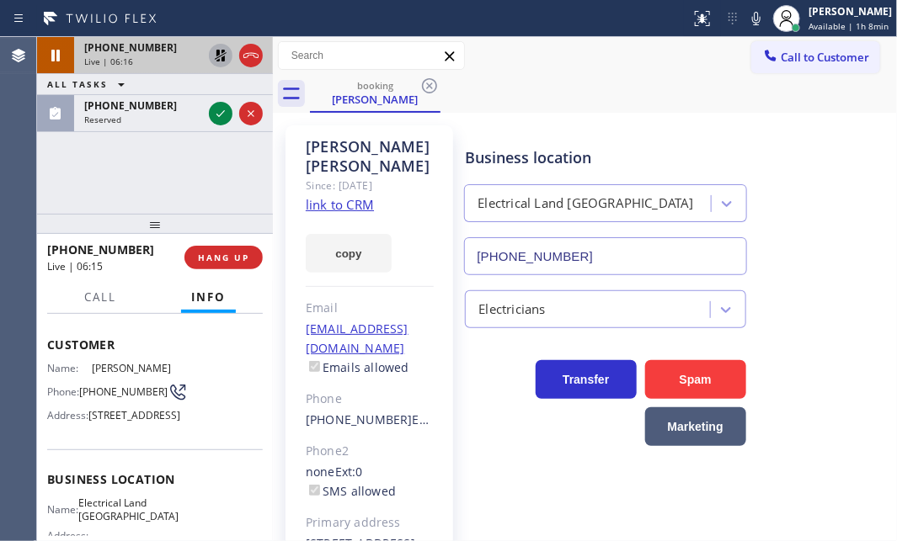
click at [223, 53] on icon at bounding box center [220, 55] width 20 height 20
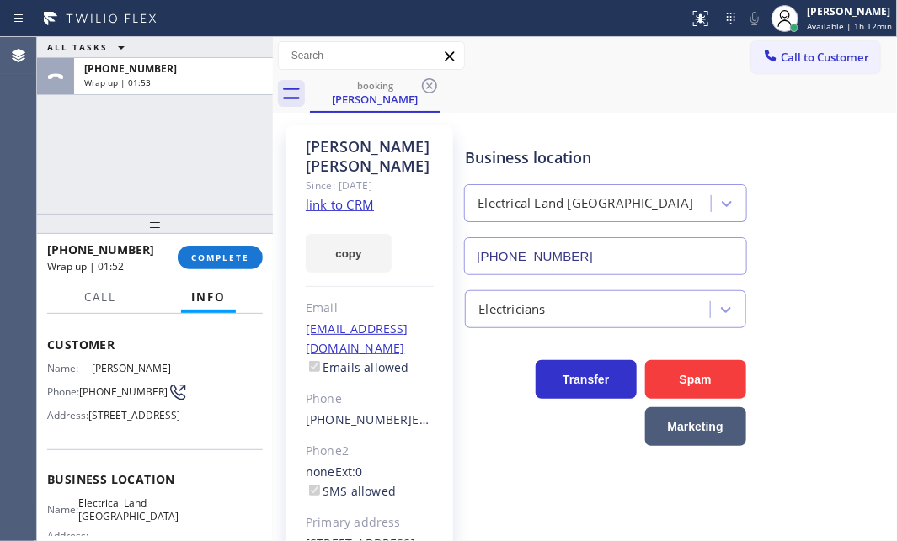
drag, startPoint x: 222, startPoint y: 249, endPoint x: 320, endPoint y: 280, distance: 102.3
click at [224, 251] on button "COMPLETE" at bounding box center [220, 258] width 85 height 24
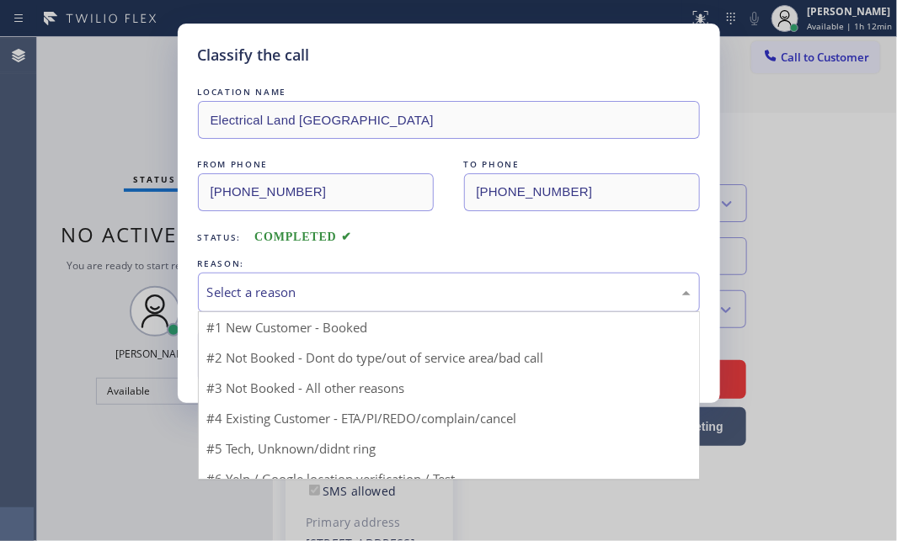
click at [361, 273] on div "Select a reason" at bounding box center [449, 293] width 502 height 40
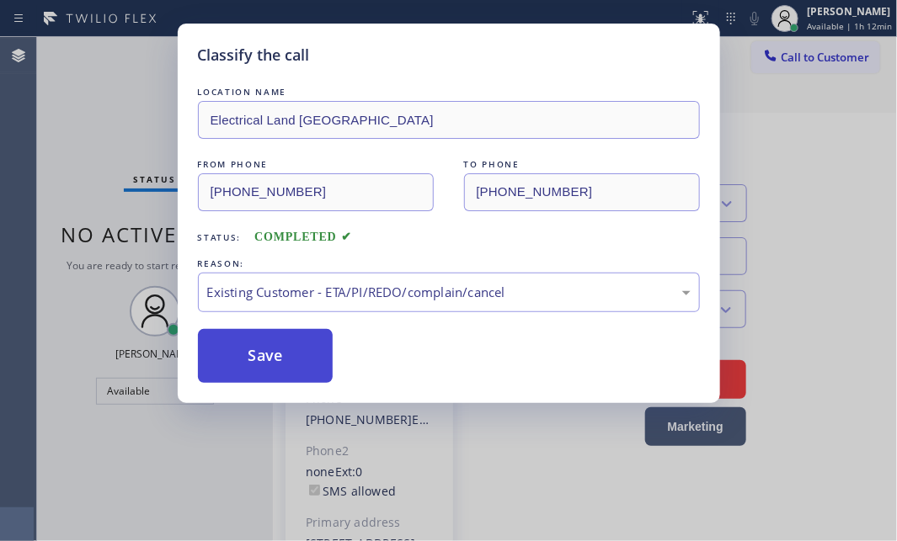
drag, startPoint x: 263, startPoint y: 362, endPoint x: 318, endPoint y: 357, distance: 55.8
click at [266, 362] on button "Save" at bounding box center [266, 356] width 136 height 54
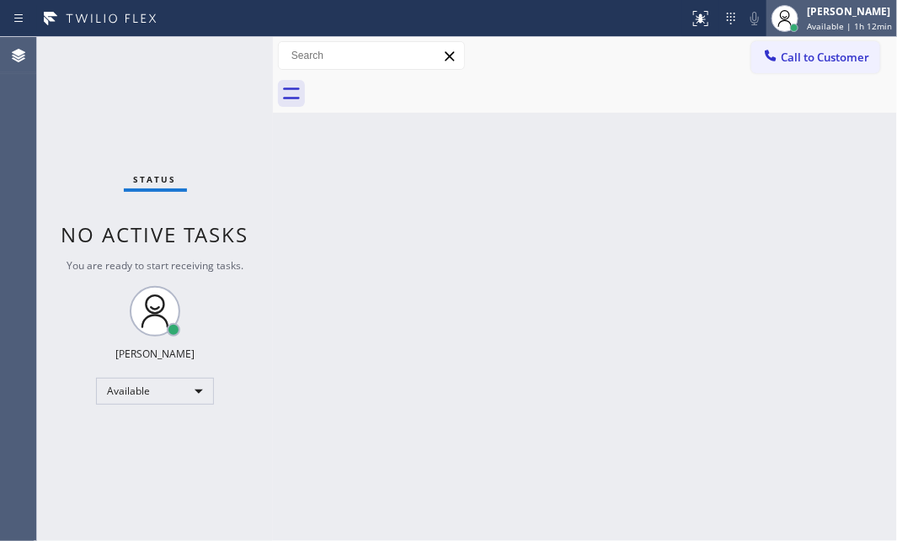
click at [808, 22] on span "Available | 1h 12min" at bounding box center [849, 26] width 85 height 12
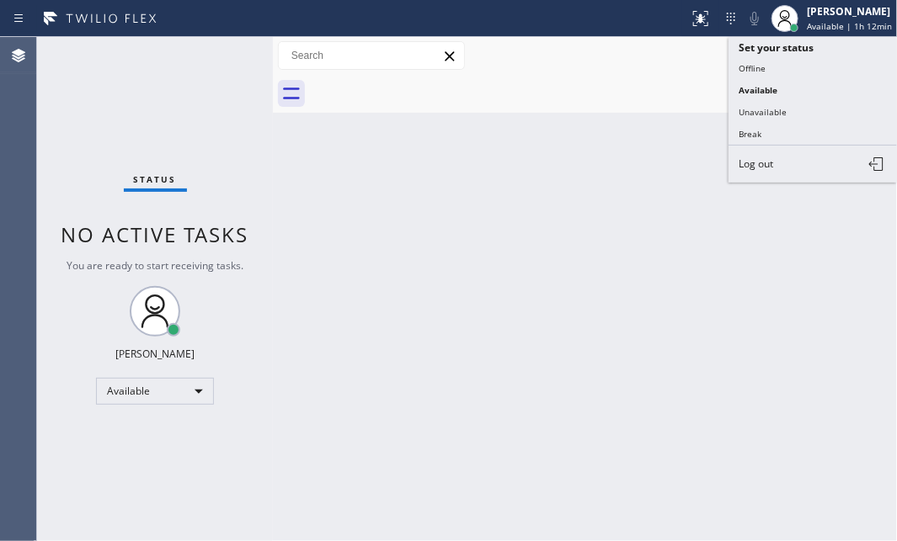
drag, startPoint x: 780, startPoint y: 134, endPoint x: 789, endPoint y: 130, distance: 10.2
click at [780, 133] on button "Break" at bounding box center [812, 134] width 168 height 22
